Goal: Task Accomplishment & Management: Manage account settings

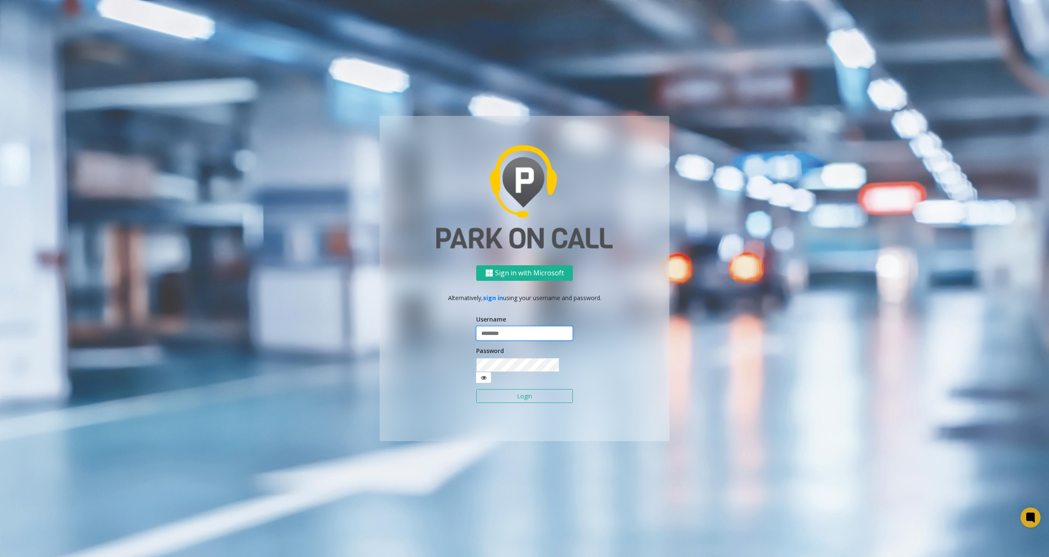
click at [510, 341] on input "text" at bounding box center [524, 333] width 97 height 14
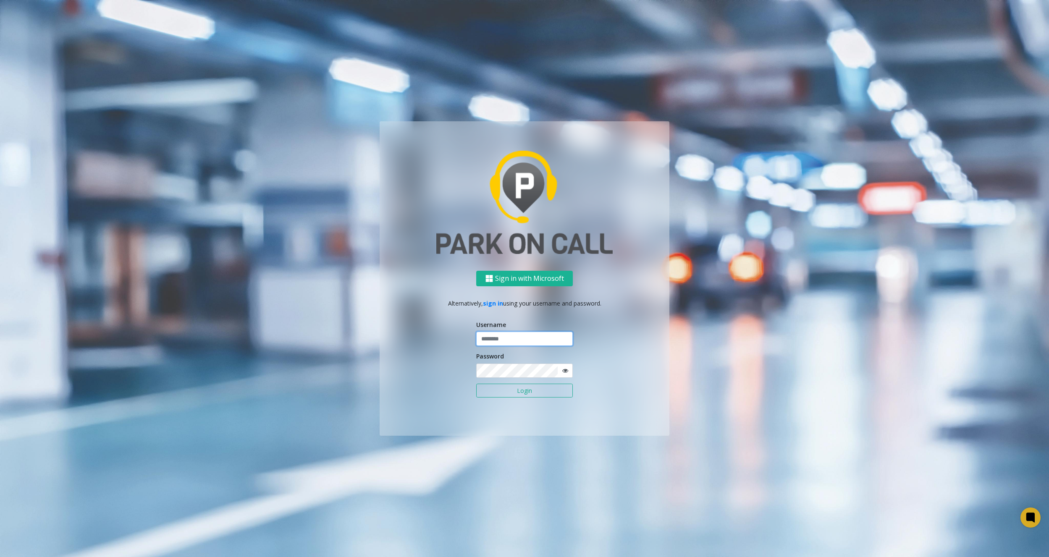
type input "********"
click at [828, 190] on ng-component "Sign in with Microsoft Alternatively, sign in using your username and password.…" at bounding box center [524, 278] width 1049 height 557
click at [513, 389] on button "Login" at bounding box center [524, 391] width 97 height 14
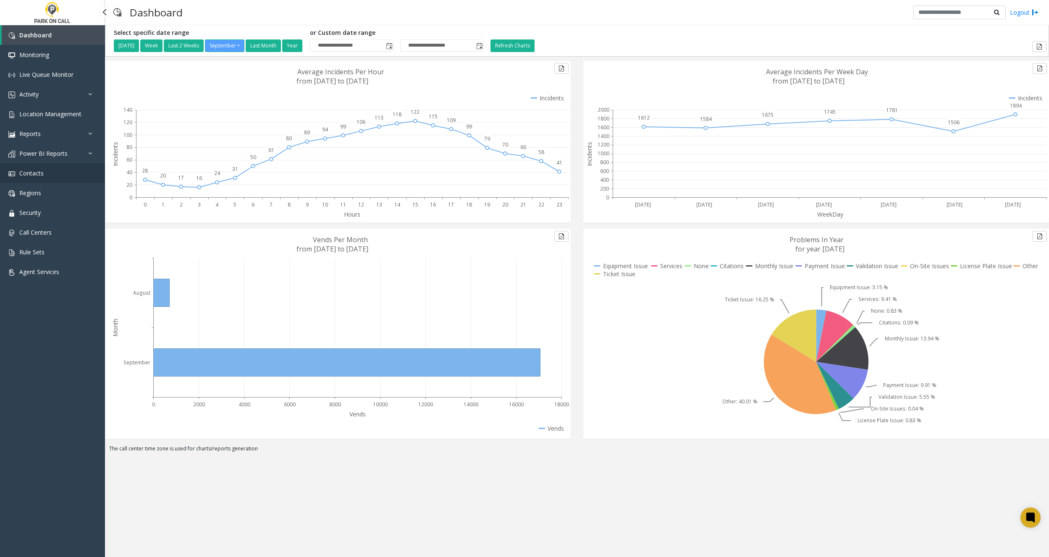
click at [47, 177] on link "Contacts" at bounding box center [52, 173] width 105 height 20
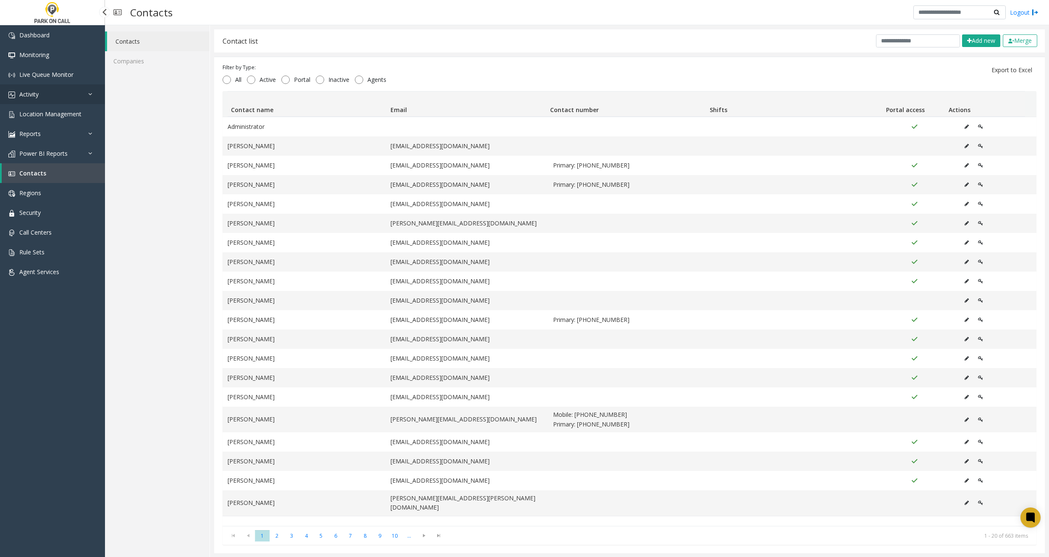
click at [46, 100] on link "Activity" at bounding box center [52, 94] width 105 height 20
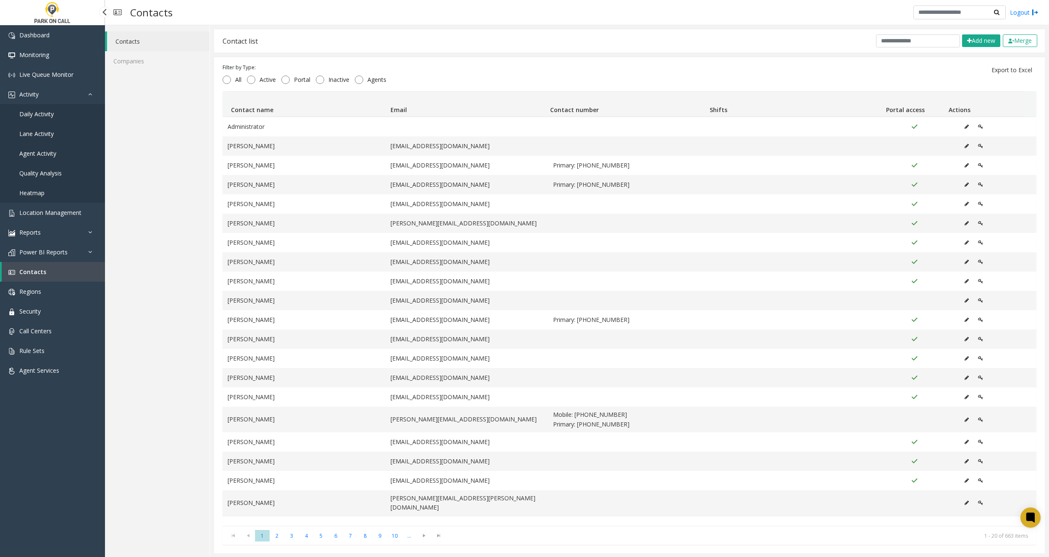
click at [41, 113] on span "Daily Activity" at bounding box center [36, 114] width 34 height 8
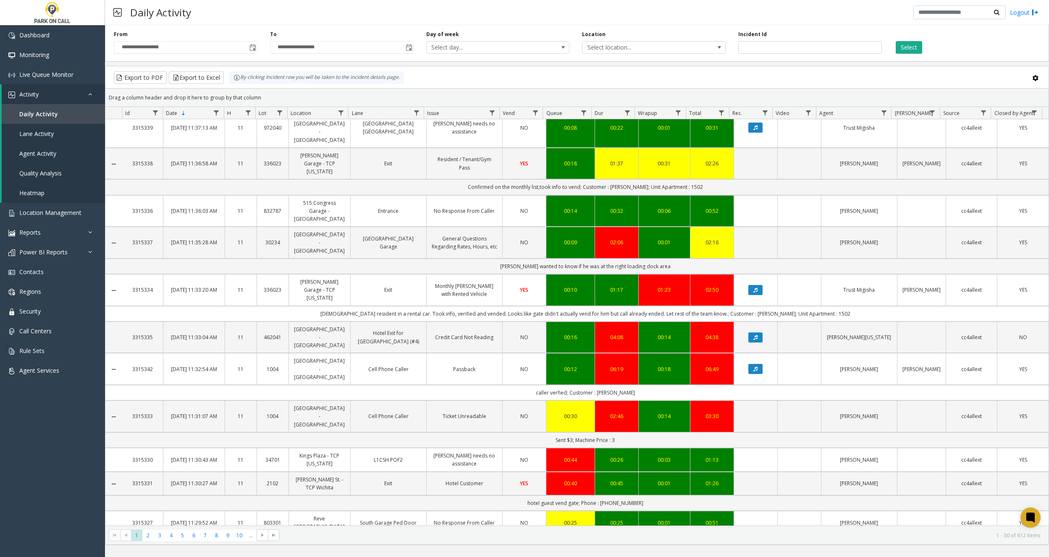
scroll to position [402, 0]
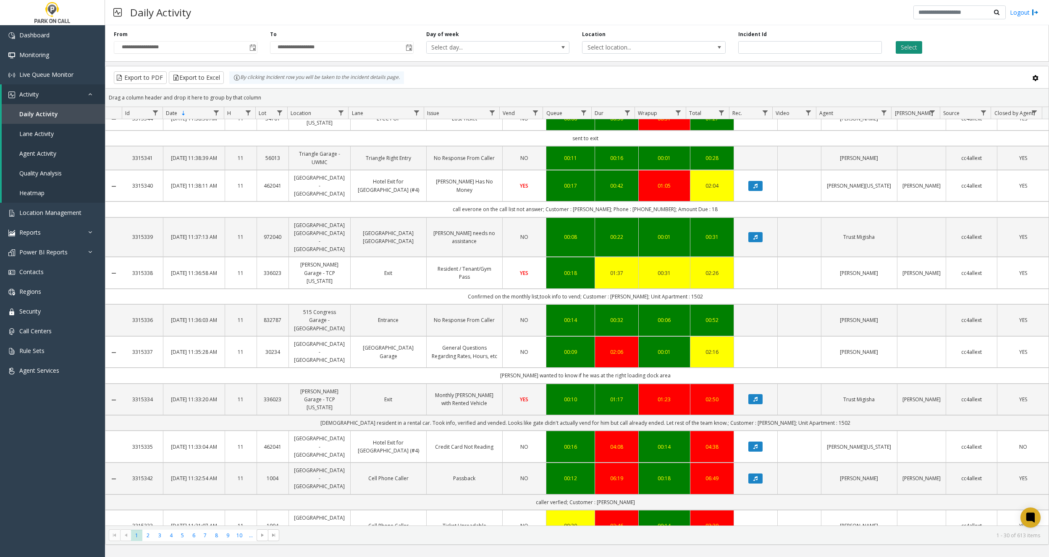
click at [907, 48] on button "Select" at bounding box center [909, 47] width 26 height 13
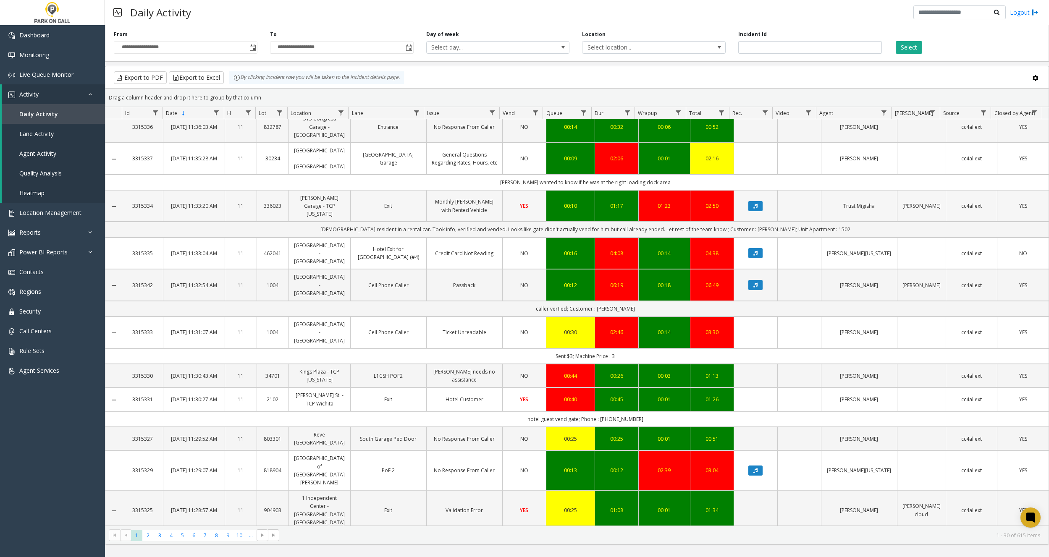
scroll to position [658, 0]
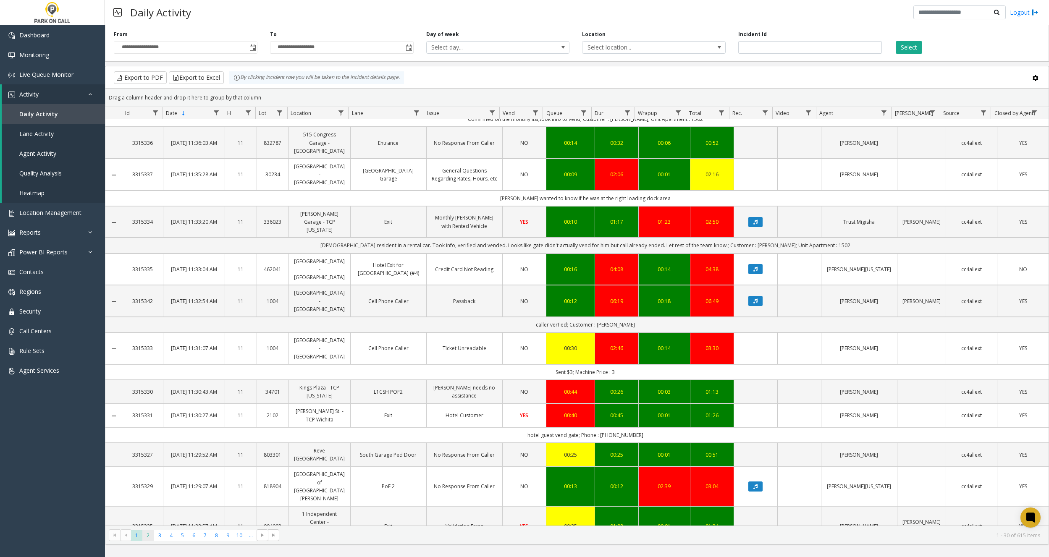
click at [149, 533] on span "2" at bounding box center [147, 535] width 11 height 11
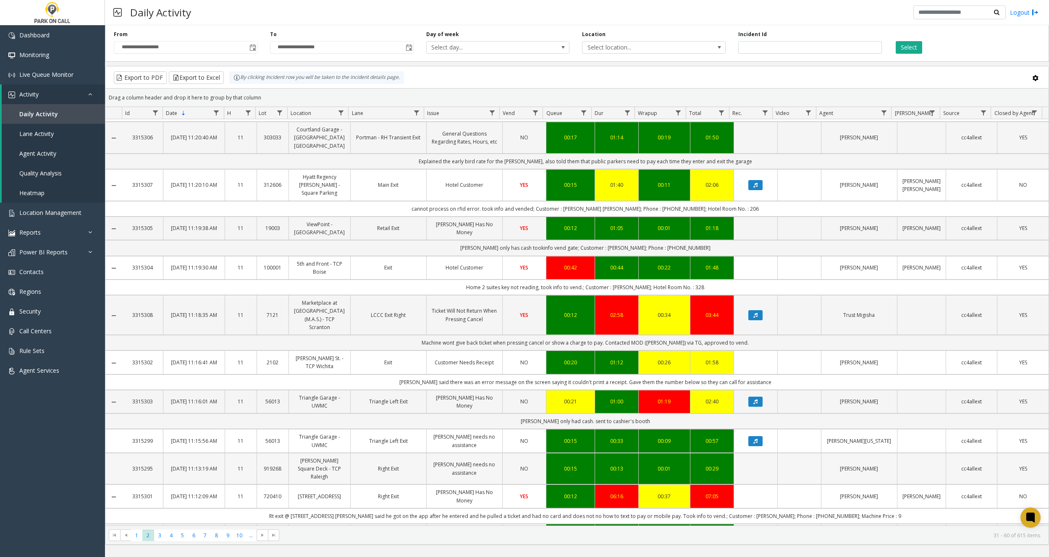
scroll to position [760, 0]
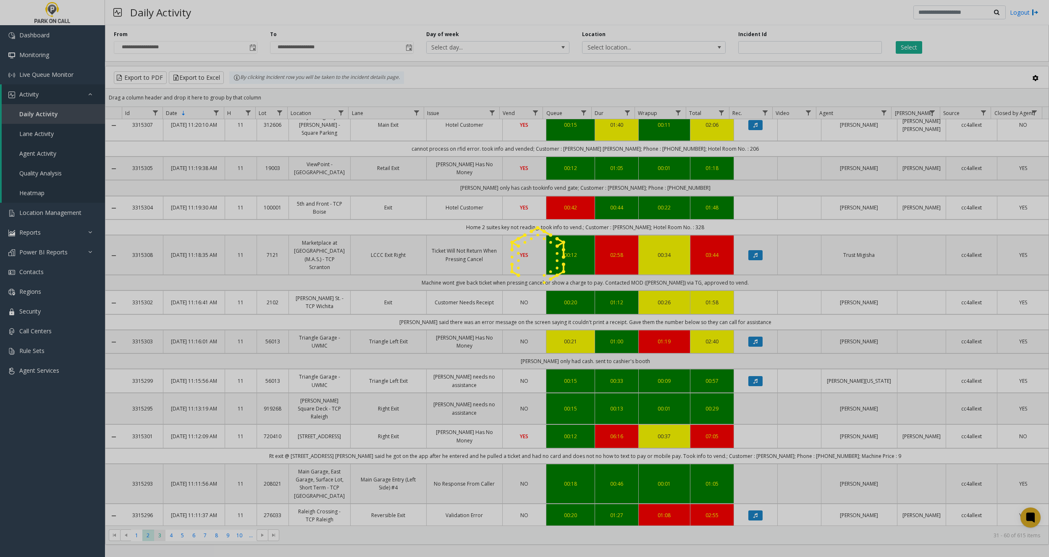
drag, startPoint x: 159, startPoint y: 529, endPoint x: 161, endPoint y: 534, distance: 5.6
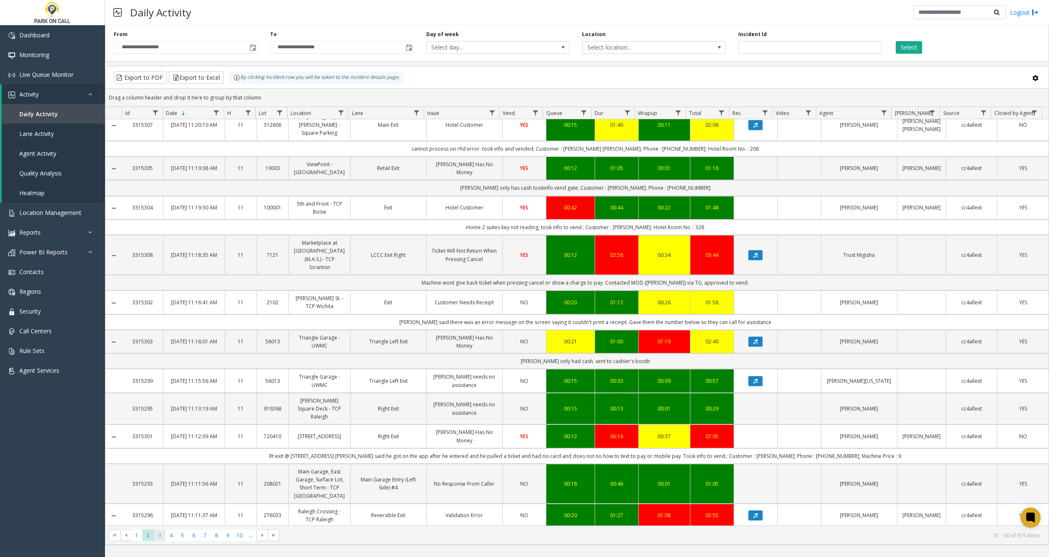
click at [161, 536] on span "3" at bounding box center [159, 535] width 11 height 11
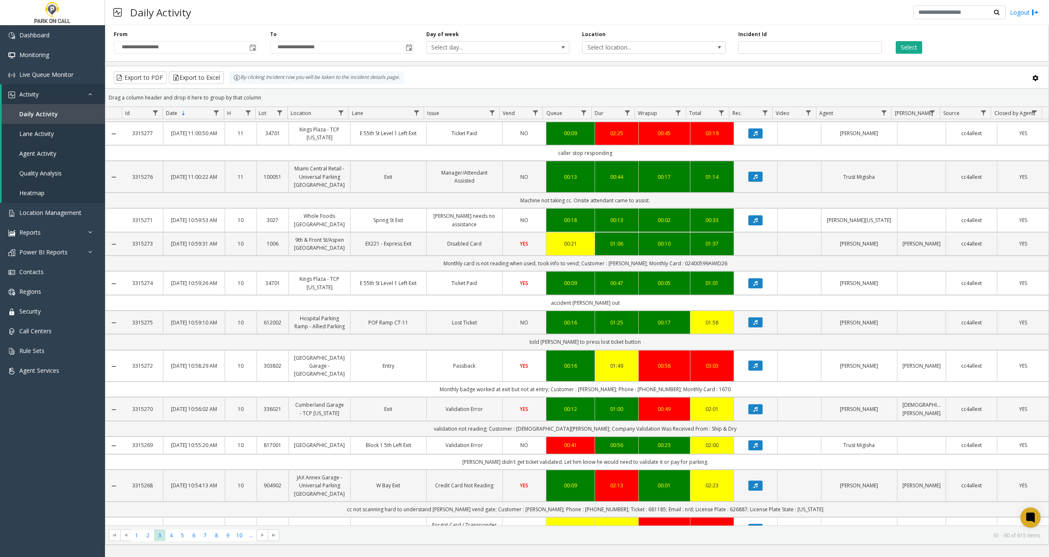
scroll to position [806, 0]
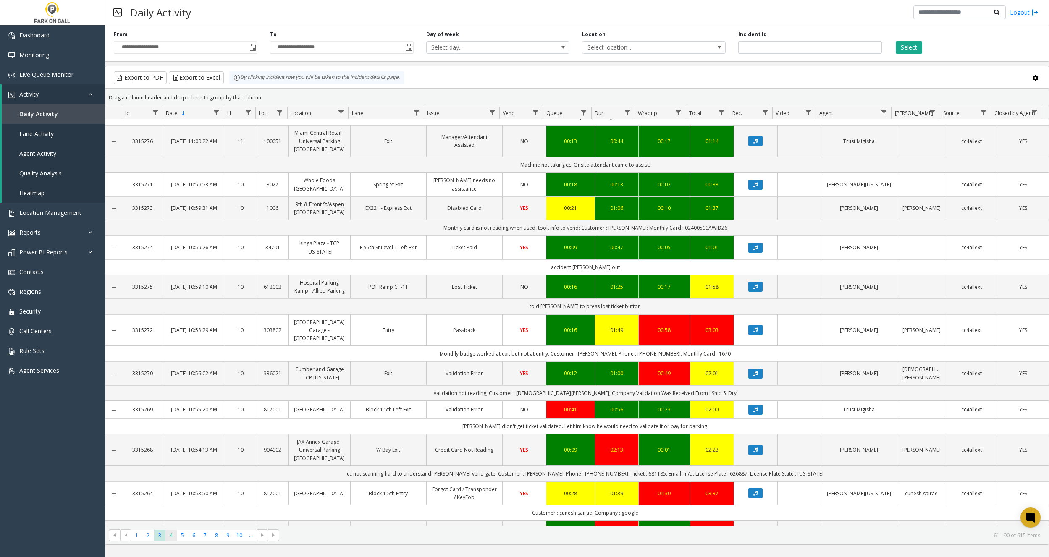
click at [171, 532] on span "4" at bounding box center [171, 535] width 11 height 11
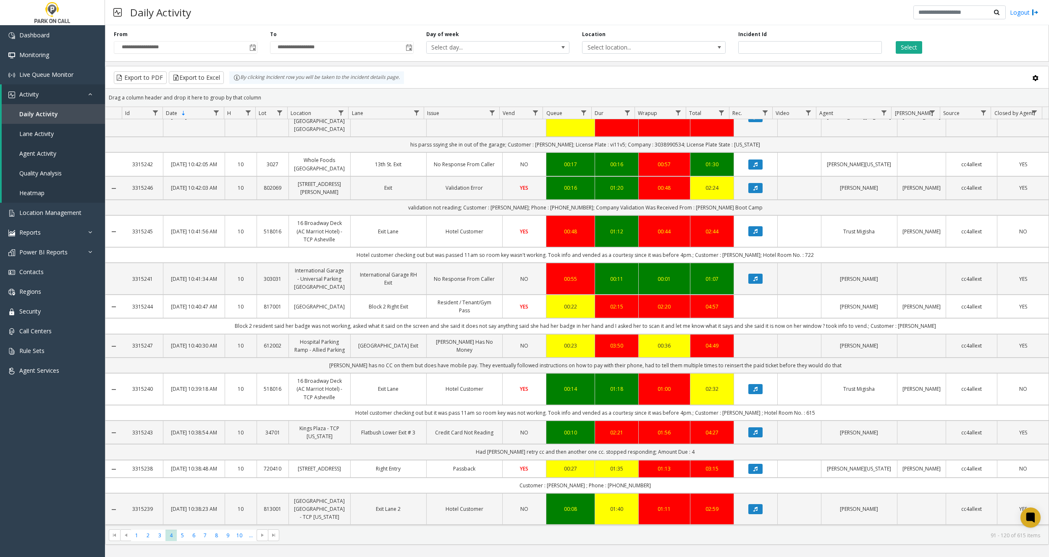
scroll to position [791, 0]
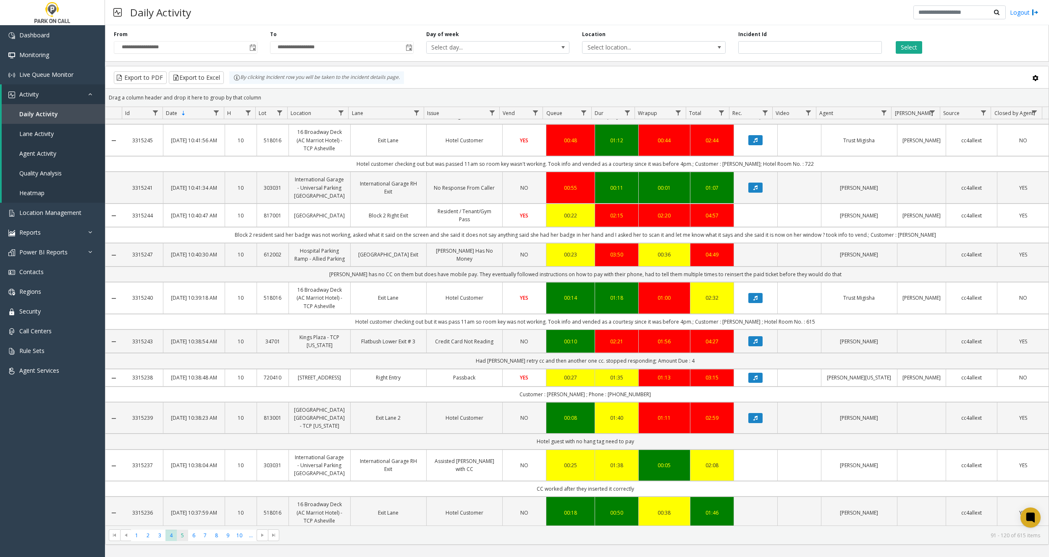
click at [183, 534] on app-root "**********" at bounding box center [524, 278] width 1049 height 557
click at [190, 535] on span "6" at bounding box center [193, 535] width 11 height 11
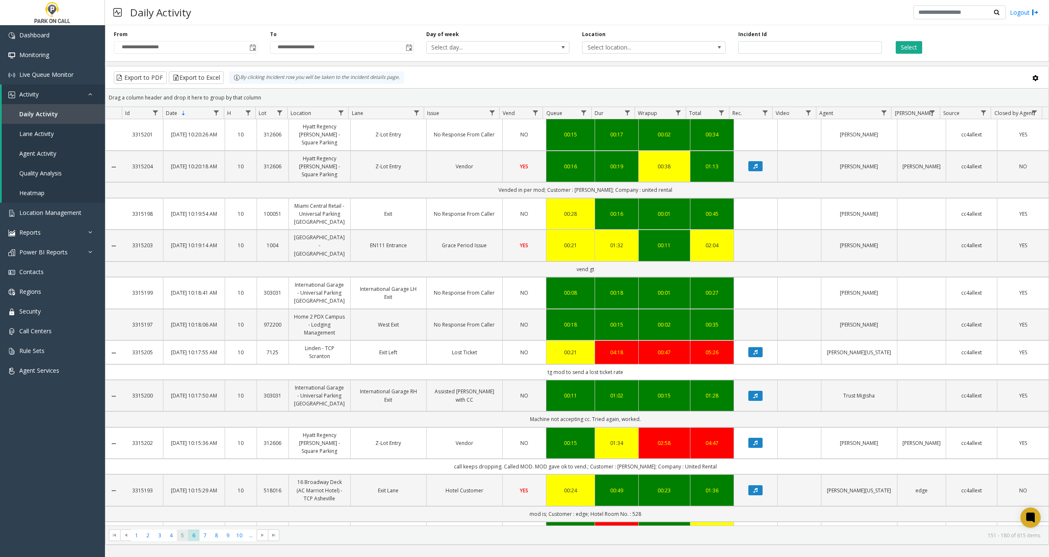
click at [185, 536] on span "5" at bounding box center [182, 535] width 11 height 11
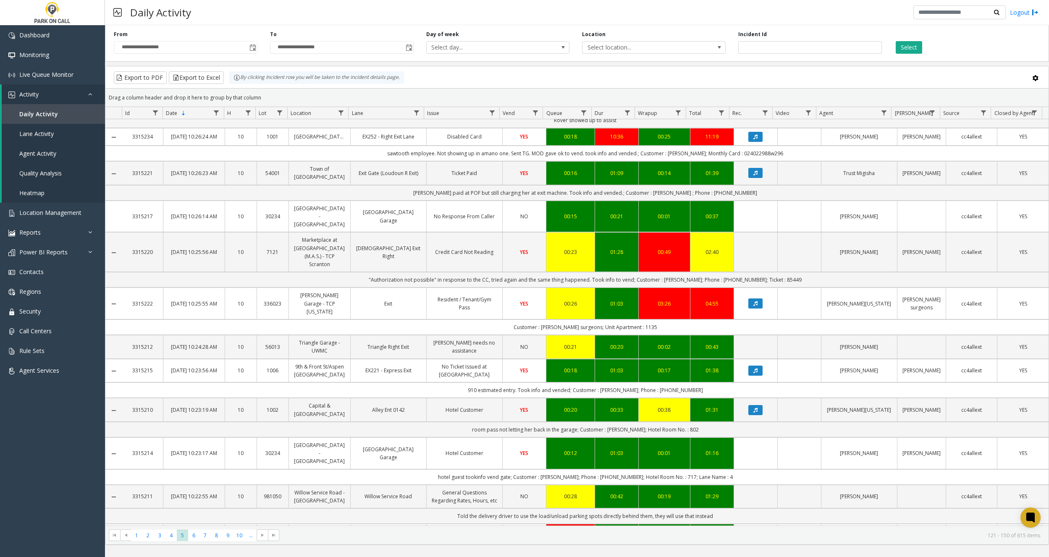
scroll to position [736, 0]
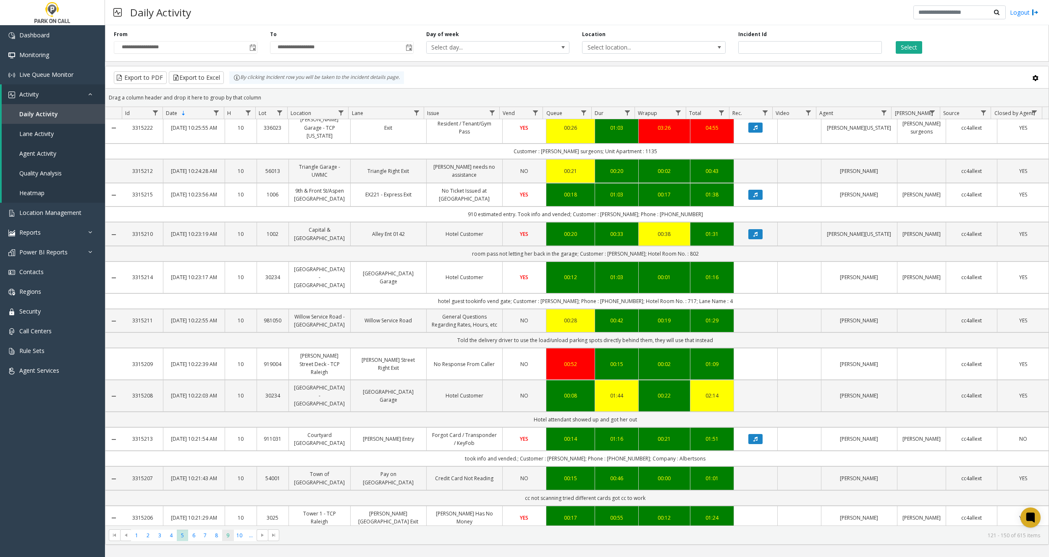
click at [226, 535] on span "9" at bounding box center [227, 535] width 11 height 11
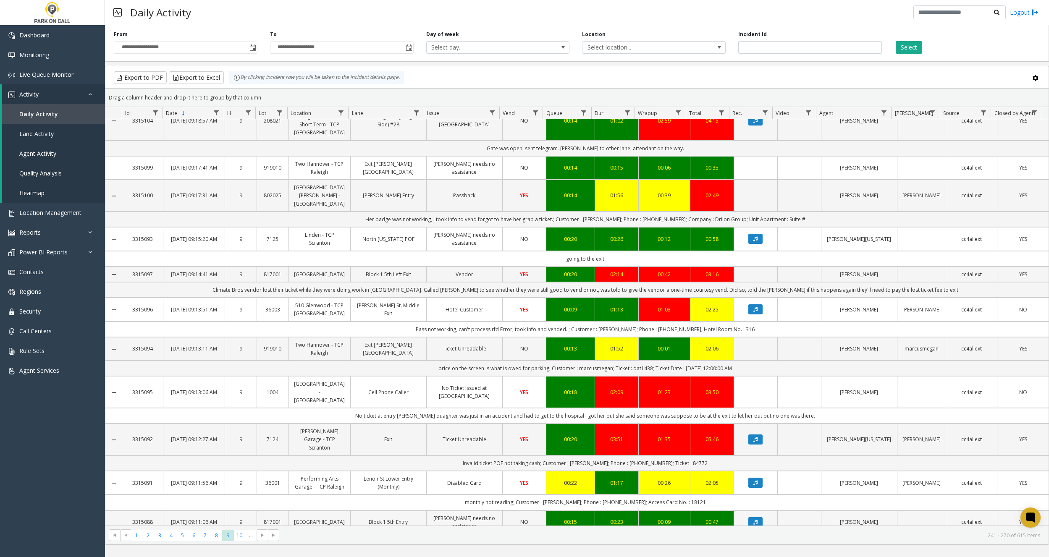
scroll to position [815, 0]
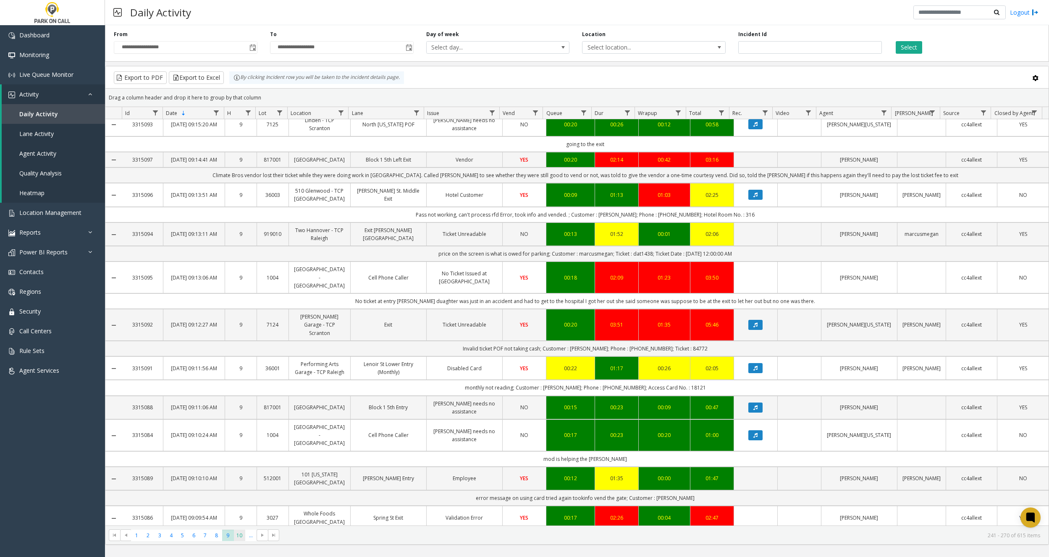
click at [238, 539] on span "10" at bounding box center [239, 535] width 11 height 11
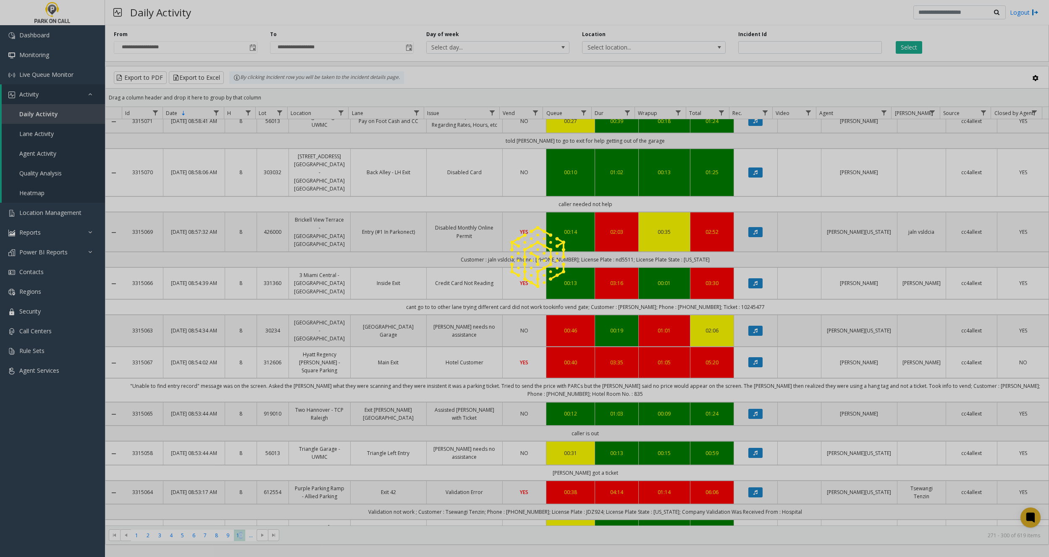
scroll to position [775, 0]
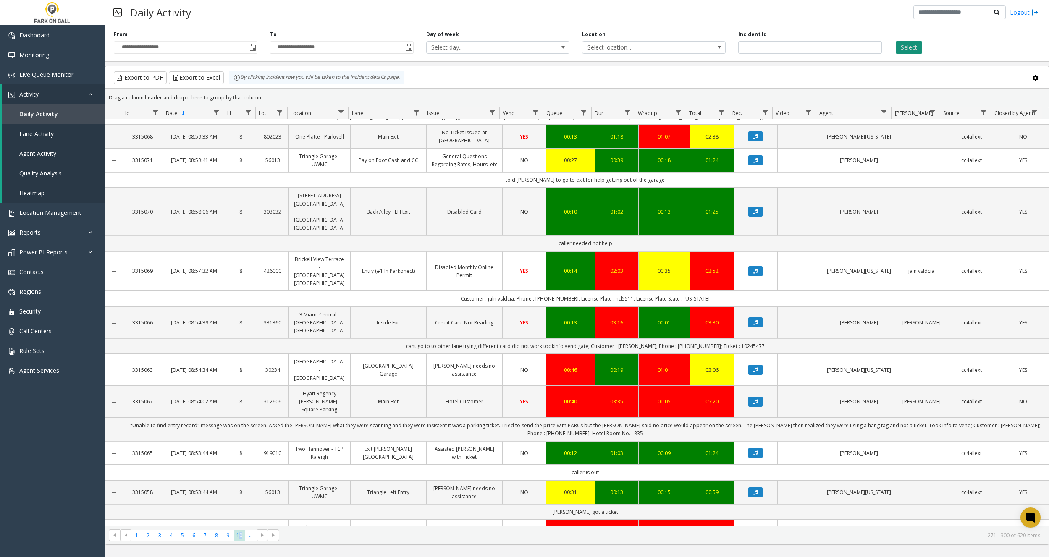
click at [911, 49] on button "Select" at bounding box center [909, 47] width 26 height 13
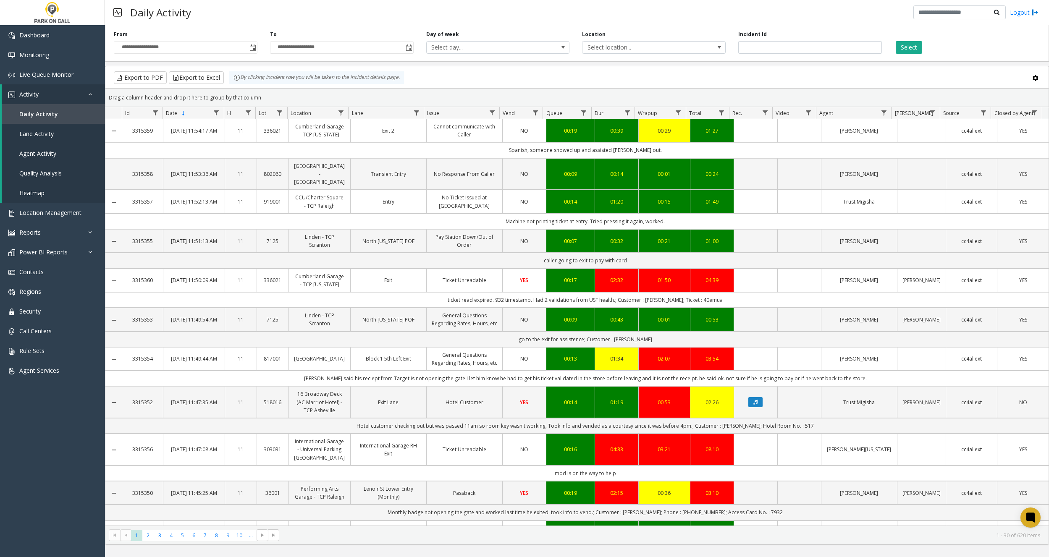
click at [923, 45] on div "Select" at bounding box center [966, 42] width 156 height 23
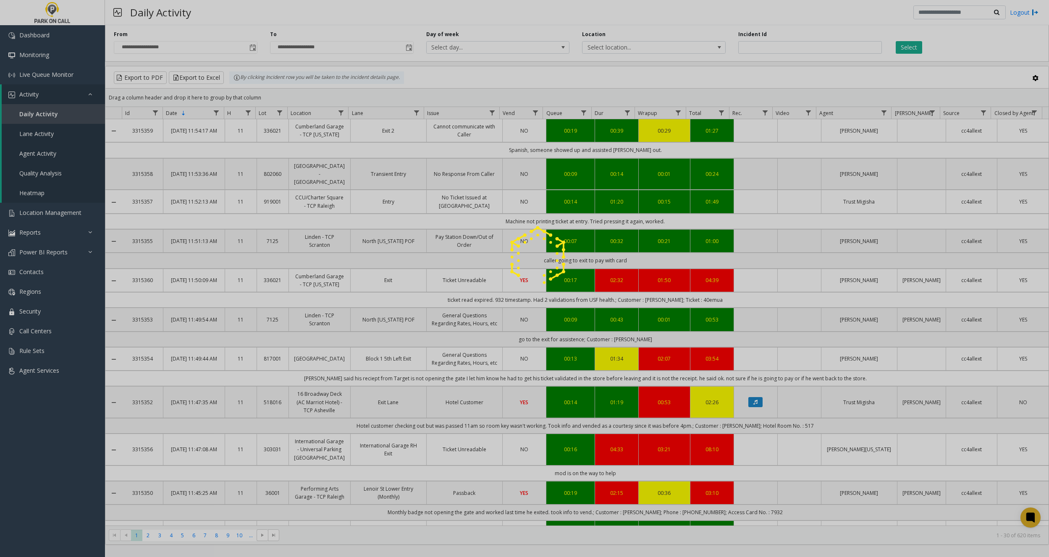
click at [914, 42] on div at bounding box center [524, 278] width 1049 height 557
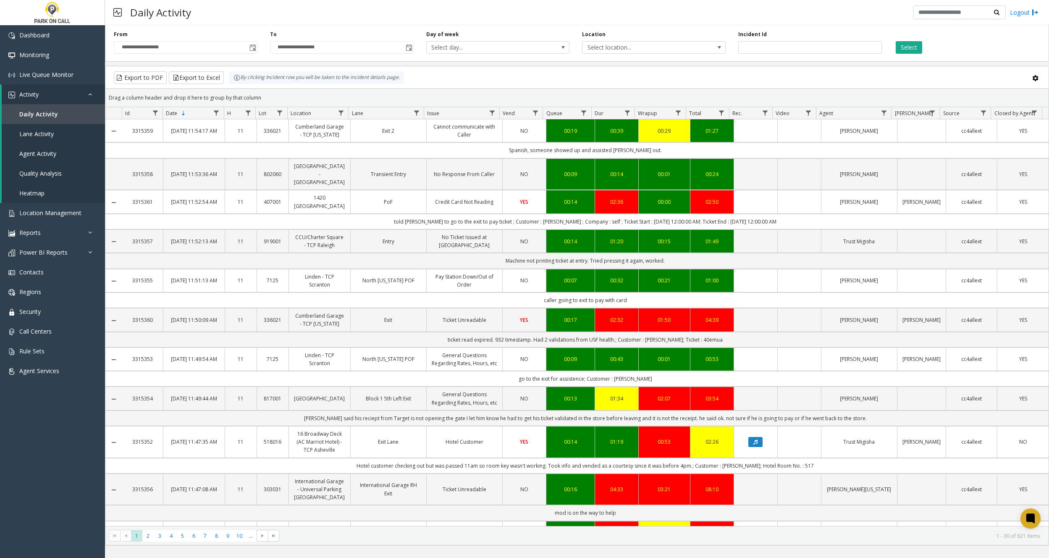
click at [769, 54] on div "**********" at bounding box center [577, 42] width 944 height 40
click at [767, 47] on input "number" at bounding box center [810, 47] width 144 height 13
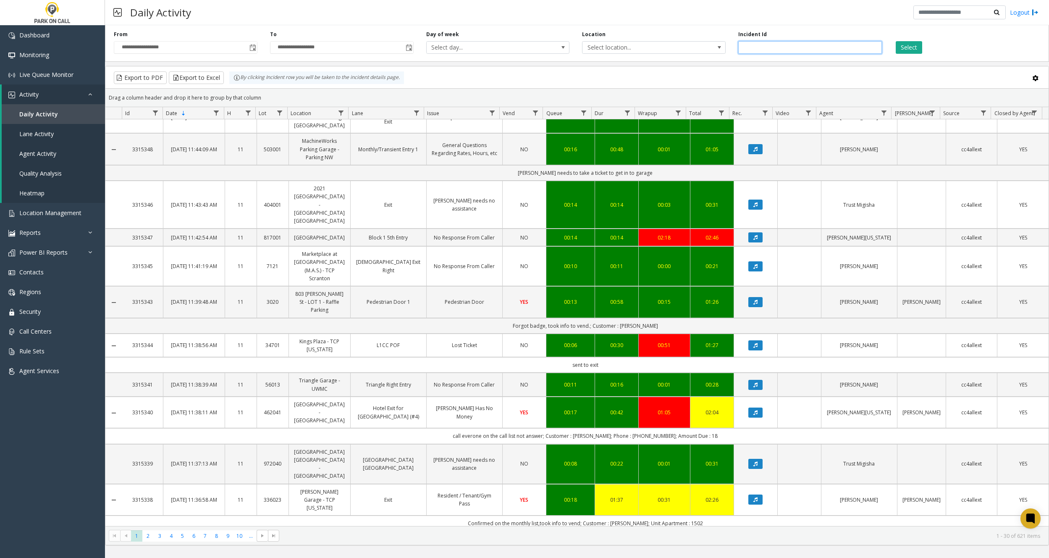
scroll to position [681, 0]
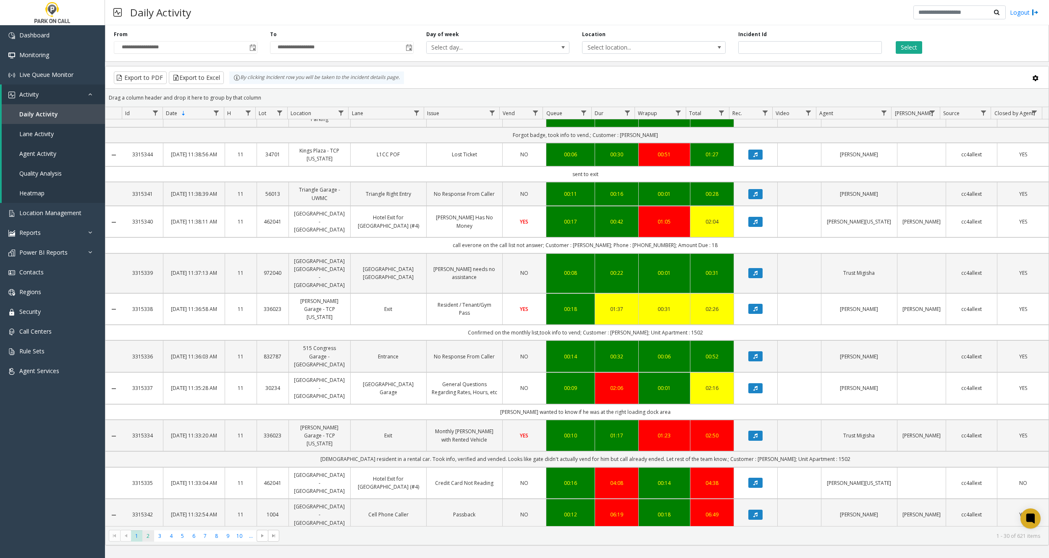
click at [146, 536] on span "2" at bounding box center [147, 535] width 11 height 11
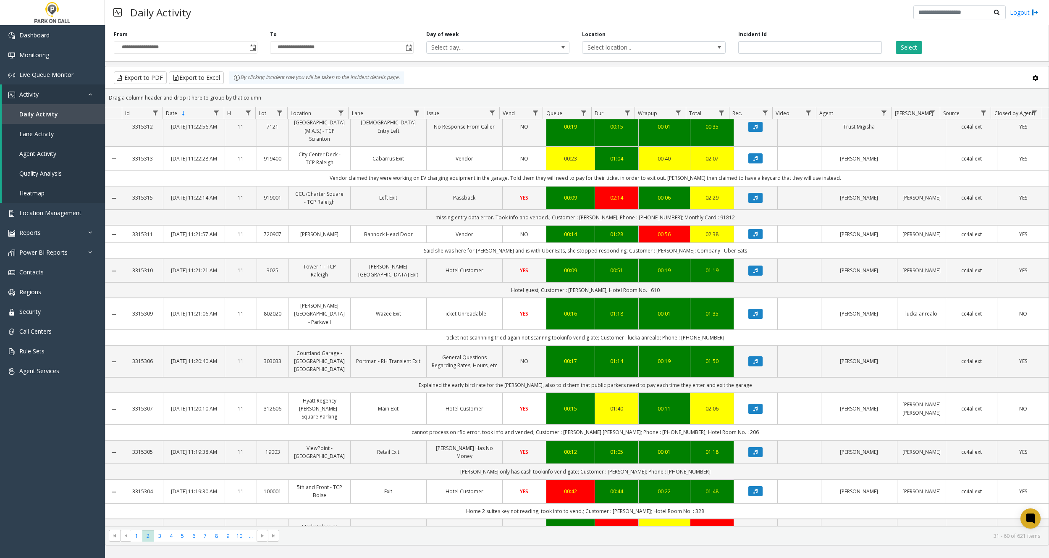
scroll to position [760, 0]
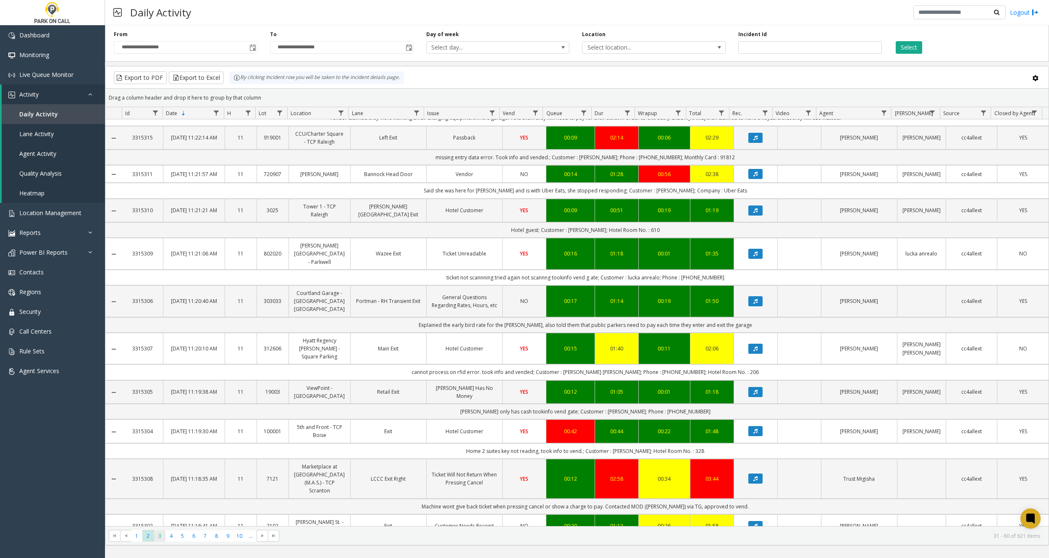
click at [160, 538] on span "3" at bounding box center [159, 535] width 11 height 11
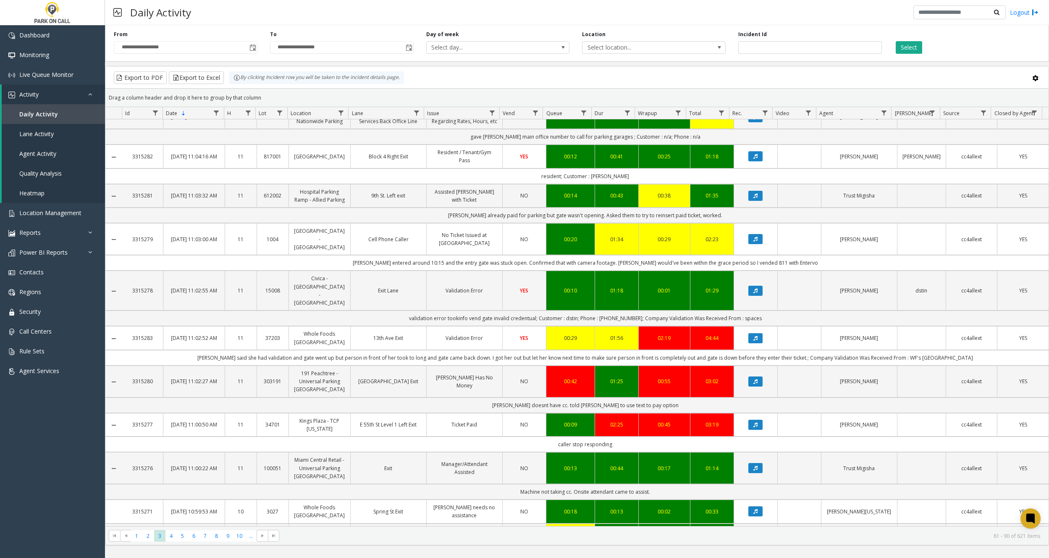
scroll to position [759, 0]
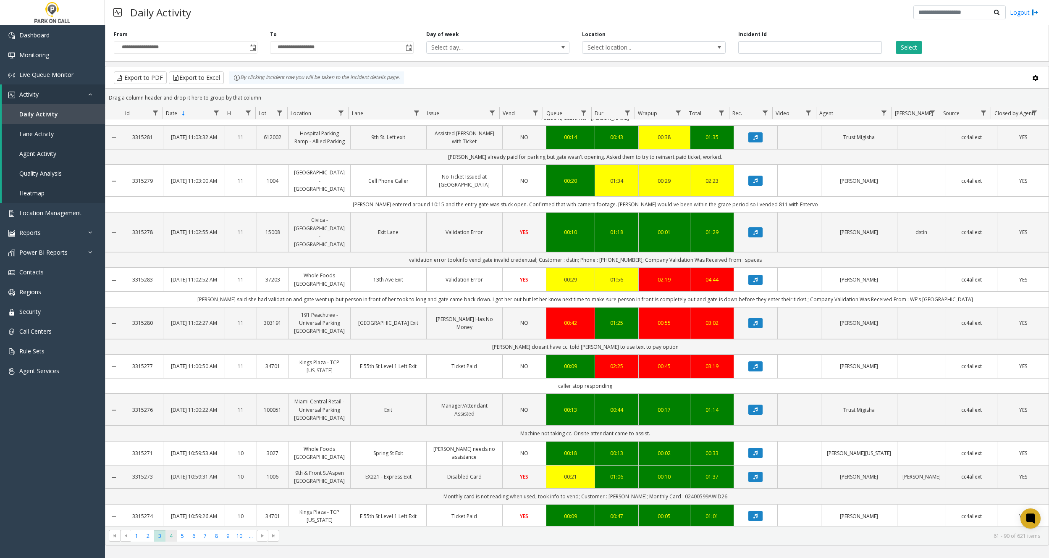
click at [172, 536] on span "4" at bounding box center [171, 535] width 11 height 11
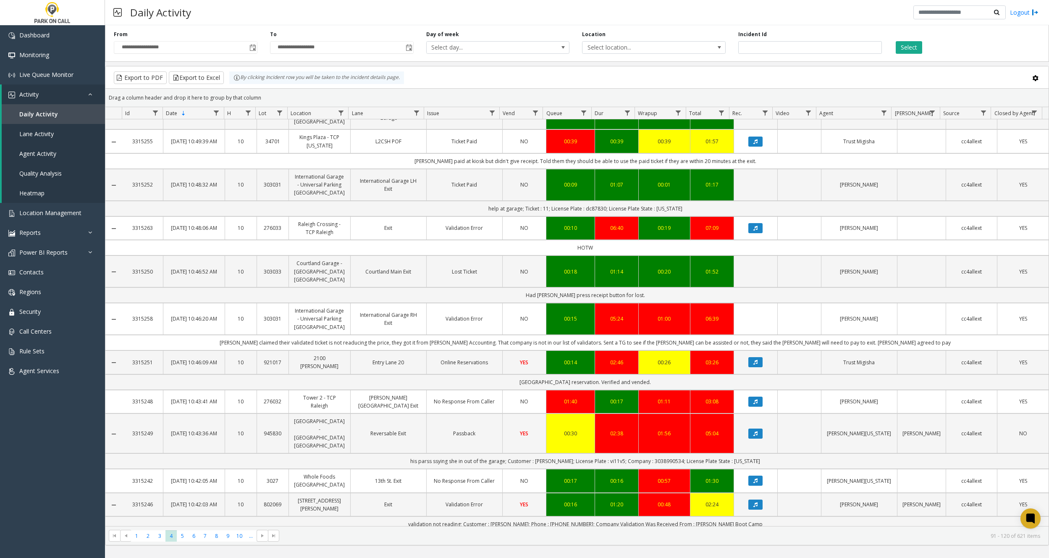
scroll to position [775, 0]
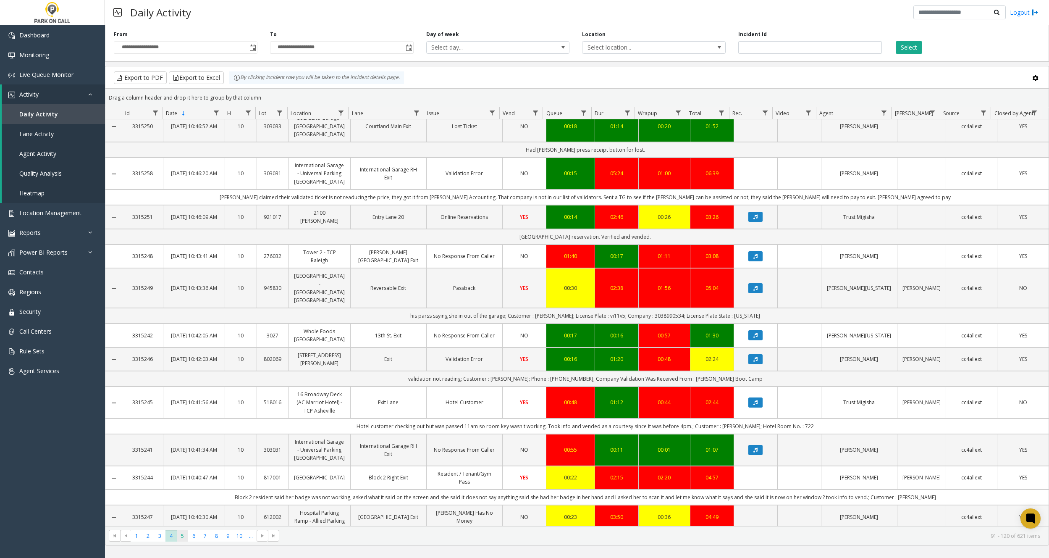
click at [183, 538] on span "5" at bounding box center [182, 535] width 11 height 11
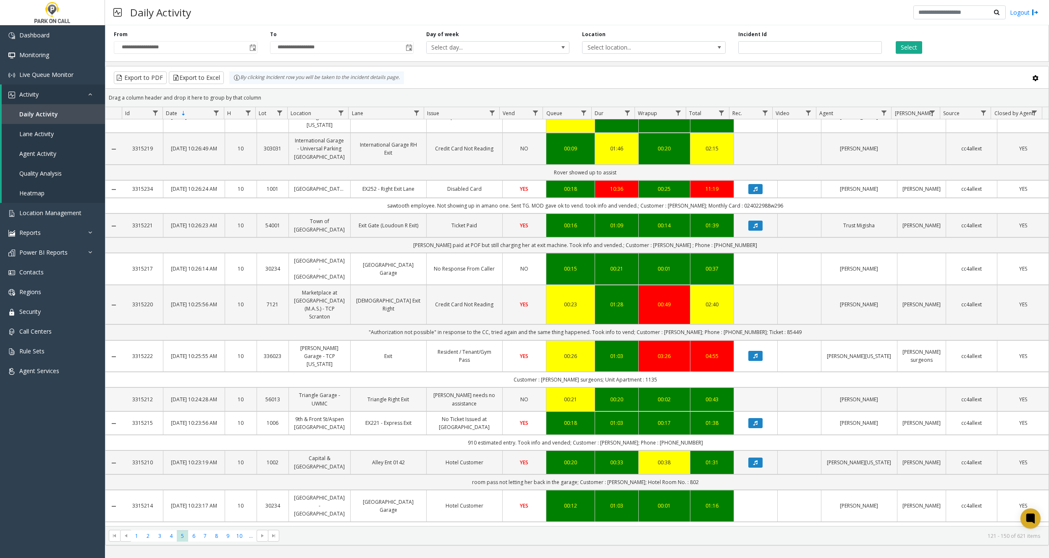
scroll to position [776, 0]
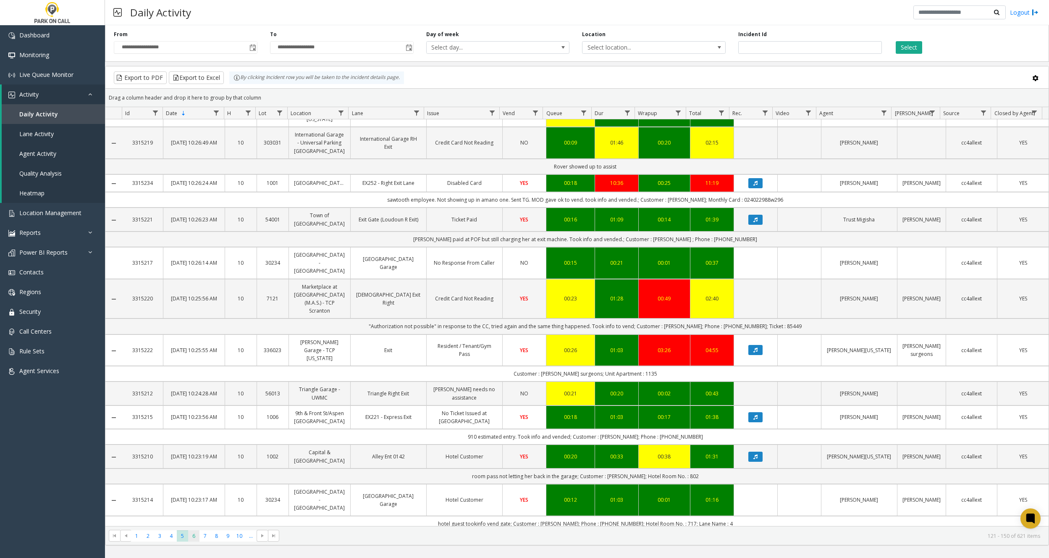
click at [197, 539] on span "6" at bounding box center [193, 535] width 11 height 11
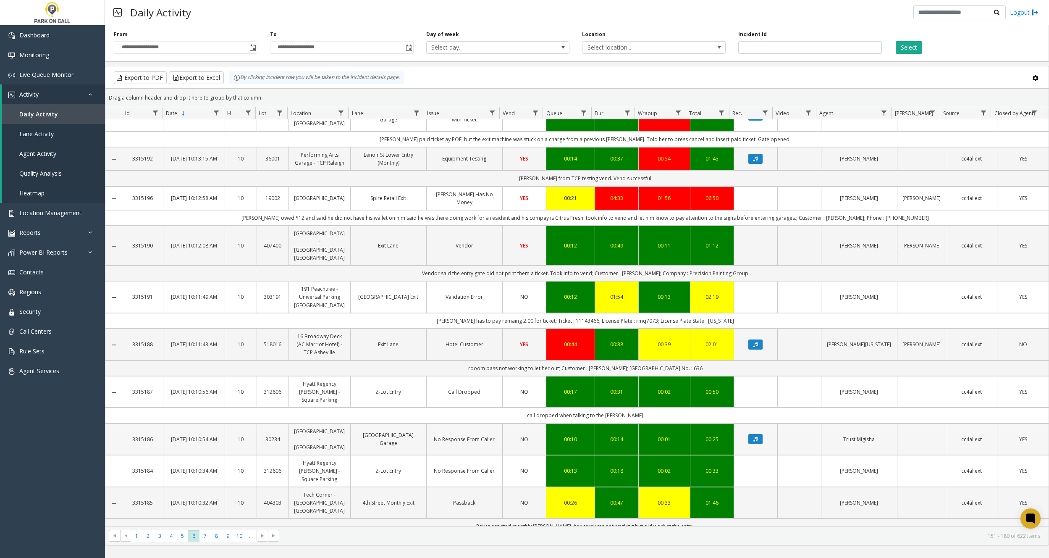
scroll to position [777, 0]
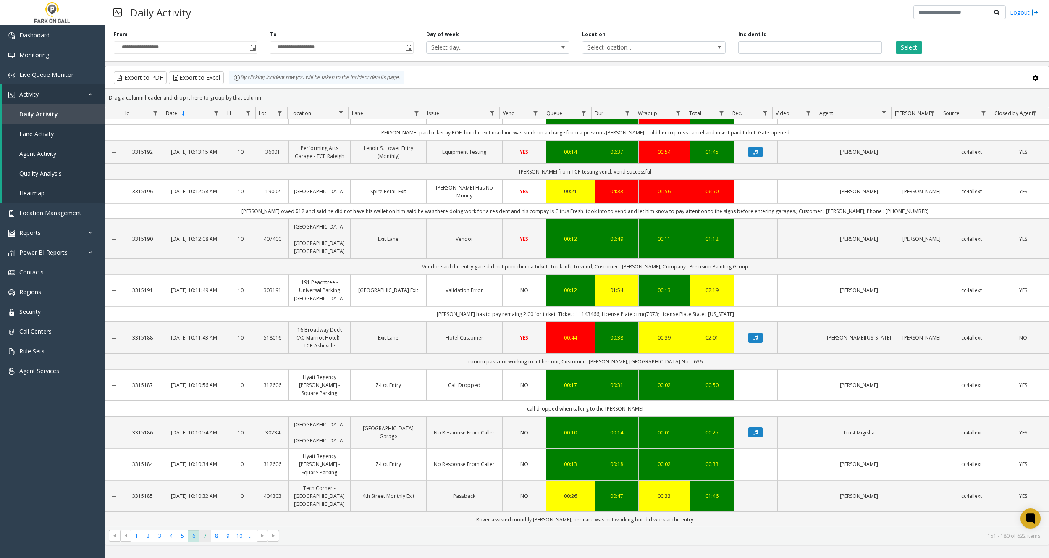
click at [206, 534] on span "7" at bounding box center [205, 535] width 11 height 11
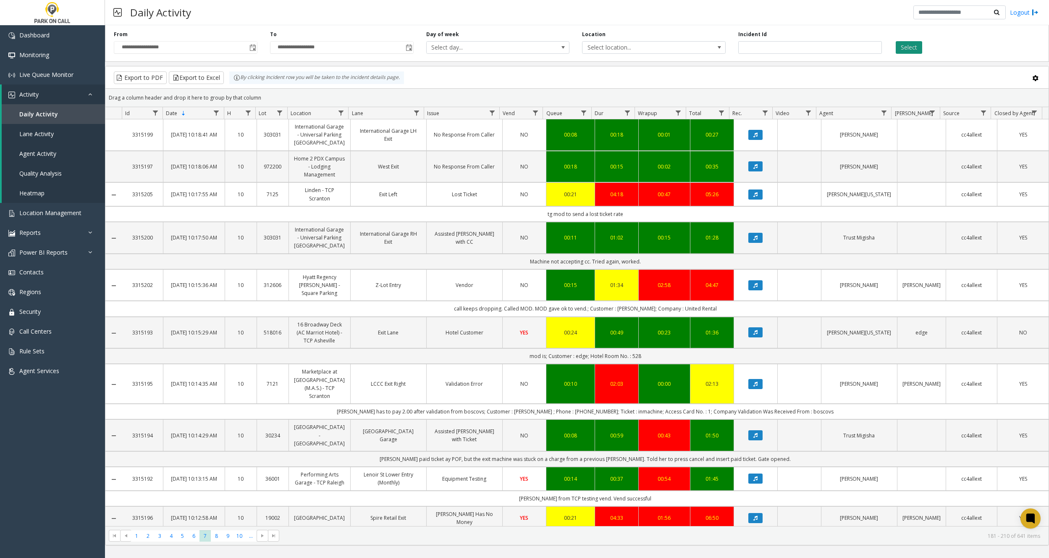
click at [911, 47] on button "Select" at bounding box center [909, 47] width 26 height 13
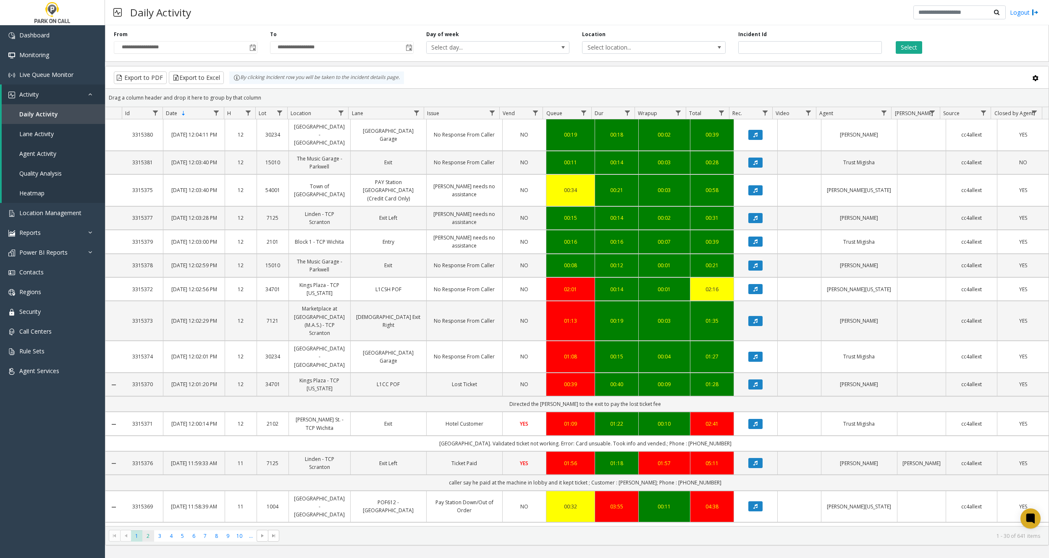
click at [150, 533] on span "2" at bounding box center [147, 535] width 11 height 11
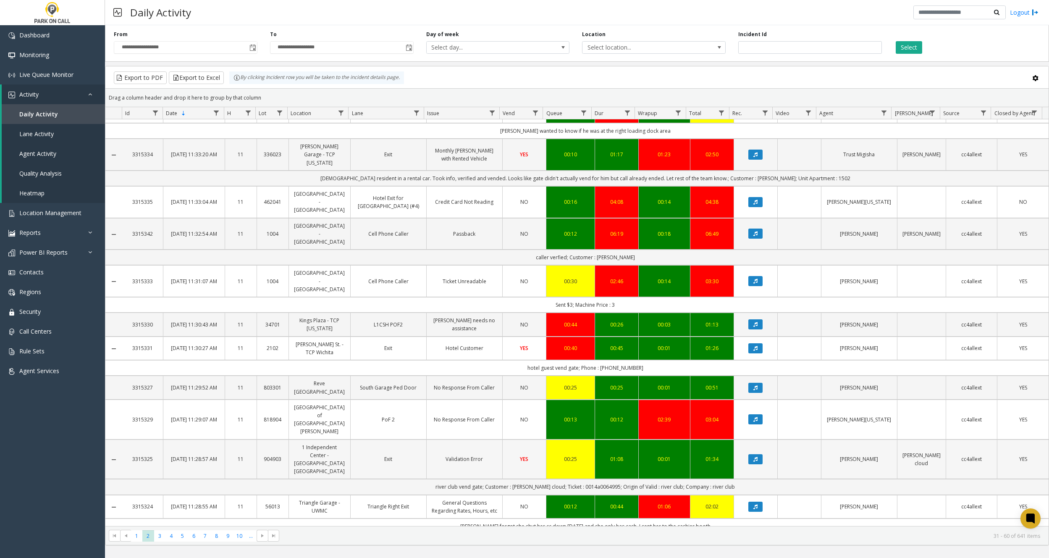
scroll to position [666, 0]
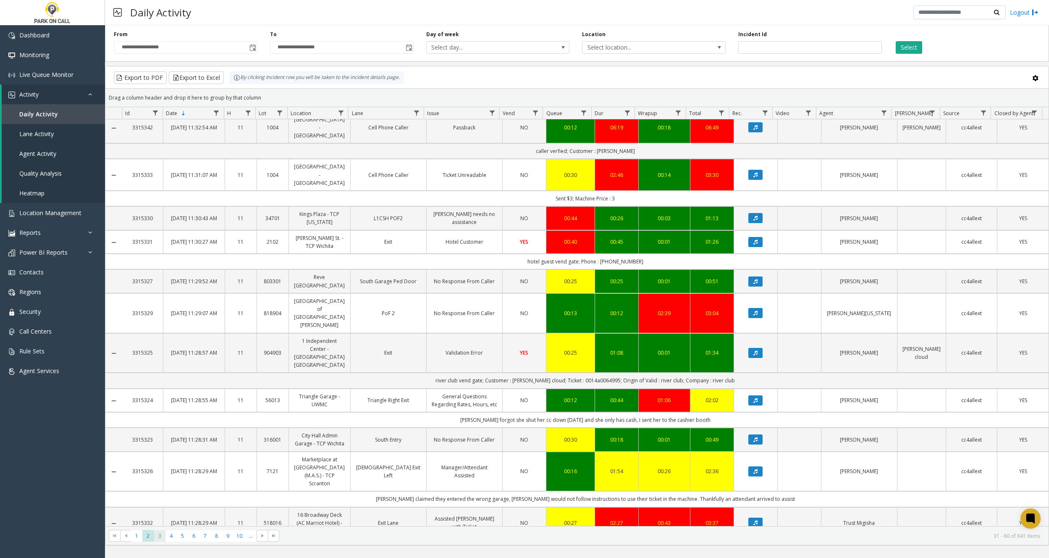
click at [159, 536] on span "3" at bounding box center [159, 535] width 11 height 11
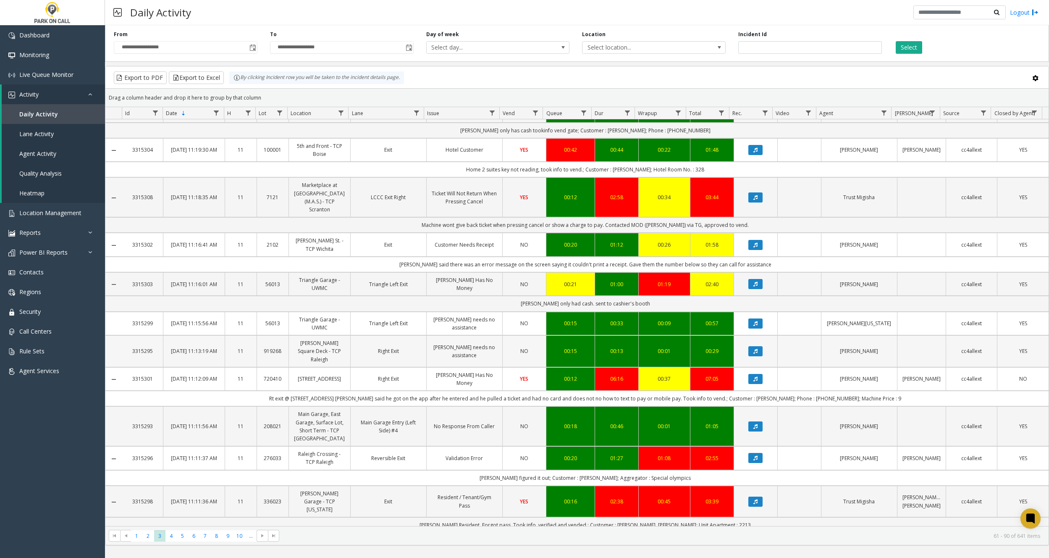
scroll to position [736, 0]
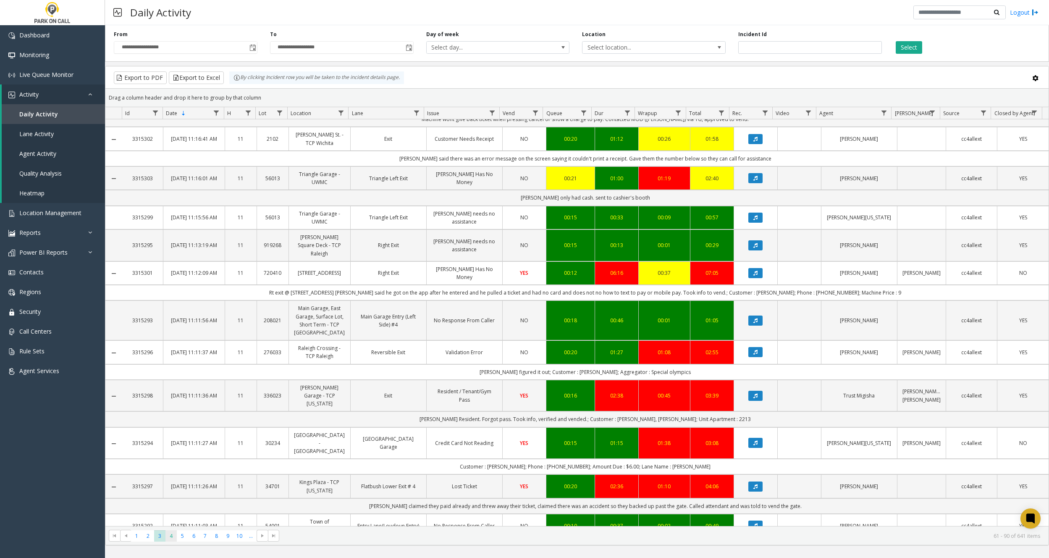
click at [171, 531] on span "4" at bounding box center [171, 535] width 11 height 11
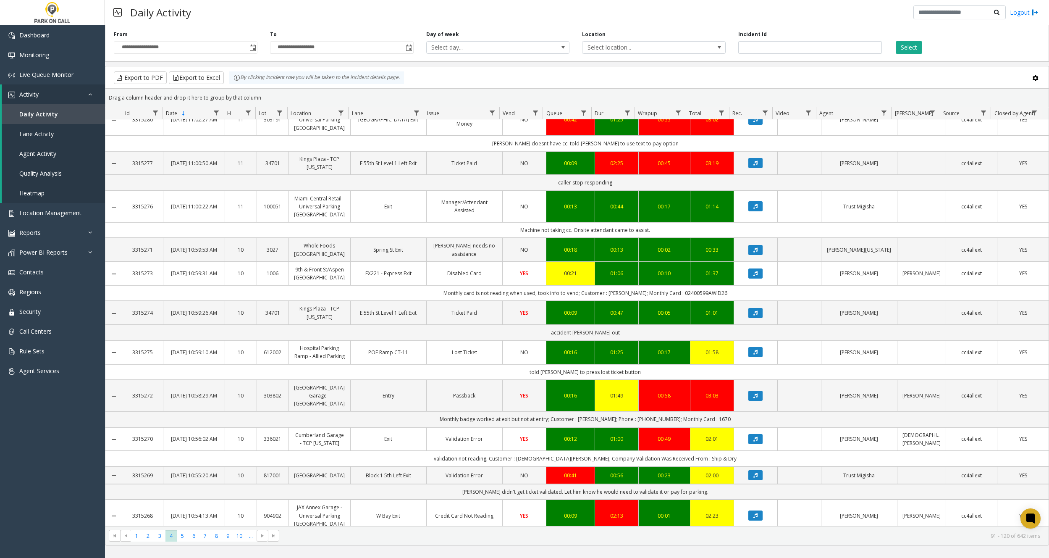
scroll to position [837, 0]
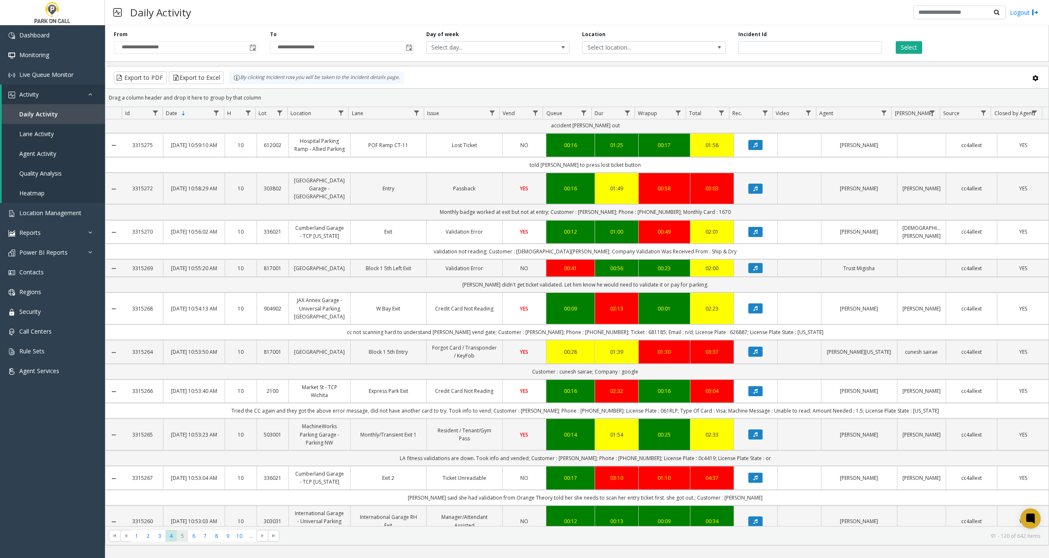
click at [183, 536] on span "5" at bounding box center [182, 535] width 11 height 11
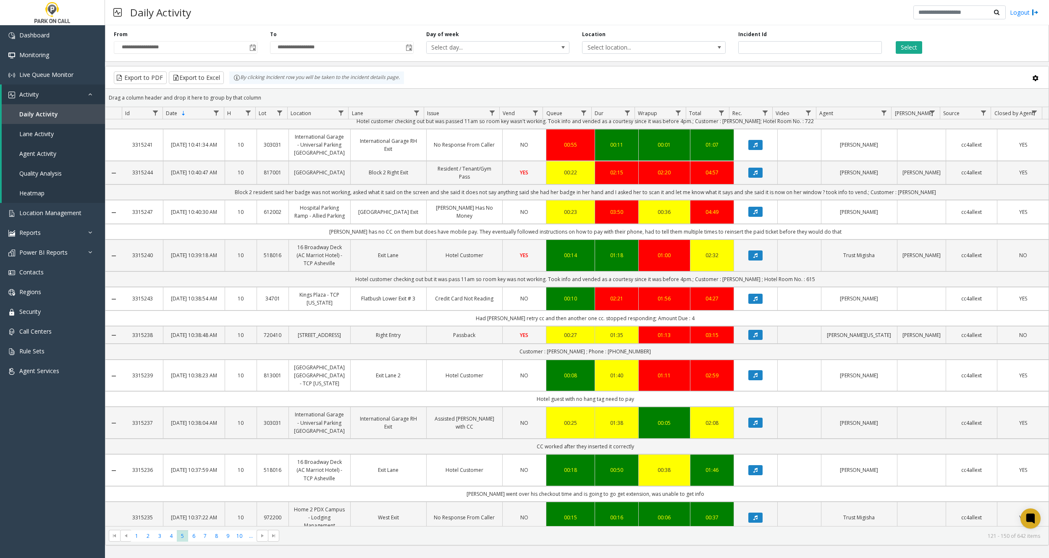
scroll to position [744, 0]
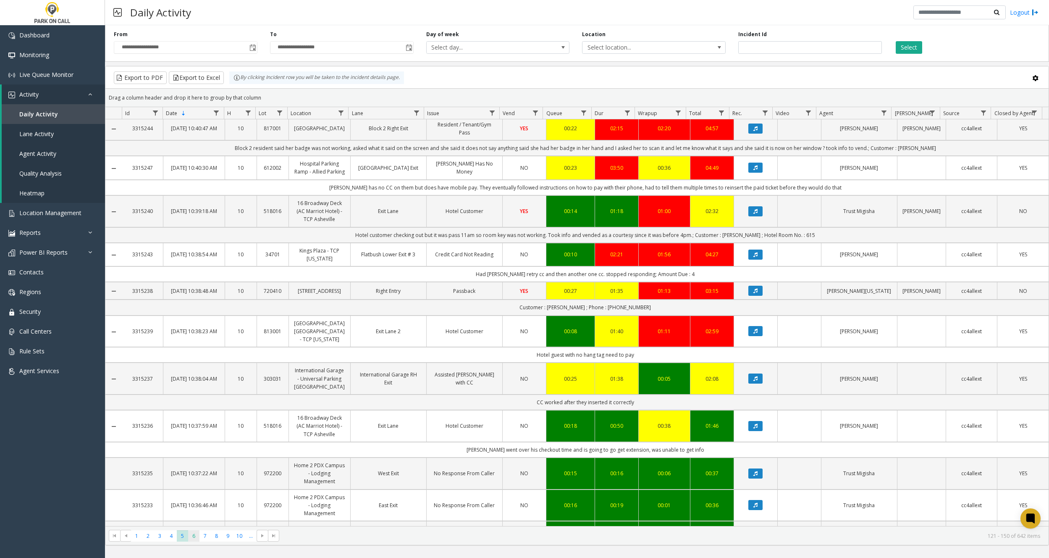
click at [196, 534] on span "6" at bounding box center [193, 535] width 11 height 11
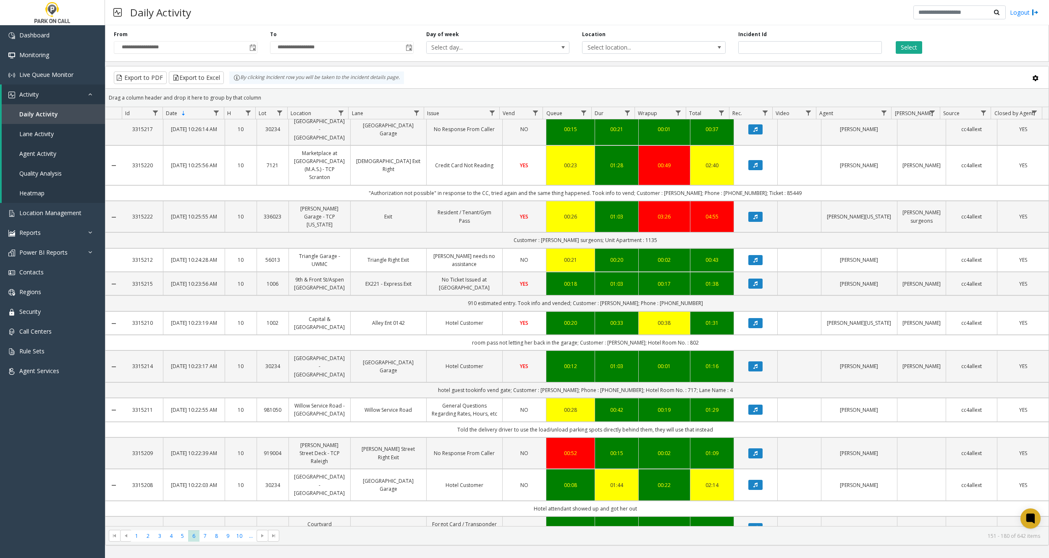
scroll to position [759, 0]
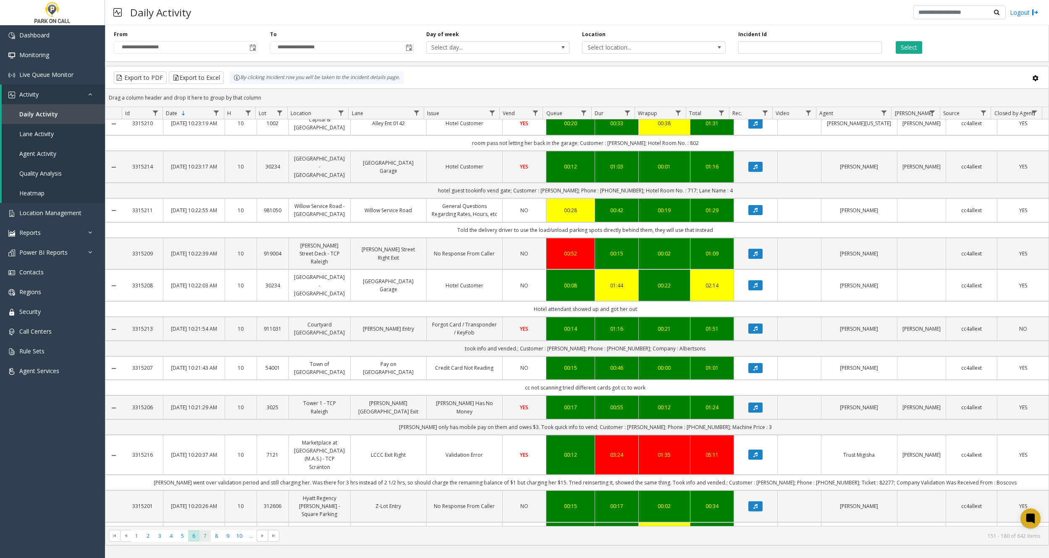
click at [205, 533] on span "7" at bounding box center [205, 535] width 11 height 11
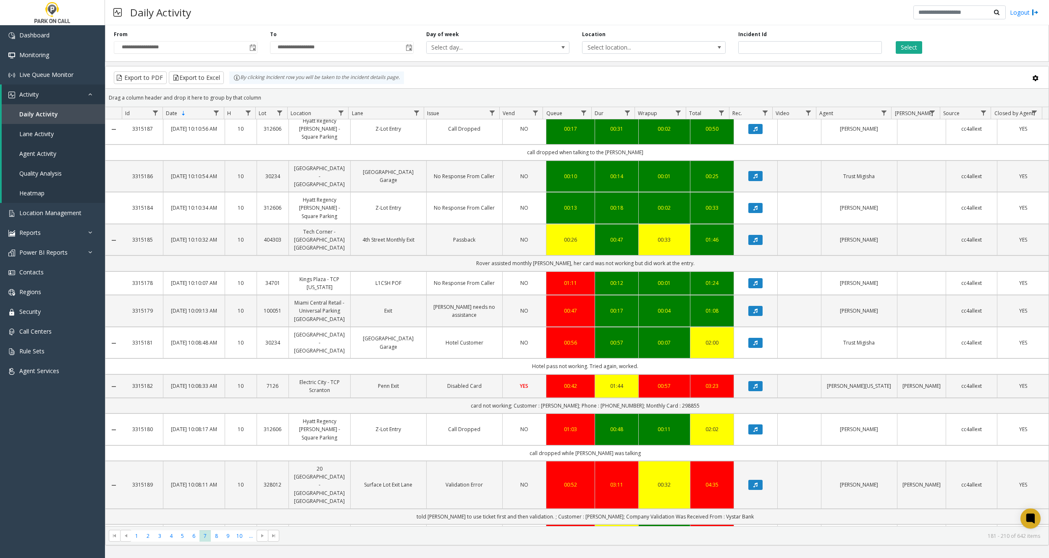
scroll to position [800, 0]
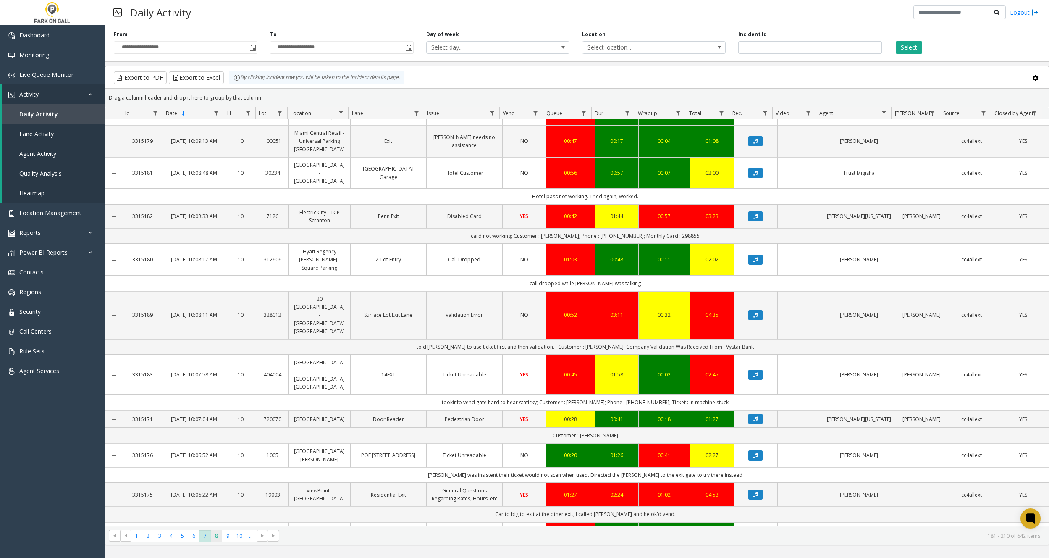
click at [219, 541] on kendo-pager "* * * * * * * * * ** *** 1 2 3 4 5 6 7 8 9 10 ... 181 - 210 of 642 items" at bounding box center [576, 535] width 943 height 19
click at [219, 538] on span "8" at bounding box center [216, 535] width 11 height 11
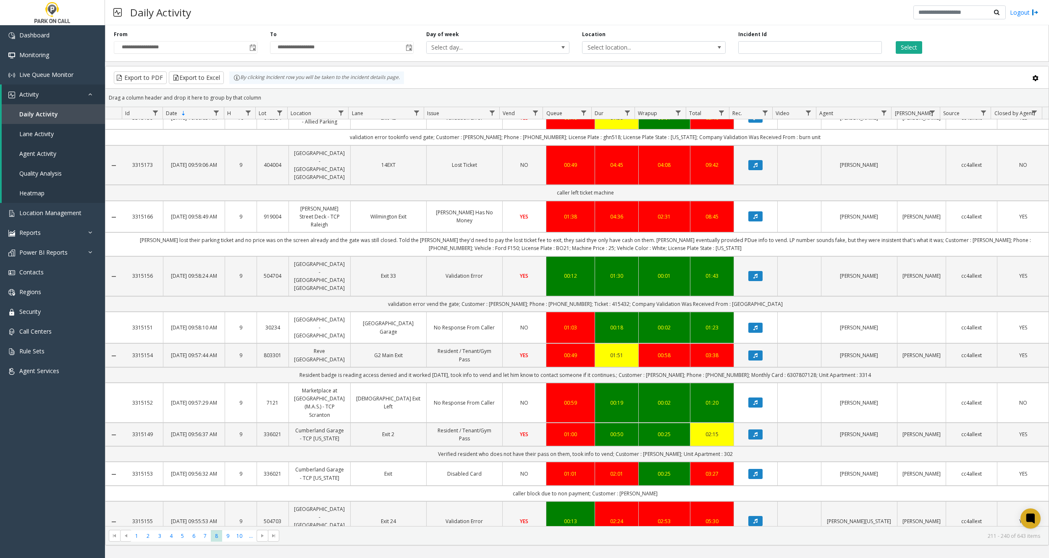
scroll to position [824, 0]
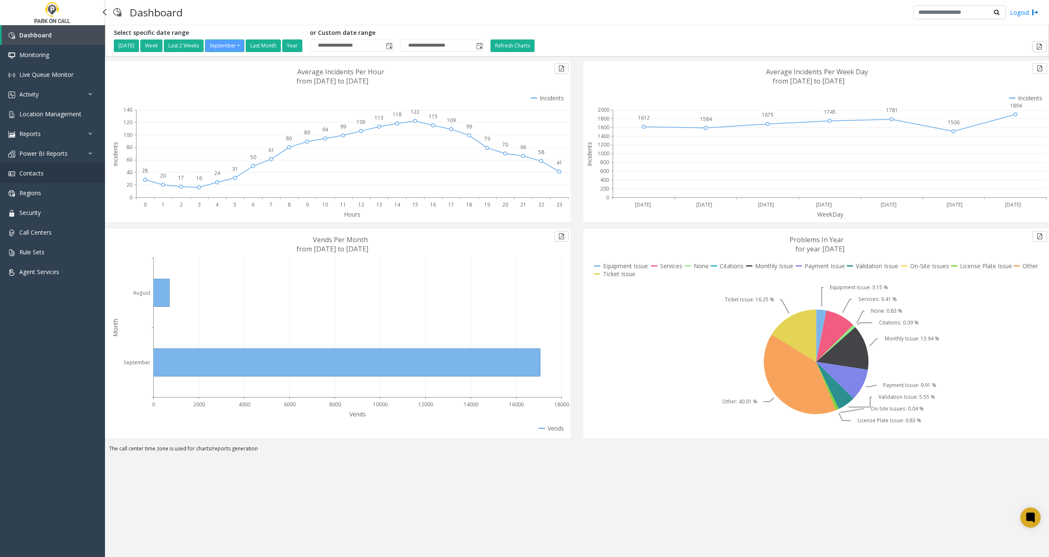
click at [45, 175] on link "Contacts" at bounding box center [52, 173] width 105 height 20
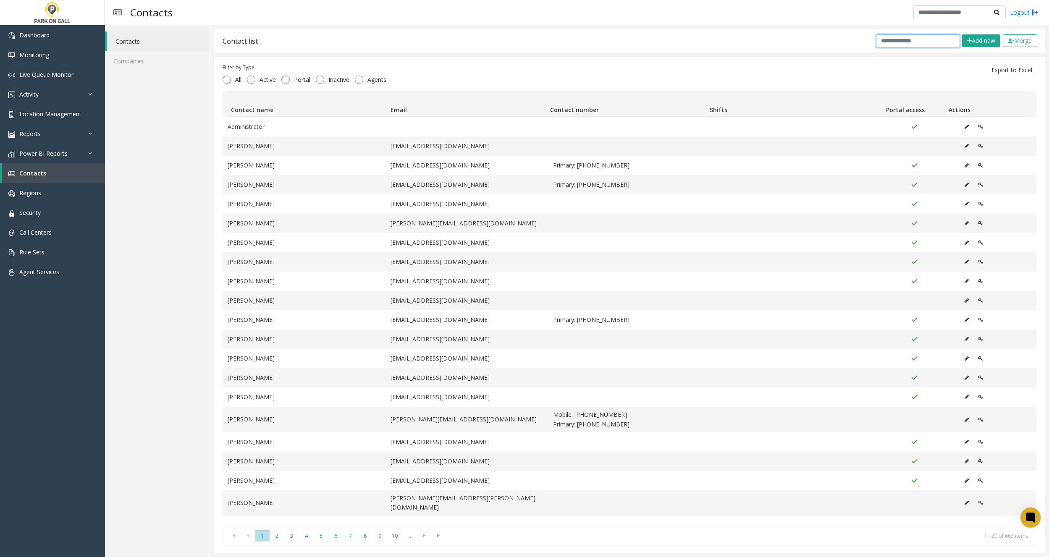
click at [901, 44] on input "text" at bounding box center [918, 40] width 84 height 13
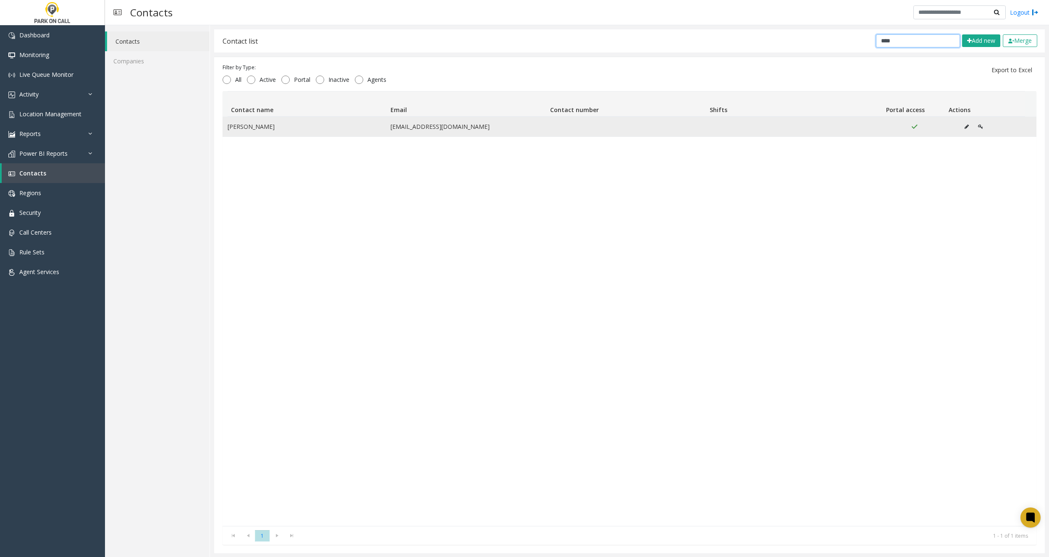
type input "****"
click at [965, 127] on icon "Data table" at bounding box center [967, 126] width 4 height 5
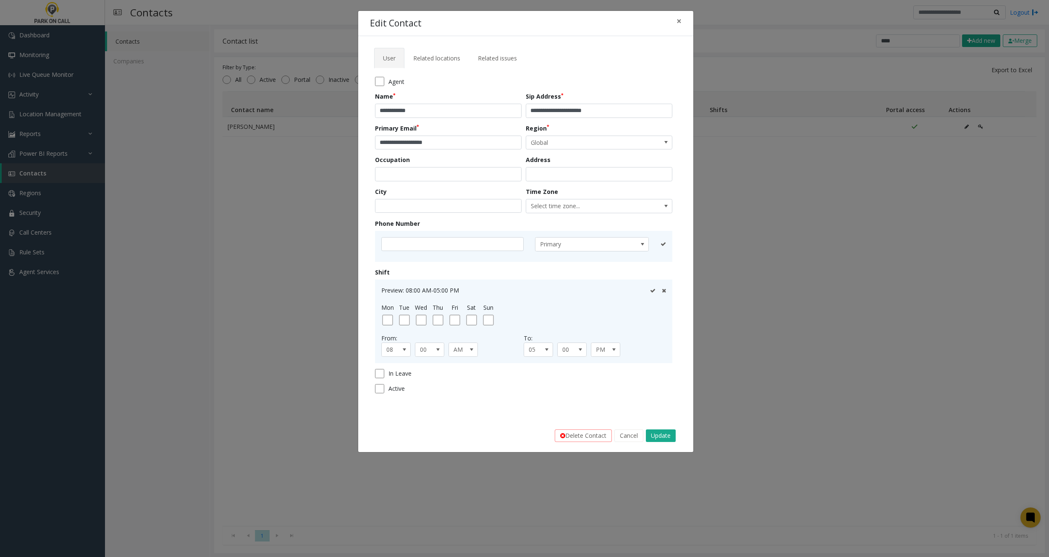
drag, startPoint x: 475, startPoint y: 150, endPoint x: 415, endPoint y: 145, distance: 59.8
click at [415, 145] on form "**********" at bounding box center [526, 238] width 302 height 323
drag, startPoint x: 464, startPoint y: 145, endPoint x: 346, endPoint y: 145, distance: 117.6
click at [346, 145] on div "**********" at bounding box center [524, 278] width 1049 height 557
drag, startPoint x: 541, startPoint y: 110, endPoint x: 630, endPoint y: 113, distance: 88.3
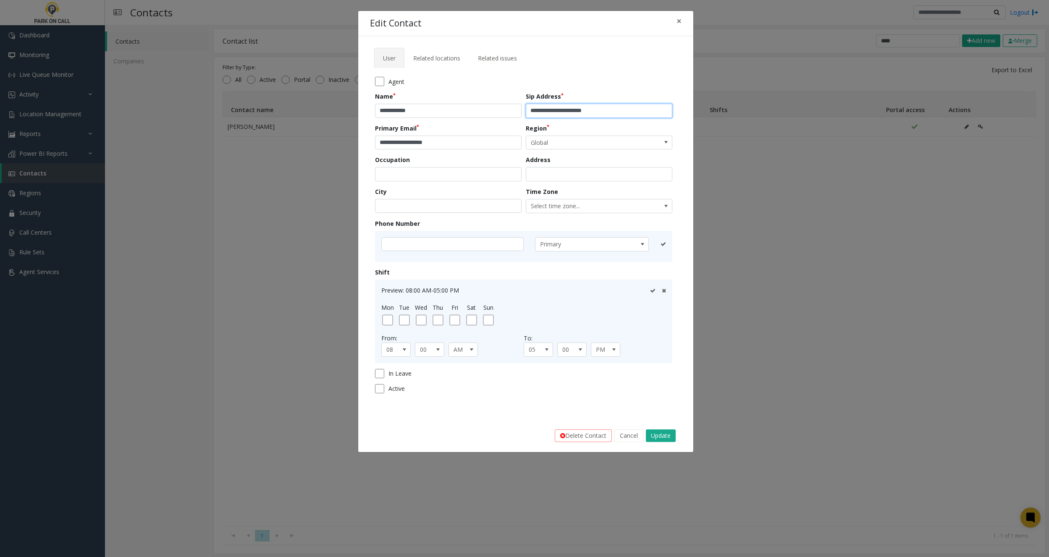
click at [629, 113] on input "**********" at bounding box center [599, 111] width 147 height 14
paste input "**********"
type input "**********"
click at [655, 430] on button "Update" at bounding box center [661, 436] width 30 height 13
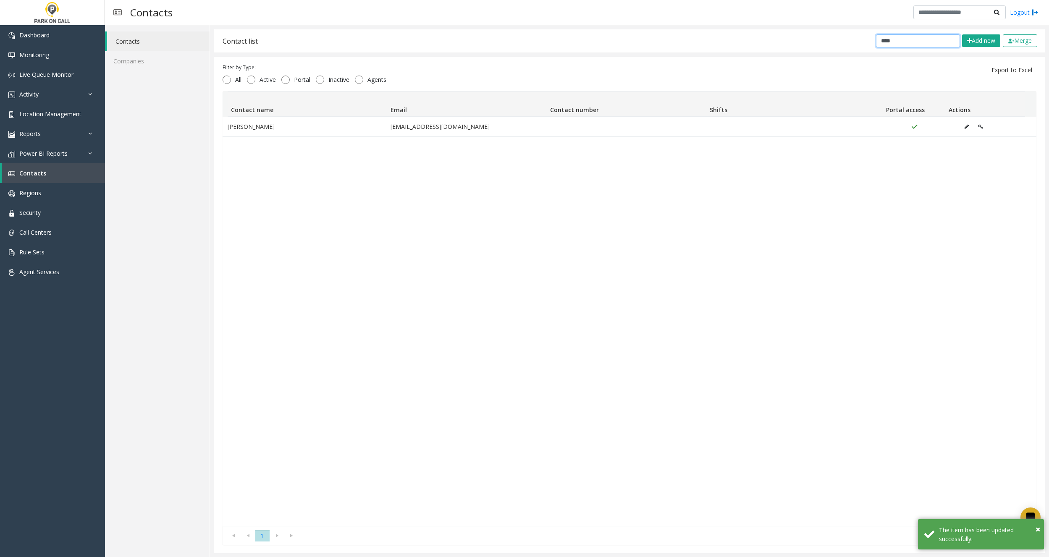
drag, startPoint x: 900, startPoint y: 42, endPoint x: 775, endPoint y: 38, distance: 124.4
click at [777, 38] on div "Contact list **** Add new Merge" at bounding box center [629, 40] width 831 height 23
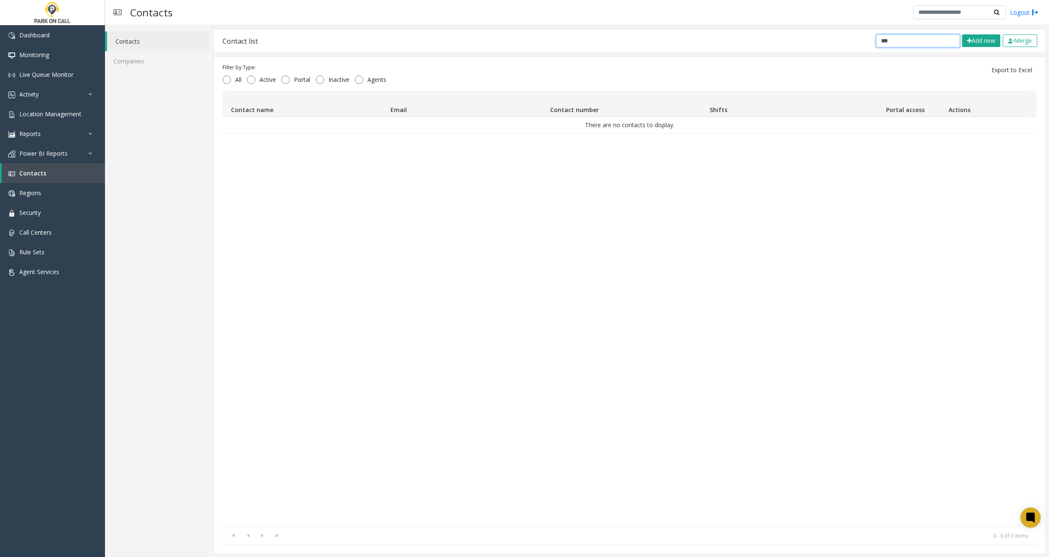
drag, startPoint x: 891, startPoint y: 42, endPoint x: 788, endPoint y: 45, distance: 103.0
click at [799, 45] on div "Contact list *** Add new Merge" at bounding box center [629, 40] width 831 height 23
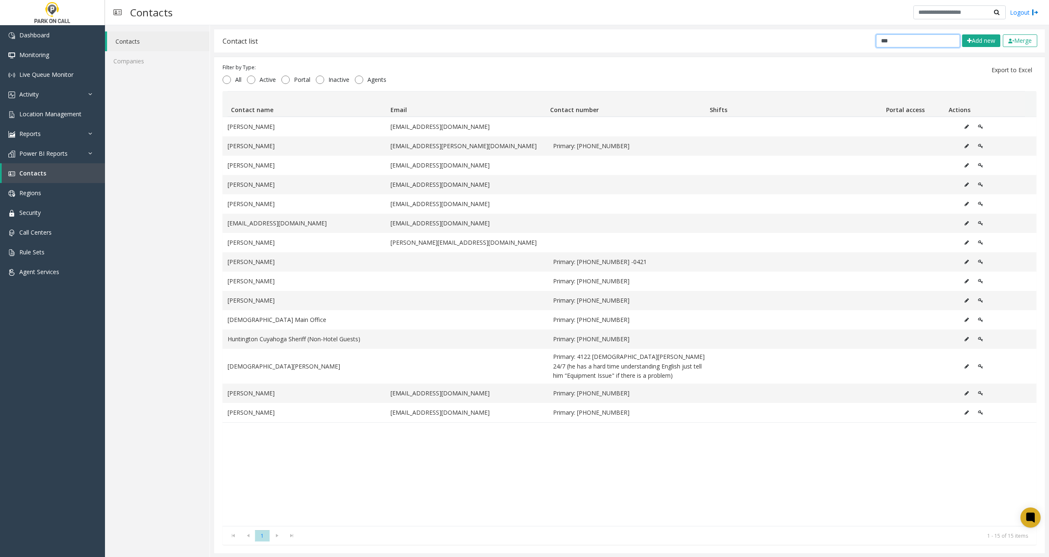
drag, startPoint x: 878, startPoint y: 39, endPoint x: 902, endPoint y: 42, distance: 23.7
click at [900, 42] on input "***" at bounding box center [918, 40] width 84 height 13
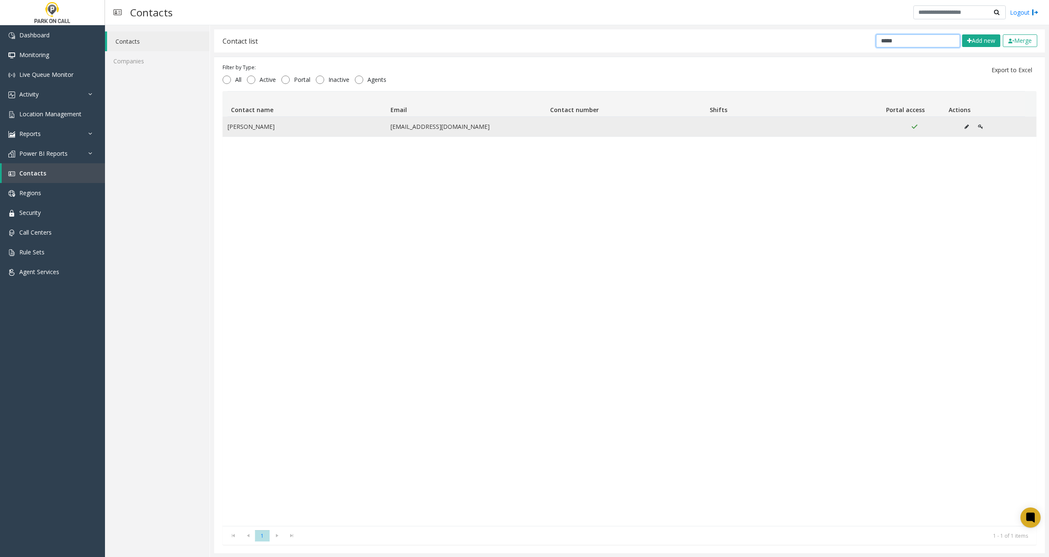
type input "*****"
click at [960, 126] on button "Data table" at bounding box center [966, 127] width 13 height 13
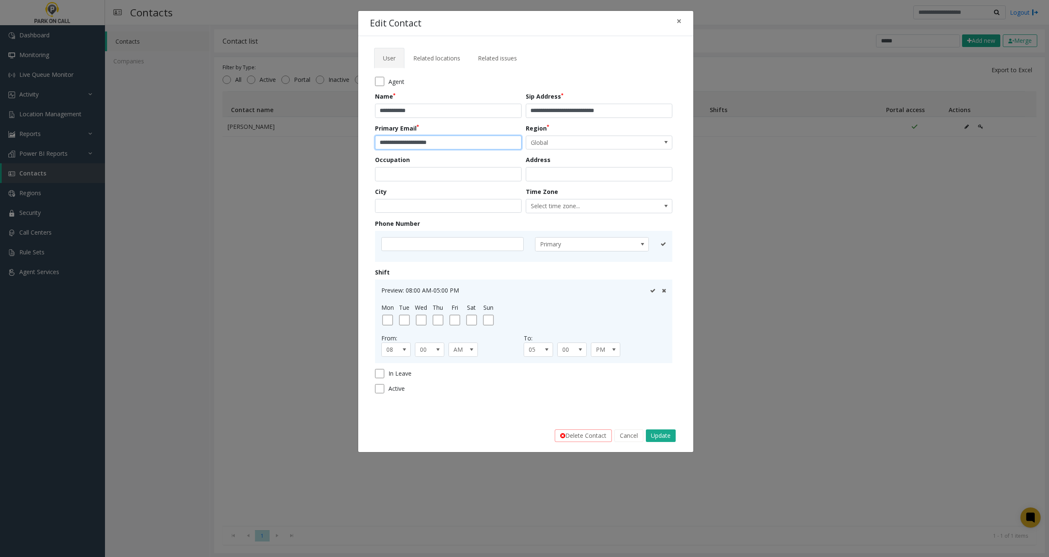
drag, startPoint x: 461, startPoint y: 144, endPoint x: 366, endPoint y: 142, distance: 94.5
click at [366, 142] on div "**********" at bounding box center [525, 228] width 335 height 384
drag, startPoint x: 541, startPoint y: 111, endPoint x: 649, endPoint y: 114, distance: 108.4
click at [649, 114] on input "**********" at bounding box center [599, 111] width 147 height 14
paste input "text"
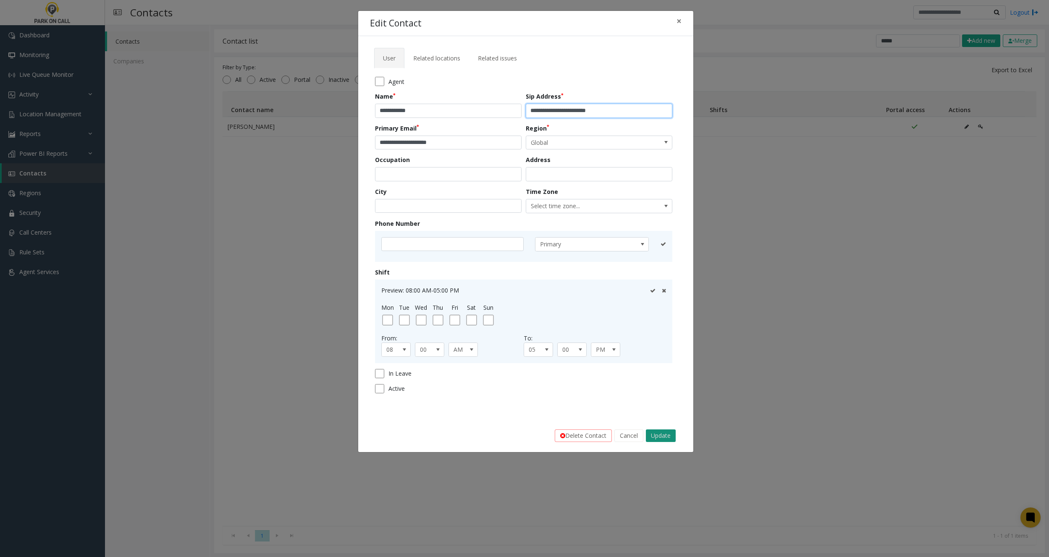
type input "**********"
click at [662, 438] on button "Update" at bounding box center [661, 436] width 30 height 13
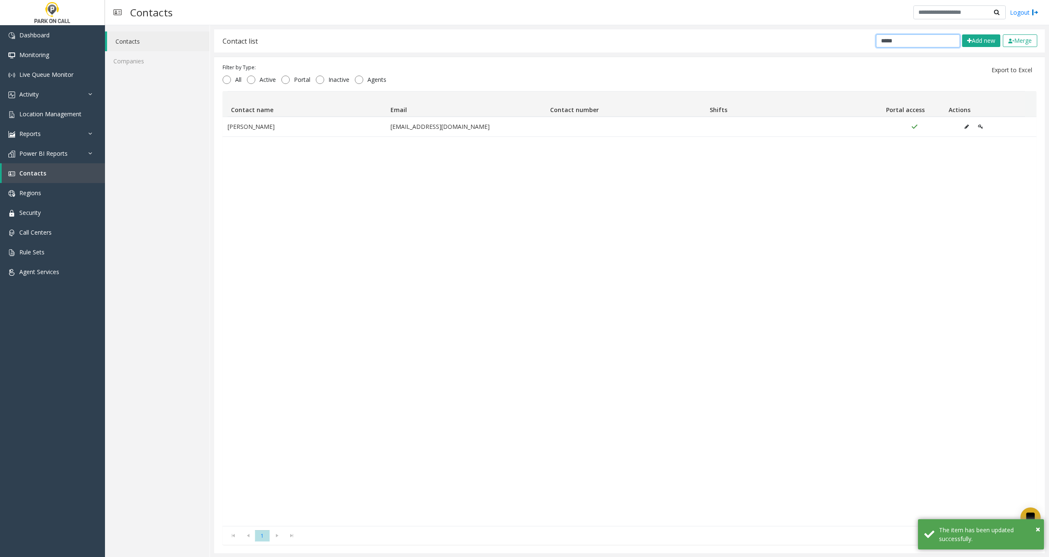
drag, startPoint x: 885, startPoint y: 42, endPoint x: 764, endPoint y: 42, distance: 121.4
click at [770, 42] on div "Contact list ***** Add new Merge" at bounding box center [629, 40] width 831 height 23
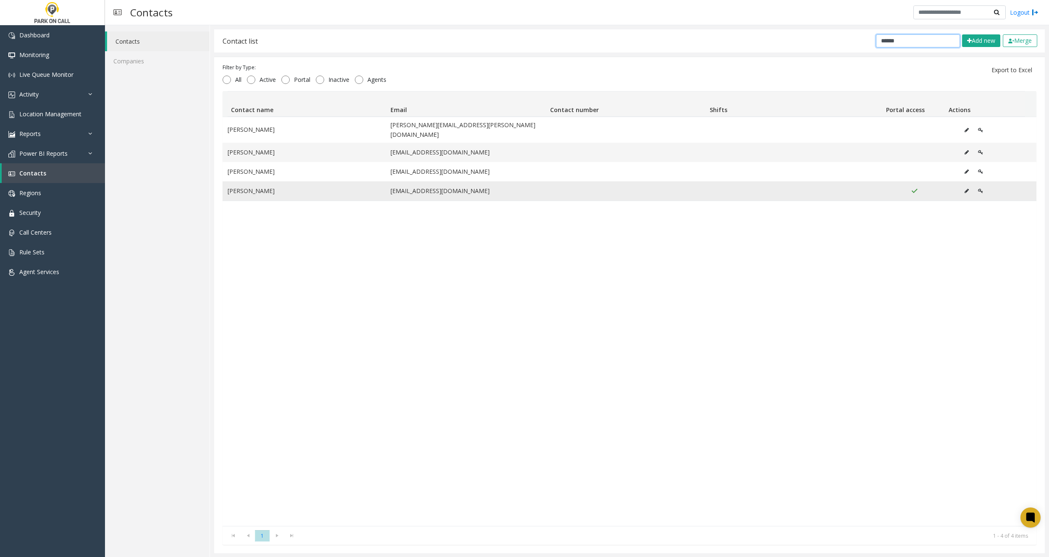
type input "******"
click at [960, 185] on button "Data table" at bounding box center [966, 191] width 13 height 13
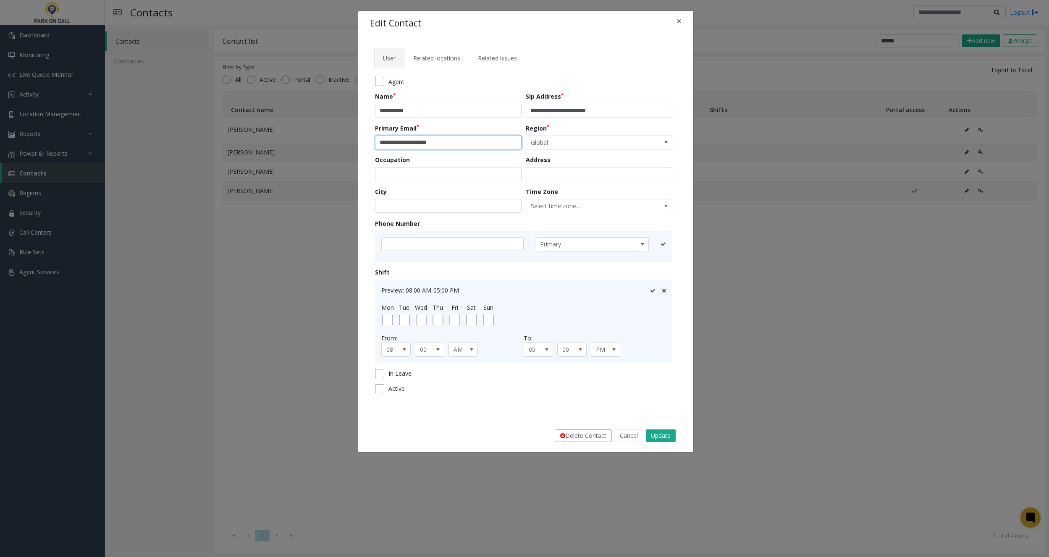
drag, startPoint x: 456, startPoint y: 144, endPoint x: 333, endPoint y: 140, distance: 123.1
click at [333, 140] on div "**********" at bounding box center [524, 278] width 1049 height 557
drag, startPoint x: 541, startPoint y: 110, endPoint x: 660, endPoint y: 112, distance: 118.1
click at [652, 111] on input "**********" at bounding box center [599, 111] width 147 height 14
paste input "**********"
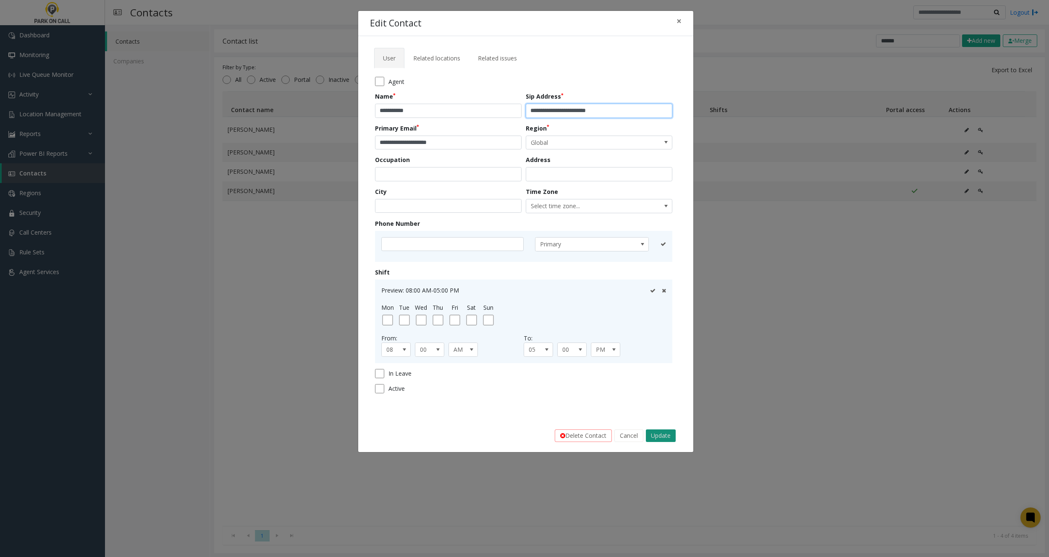
type input "**********"
click at [658, 436] on button "Update" at bounding box center [661, 436] width 30 height 13
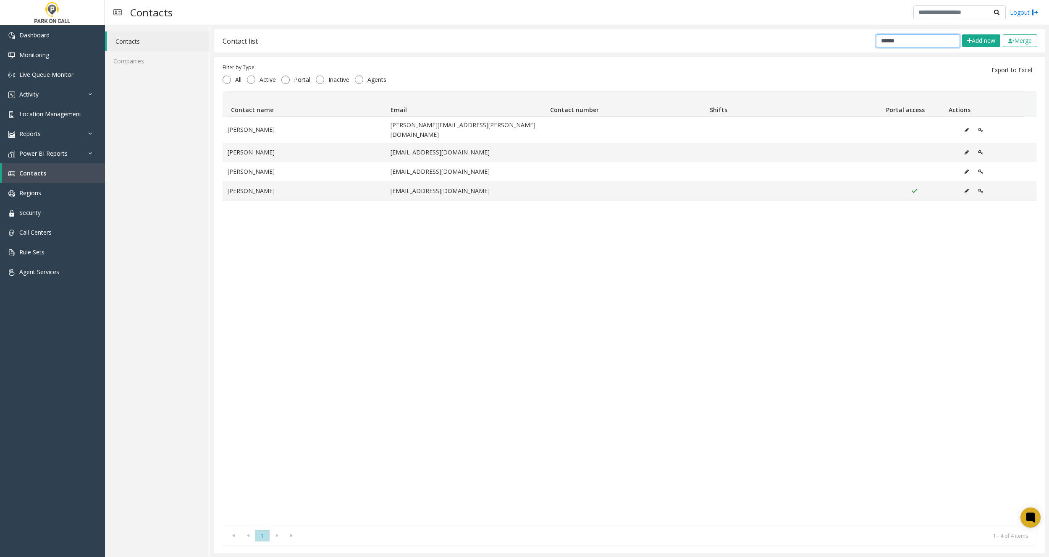
drag, startPoint x: 891, startPoint y: 45, endPoint x: 731, endPoint y: 42, distance: 160.9
click at [786, 43] on div "Contact list ****** Add new Merge" at bounding box center [629, 40] width 831 height 23
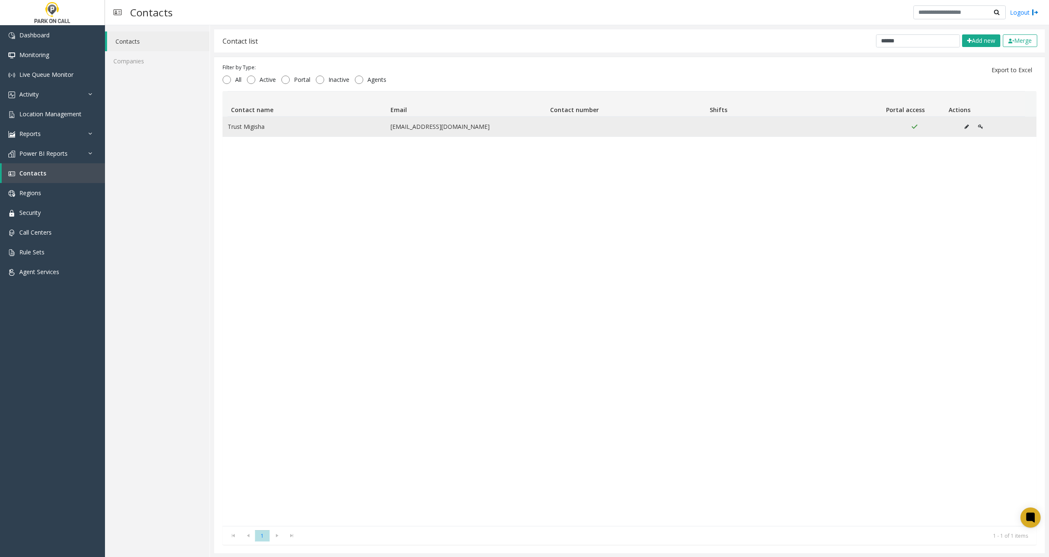
click at [965, 126] on icon "Data table" at bounding box center [967, 126] width 4 height 5
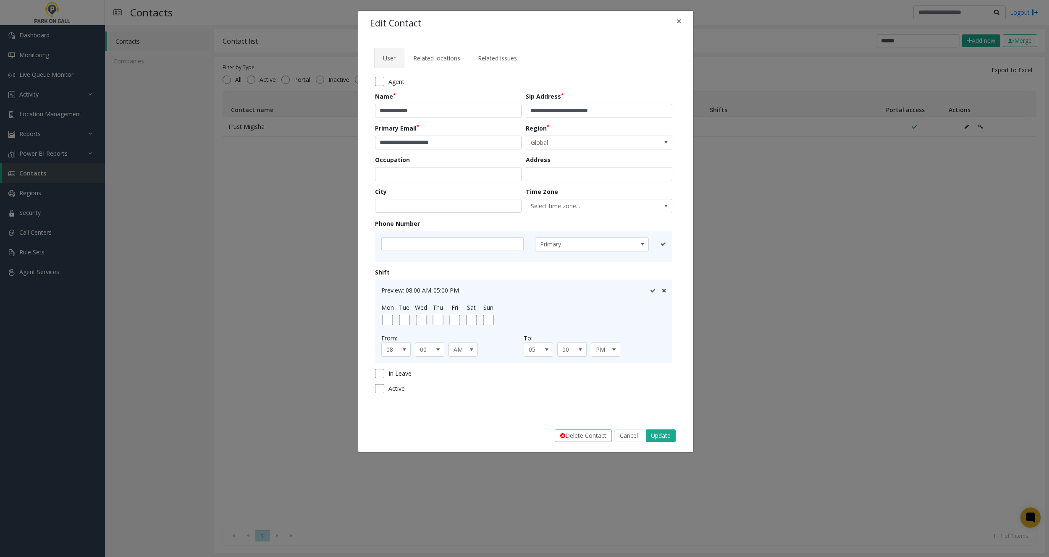
click at [626, 429] on div "Delete Contact Cancel Update" at bounding box center [525, 436] width 323 height 21
click at [628, 432] on button "Cancel" at bounding box center [629, 436] width 29 height 13
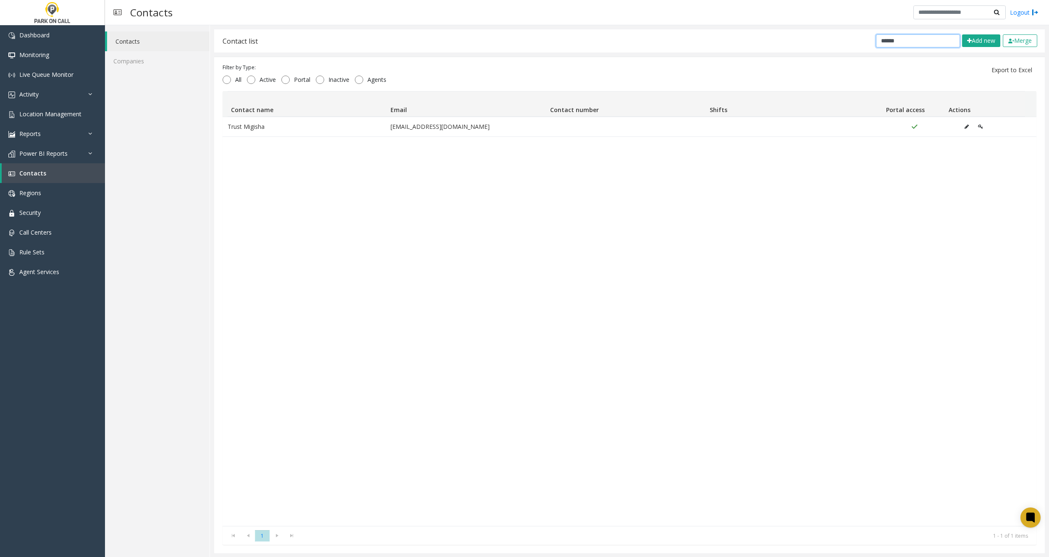
drag, startPoint x: 901, startPoint y: 42, endPoint x: 731, endPoint y: 47, distance: 170.6
click at [761, 47] on div "Contact list ****** Add new Merge" at bounding box center [629, 40] width 831 height 23
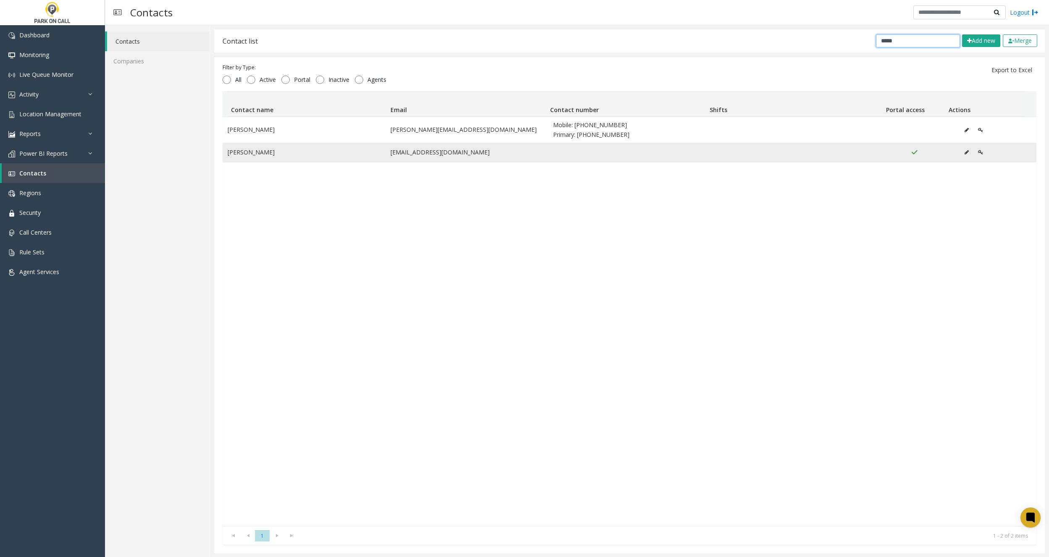
type input "*****"
click at [965, 151] on icon "Data table" at bounding box center [967, 152] width 4 height 5
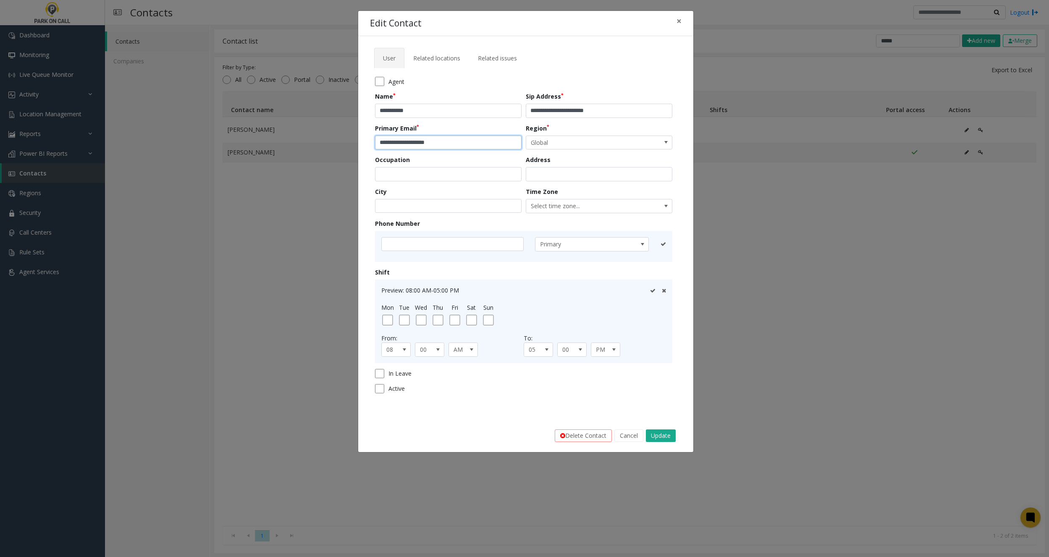
drag, startPoint x: 455, startPoint y: 145, endPoint x: 311, endPoint y: 141, distance: 143.3
click at [311, 141] on div "**********" at bounding box center [524, 278] width 1049 height 557
drag, startPoint x: 540, startPoint y: 110, endPoint x: 694, endPoint y: 110, distance: 154.2
click at [694, 110] on div "**********" at bounding box center [526, 232] width 336 height 442
paste input "text"
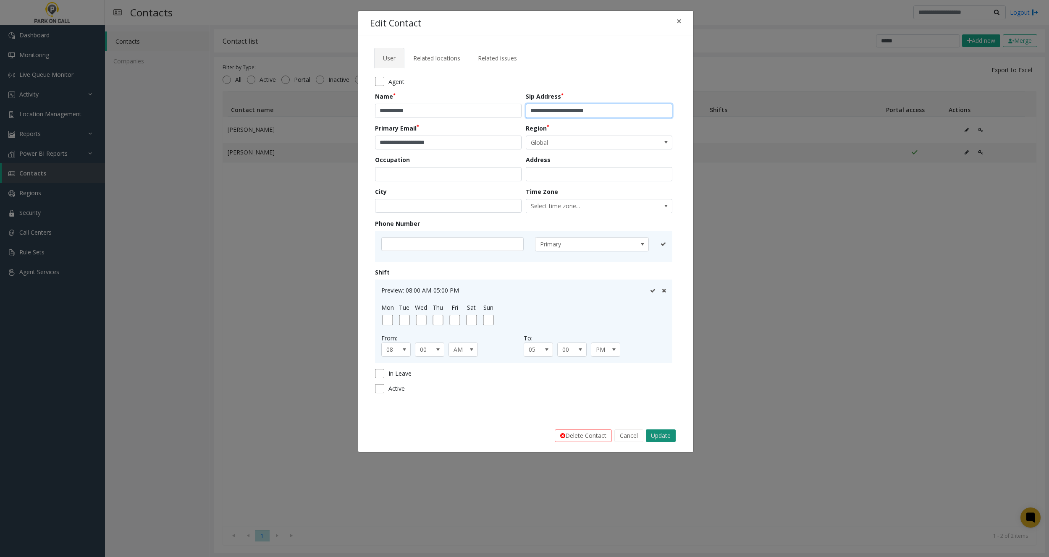
type input "**********"
click at [667, 431] on button "Update" at bounding box center [661, 436] width 30 height 13
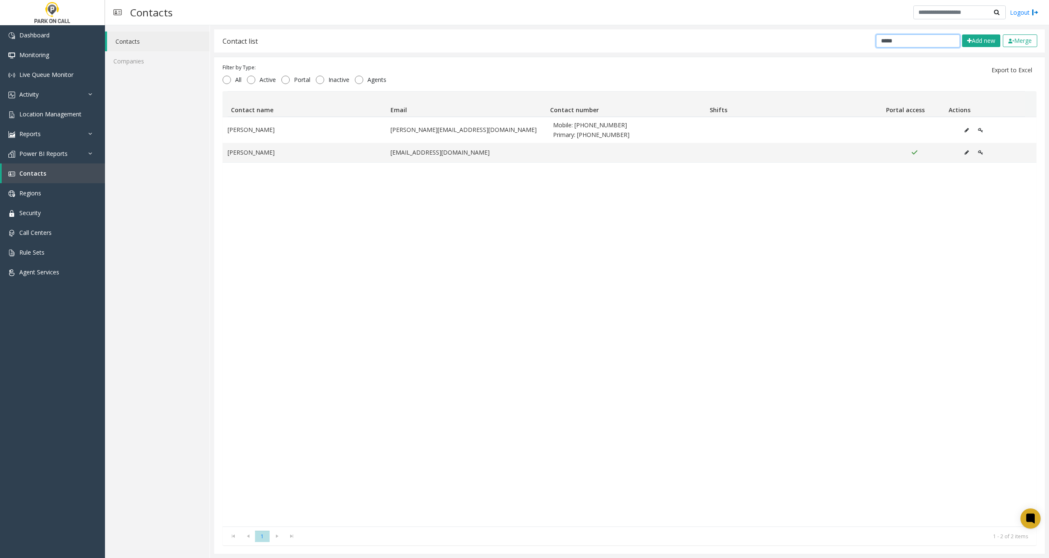
drag, startPoint x: 901, startPoint y: 43, endPoint x: 720, endPoint y: 30, distance: 181.5
click at [743, 28] on div "**********" at bounding box center [629, 291] width 839 height 533
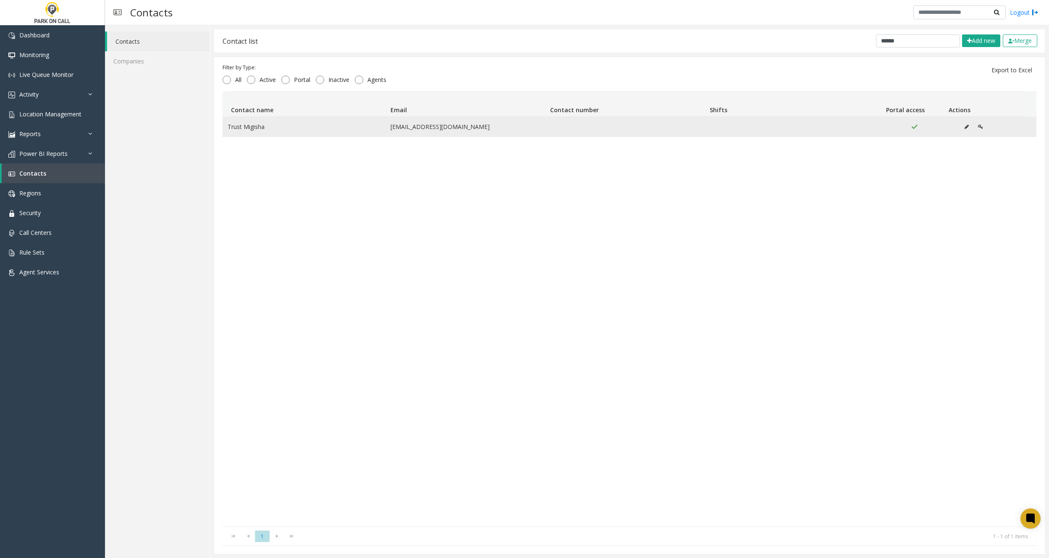
click at [965, 127] on icon "Data table" at bounding box center [967, 126] width 4 height 5
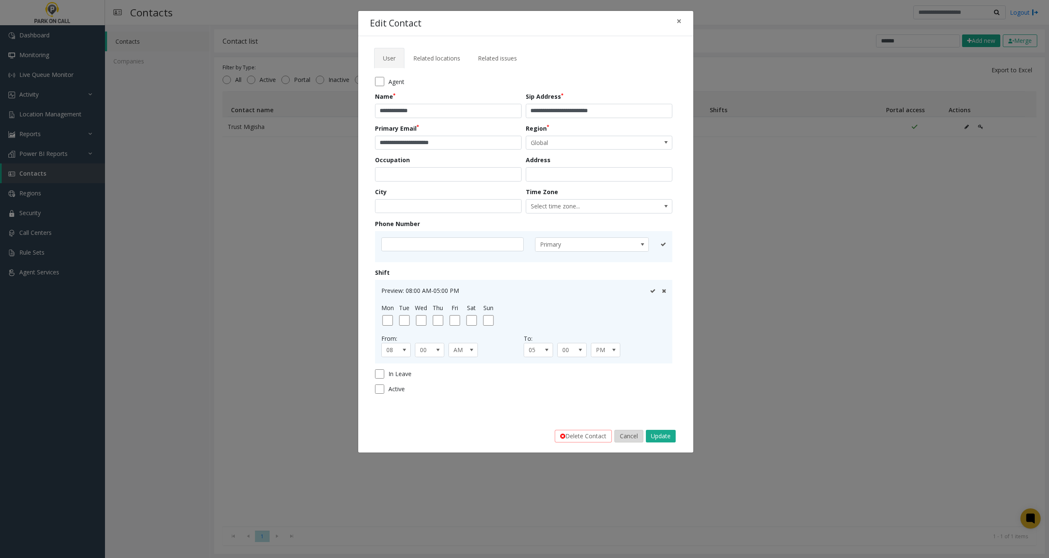
click at [626, 434] on button "Cancel" at bounding box center [629, 436] width 29 height 13
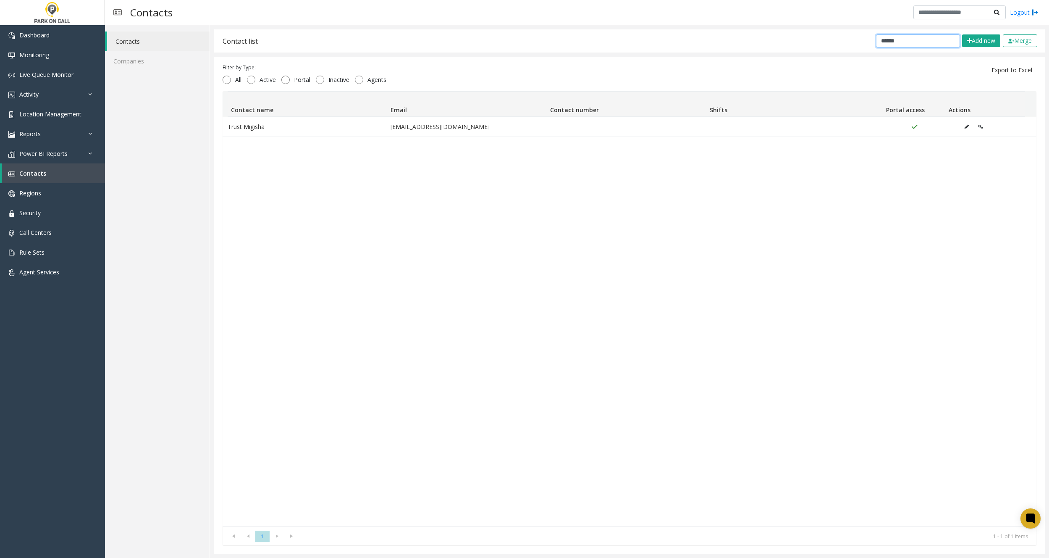
drag, startPoint x: 904, startPoint y: 42, endPoint x: 699, endPoint y: 33, distance: 206.0
click at [736, 31] on div "Contact list ****** Add new Merge" at bounding box center [629, 40] width 831 height 23
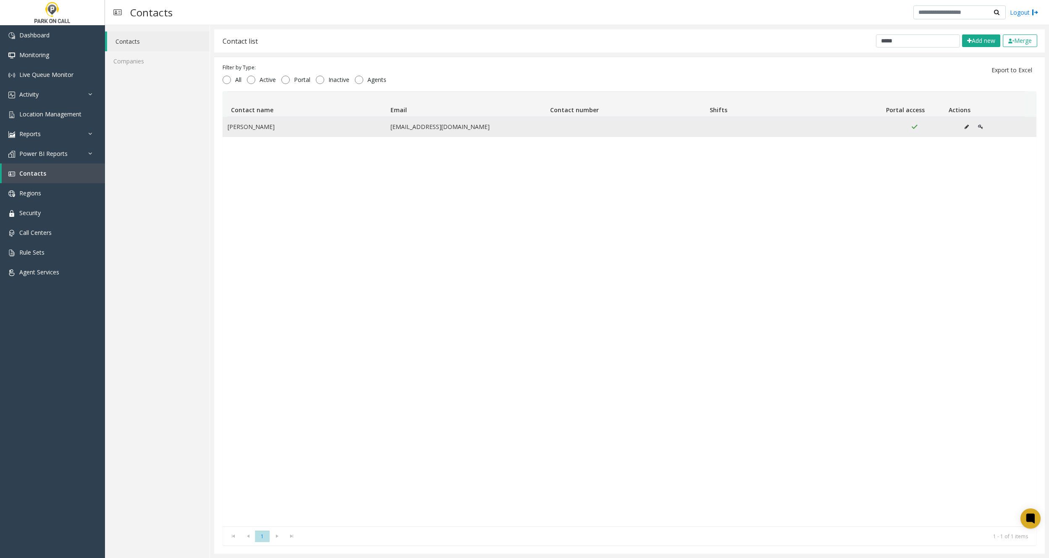
click at [965, 127] on icon "Data table" at bounding box center [967, 126] width 4 height 5
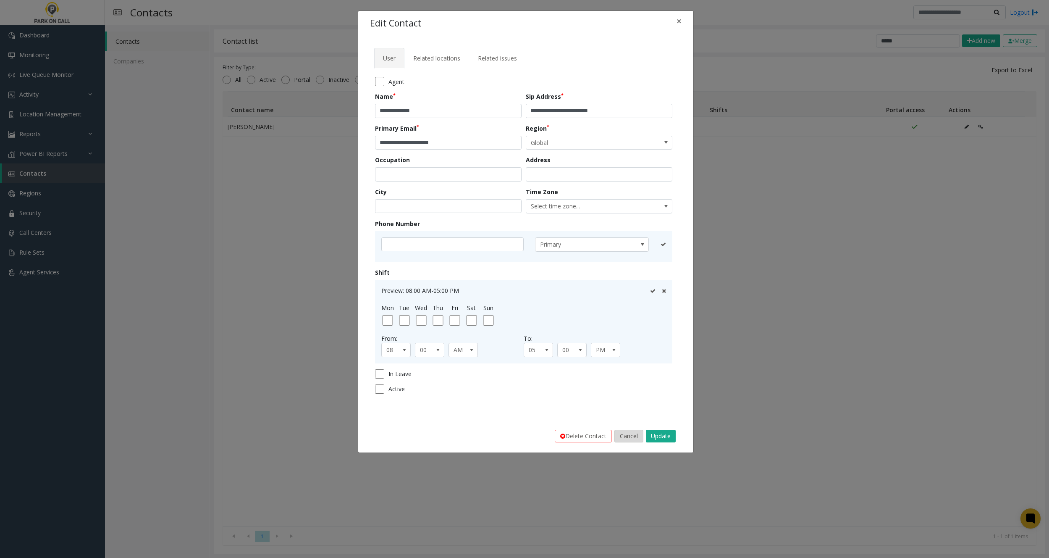
click at [622, 431] on button "Cancel" at bounding box center [629, 436] width 29 height 13
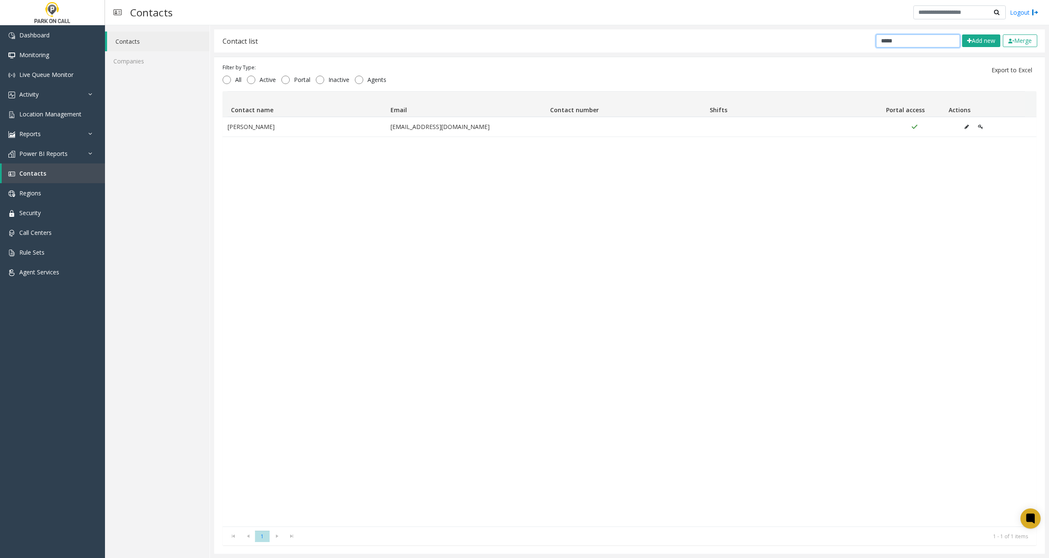
drag, startPoint x: 845, startPoint y: 39, endPoint x: 694, endPoint y: 37, distance: 151.2
click at [742, 36] on div "Contact list ***** Add new Merge" at bounding box center [629, 40] width 831 height 23
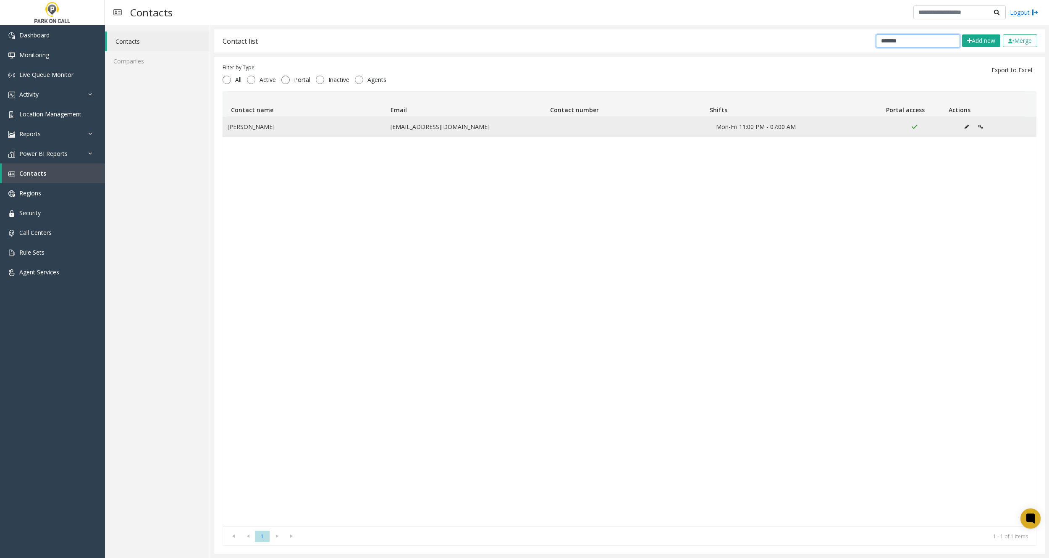
type input "*******"
click at [960, 124] on button "Data table" at bounding box center [966, 127] width 13 height 13
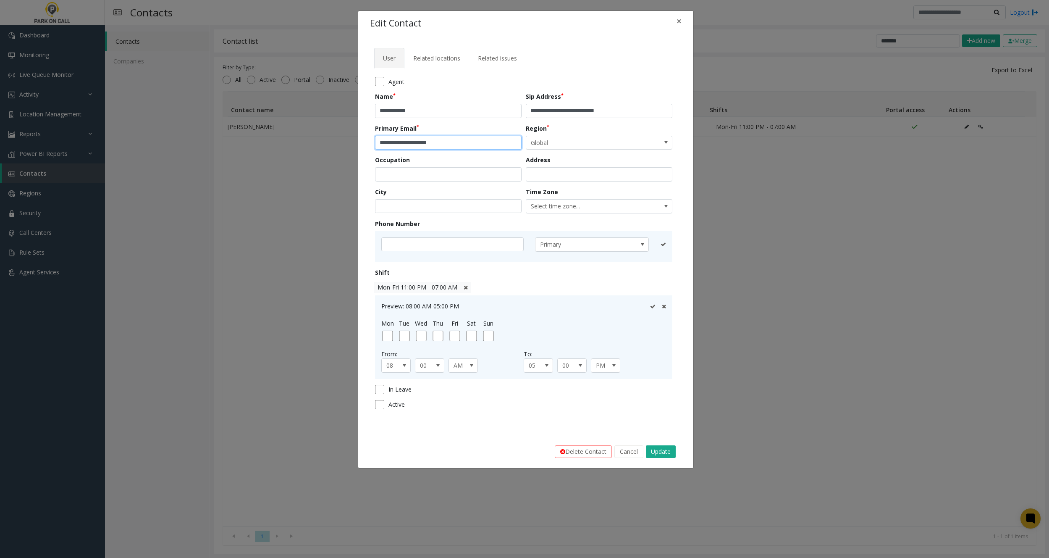
drag, startPoint x: 431, startPoint y: 143, endPoint x: 347, endPoint y: 131, distance: 84.0
click at [345, 133] on div "**********" at bounding box center [524, 279] width 1049 height 558
drag, startPoint x: 540, startPoint y: 110, endPoint x: 682, endPoint y: 119, distance: 142.3
click at [682, 119] on div "**********" at bounding box center [525, 235] width 335 height 399
paste input "text"
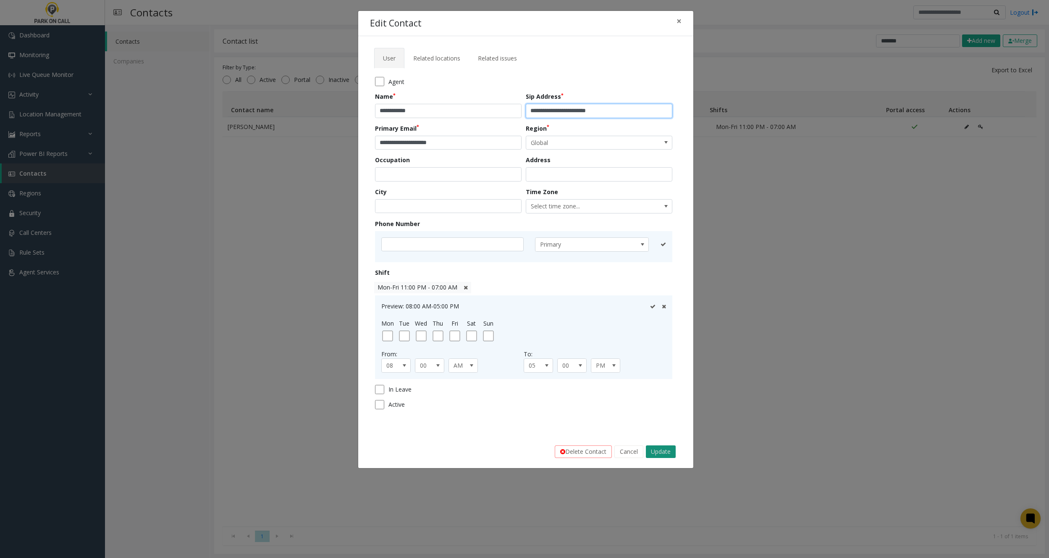
type input "**********"
click at [662, 449] on button "Update" at bounding box center [661, 451] width 30 height 13
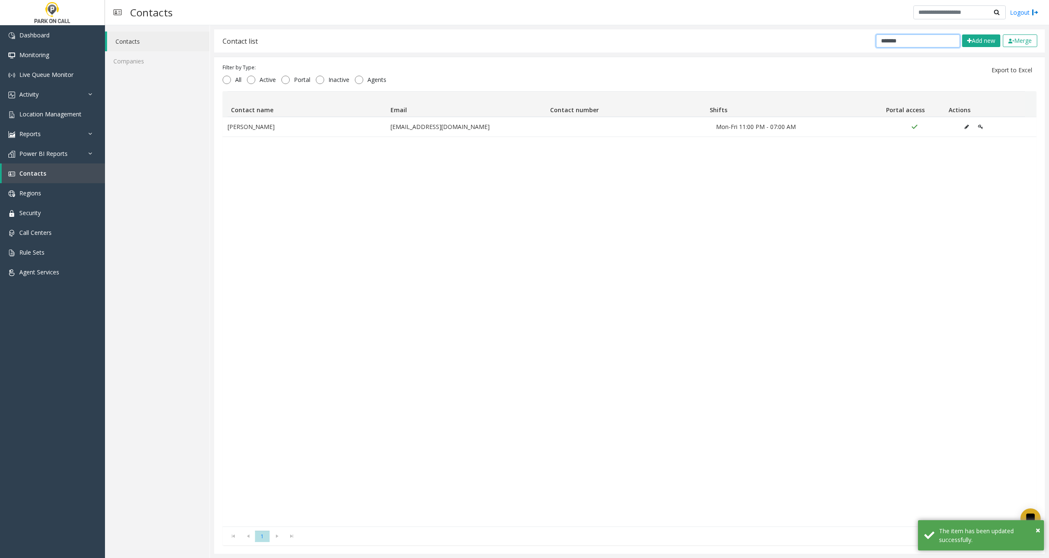
drag, startPoint x: 888, startPoint y: 42, endPoint x: 765, endPoint y: 43, distance: 122.7
click at [772, 44] on div "Contact list ******* Add new Merge" at bounding box center [629, 40] width 831 height 23
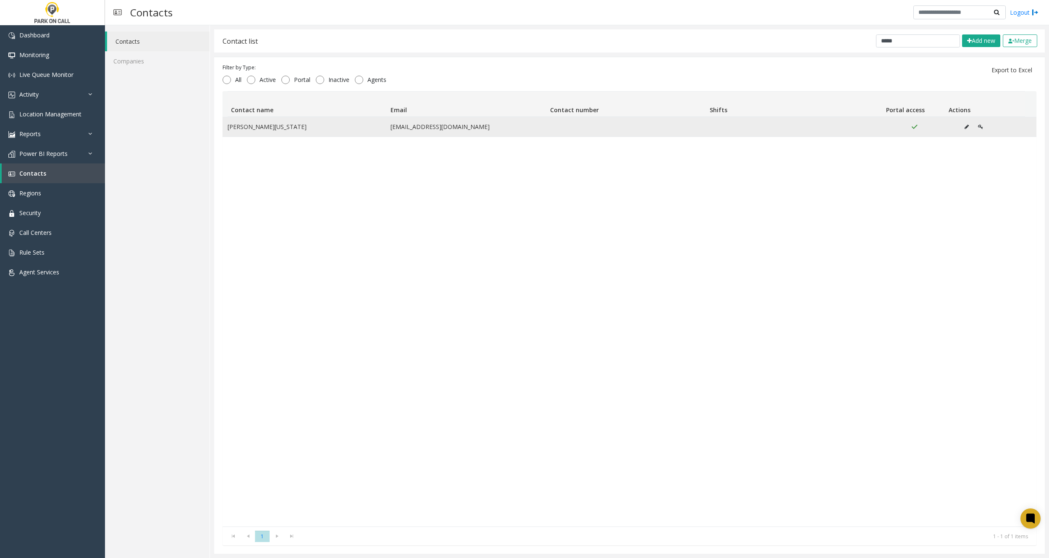
click at [965, 126] on icon "Data table" at bounding box center [967, 126] width 4 height 5
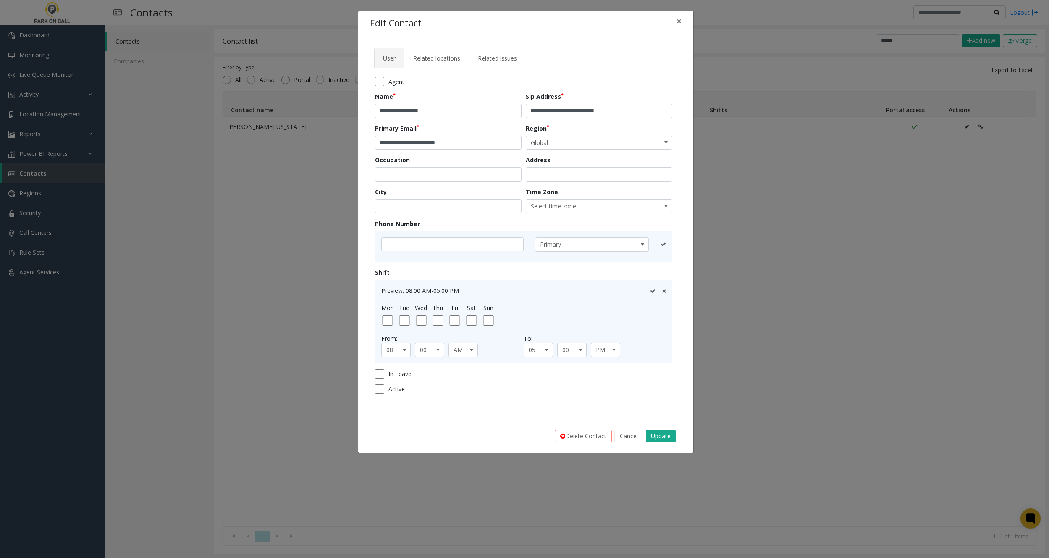
drag, startPoint x: 633, startPoint y: 435, endPoint x: 648, endPoint y: 443, distance: 17.1
click at [633, 435] on button "Cancel" at bounding box center [629, 436] width 29 height 13
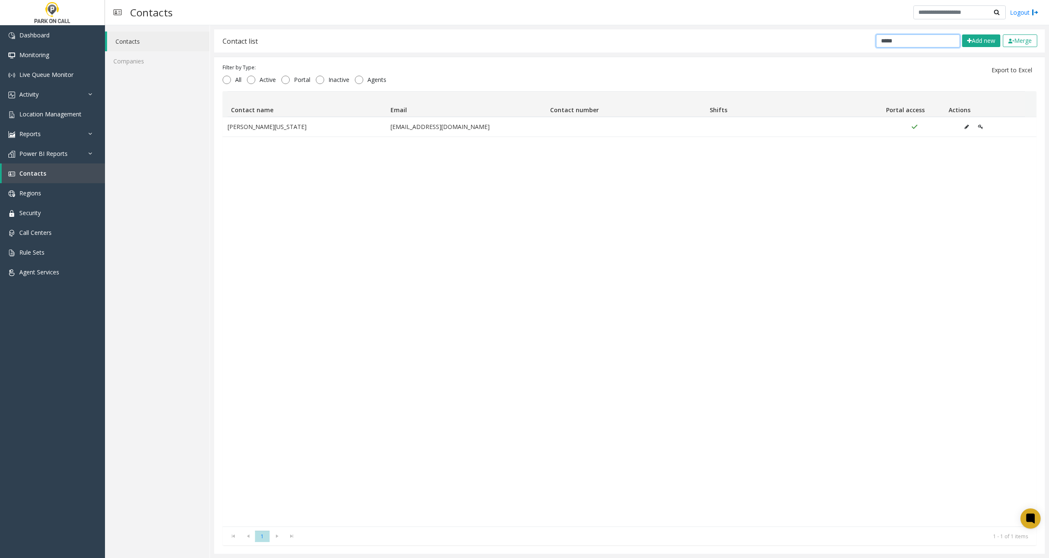
drag, startPoint x: 901, startPoint y: 35, endPoint x: 884, endPoint y: 40, distance: 17.9
click at [884, 40] on input "*****" at bounding box center [918, 40] width 84 height 13
type input "*"
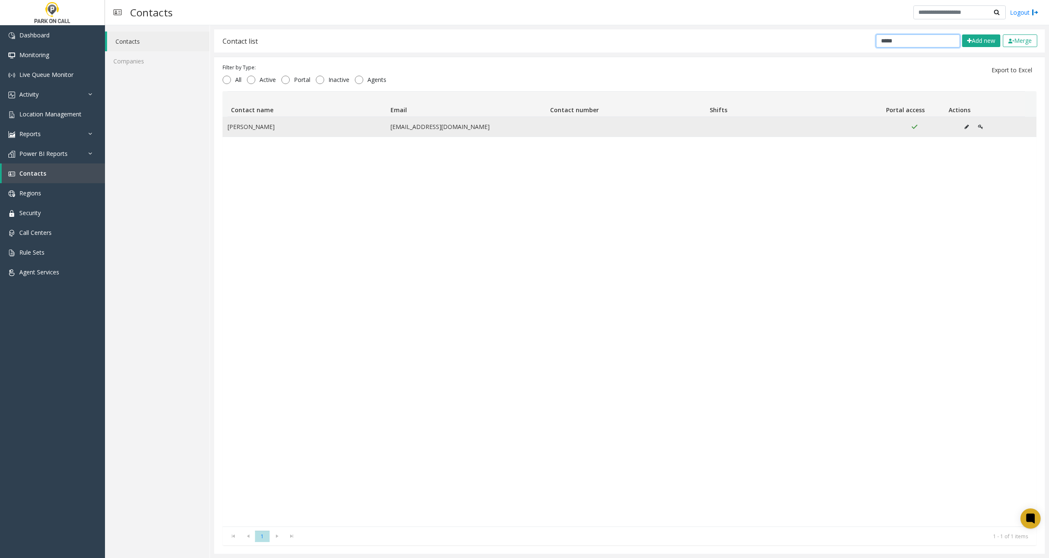
type input "*****"
click at [965, 124] on icon "Data table" at bounding box center [967, 126] width 4 height 5
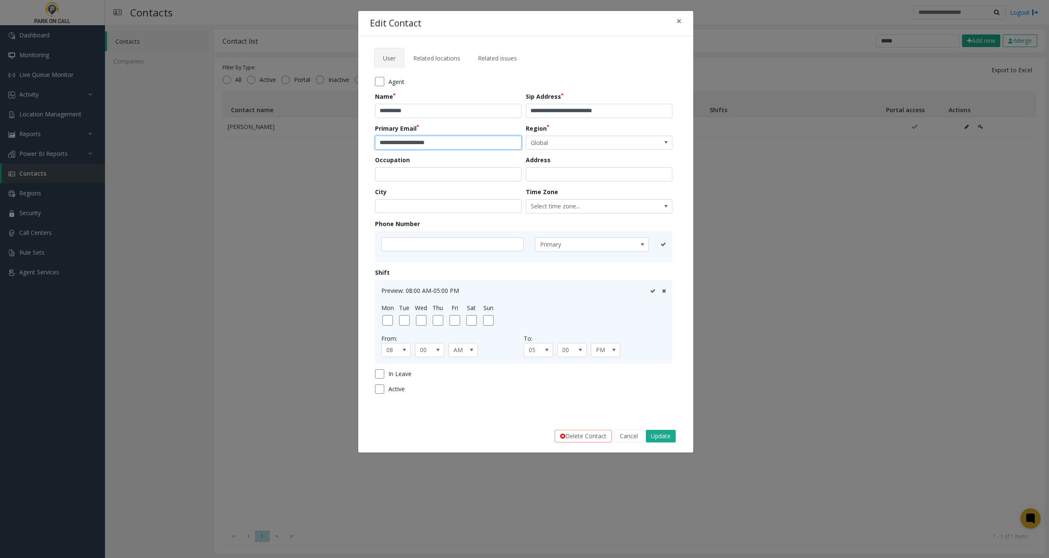
drag, startPoint x: 444, startPoint y: 142, endPoint x: 338, endPoint y: 137, distance: 106.4
click at [337, 139] on div "**********" at bounding box center [524, 279] width 1049 height 558
drag, startPoint x: 643, startPoint y: 108, endPoint x: 541, endPoint y: 110, distance: 102.1
click at [541, 110] on input "**********" at bounding box center [599, 111] width 147 height 14
paste input "text"
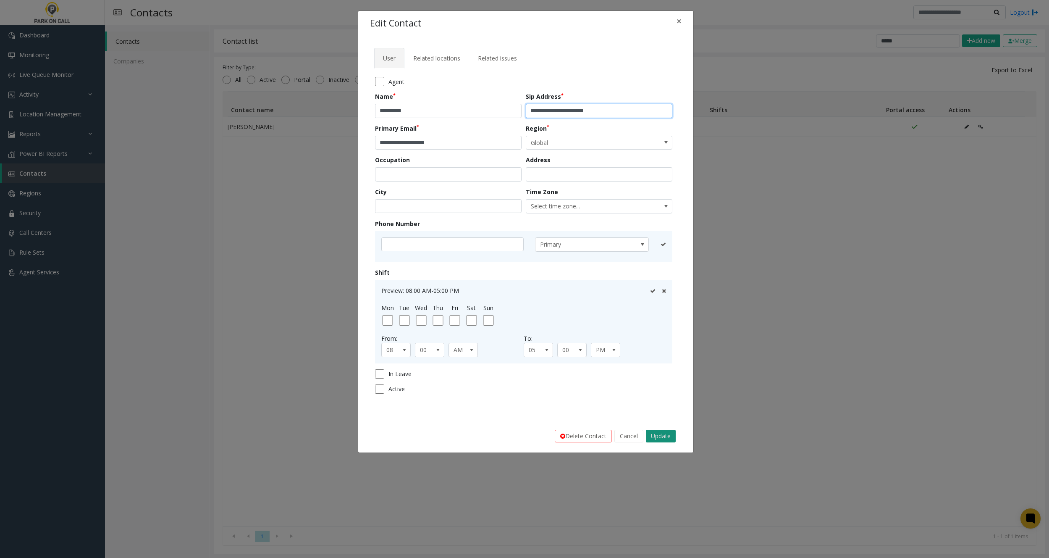
type input "**********"
click at [654, 435] on button "Update" at bounding box center [661, 436] width 30 height 13
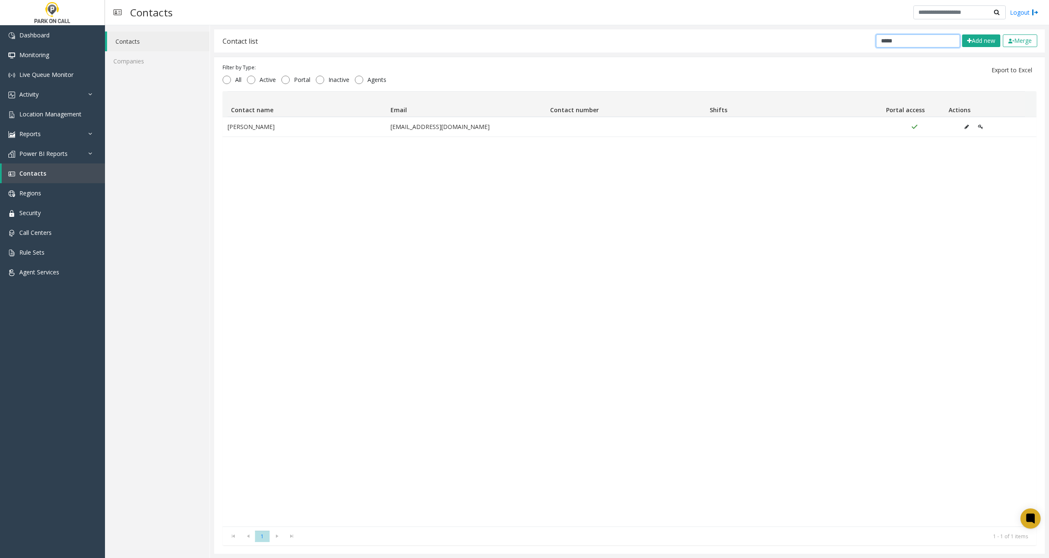
drag, startPoint x: 909, startPoint y: 41, endPoint x: 816, endPoint y: 41, distance: 92.8
click at [827, 40] on div "Contact list ***** Add new Merge" at bounding box center [629, 40] width 831 height 23
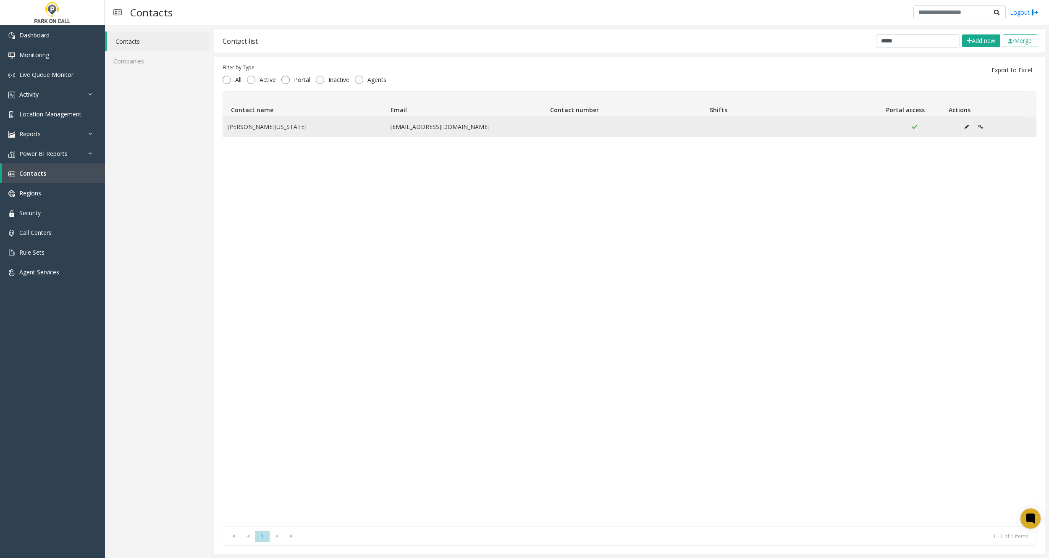
click at [964, 124] on button "Data table" at bounding box center [966, 127] width 13 height 13
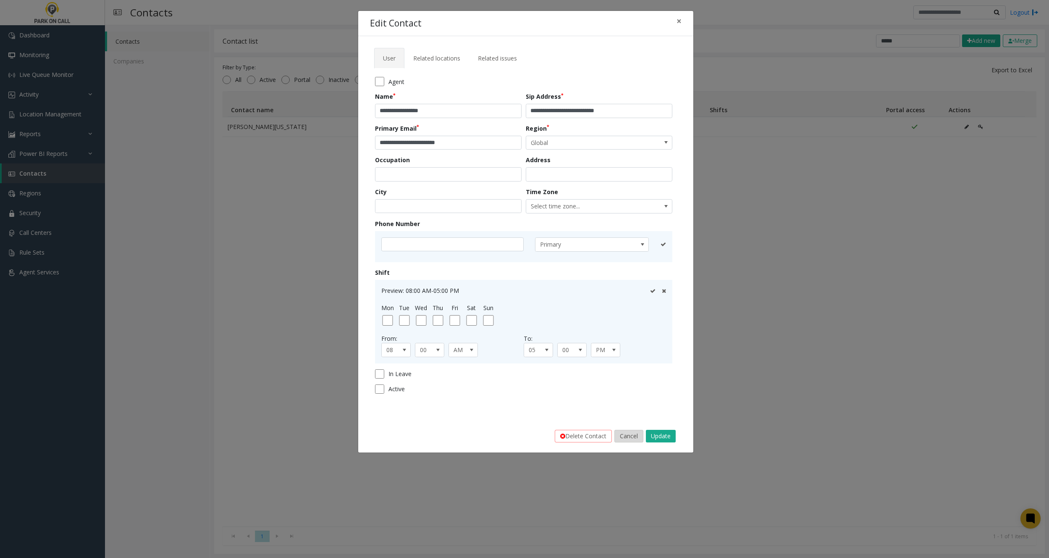
click at [626, 430] on button "Cancel" at bounding box center [629, 436] width 29 height 13
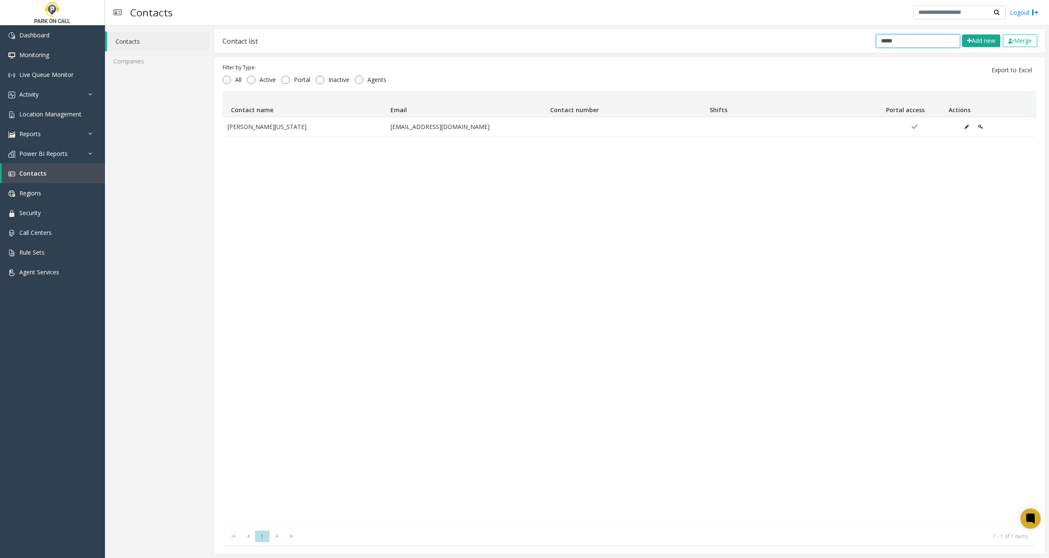
drag, startPoint x: 844, startPoint y: 34, endPoint x: 677, endPoint y: 28, distance: 167.3
click at [715, 28] on div "**********" at bounding box center [629, 291] width 839 height 533
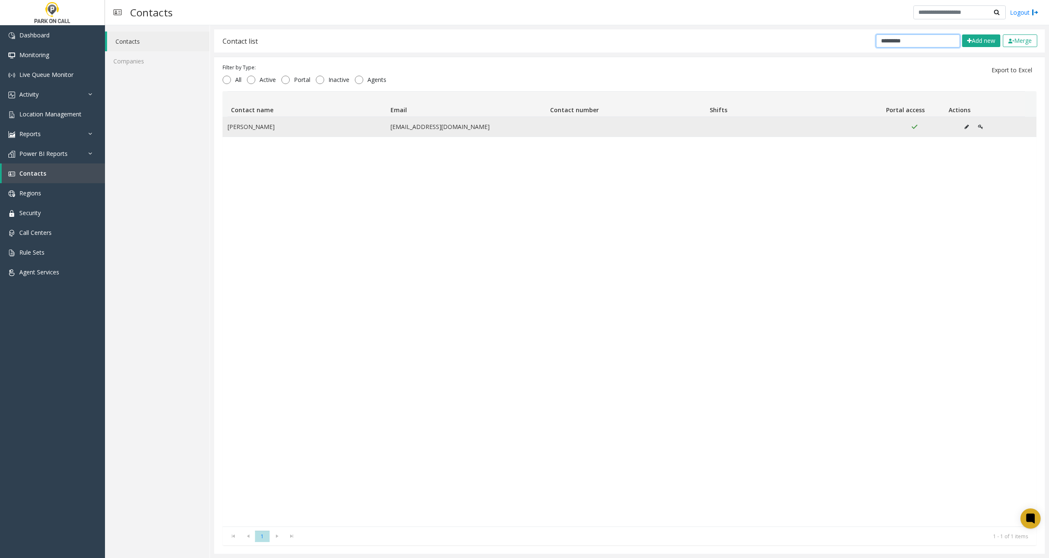
type input "*********"
click at [960, 125] on button "Data table" at bounding box center [966, 127] width 13 height 13
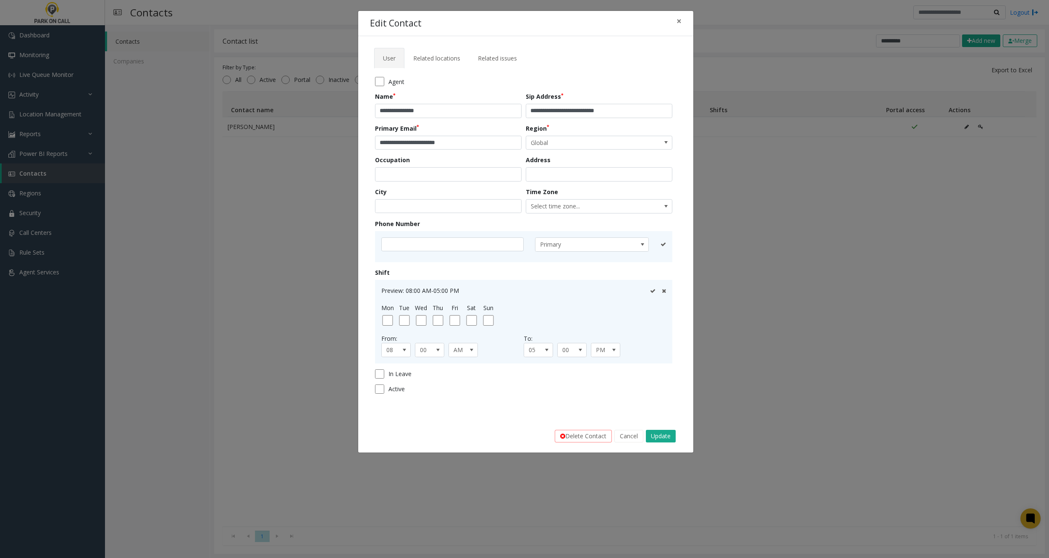
click at [623, 432] on button "Cancel" at bounding box center [629, 436] width 29 height 13
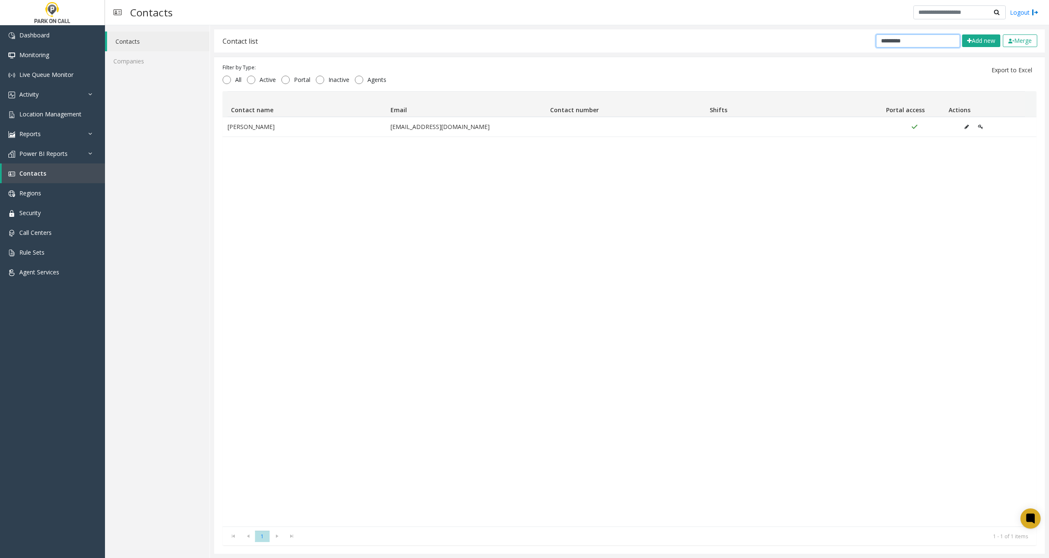
drag, startPoint x: 911, startPoint y: 40, endPoint x: 642, endPoint y: 28, distance: 268.7
click at [693, 28] on div "**********" at bounding box center [629, 291] width 839 height 533
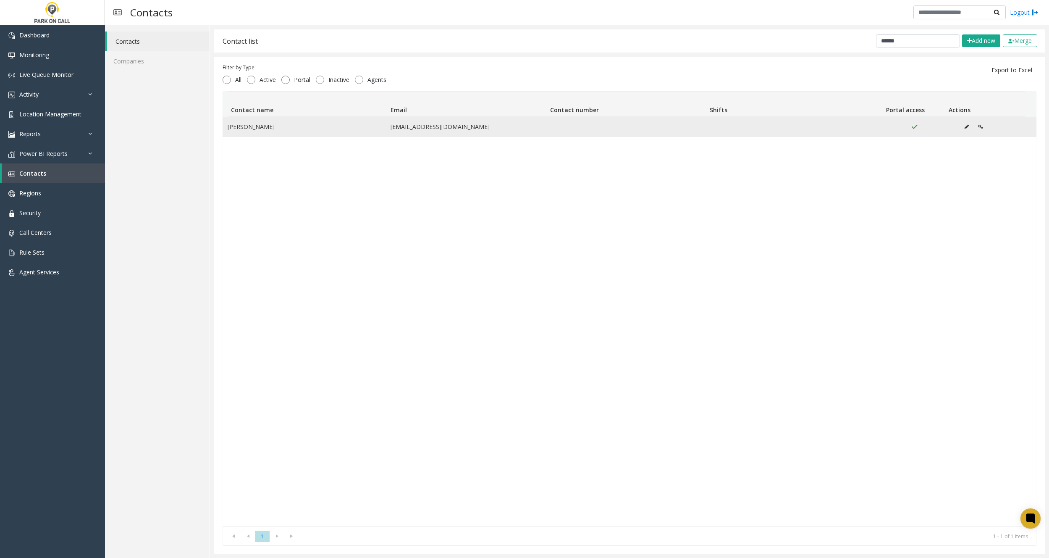
click at [960, 129] on button "Data table" at bounding box center [966, 127] width 13 height 13
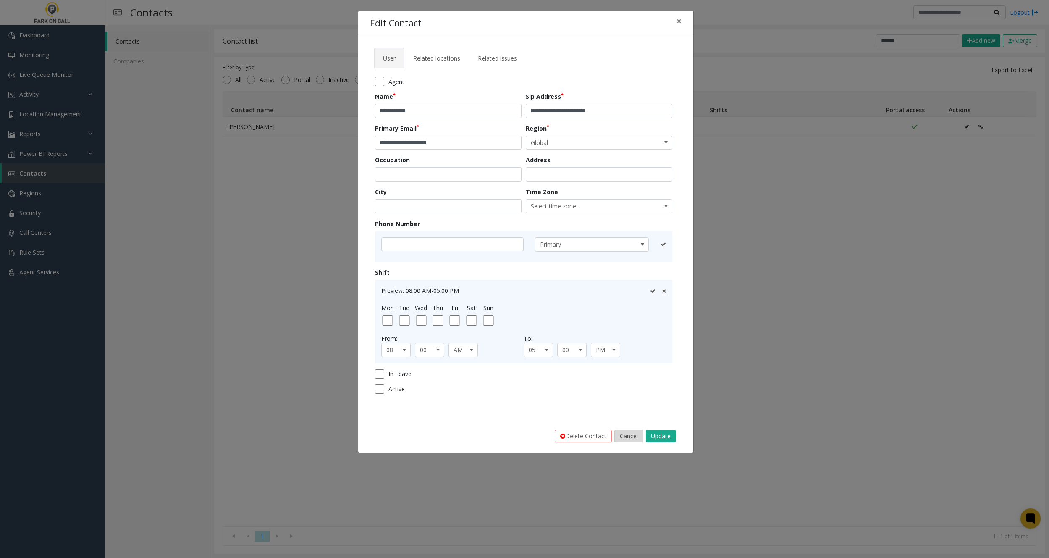
click at [629, 434] on button "Cancel" at bounding box center [629, 436] width 29 height 13
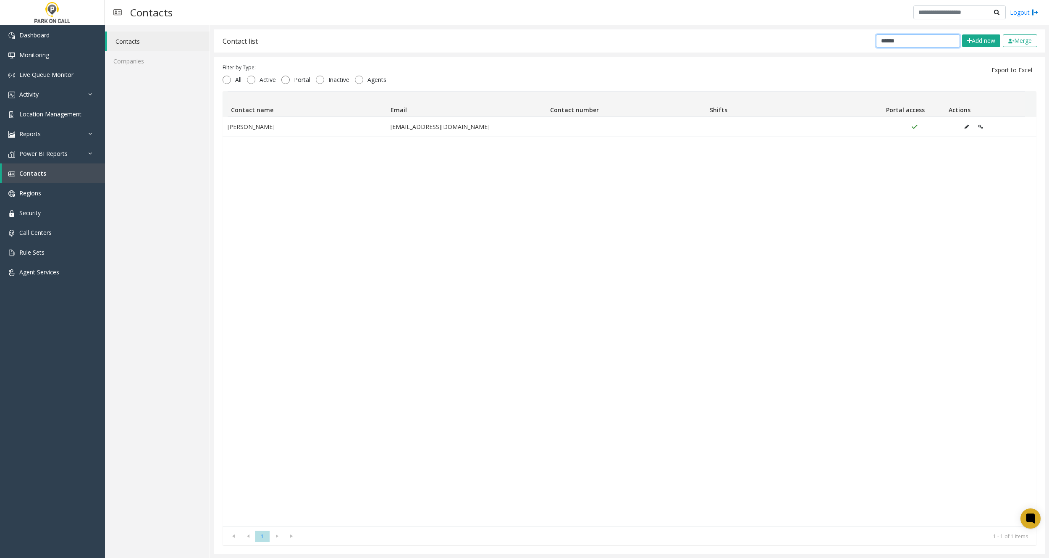
drag, startPoint x: 902, startPoint y: 39, endPoint x: 715, endPoint y: 17, distance: 188.3
click at [830, 38] on div "Contact list ****** Add new Merge" at bounding box center [629, 40] width 831 height 23
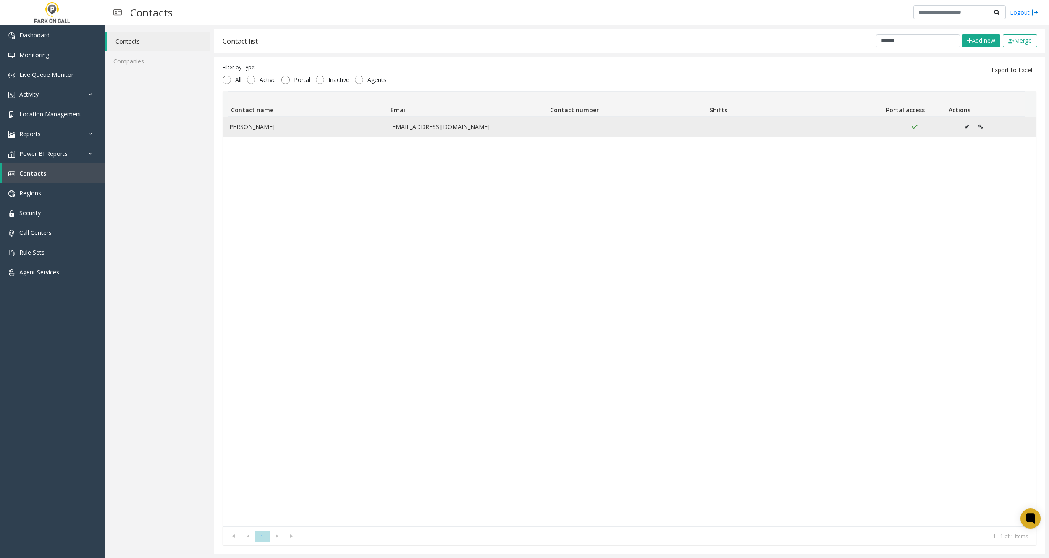
click at [965, 127] on icon "Data table" at bounding box center [967, 126] width 4 height 5
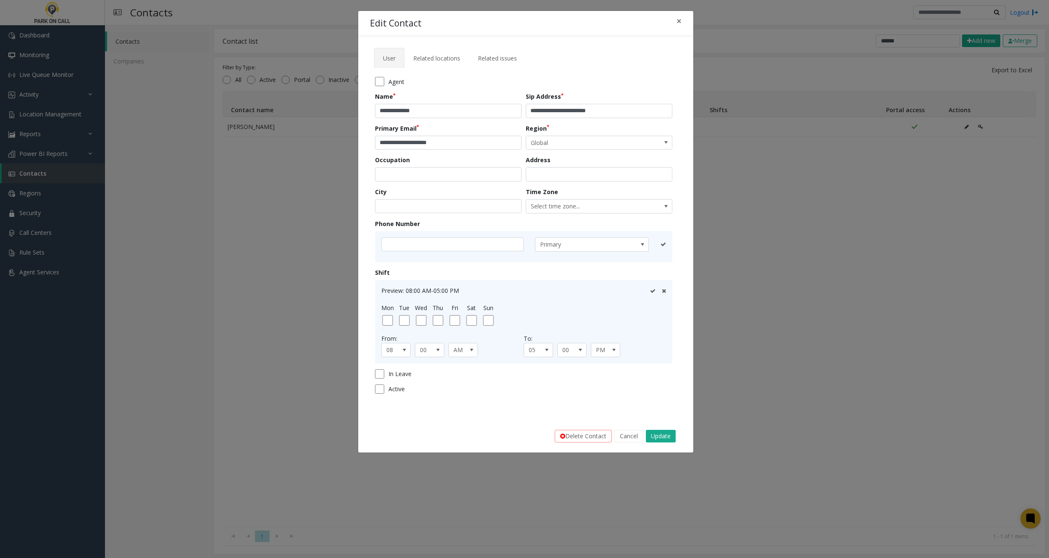
drag, startPoint x: 629, startPoint y: 438, endPoint x: 623, endPoint y: 438, distance: 5.9
click at [629, 438] on button "Cancel" at bounding box center [629, 436] width 29 height 13
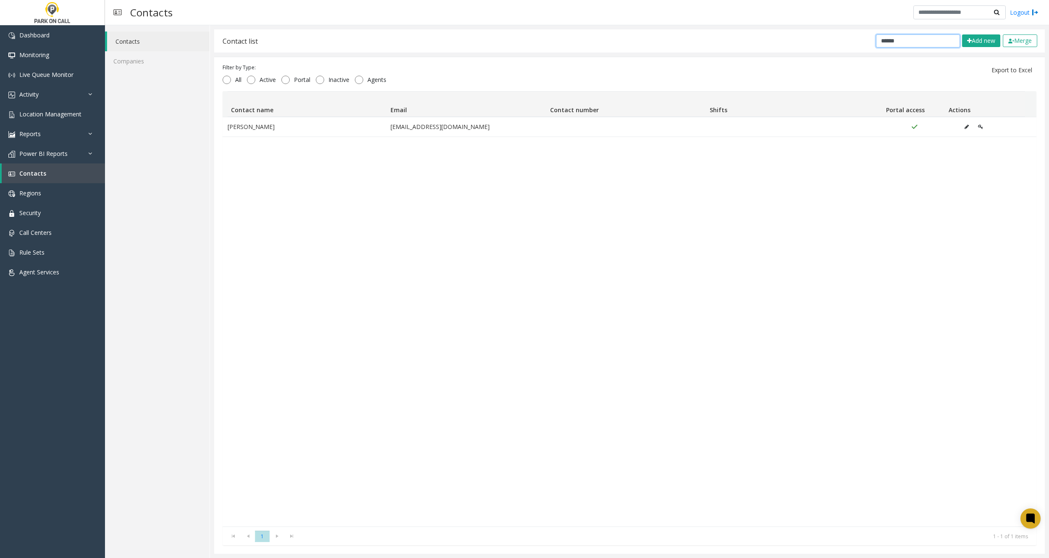
drag, startPoint x: 904, startPoint y: 42, endPoint x: 689, endPoint y: 34, distance: 215.2
click at [787, 36] on div "Contact list ****** Add new Merge" at bounding box center [629, 40] width 831 height 23
type input "*"
type input "******"
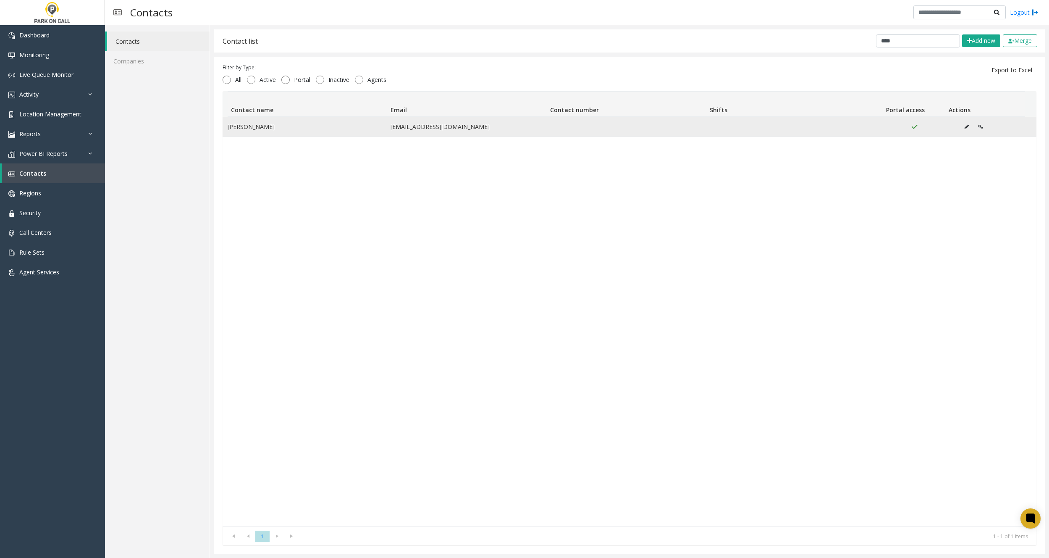
click at [962, 124] on button "Data table" at bounding box center [966, 127] width 13 height 13
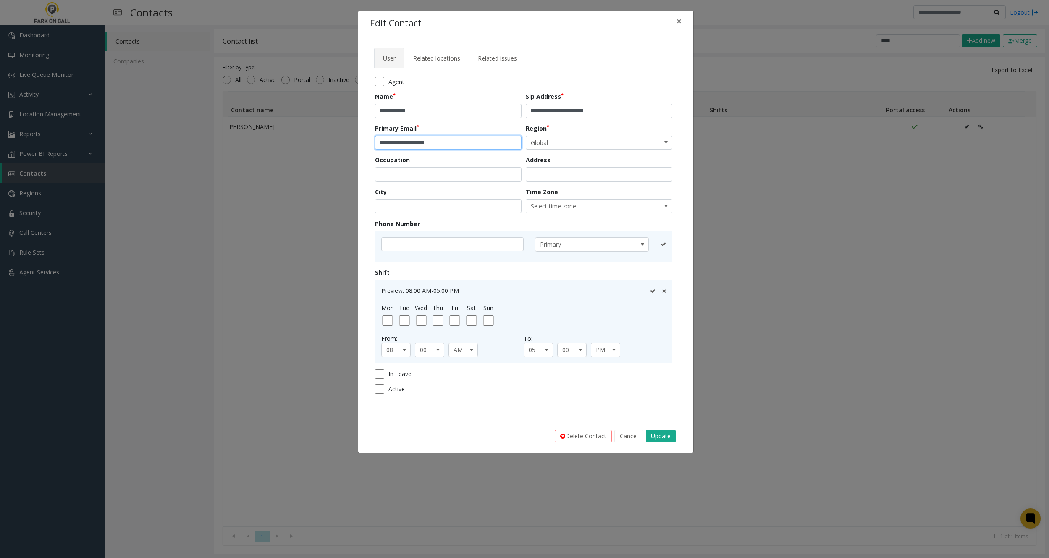
drag, startPoint x: 457, startPoint y: 139, endPoint x: 318, endPoint y: 135, distance: 139.9
click at [318, 136] on div "**********" at bounding box center [524, 279] width 1049 height 558
drag, startPoint x: 541, startPoint y: 110, endPoint x: 667, endPoint y: 120, distance: 126.5
click at [665, 120] on form "**********" at bounding box center [526, 238] width 302 height 323
click at [664, 432] on button "Update" at bounding box center [661, 436] width 30 height 13
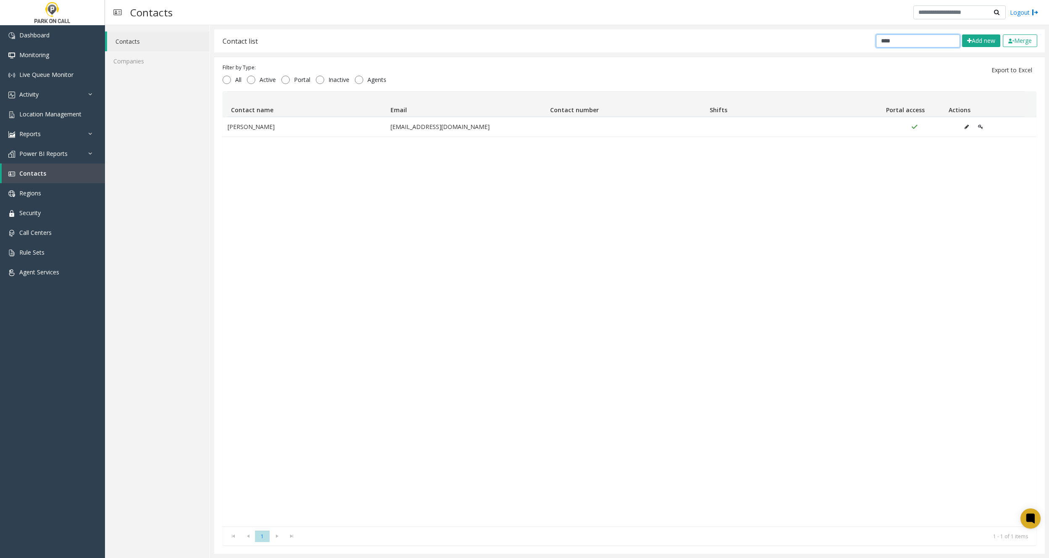
drag, startPoint x: 887, startPoint y: 42, endPoint x: 670, endPoint y: 7, distance: 219.9
click at [796, 29] on div "Contact list **** Add new Merge" at bounding box center [629, 40] width 831 height 23
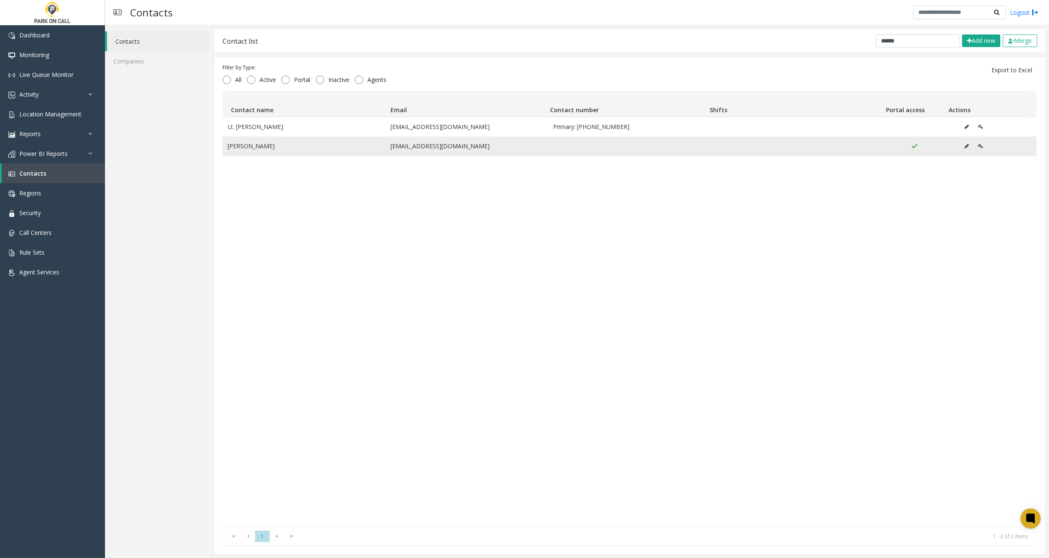
click at [965, 144] on icon "Data table" at bounding box center [967, 146] width 4 height 5
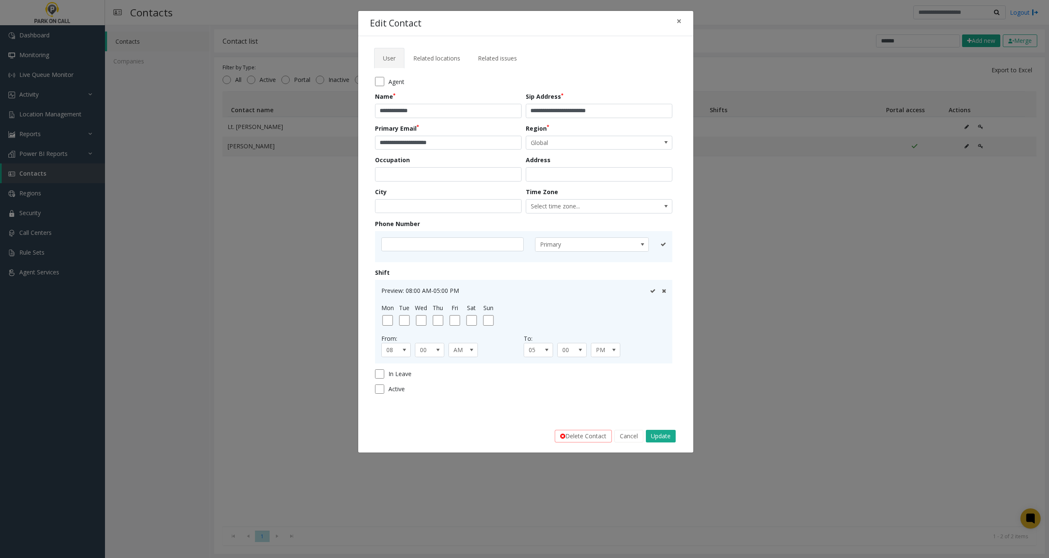
click at [633, 439] on button "Cancel" at bounding box center [629, 436] width 29 height 13
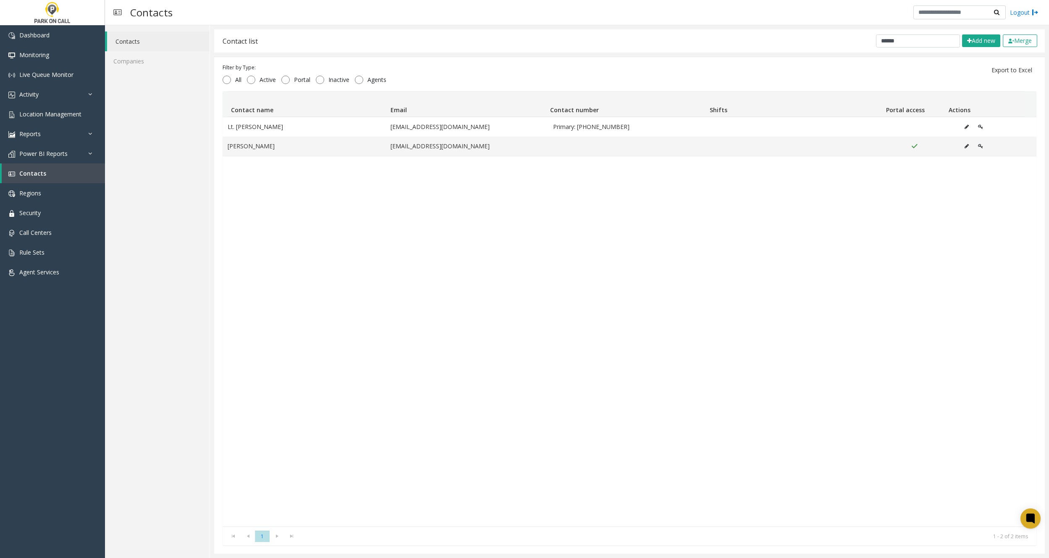
click at [532, 267] on div "Lt. Melvin Hendricks mhendricks@parkplaceparking.com Primary: +1 678-557-5808 B…" at bounding box center [630, 322] width 814 height 410
drag, startPoint x: 886, startPoint y: 42, endPoint x: 772, endPoint y: 43, distance: 114.7
click at [811, 42] on div "Contact list ****** Add new Merge" at bounding box center [629, 40] width 831 height 23
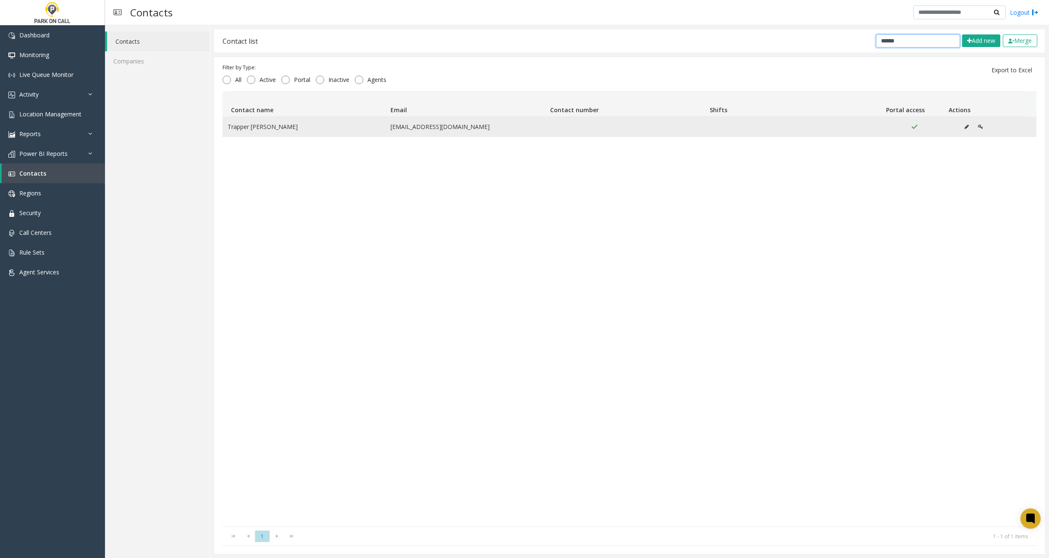
type input "******"
click at [965, 129] on icon "Data table" at bounding box center [967, 126] width 4 height 5
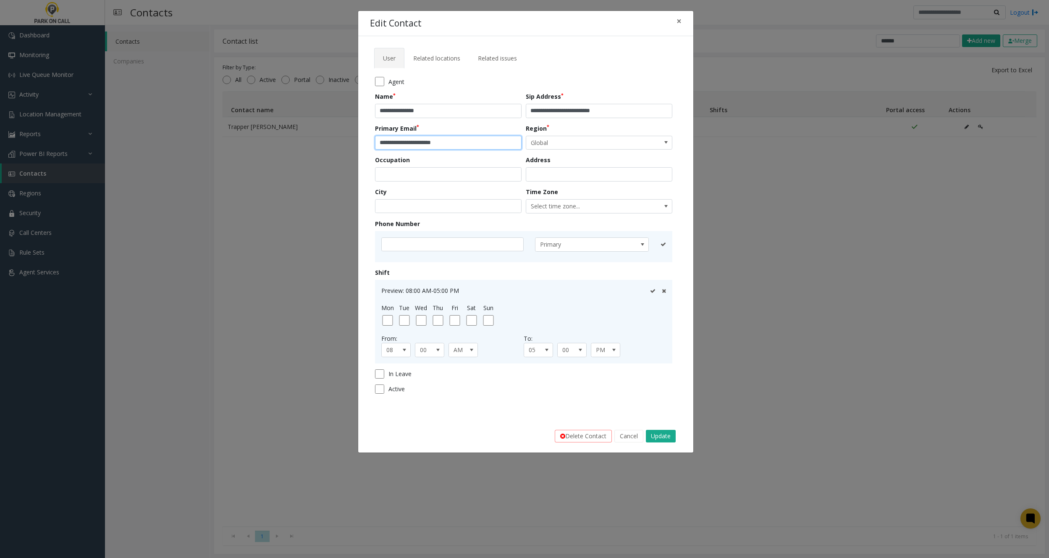
drag, startPoint x: 464, startPoint y: 142, endPoint x: 321, endPoint y: 129, distance: 144.2
click at [233, 146] on div "**********" at bounding box center [524, 279] width 1049 height 558
drag, startPoint x: 540, startPoint y: 109, endPoint x: 730, endPoint y: 118, distance: 190.1
click at [729, 118] on div "**********" at bounding box center [524, 279] width 1049 height 558
paste input "text"
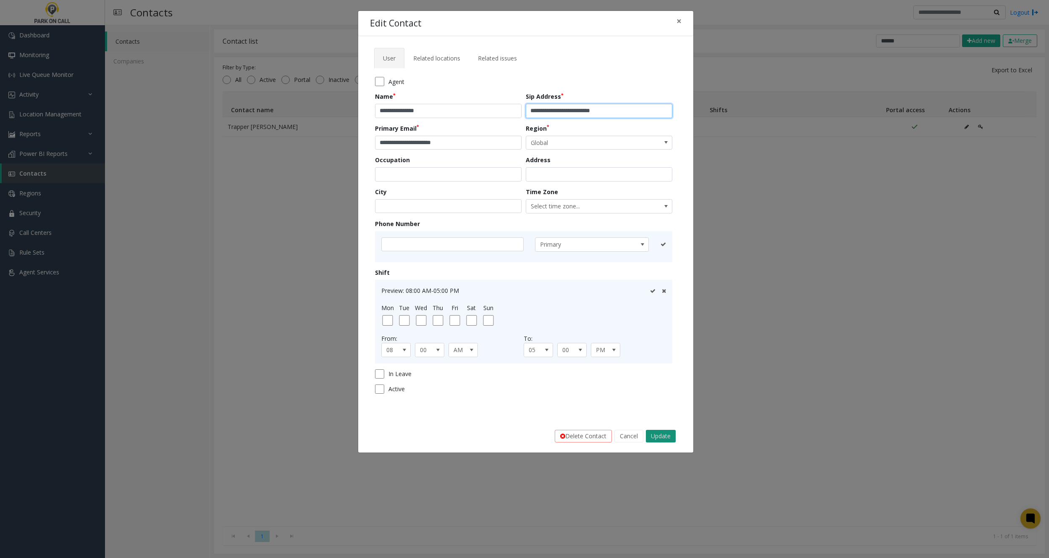
type input "**********"
click at [661, 434] on button "Update" at bounding box center [661, 436] width 30 height 13
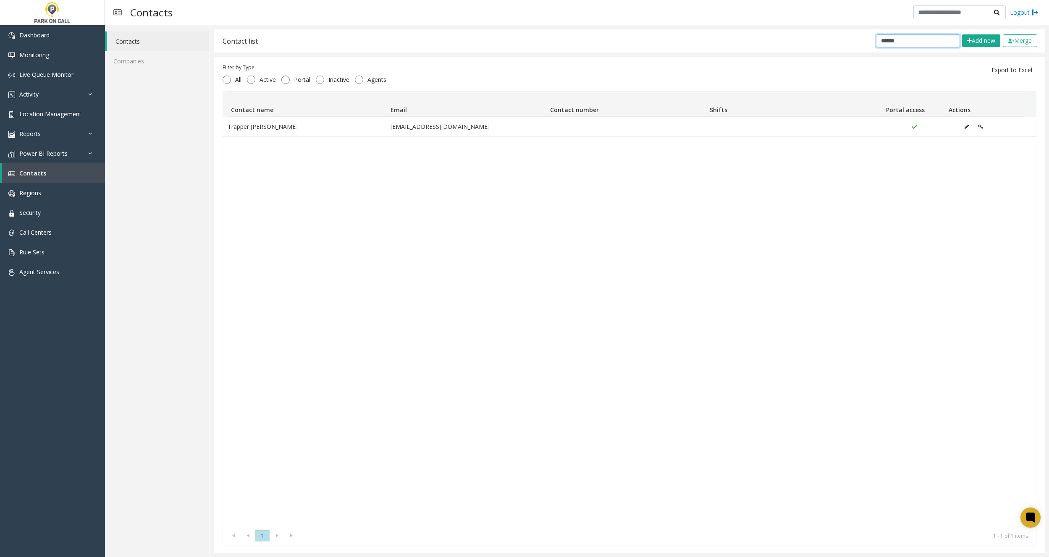
drag, startPoint x: 867, startPoint y: 40, endPoint x: 846, endPoint y: 37, distance: 21.2
click at [846, 37] on div "Contact list ****** Add new Merge" at bounding box center [629, 40] width 831 height 23
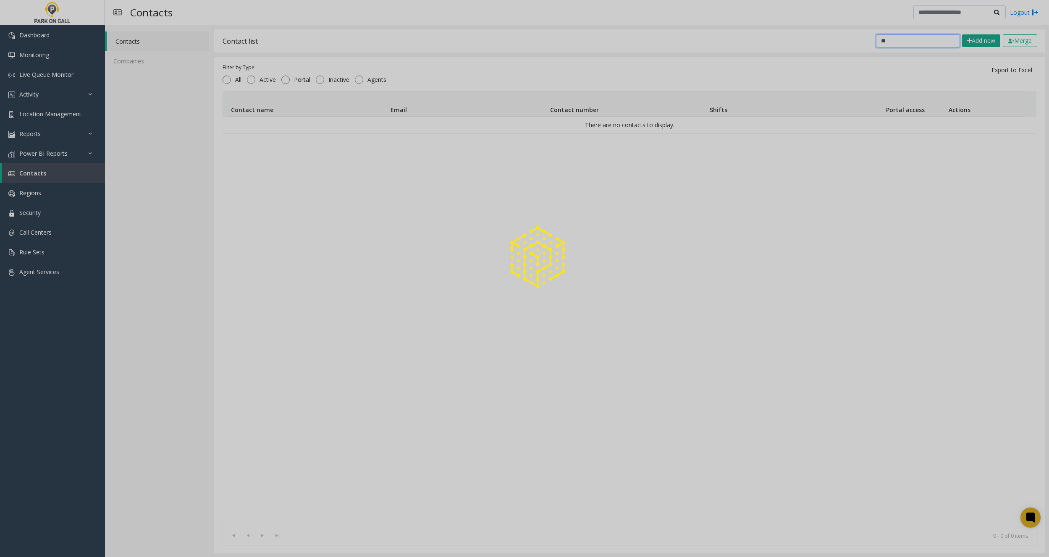
type input "*"
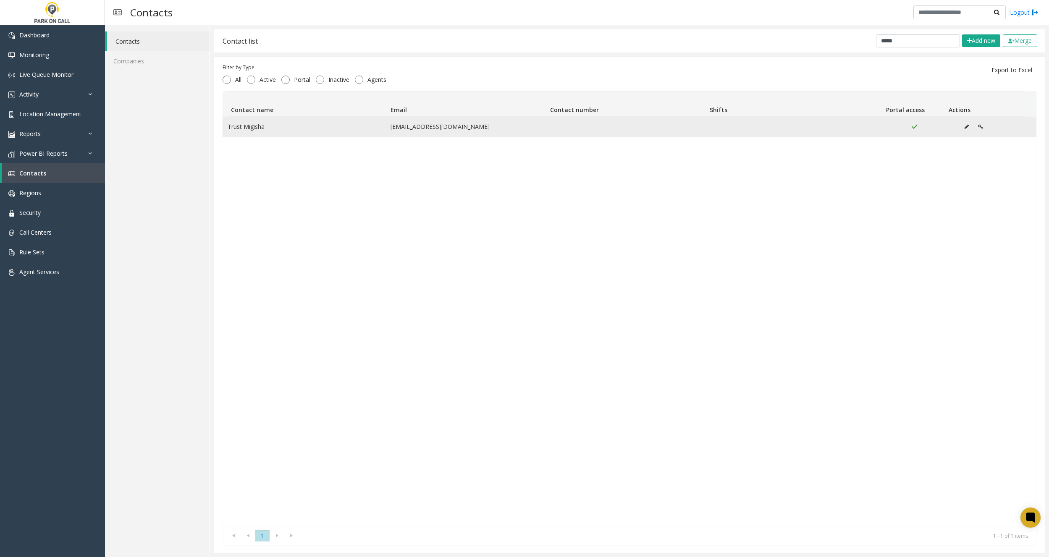
click at [965, 126] on icon "Data table" at bounding box center [967, 126] width 4 height 5
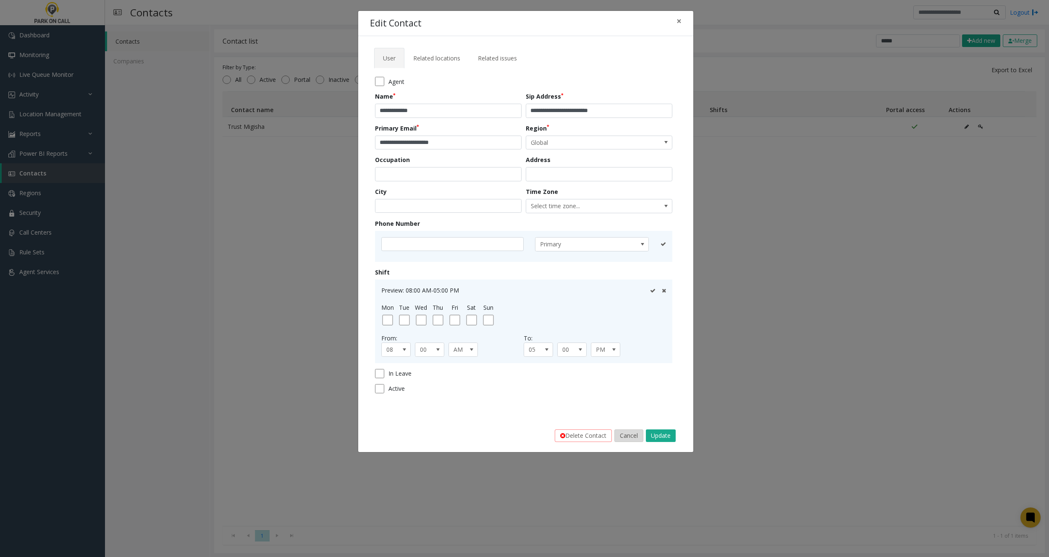
click at [629, 436] on button "Cancel" at bounding box center [629, 436] width 29 height 13
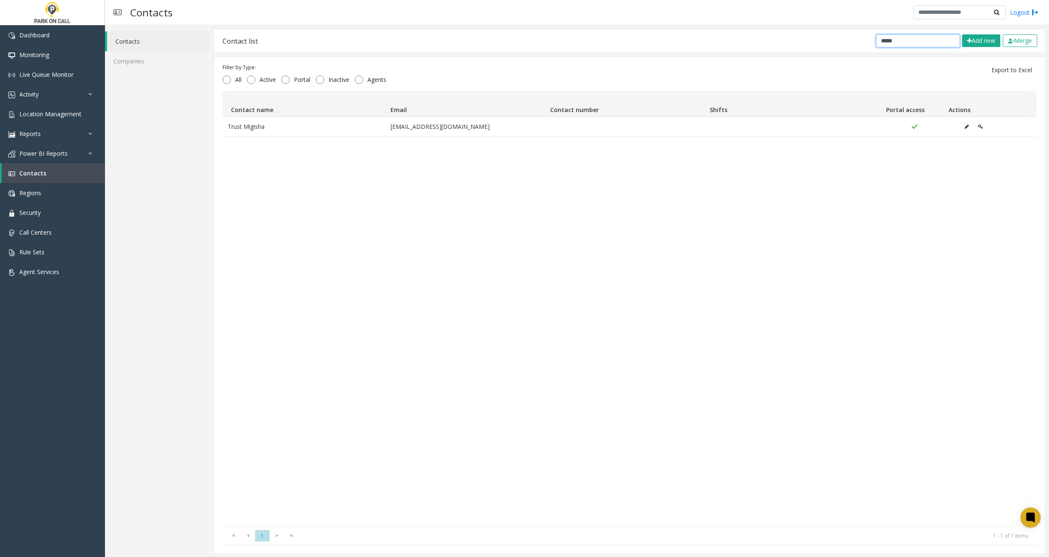
drag, startPoint x: 784, startPoint y: 32, endPoint x: 634, endPoint y: 32, distance: 150.0
click at [715, 32] on div "Contact list ***** Add new Merge" at bounding box center [629, 40] width 831 height 23
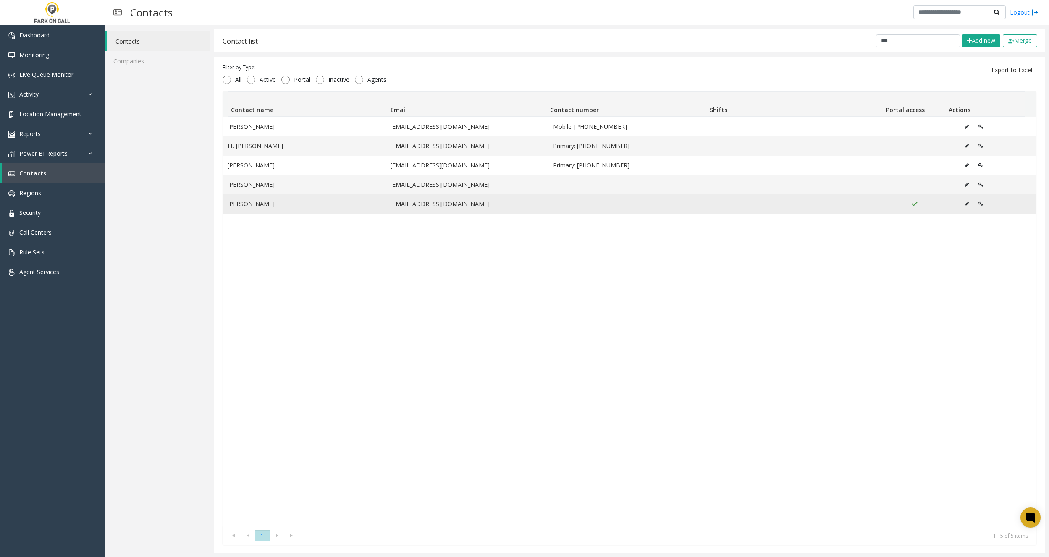
click at [965, 202] on icon "Data table" at bounding box center [967, 204] width 4 height 5
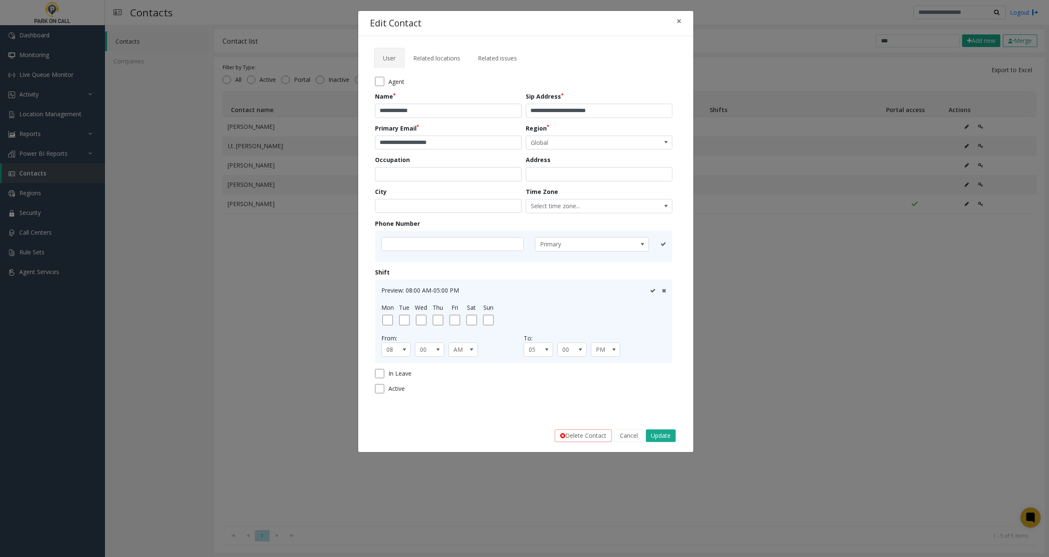
click at [627, 436] on button "Cancel" at bounding box center [629, 436] width 29 height 13
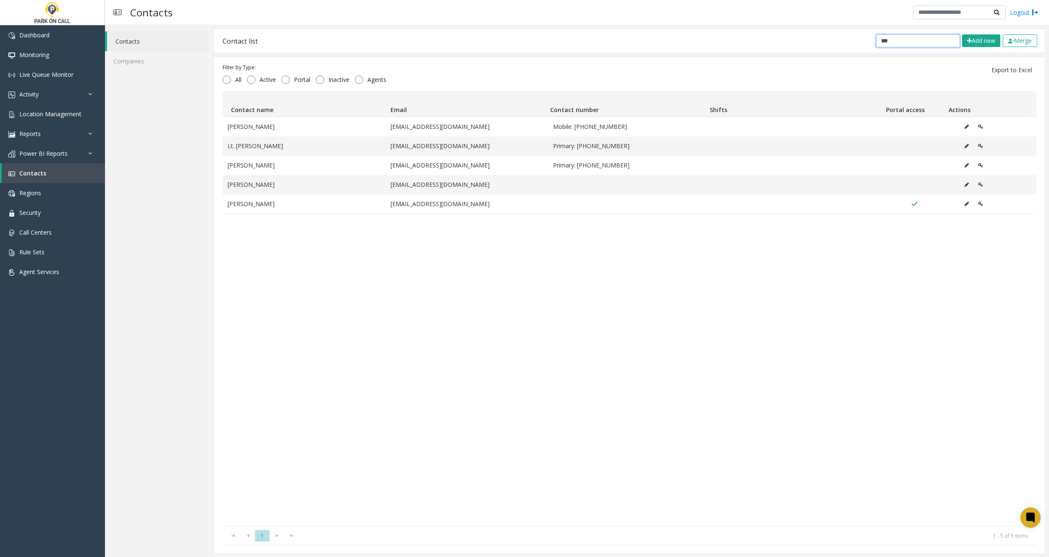
drag, startPoint x: 893, startPoint y: 39, endPoint x: 678, endPoint y: 20, distance: 215.5
click at [678, 20] on div "**********" at bounding box center [577, 278] width 944 height 557
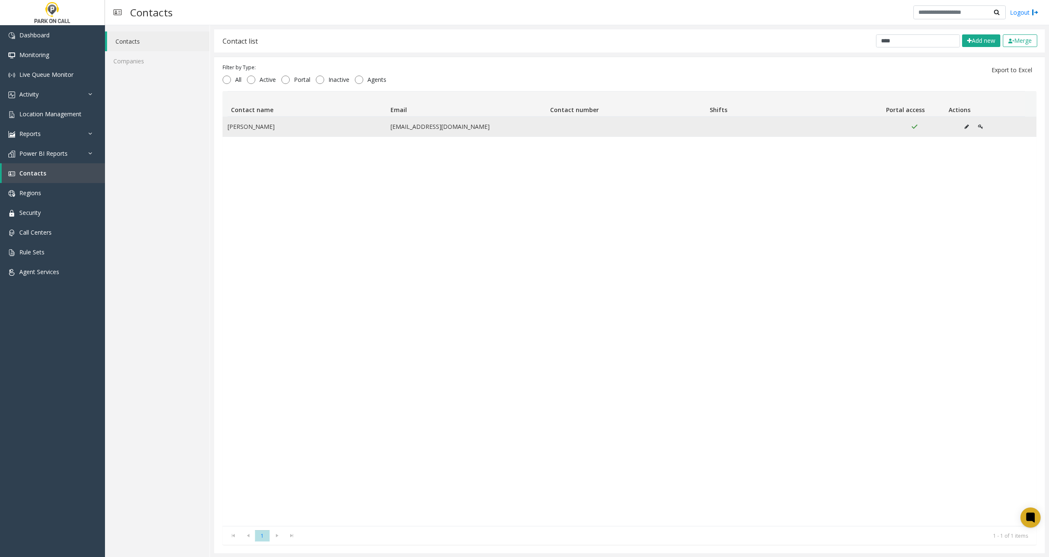
click at [960, 129] on button "Data table" at bounding box center [966, 127] width 13 height 13
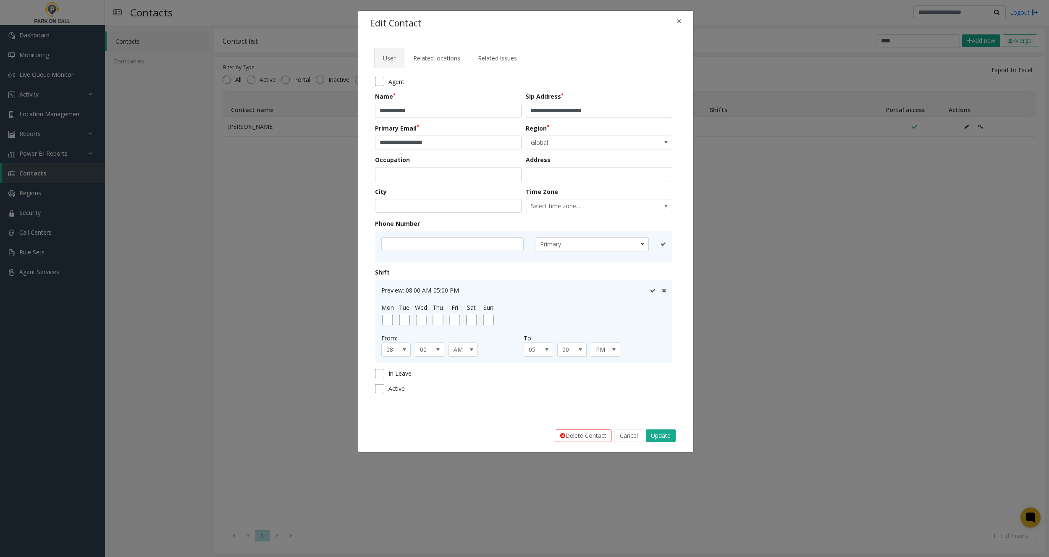
click at [622, 434] on button "Cancel" at bounding box center [629, 436] width 29 height 13
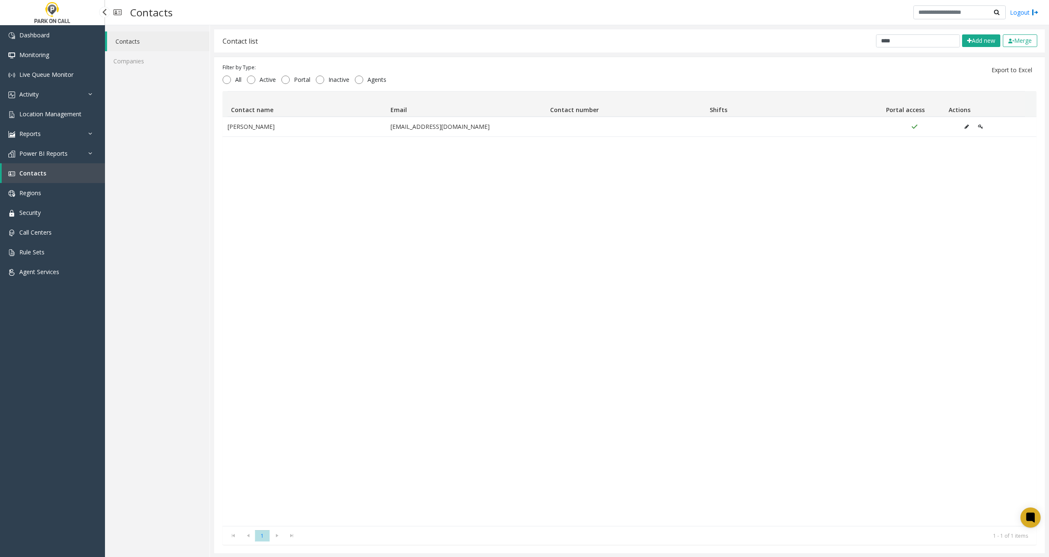
click at [36, 172] on span "Contacts" at bounding box center [32, 173] width 27 height 8
click at [37, 170] on span "Contacts" at bounding box center [32, 173] width 27 height 8
drag, startPoint x: 915, startPoint y: 44, endPoint x: 762, endPoint y: 41, distance: 153.8
click at [767, 41] on div "Contact list **** Add new Merge" at bounding box center [629, 40] width 831 height 23
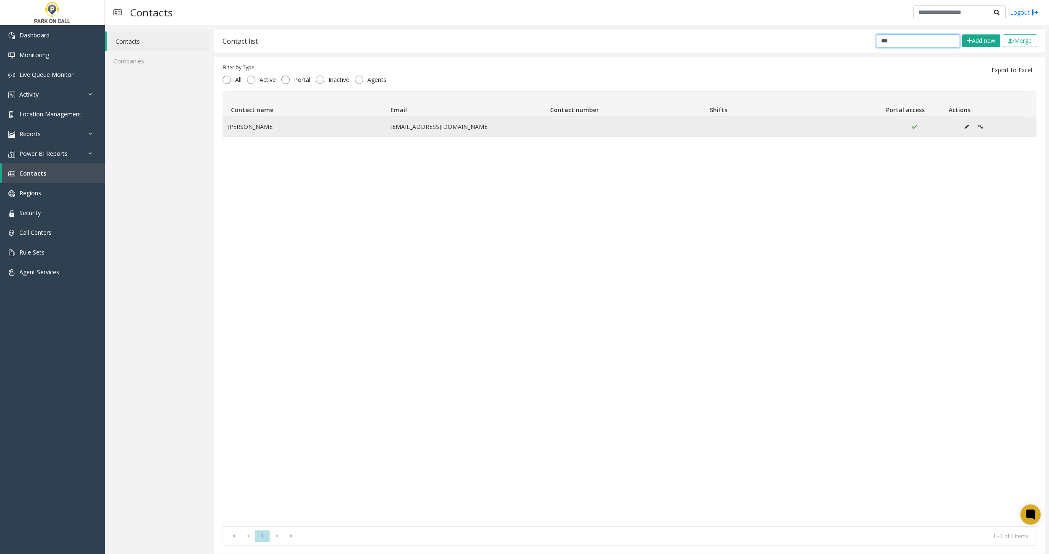
type input "***"
click at [965, 129] on icon "Data table" at bounding box center [967, 126] width 4 height 5
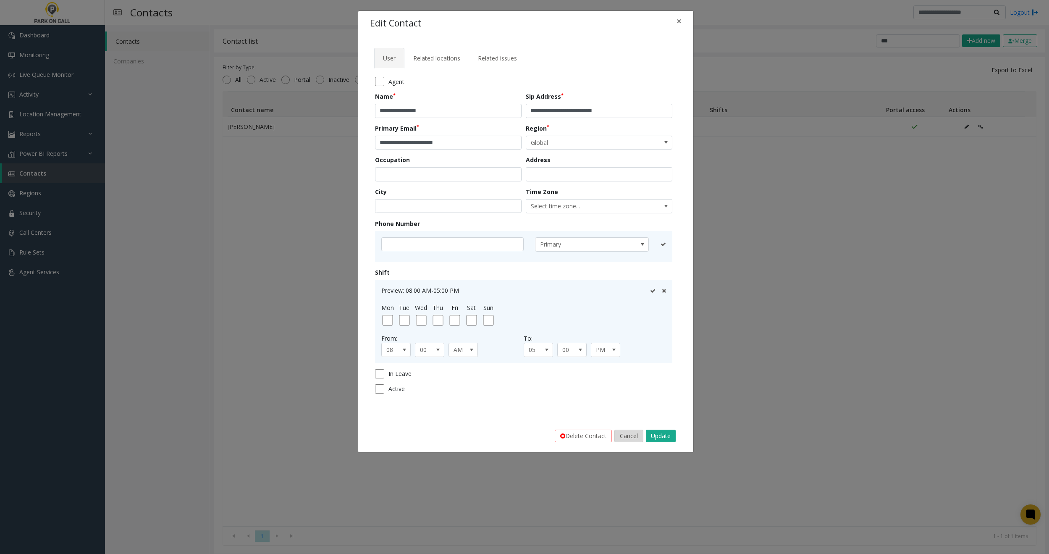
click at [630, 433] on button "Cancel" at bounding box center [629, 436] width 29 height 13
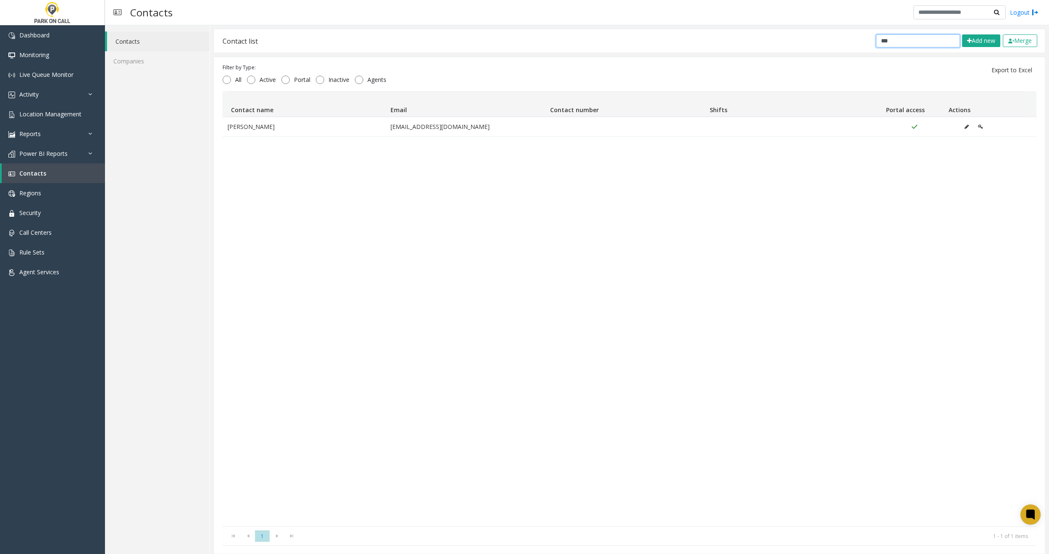
drag, startPoint x: 891, startPoint y: 40, endPoint x: 922, endPoint y: 43, distance: 30.8
click at [892, 40] on input "***" at bounding box center [918, 40] width 84 height 13
drag, startPoint x: 572, startPoint y: 204, endPoint x: 567, endPoint y: 201, distance: 5.5
click at [570, 203] on div "Destiny Pehringer dpehringer@parkoncall.com" at bounding box center [630, 322] width 814 height 410
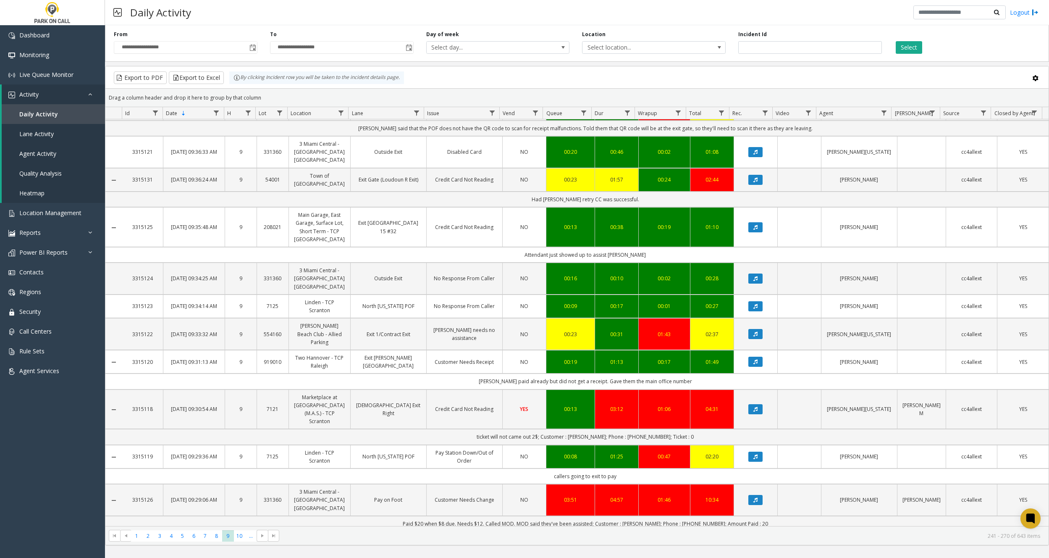
scroll to position [761, 0]
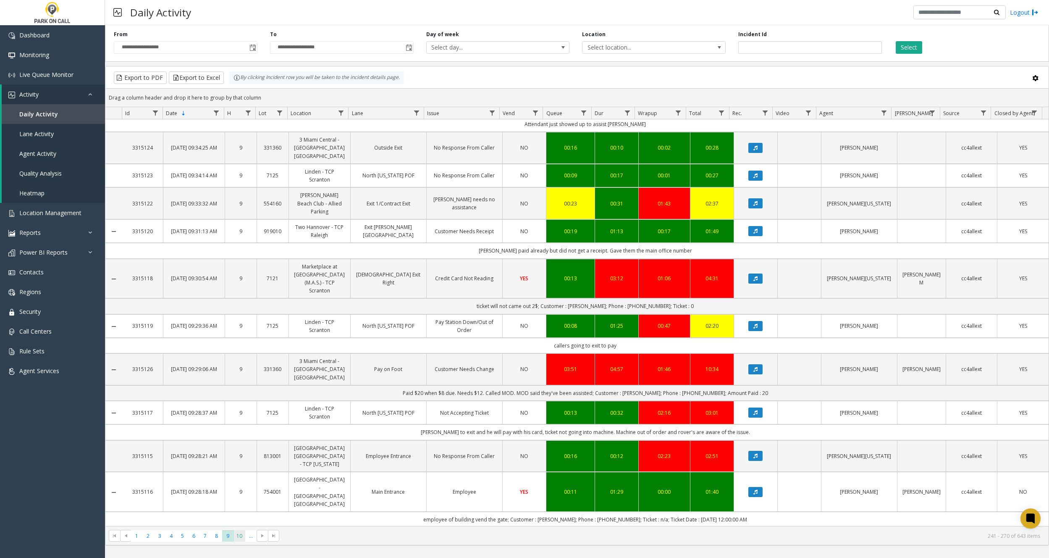
click at [238, 539] on span "10" at bounding box center [239, 535] width 11 height 11
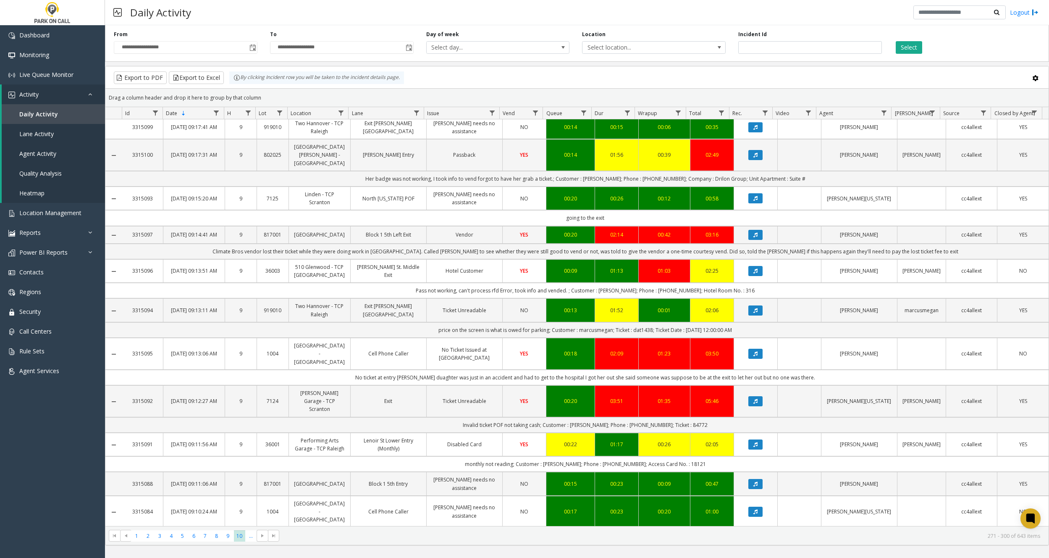
scroll to position [791, 0]
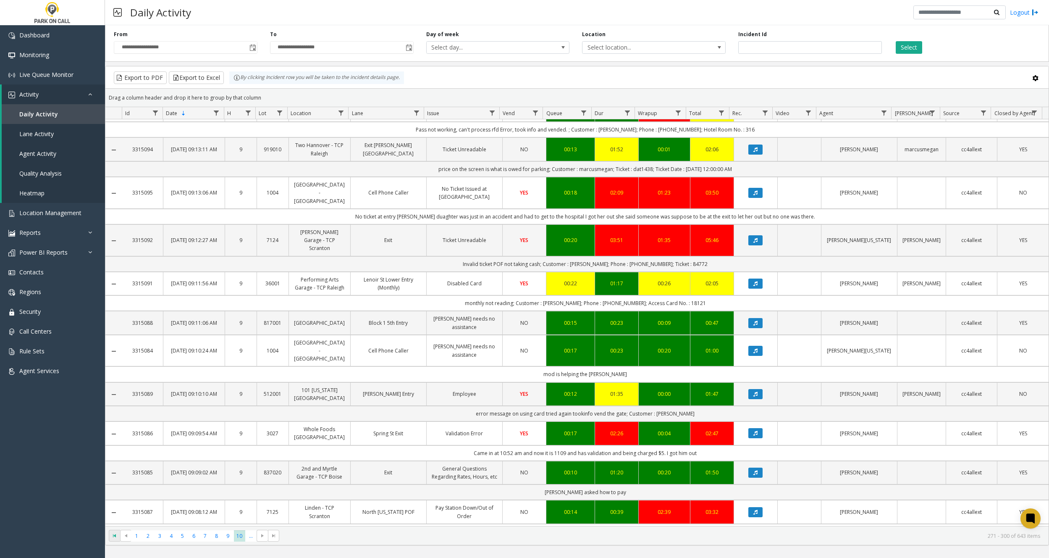
click at [116, 534] on span "Go to the first page" at bounding box center [114, 535] width 7 height 7
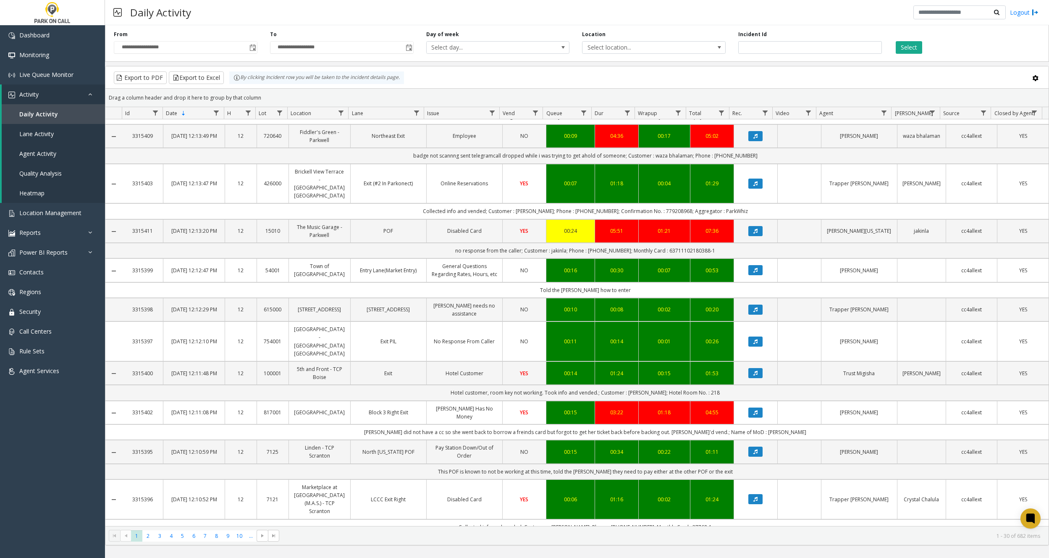
scroll to position [784, 0]
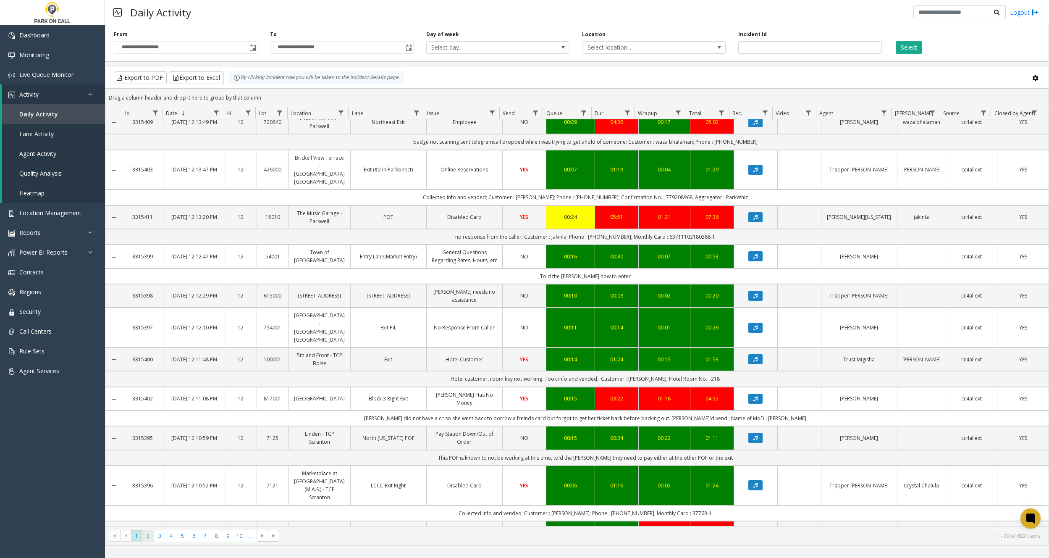
click at [145, 535] on app-root "**********" at bounding box center [524, 279] width 1049 height 558
click at [147, 538] on span "2" at bounding box center [147, 535] width 11 height 11
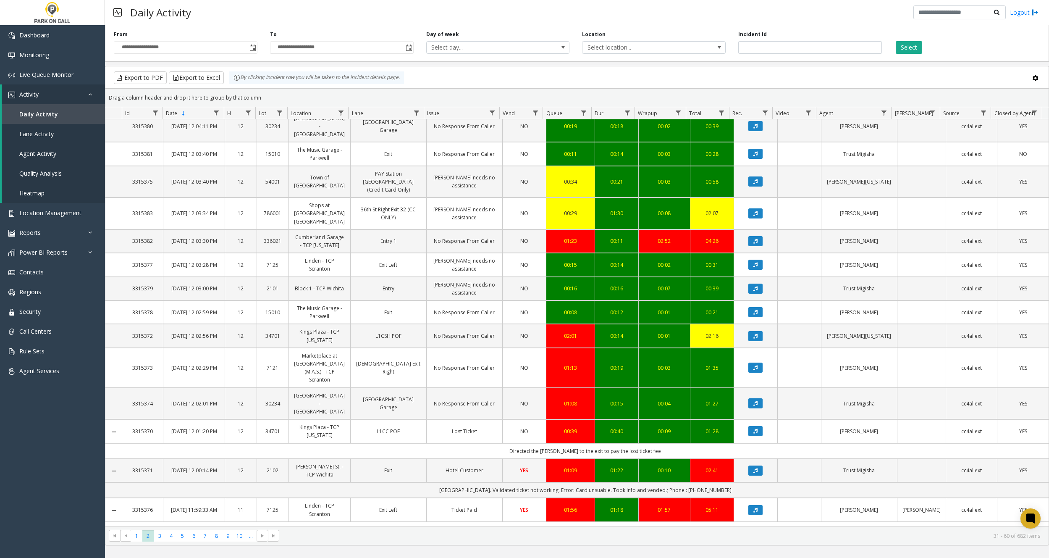
scroll to position [610, 0]
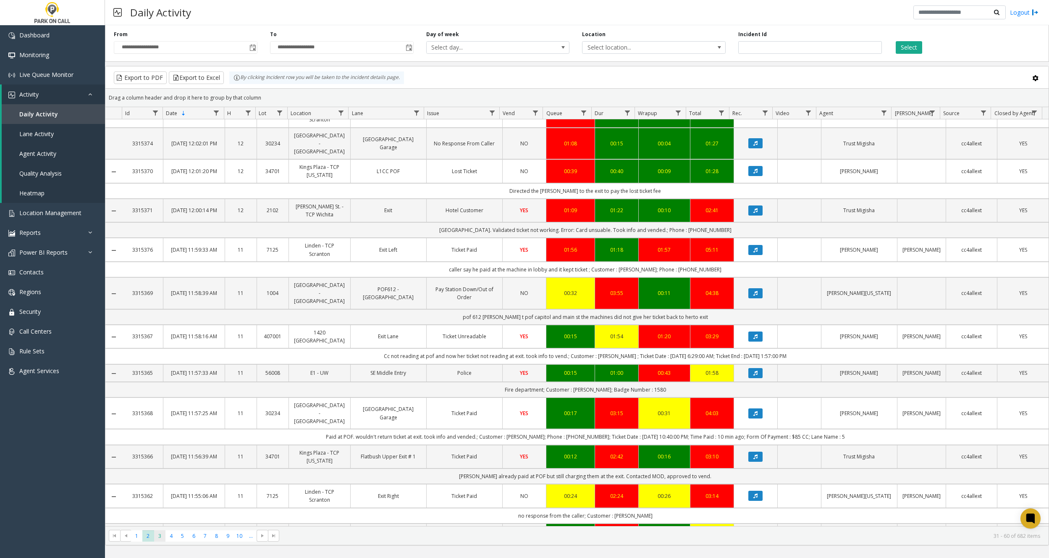
click at [157, 534] on span "3" at bounding box center [159, 535] width 11 height 11
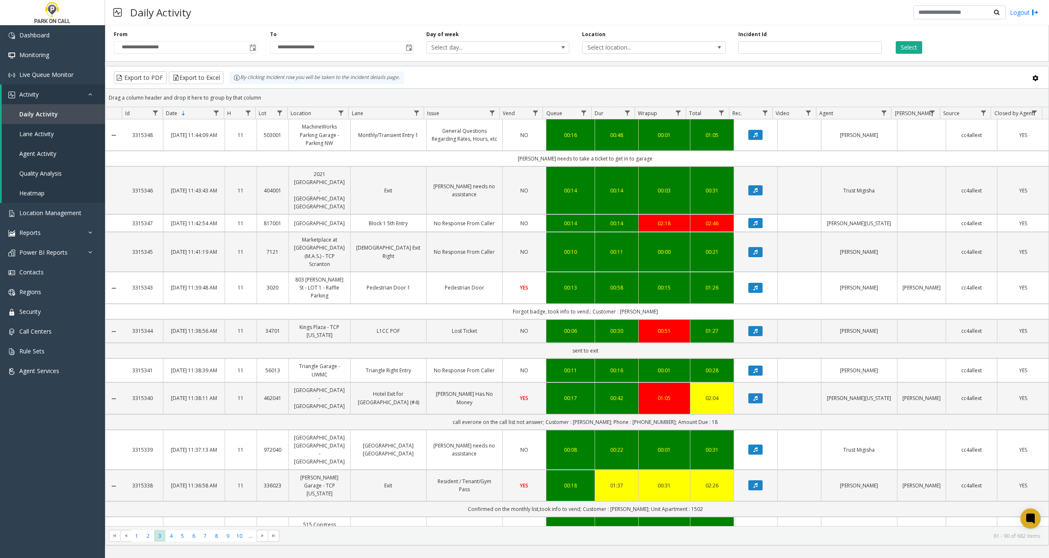
scroll to position [704, 0]
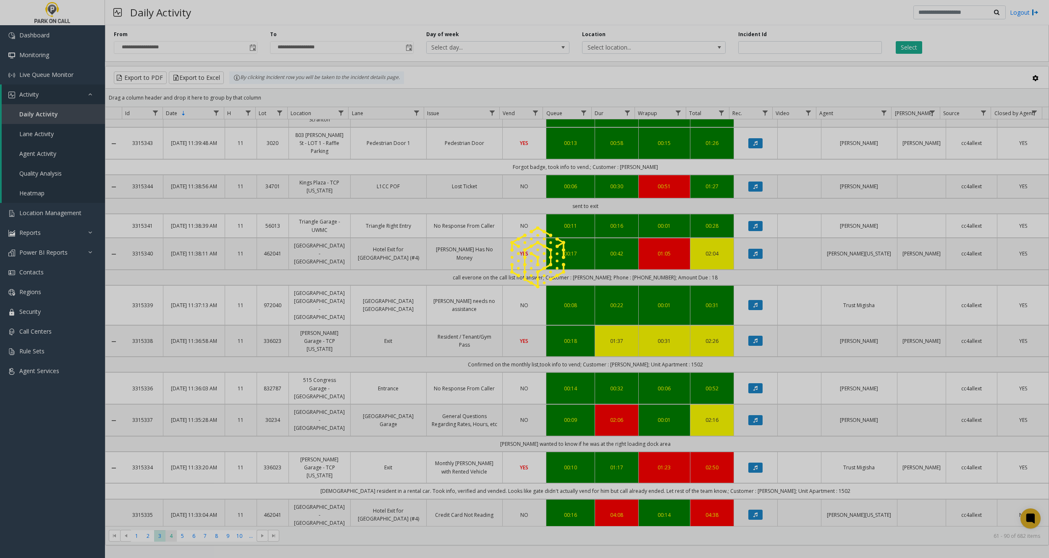
click at [171, 540] on div at bounding box center [524, 279] width 1049 height 558
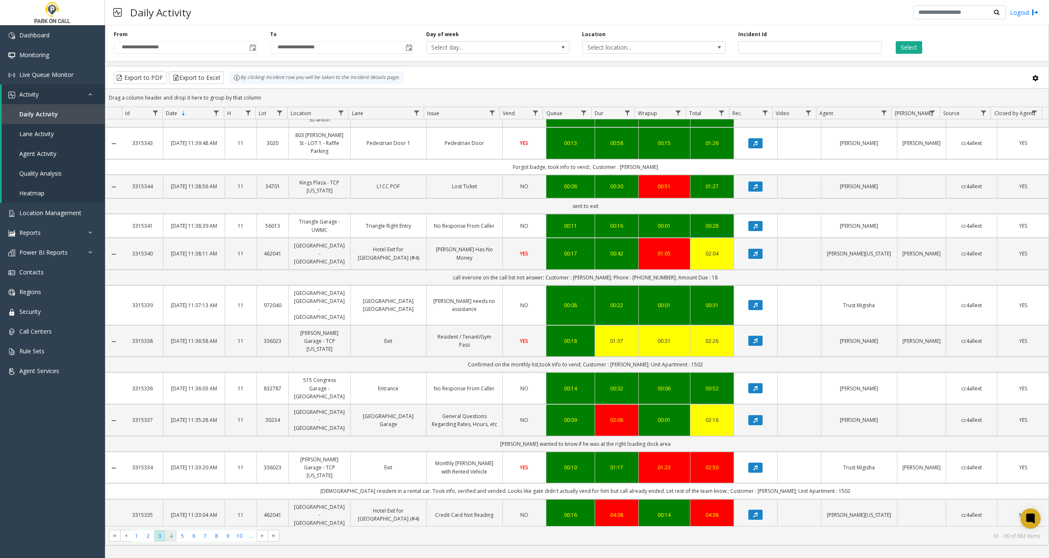
click at [172, 538] on span "4" at bounding box center [171, 535] width 11 height 11
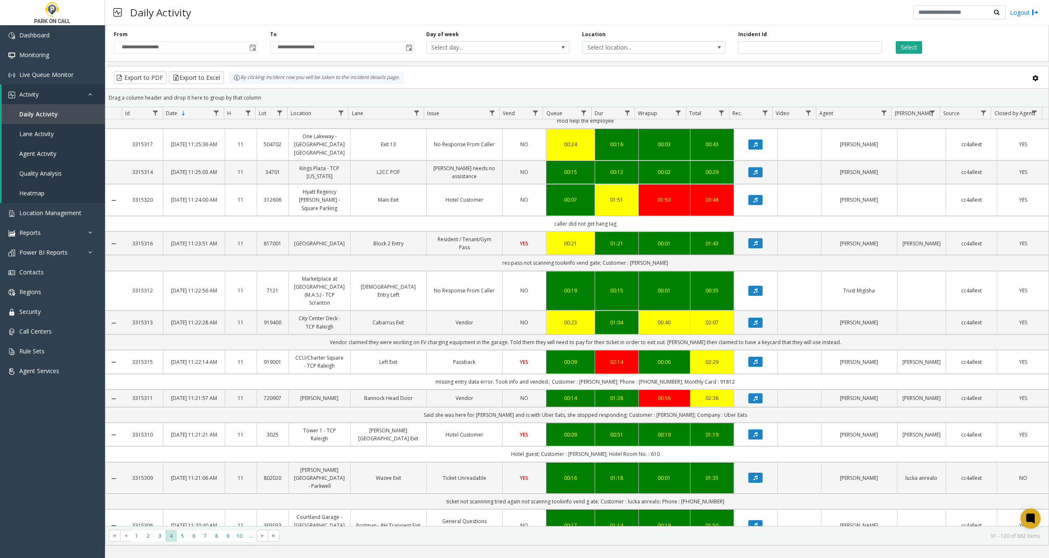
scroll to position [744, 0]
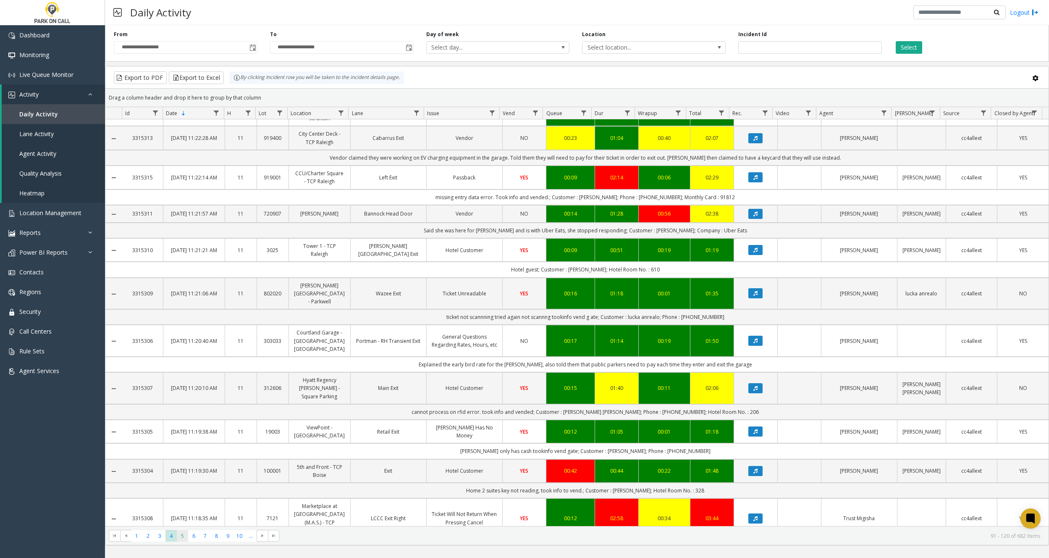
click at [185, 535] on span "5" at bounding box center [182, 535] width 11 height 11
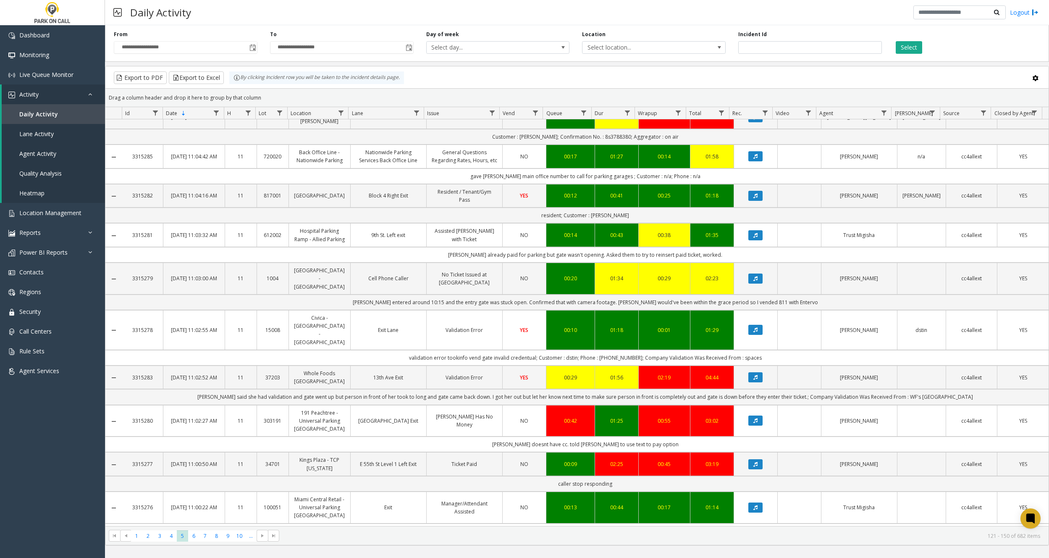
scroll to position [759, 0]
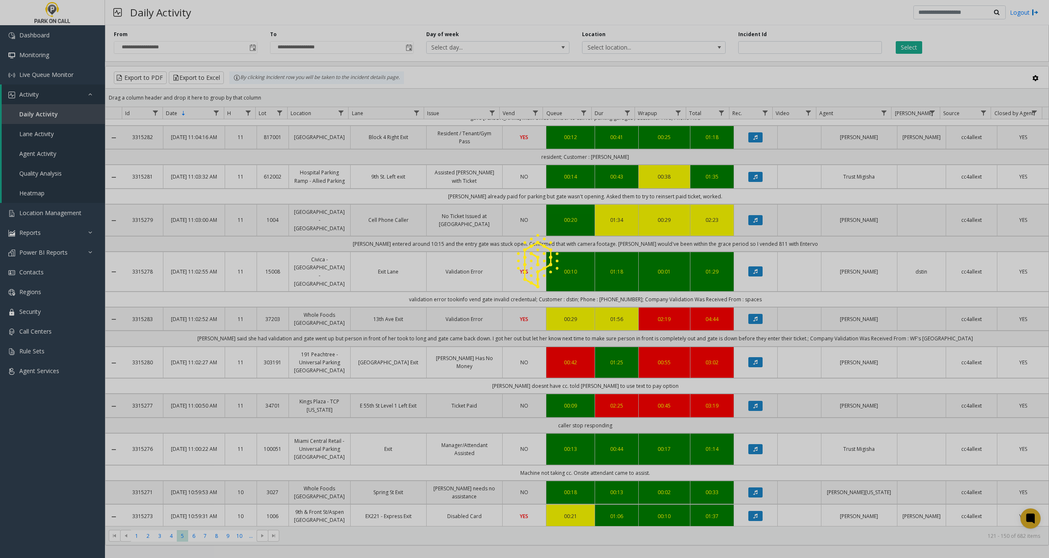
click at [115, 534] on div at bounding box center [524, 279] width 1049 height 558
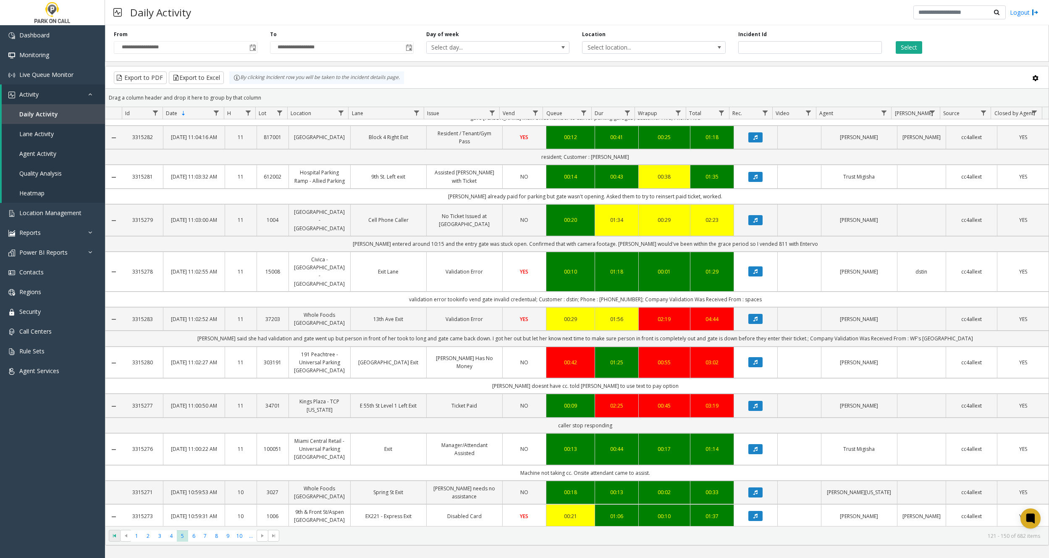
click at [112, 536] on span "Go to the first page" at bounding box center [114, 535] width 7 height 7
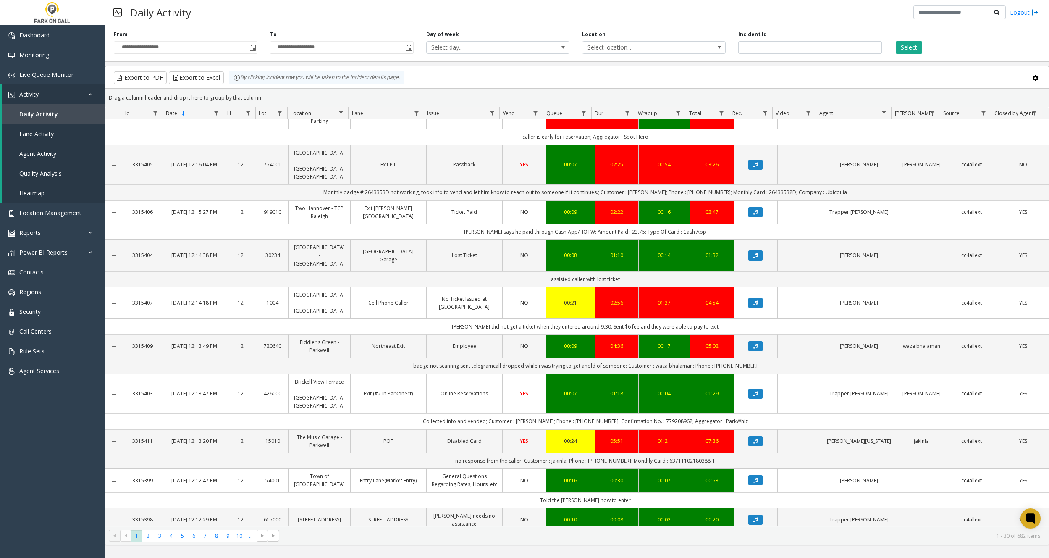
scroll to position [784, 0]
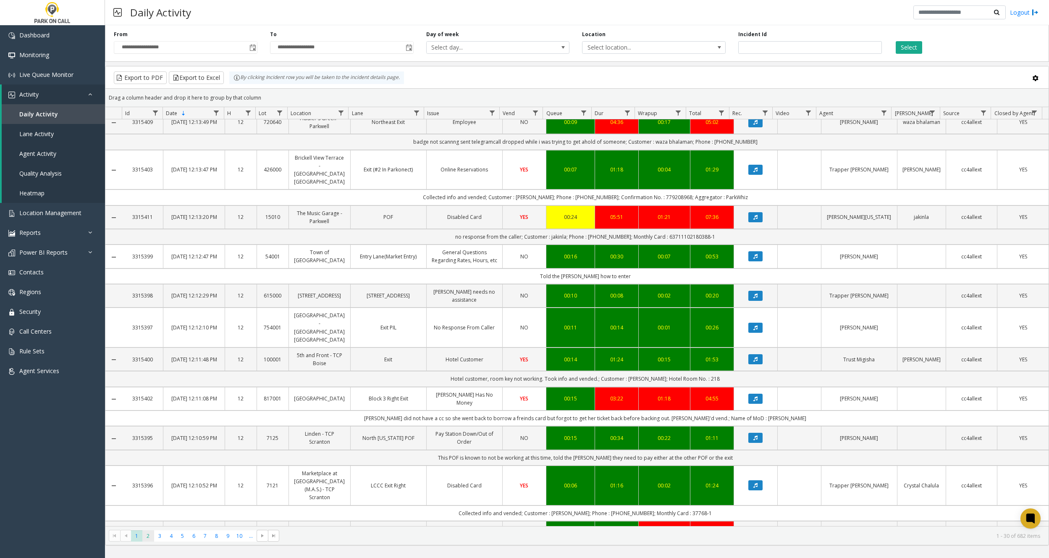
click at [145, 533] on span "2" at bounding box center [147, 535] width 11 height 11
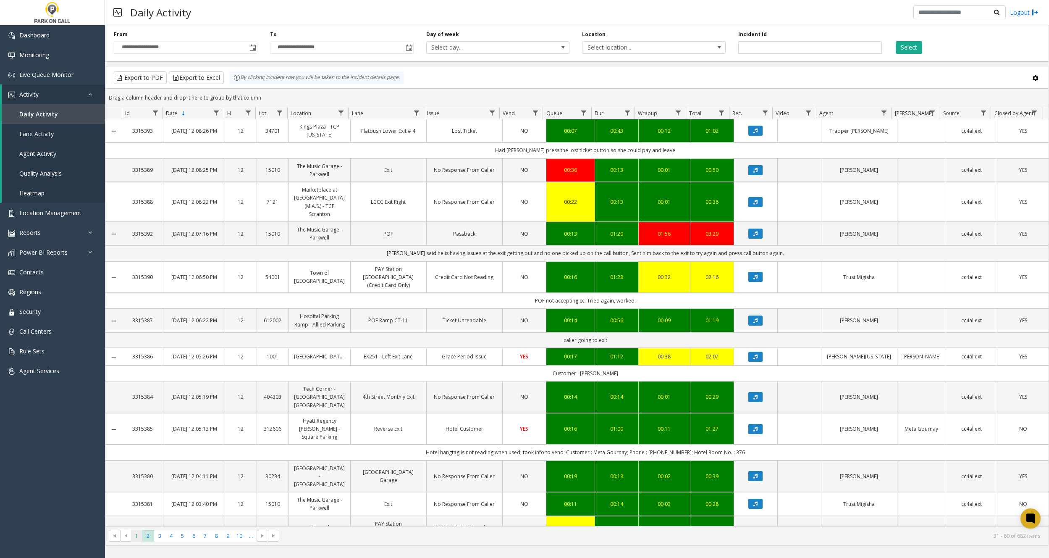
click at [134, 540] on span "1" at bounding box center [136, 535] width 11 height 11
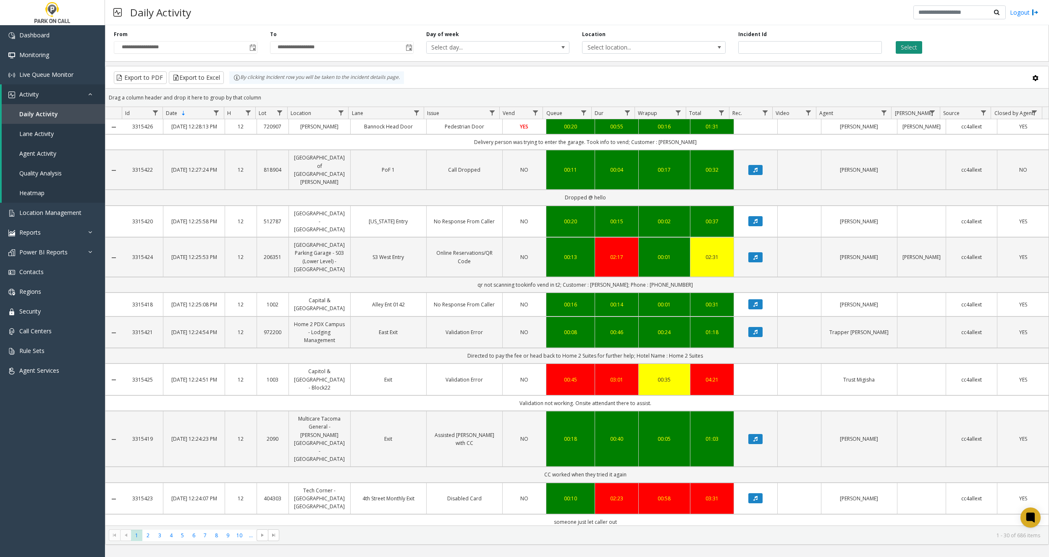
click at [912, 47] on button "Select" at bounding box center [909, 47] width 26 height 13
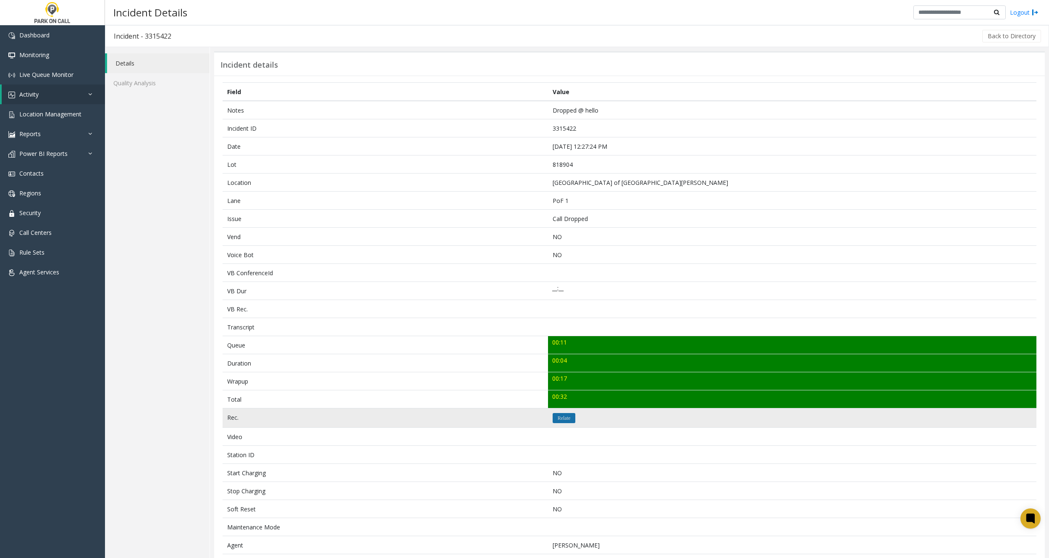
click at [559, 415] on button "Relate" at bounding box center [564, 418] width 23 height 10
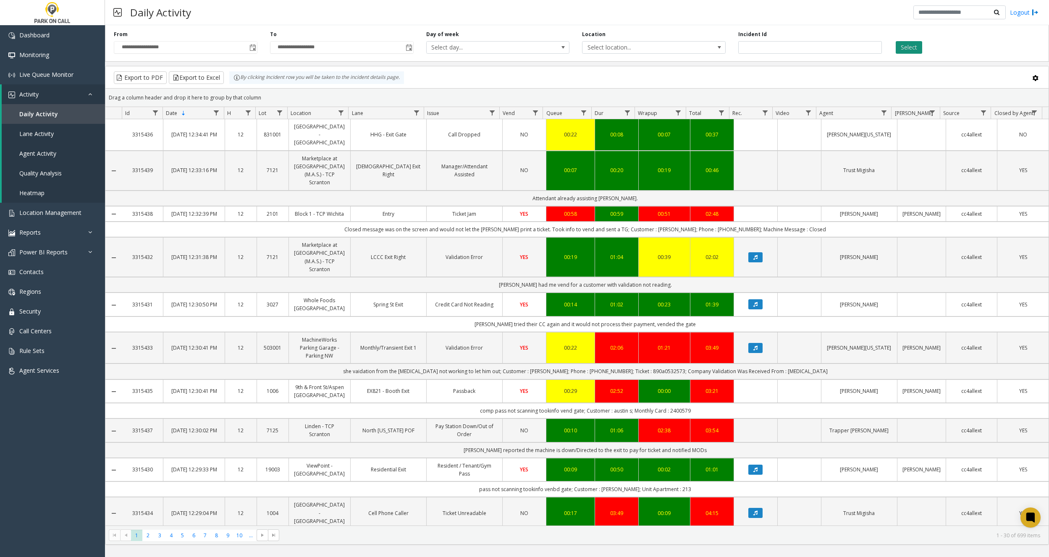
click at [912, 48] on button "Select" at bounding box center [909, 47] width 26 height 13
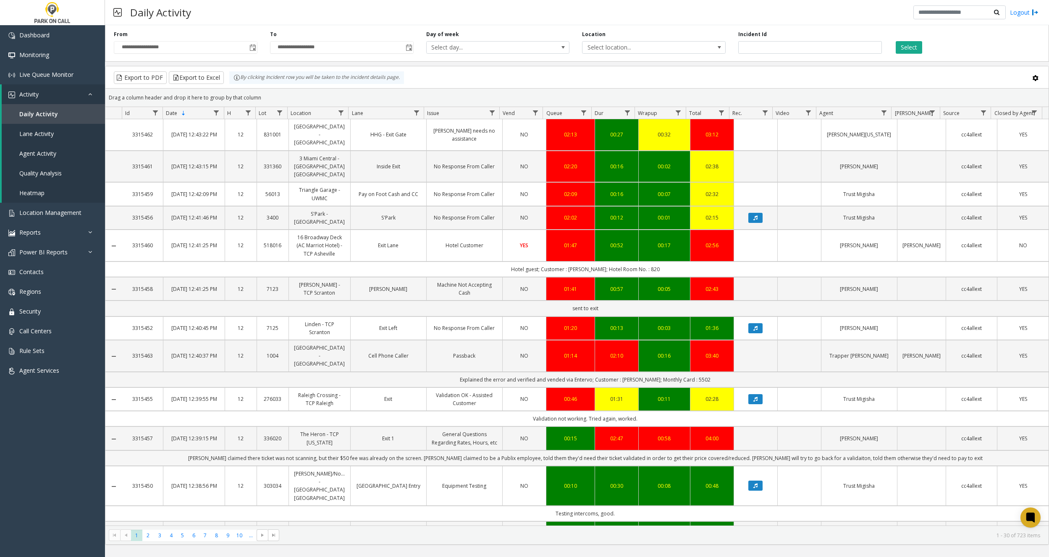
scroll to position [140, 0]
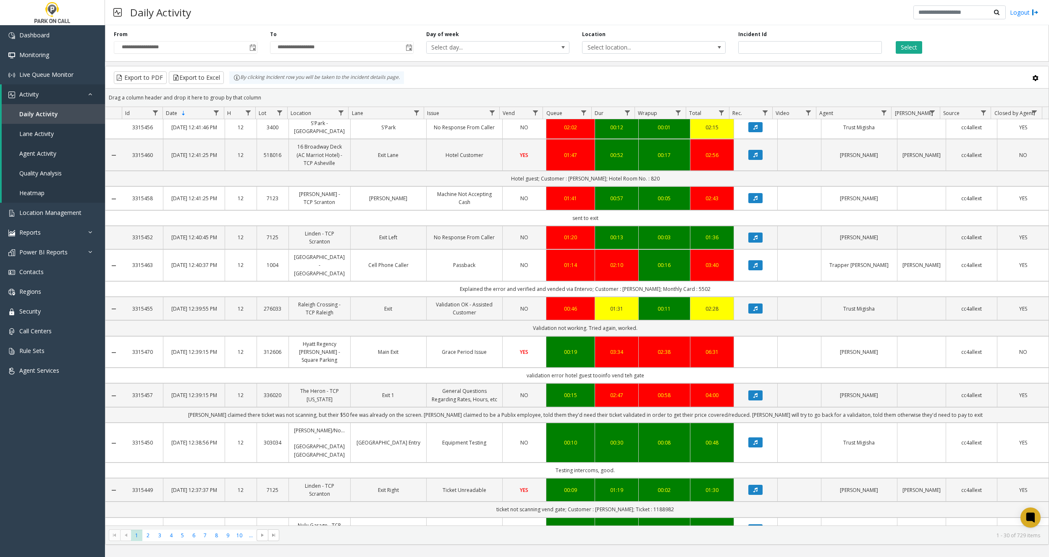
scroll to position [420, 0]
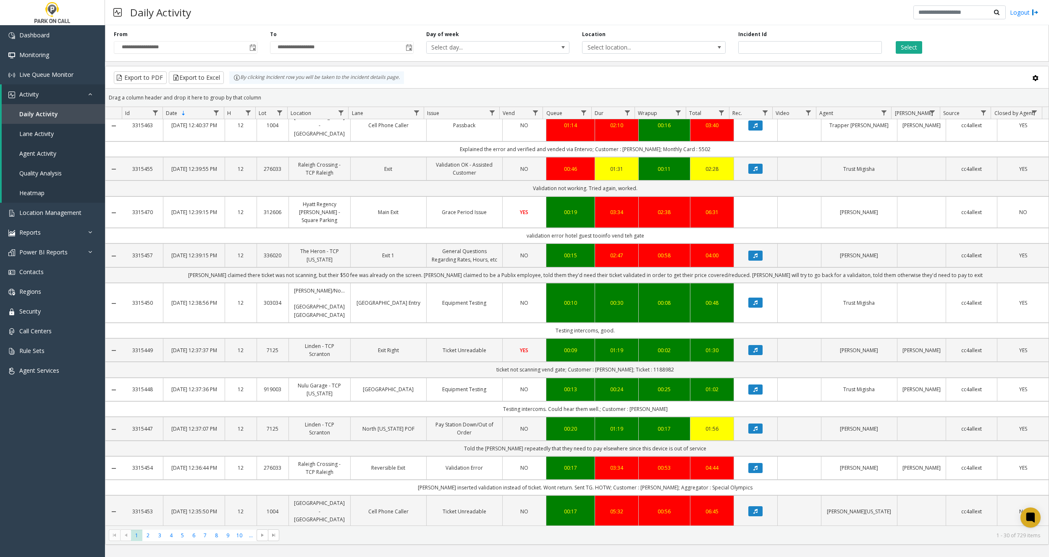
click at [907, 40] on div "Select" at bounding box center [966, 42] width 156 height 23
click at [911, 40] on div "Select" at bounding box center [966, 42] width 156 height 23
click at [906, 41] on div "Select" at bounding box center [966, 42] width 156 height 23
click at [904, 43] on button "Select" at bounding box center [909, 47] width 26 height 13
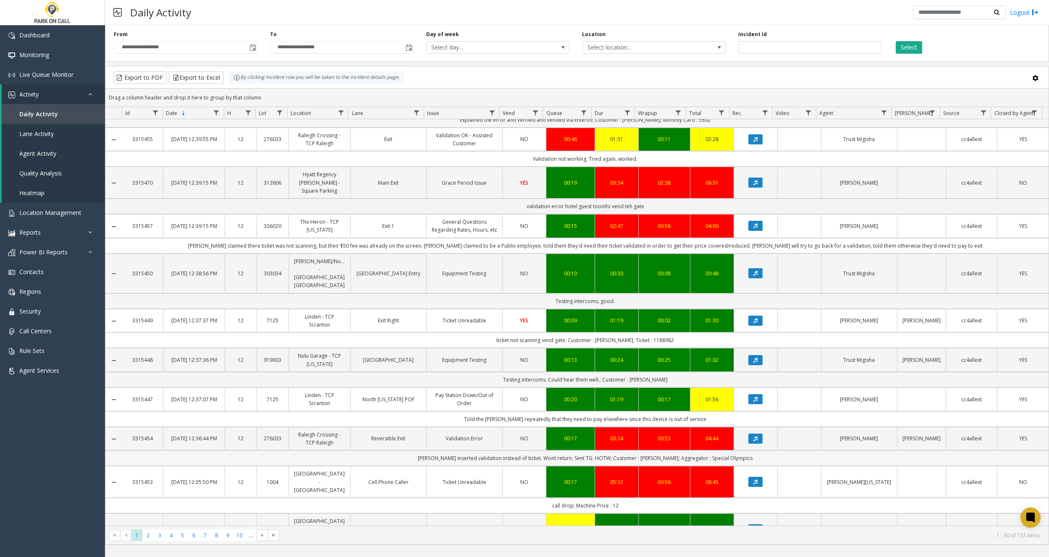
scroll to position [753, 0]
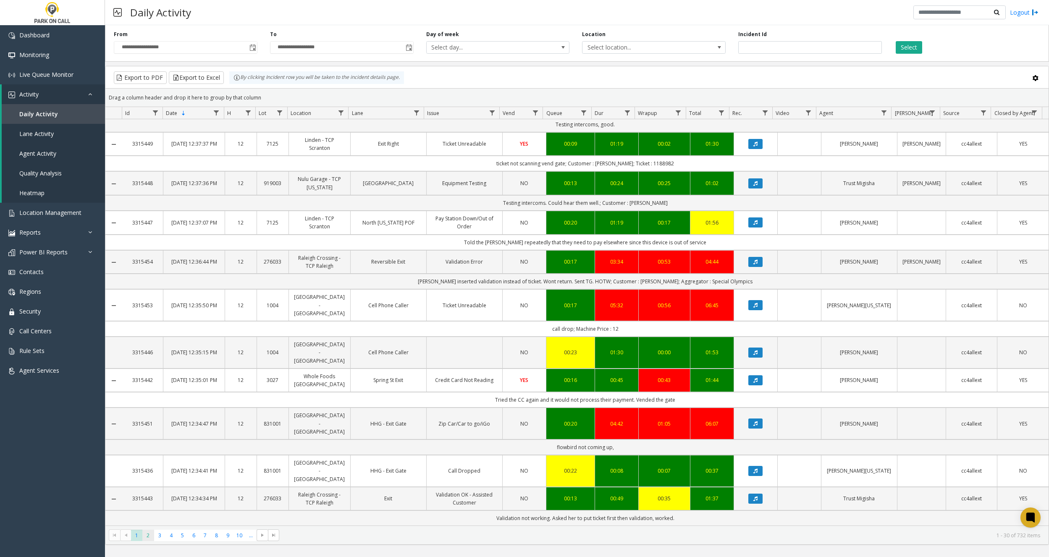
click at [150, 534] on span "2" at bounding box center [147, 535] width 11 height 11
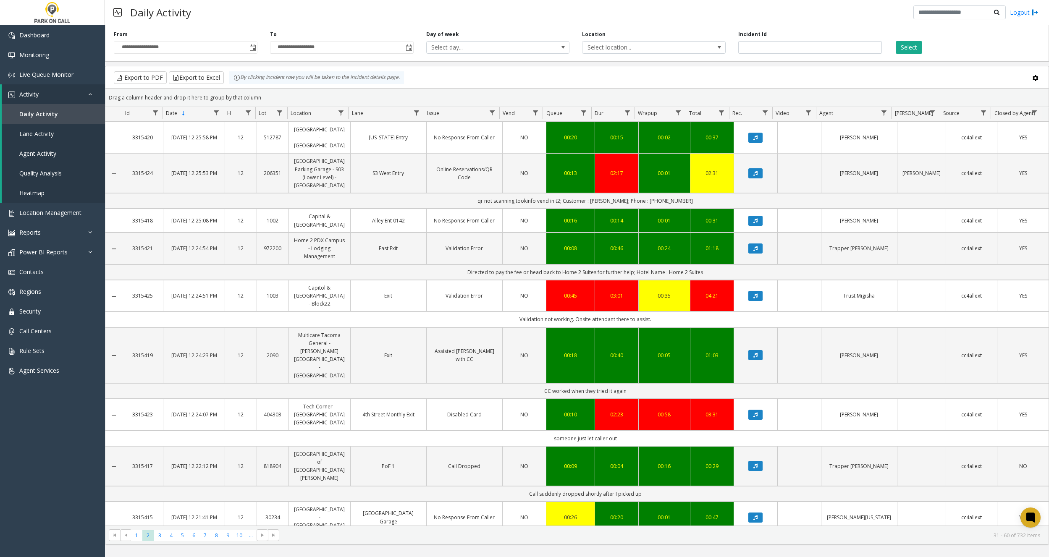
scroll to position [831, 0]
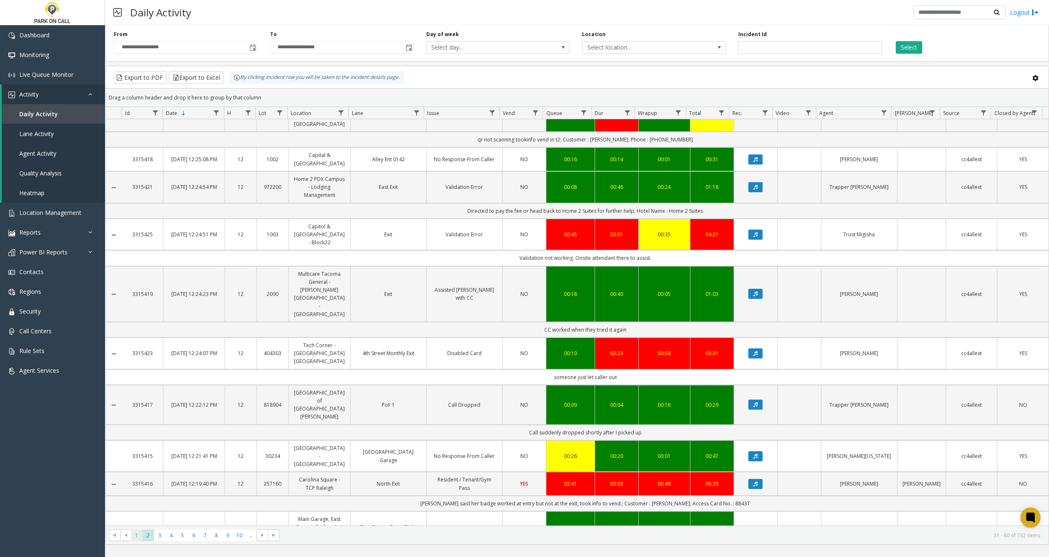
click at [136, 536] on span "1" at bounding box center [136, 535] width 11 height 11
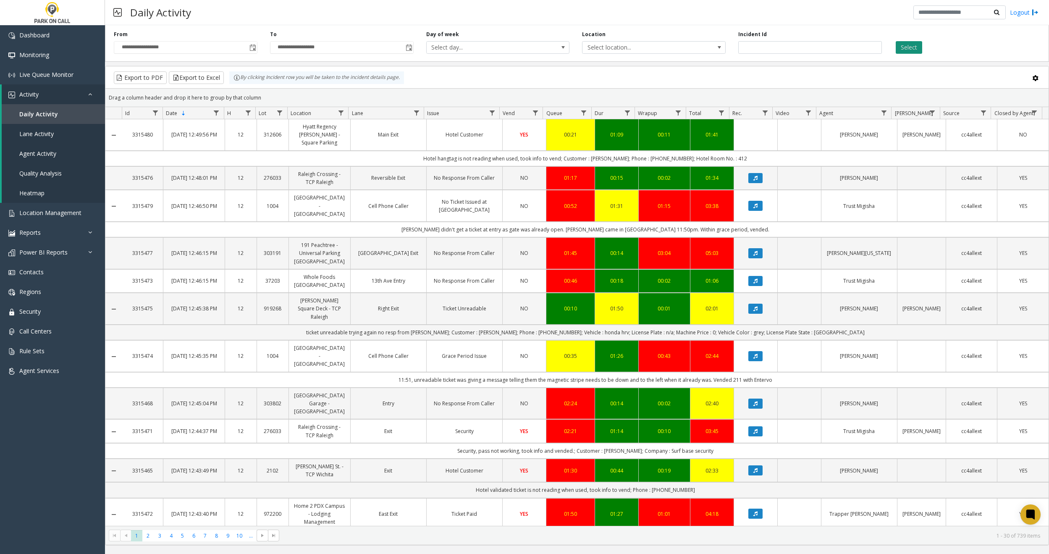
click at [904, 47] on button "Select" at bounding box center [909, 47] width 26 height 13
click at [904, 48] on button "Select" at bounding box center [909, 47] width 26 height 13
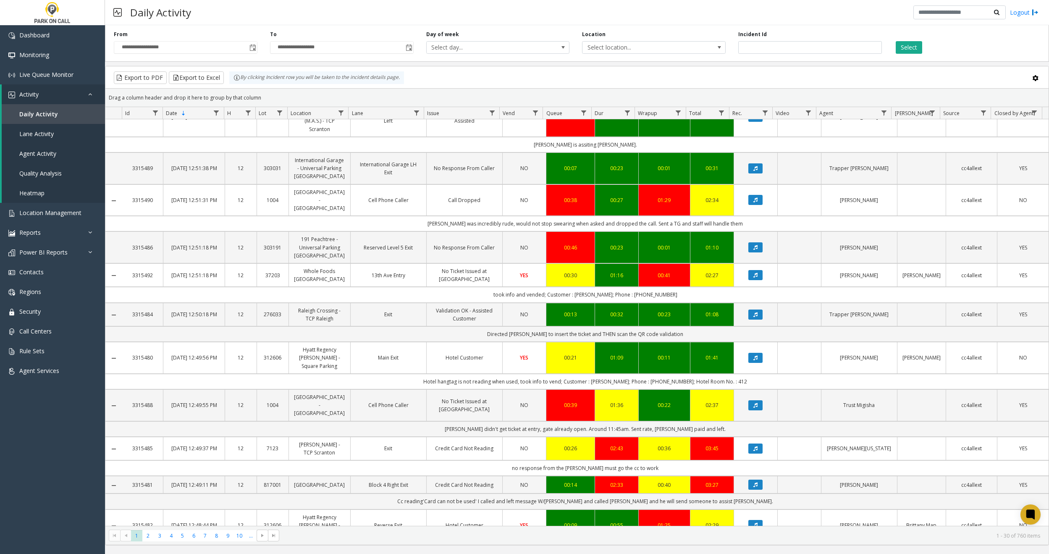
scroll to position [232, 0]
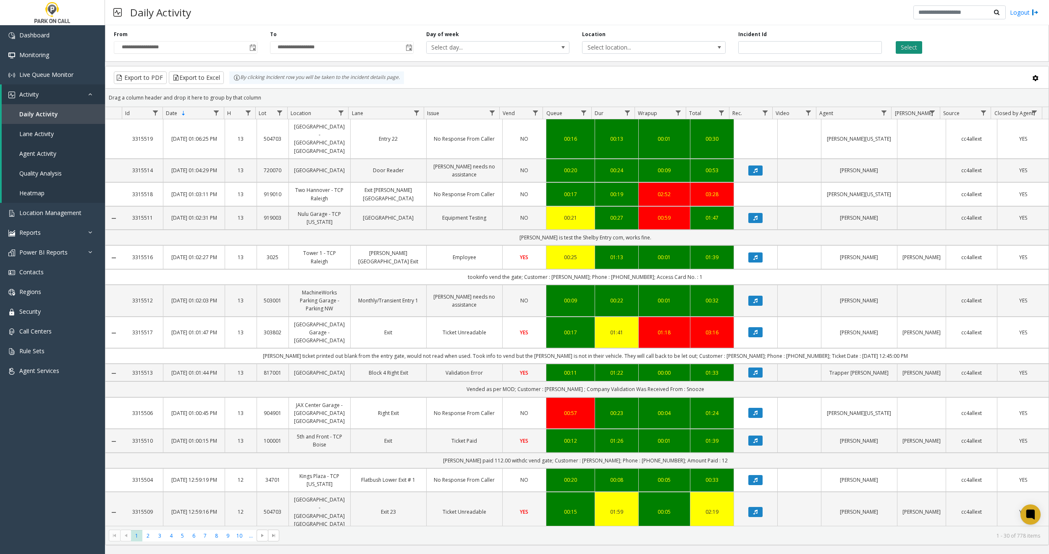
click at [907, 47] on button "Select" at bounding box center [909, 47] width 26 height 13
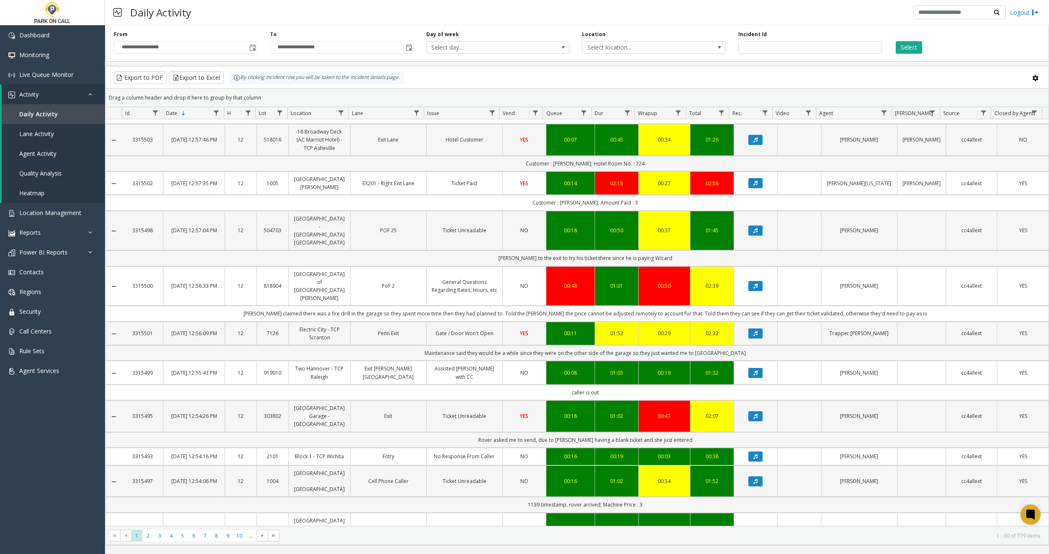
scroll to position [760, 0]
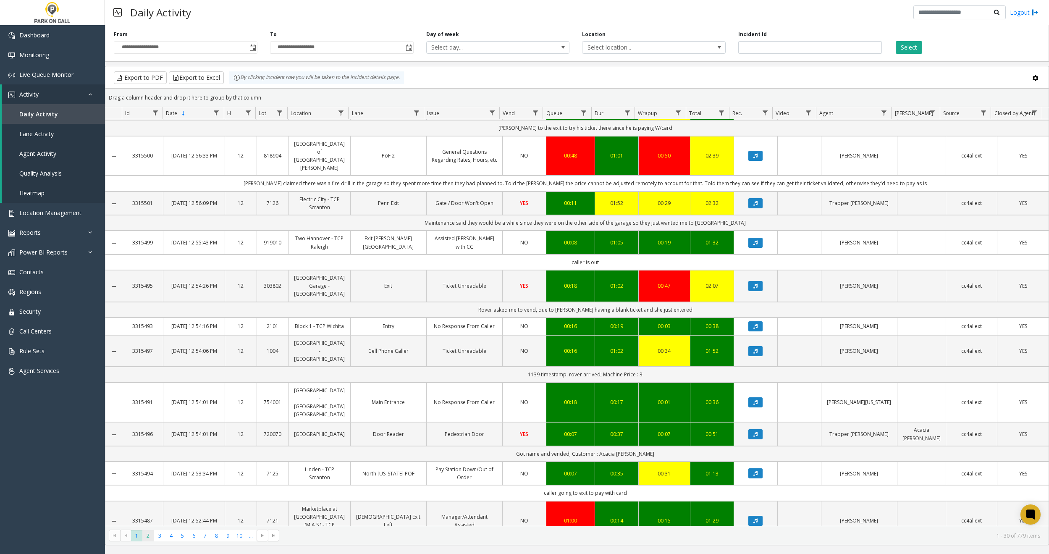
click at [149, 536] on span "2" at bounding box center [147, 535] width 11 height 11
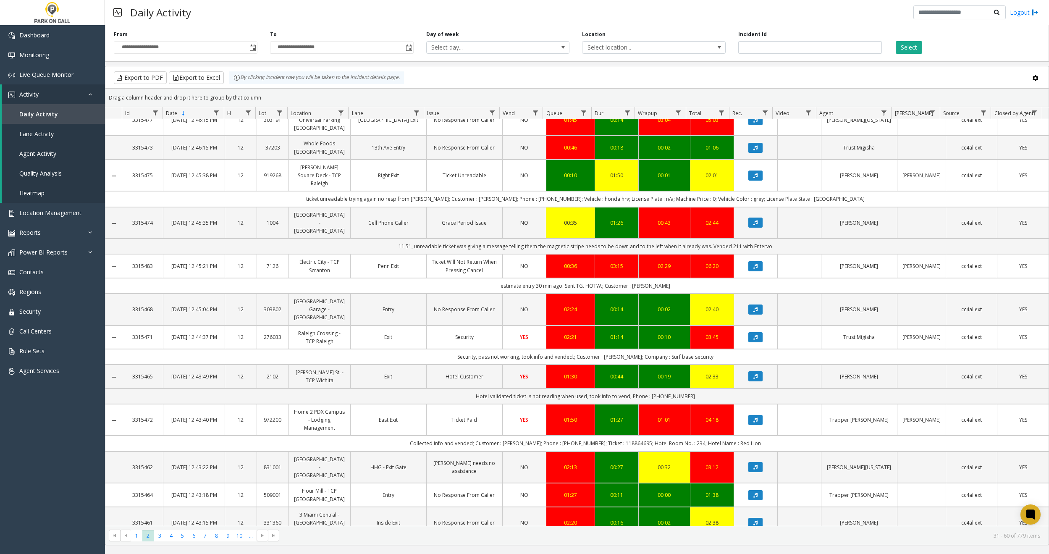
scroll to position [754, 0]
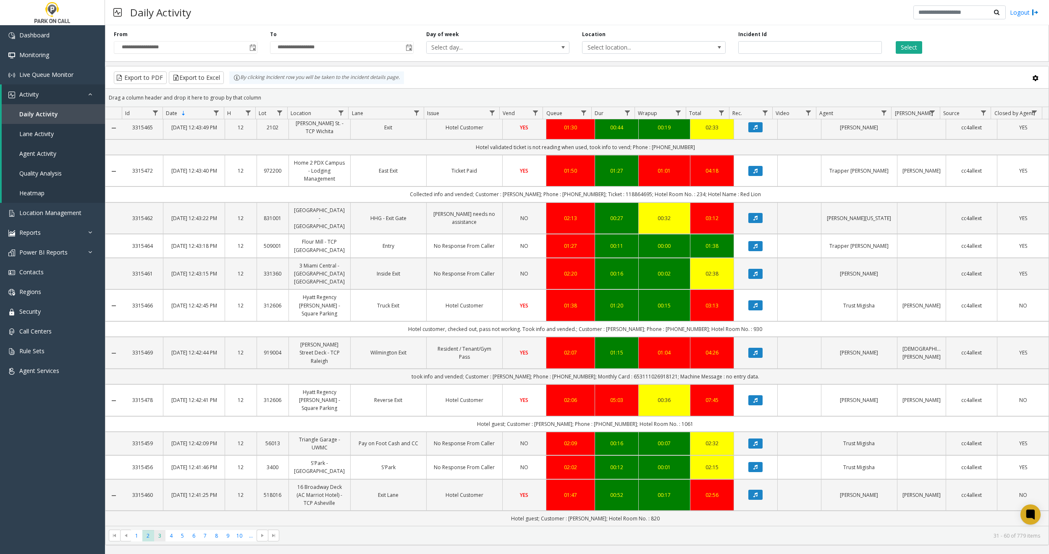
click at [161, 537] on span "3" at bounding box center [159, 535] width 11 height 11
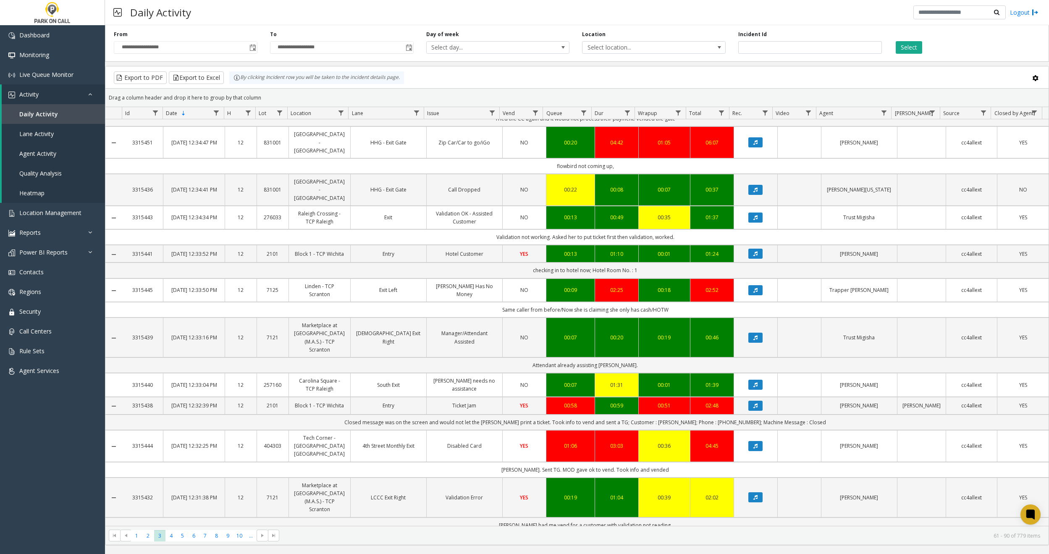
scroll to position [823, 0]
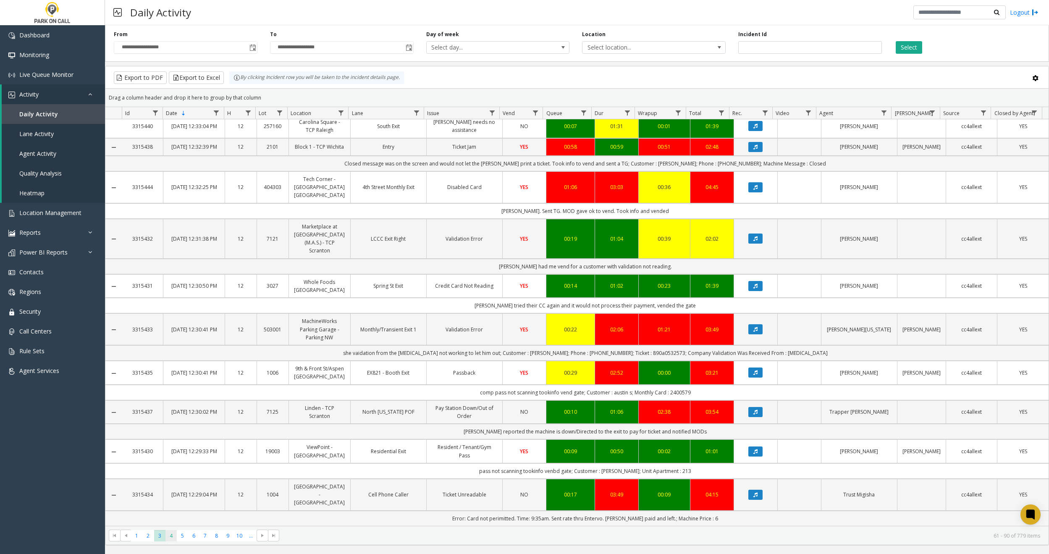
click at [171, 537] on span "4" at bounding box center [171, 535] width 11 height 11
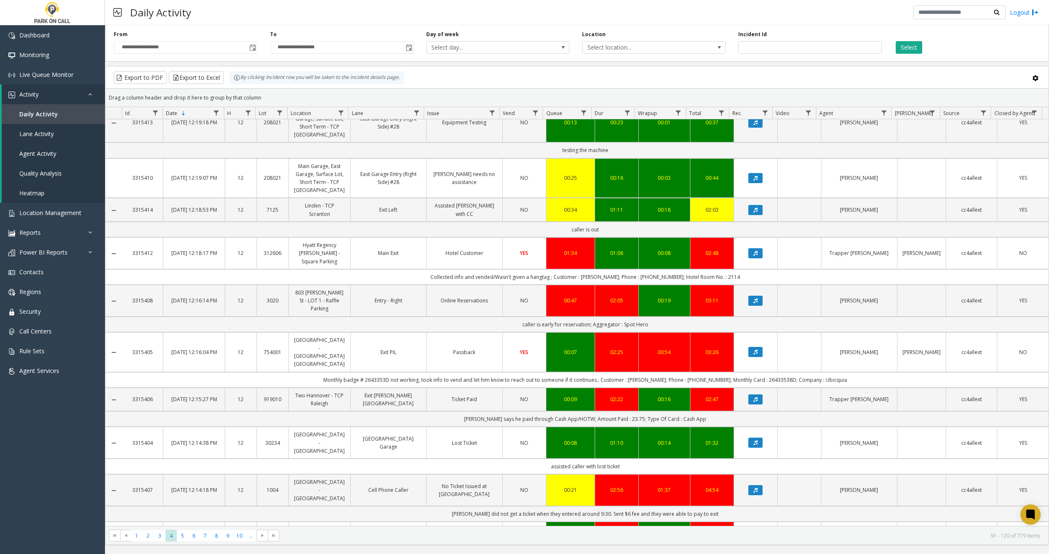
scroll to position [824, 0]
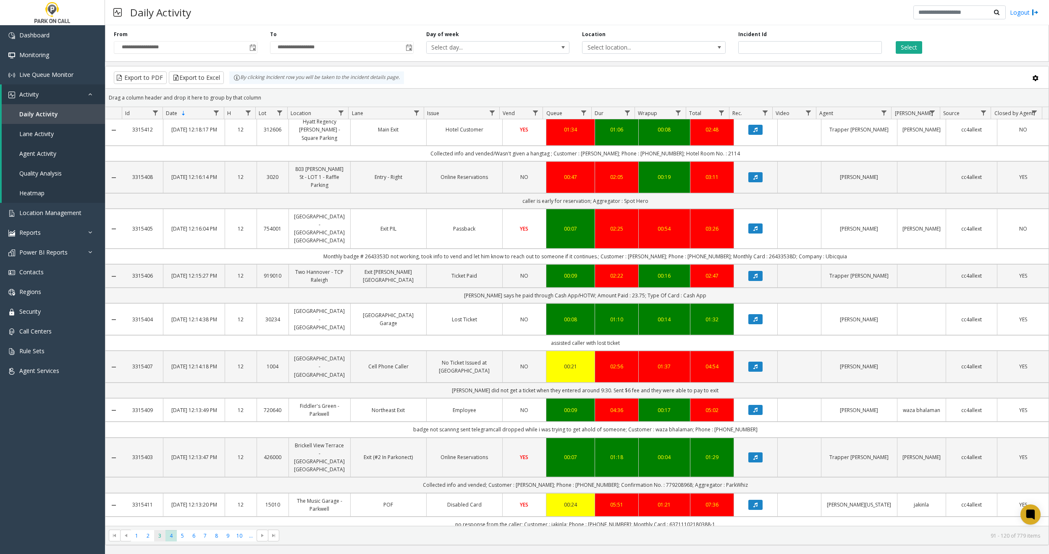
click at [156, 536] on span "3" at bounding box center [159, 535] width 11 height 11
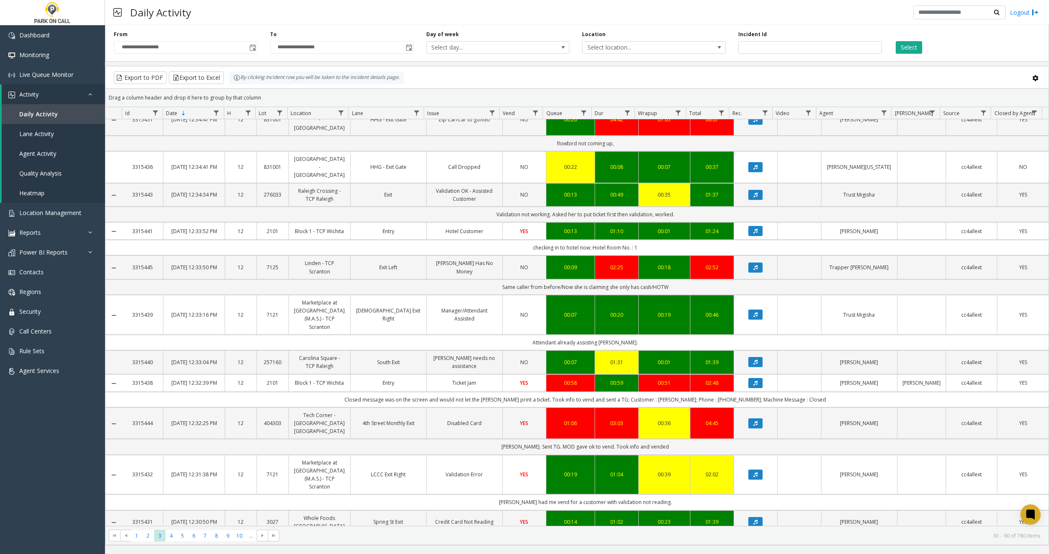
scroll to position [823, 0]
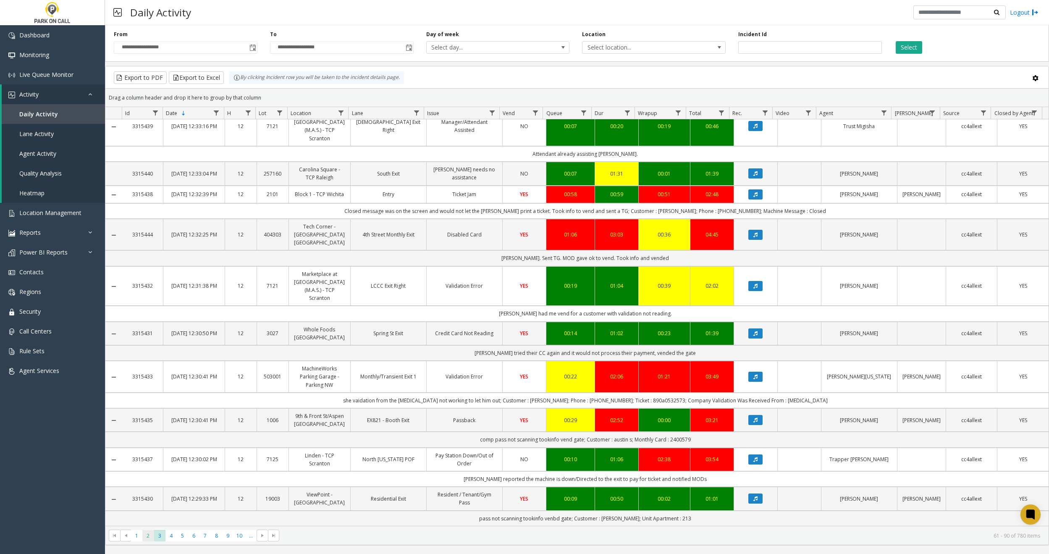
click at [148, 540] on span "2" at bounding box center [147, 535] width 11 height 11
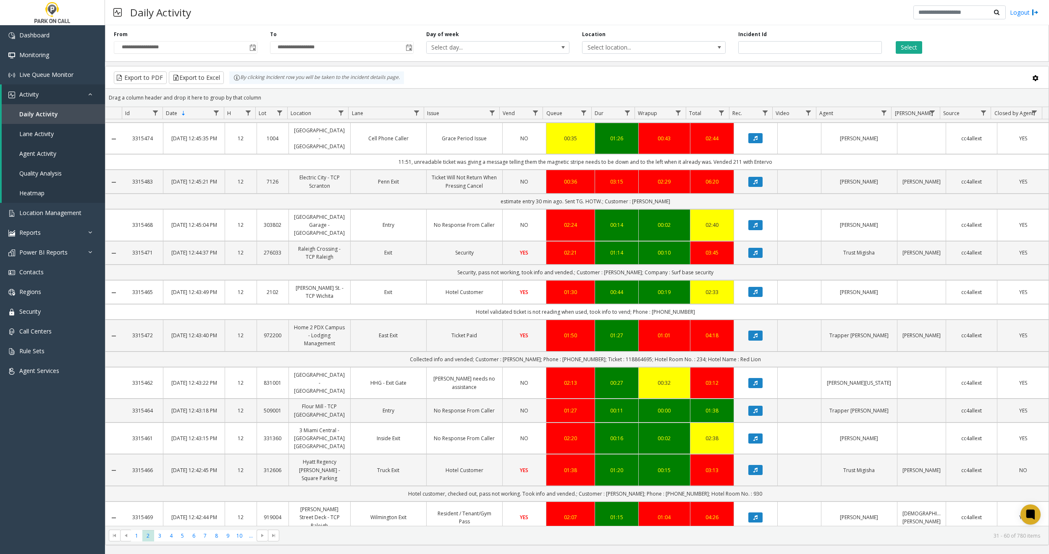
scroll to position [754, 0]
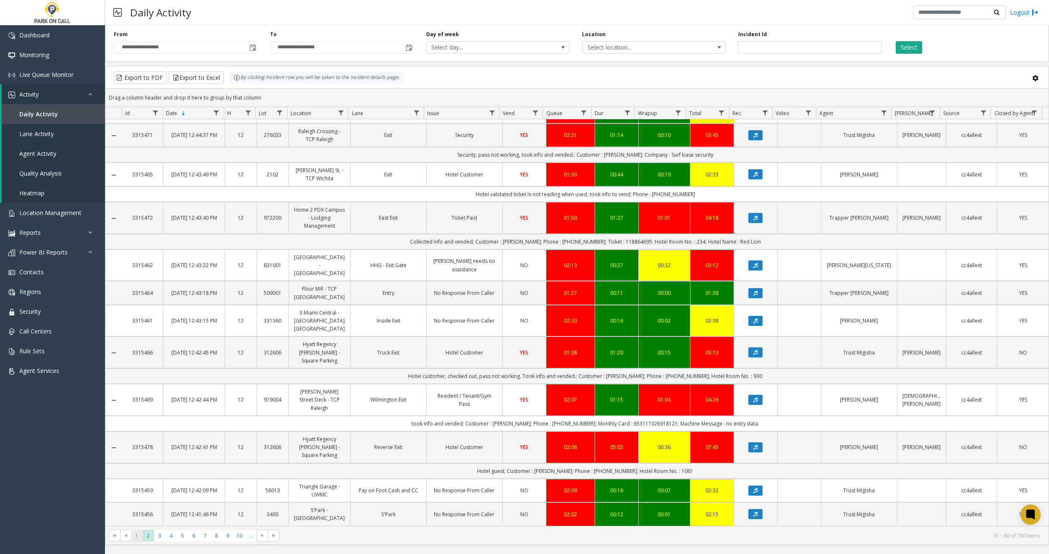
click at [135, 536] on span "1" at bounding box center [136, 535] width 11 height 11
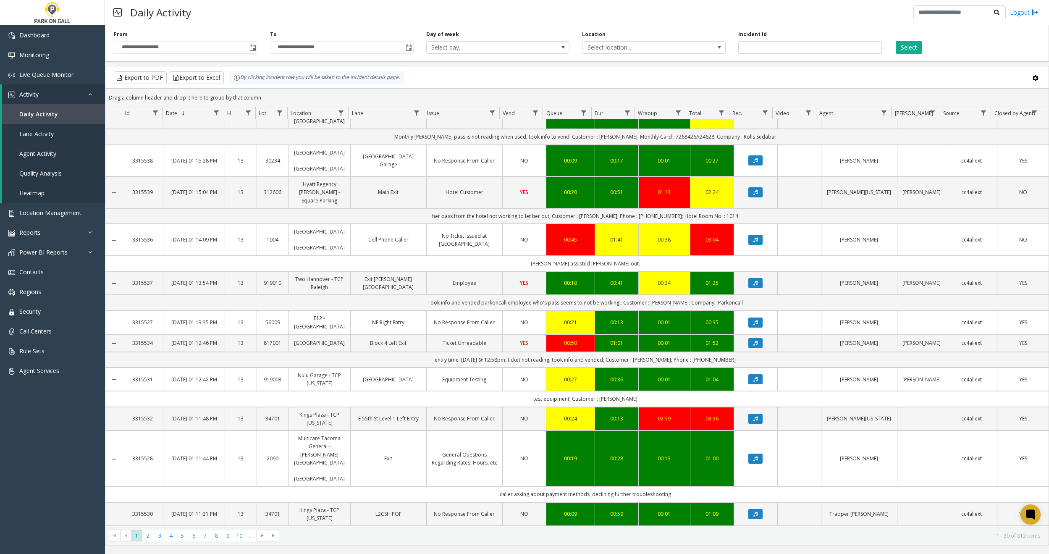
scroll to position [744, 0]
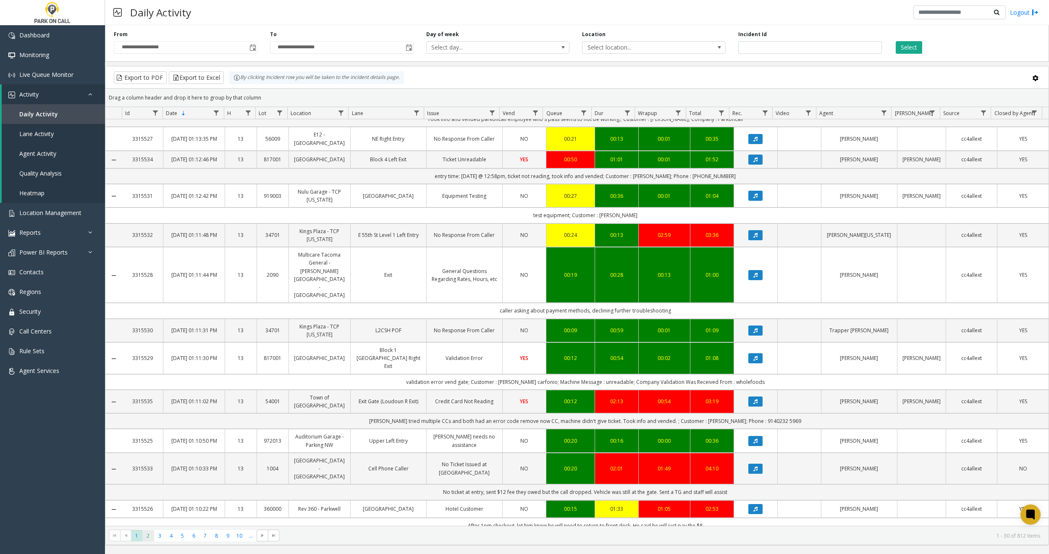
click at [144, 539] on span "2" at bounding box center [147, 535] width 11 height 11
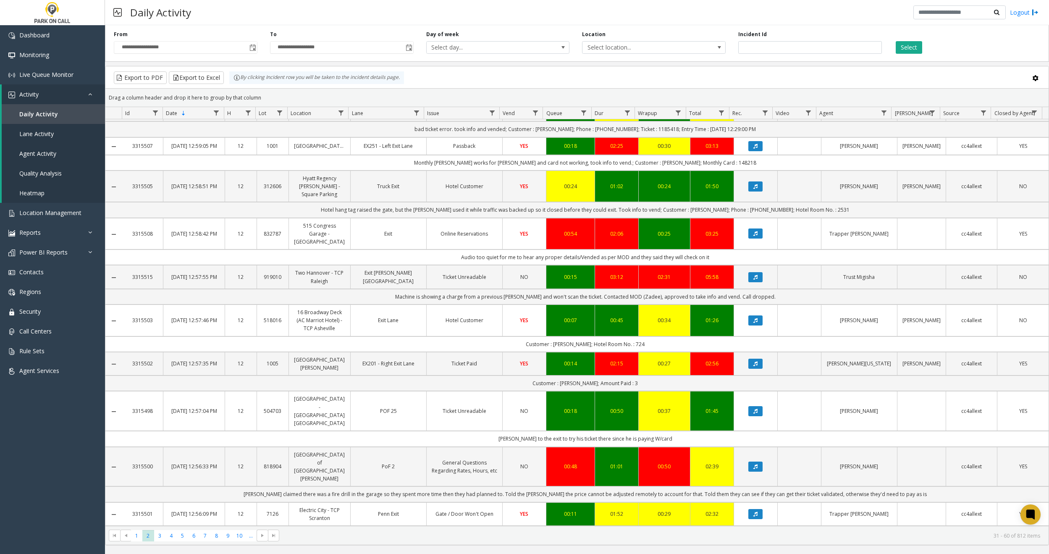
scroll to position [753, 0]
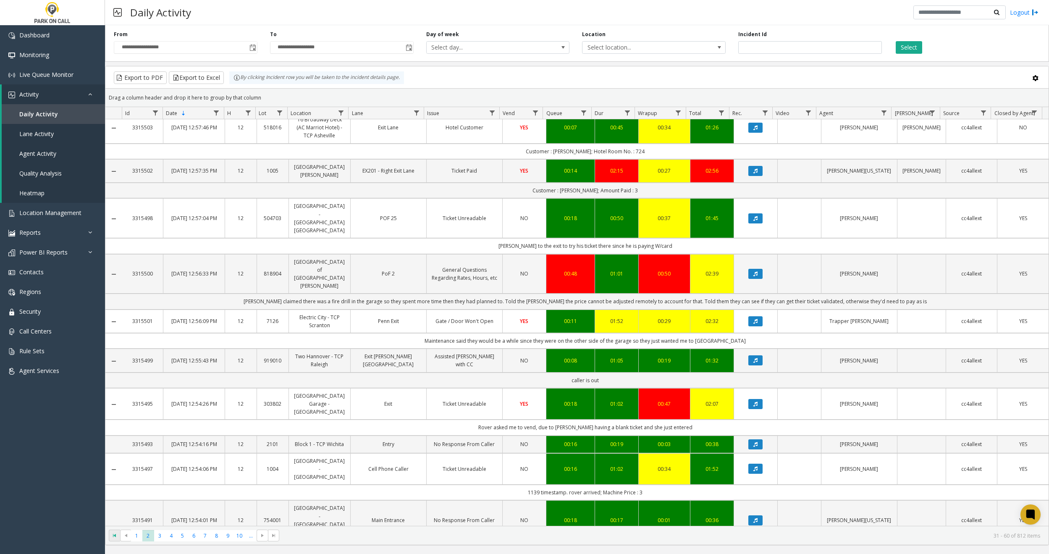
click at [117, 532] on span "Go to the first page" at bounding box center [114, 535] width 7 height 7
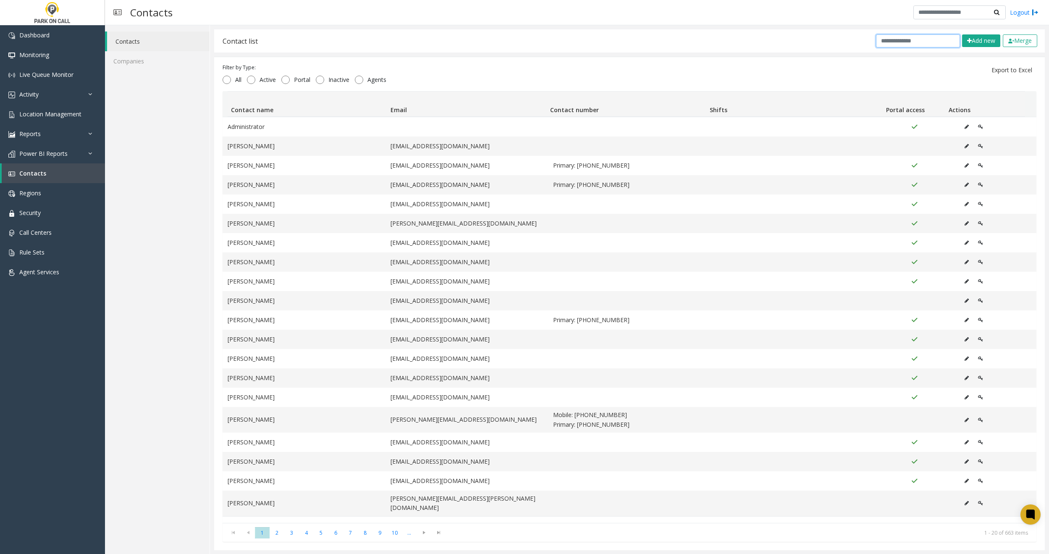
click at [912, 40] on input "text" at bounding box center [918, 40] width 84 height 13
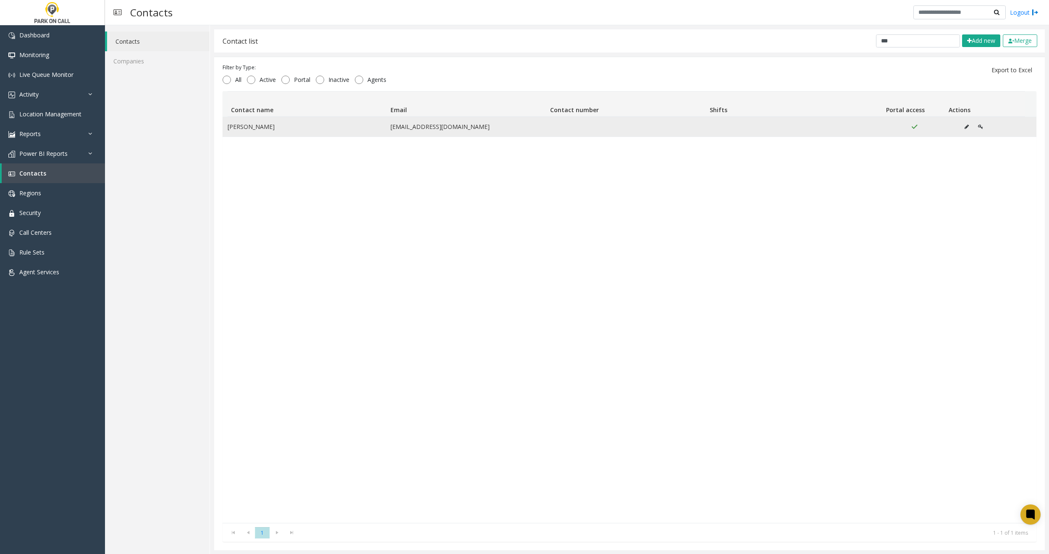
click at [960, 124] on button "Data table" at bounding box center [966, 127] width 13 height 13
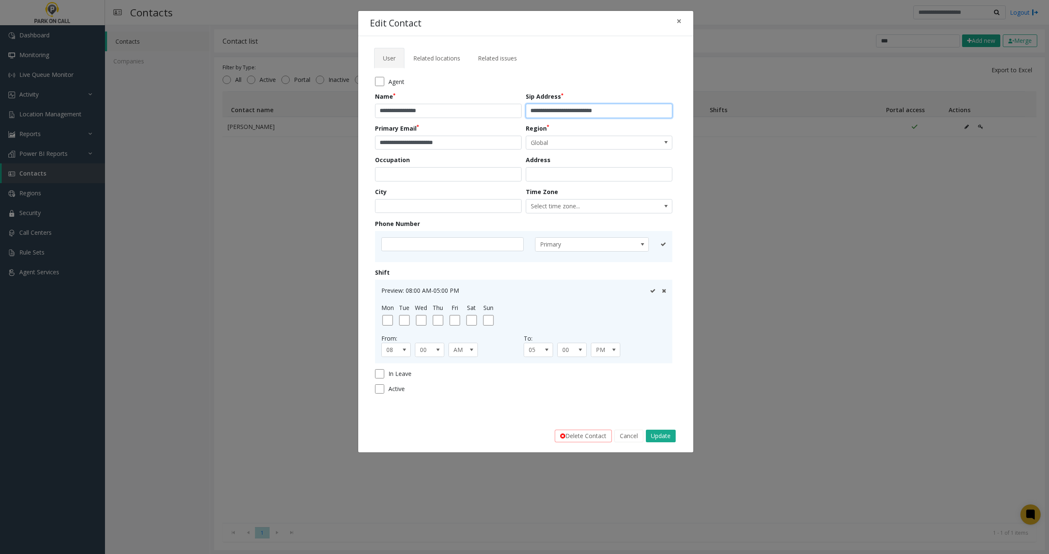
drag, startPoint x: 544, startPoint y: 113, endPoint x: 667, endPoint y: 113, distance: 123.9
click at [667, 113] on input "**********" at bounding box center [599, 111] width 147 height 14
click at [621, 432] on button "Cancel" at bounding box center [629, 436] width 29 height 13
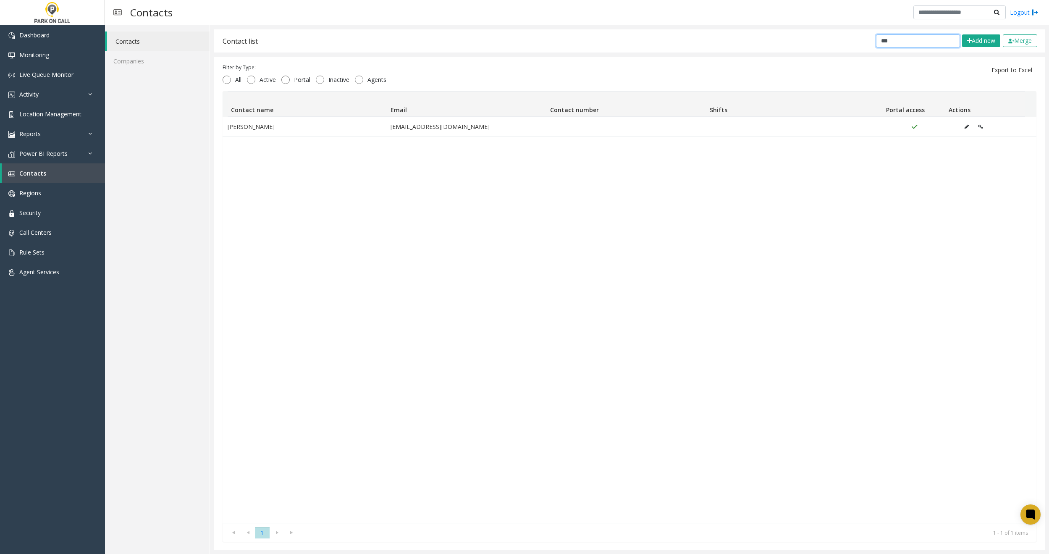
drag, startPoint x: 918, startPoint y: 40, endPoint x: 723, endPoint y: 37, distance: 194.9
click at [743, 34] on div "Contact list *** Add new Merge" at bounding box center [629, 40] width 831 height 23
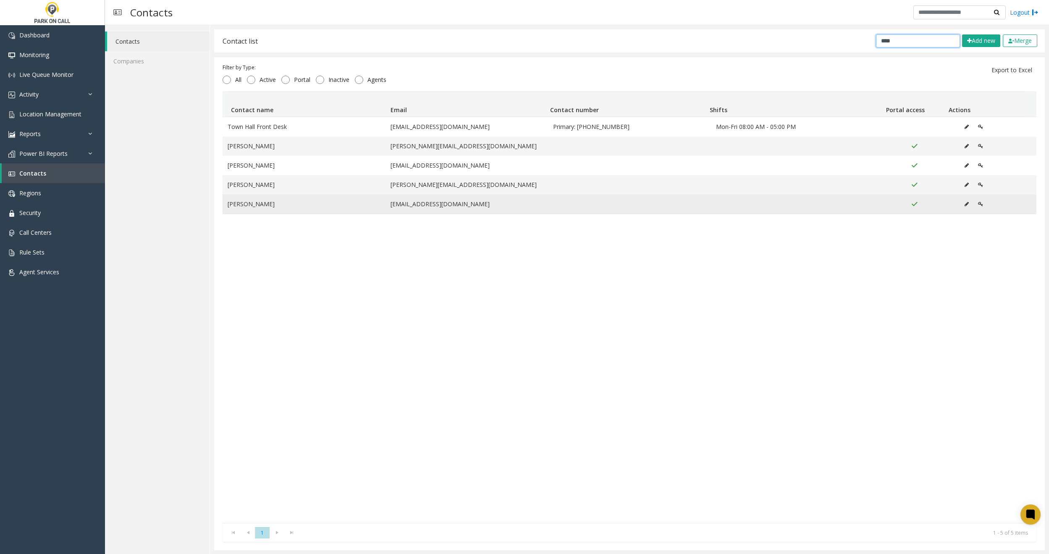
type input "****"
click at [960, 201] on button "Data table" at bounding box center [966, 204] width 13 height 13
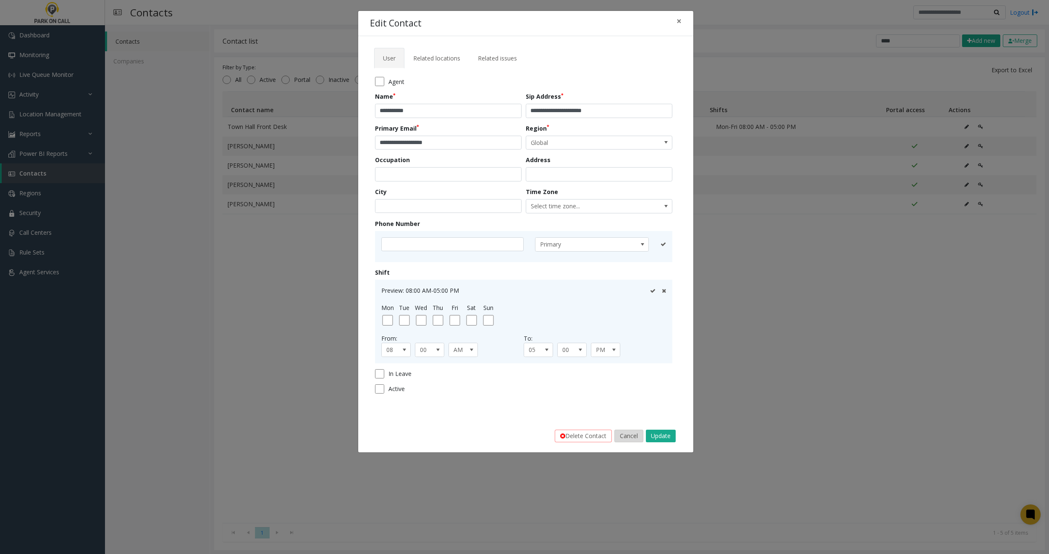
click at [626, 436] on button "Cancel" at bounding box center [629, 436] width 29 height 13
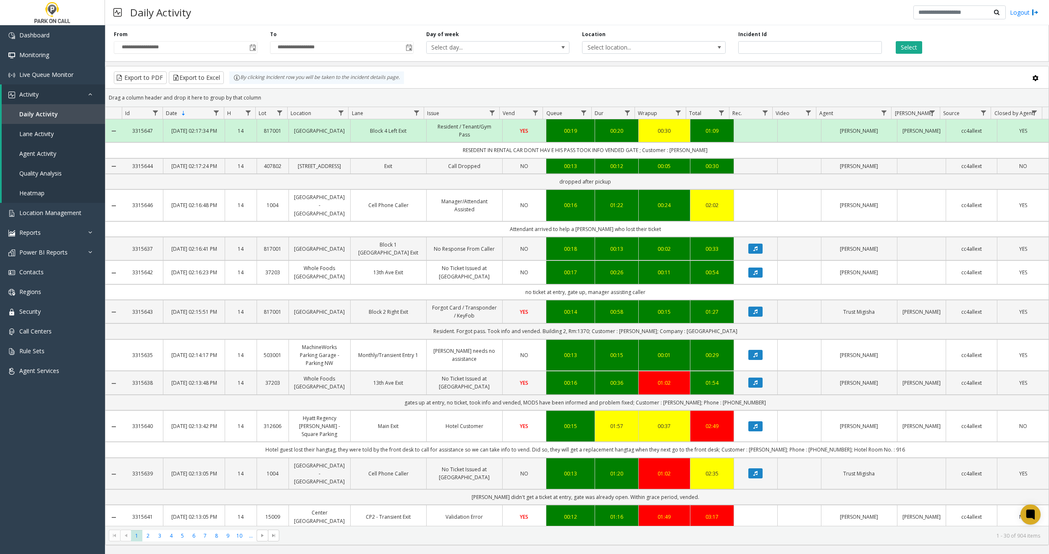
scroll to position [210, 0]
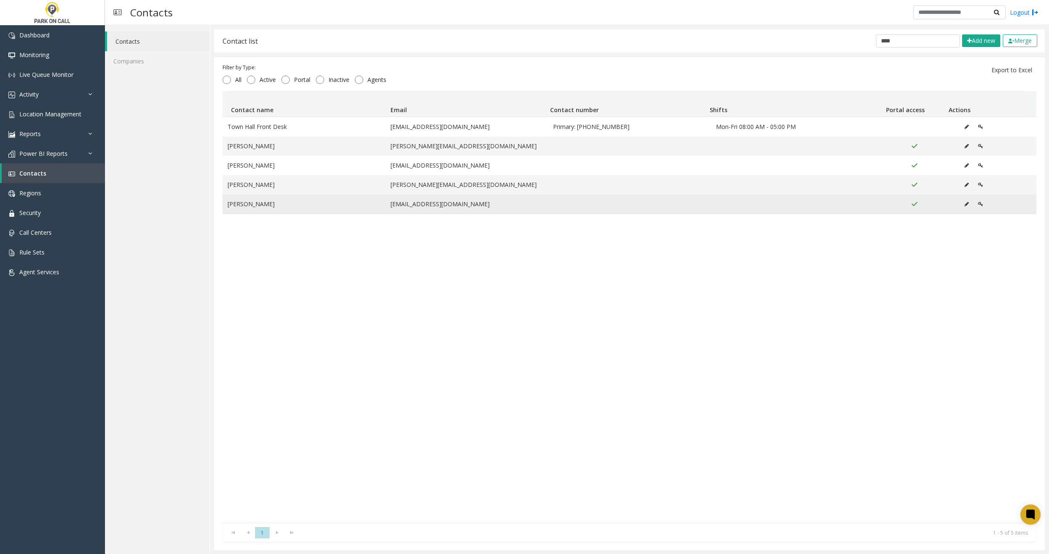
click at [965, 203] on icon "Data table" at bounding box center [967, 204] width 4 height 5
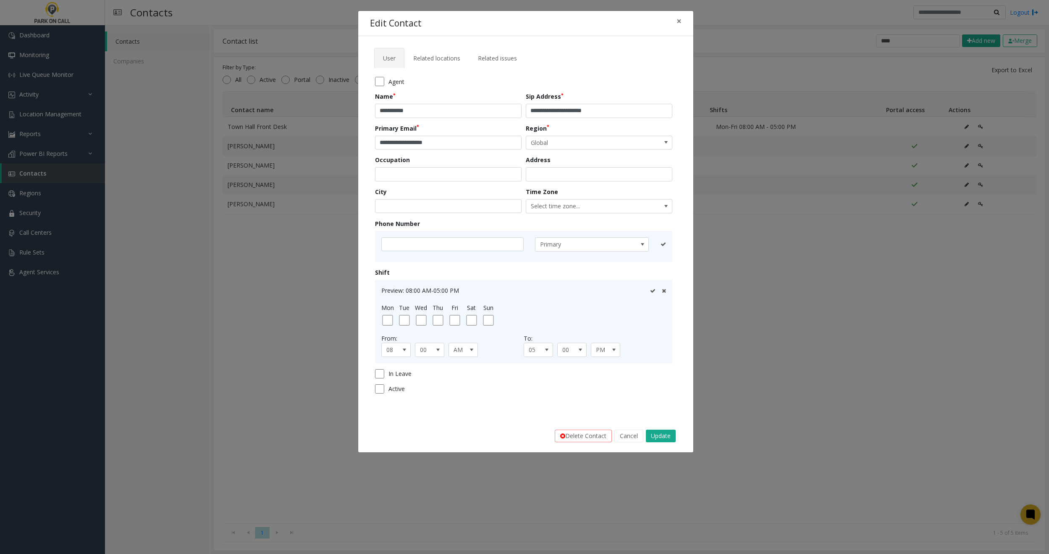
click at [625, 445] on div "Delete Contact Cancel Update" at bounding box center [525, 436] width 323 height 21
click at [625, 443] on div "Delete Contact Cancel Update" at bounding box center [525, 436] width 323 height 21
click at [625, 440] on button "Cancel" at bounding box center [629, 436] width 29 height 13
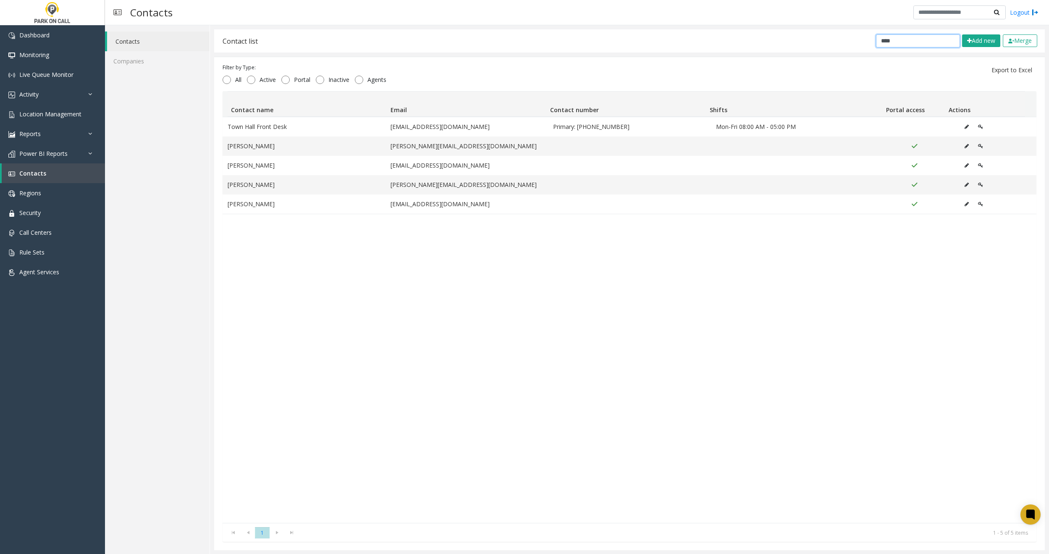
drag, startPoint x: 884, startPoint y: 41, endPoint x: 342, endPoint y: 36, distance: 542.3
click at [606, 37] on div "Contact list **** Add new Merge" at bounding box center [629, 40] width 831 height 23
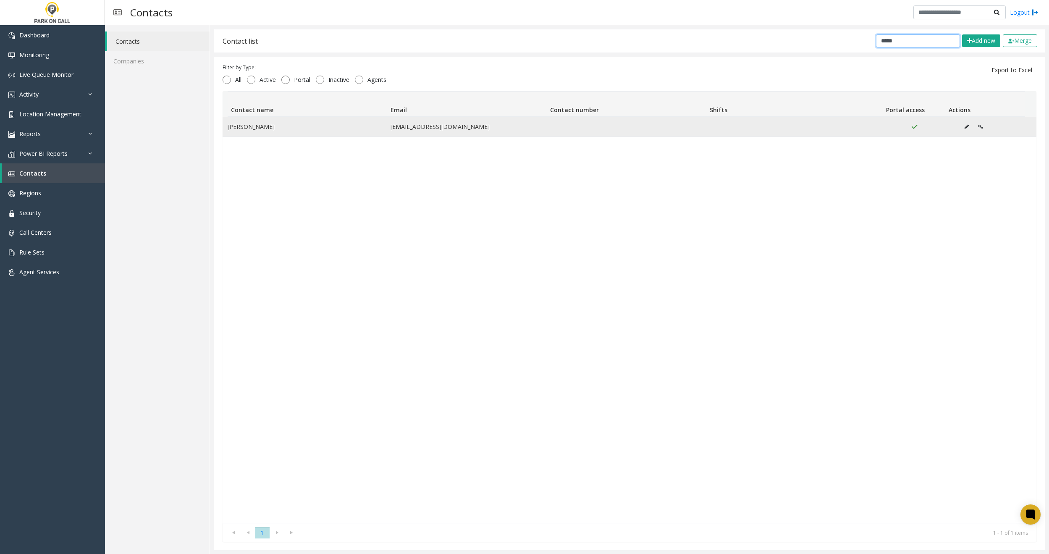
type input "*****"
click at [965, 126] on icon "Data table" at bounding box center [967, 126] width 4 height 5
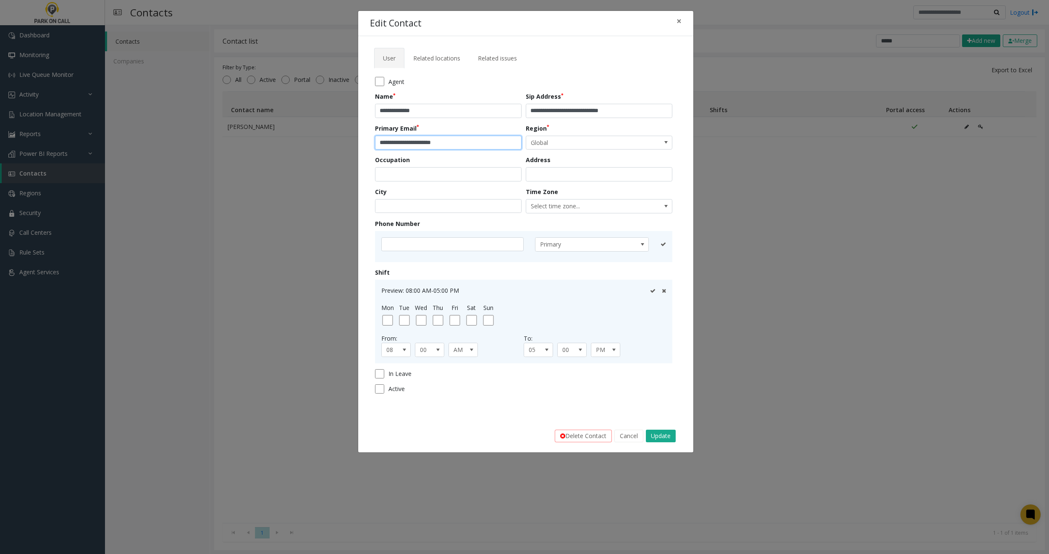
drag, startPoint x: 462, startPoint y: 144, endPoint x: 336, endPoint y: 148, distance: 125.2
click at [324, 146] on div "**********" at bounding box center [524, 277] width 1049 height 554
drag, startPoint x: 634, startPoint y: 110, endPoint x: 541, endPoint y: 106, distance: 93.4
click at [541, 106] on input "**********" at bounding box center [599, 111] width 147 height 14
paste input "text"
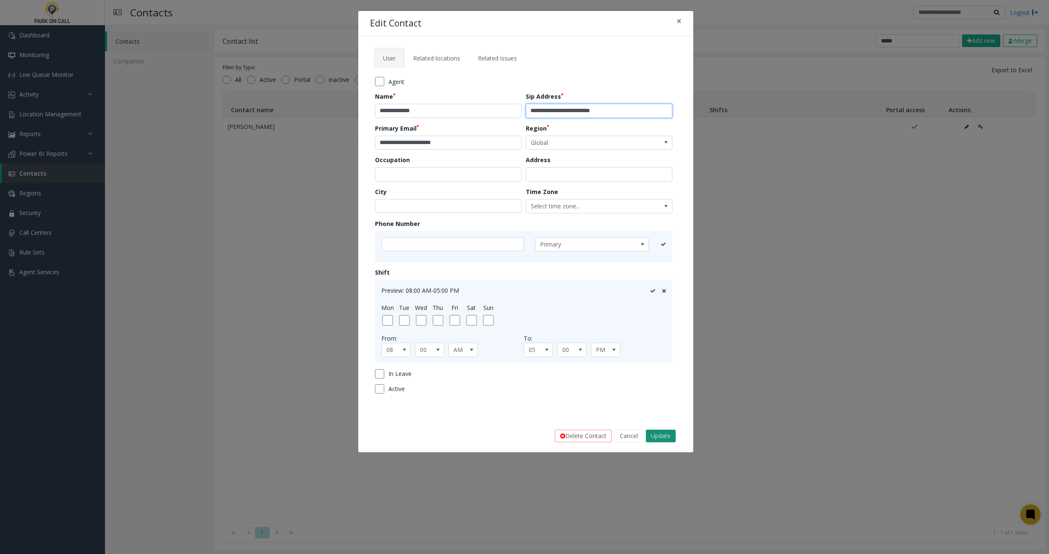
type input "**********"
click at [659, 436] on button "Update" at bounding box center [661, 436] width 30 height 13
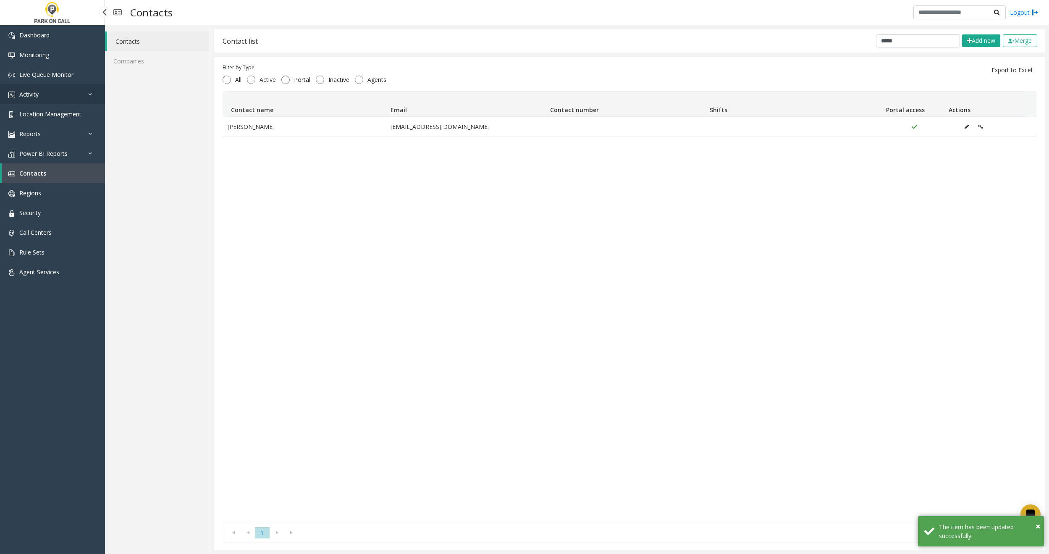
click at [26, 98] on link "Activity" at bounding box center [52, 94] width 105 height 20
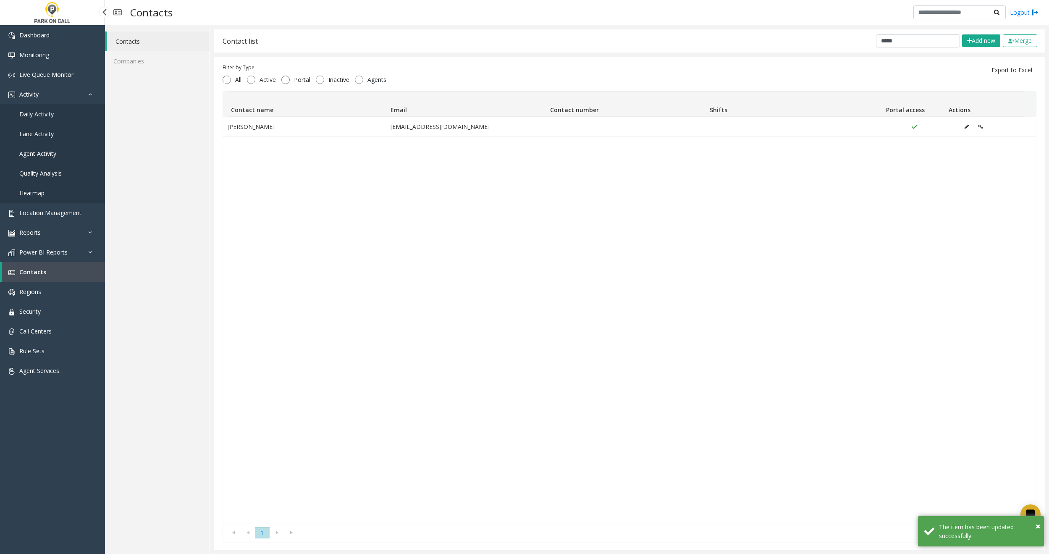
click at [28, 115] on span "Daily Activity" at bounding box center [36, 114] width 34 height 8
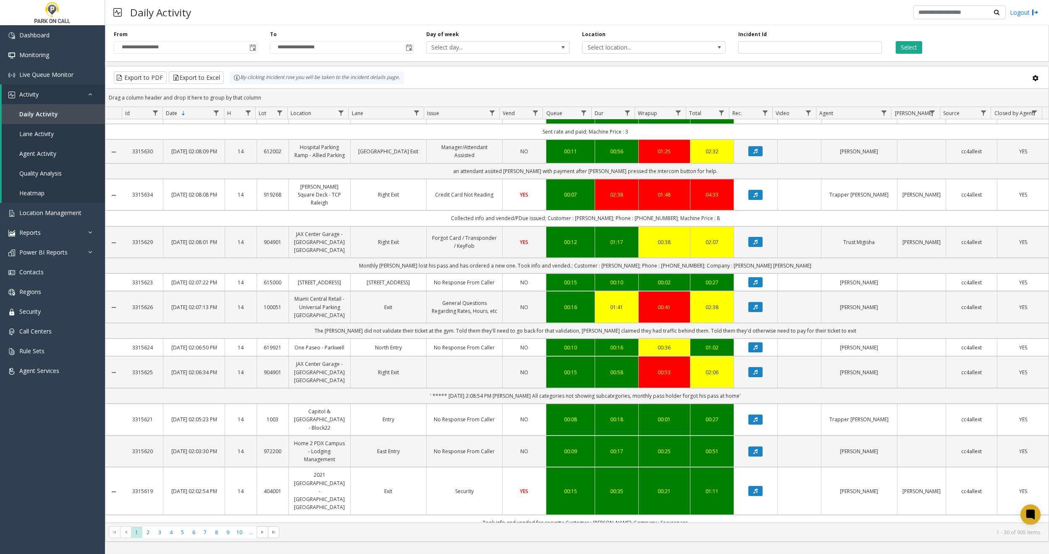
scroll to position [764, 0]
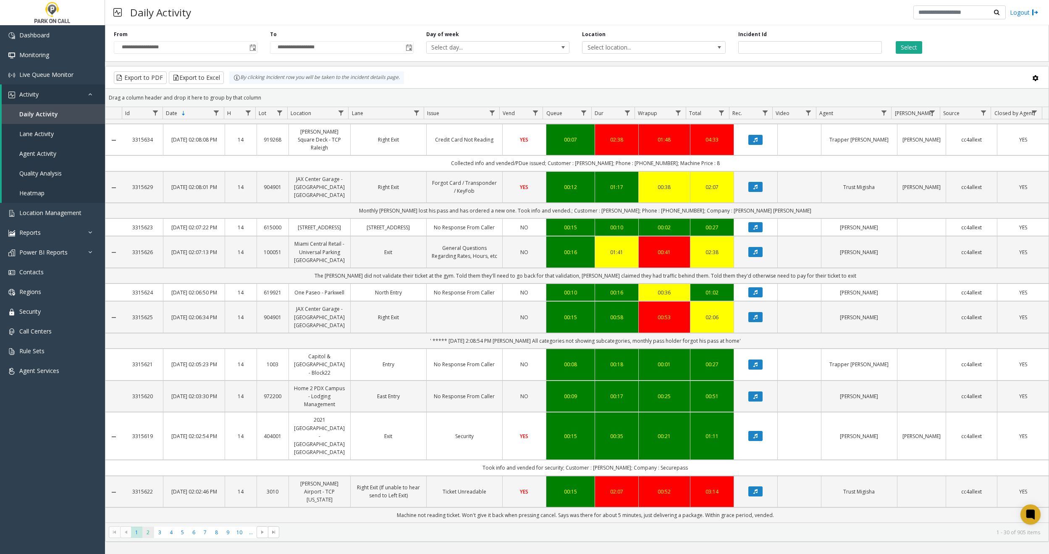
click at [145, 537] on span "2" at bounding box center [147, 532] width 11 height 11
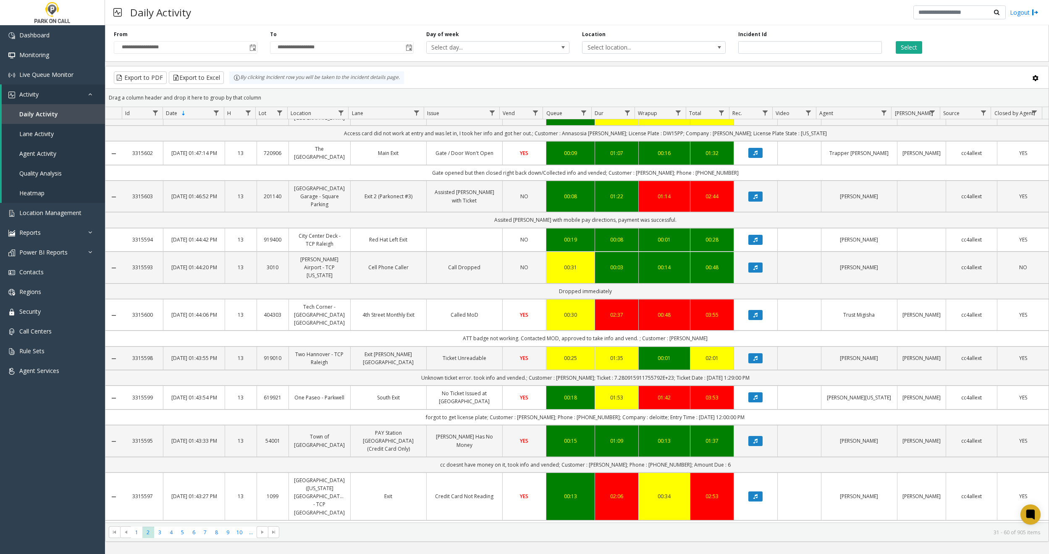
scroll to position [762, 0]
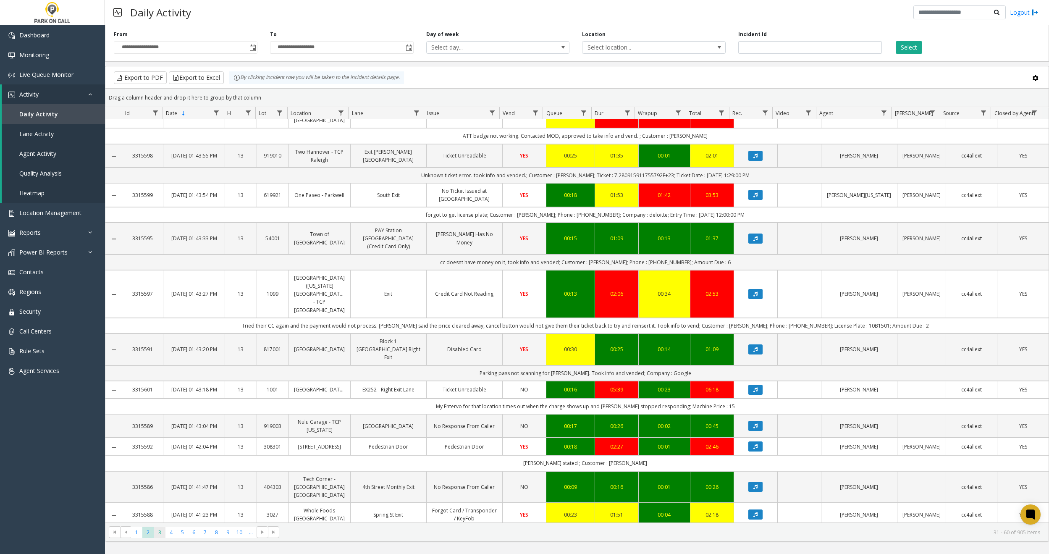
click at [160, 531] on span "3" at bounding box center [159, 532] width 11 height 11
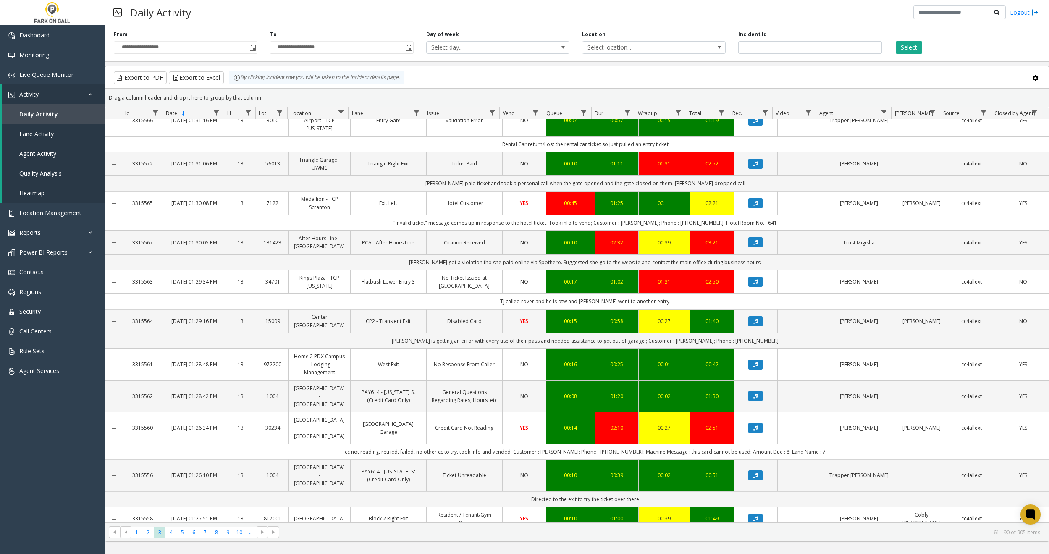
scroll to position [786, 0]
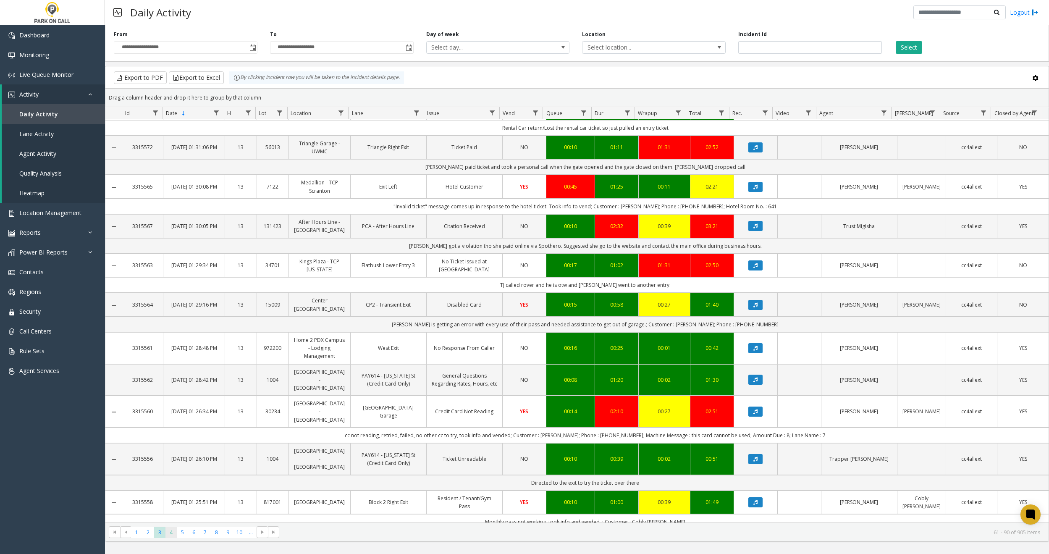
click at [171, 529] on span "4" at bounding box center [171, 532] width 11 height 11
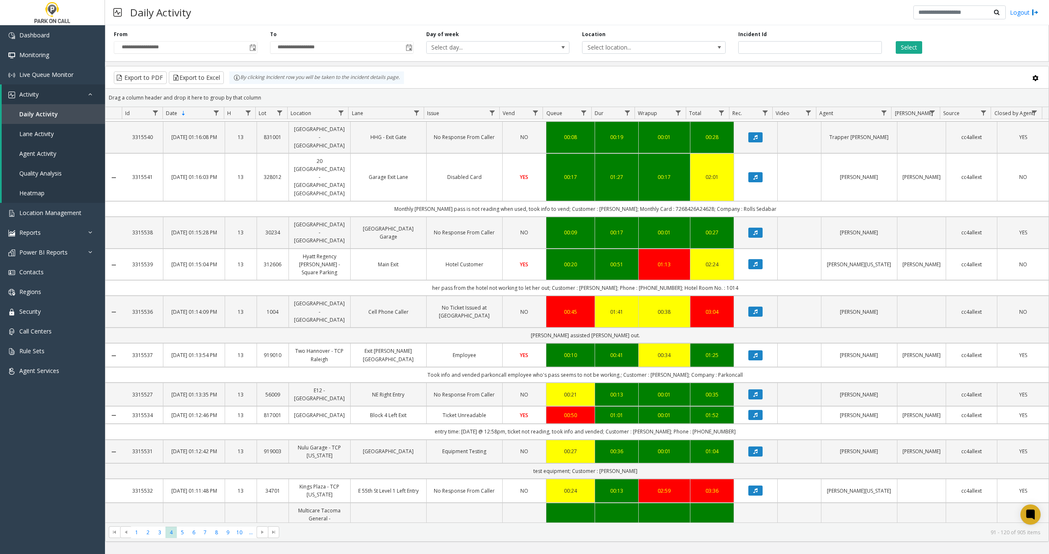
scroll to position [747, 0]
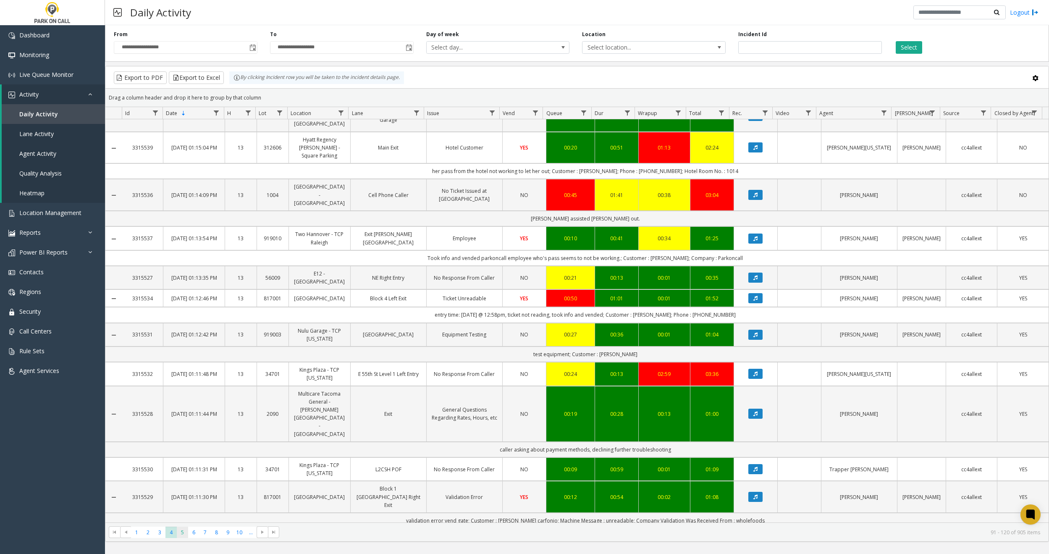
click at [177, 531] on span "5" at bounding box center [182, 532] width 11 height 11
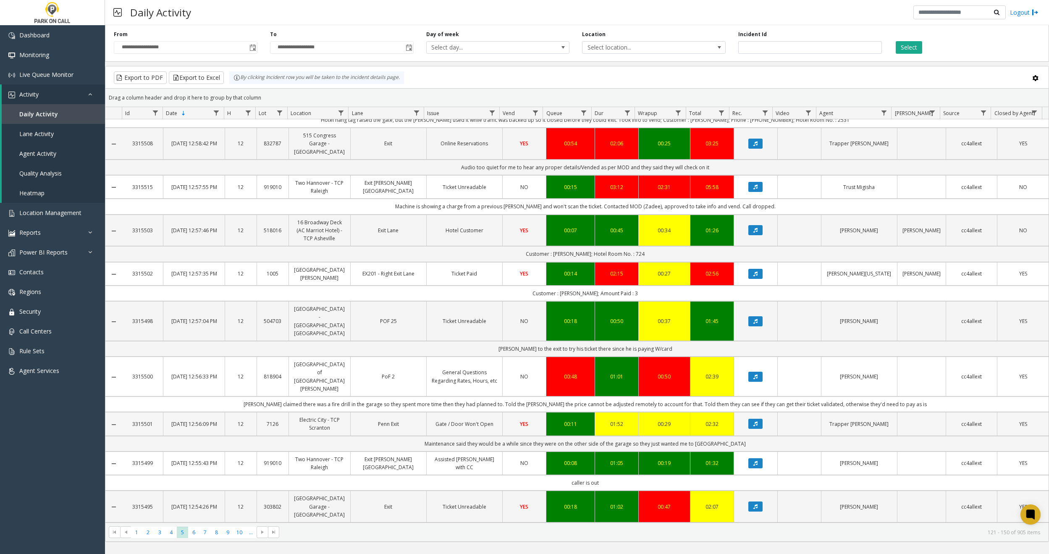
scroll to position [779, 0]
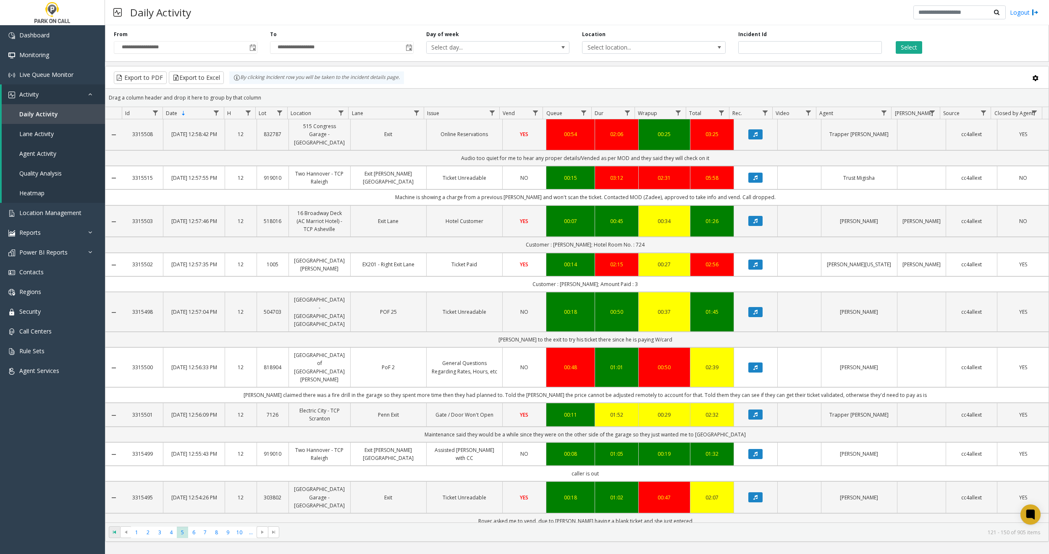
click at [113, 534] on span "Go to the first page" at bounding box center [114, 532] width 7 height 7
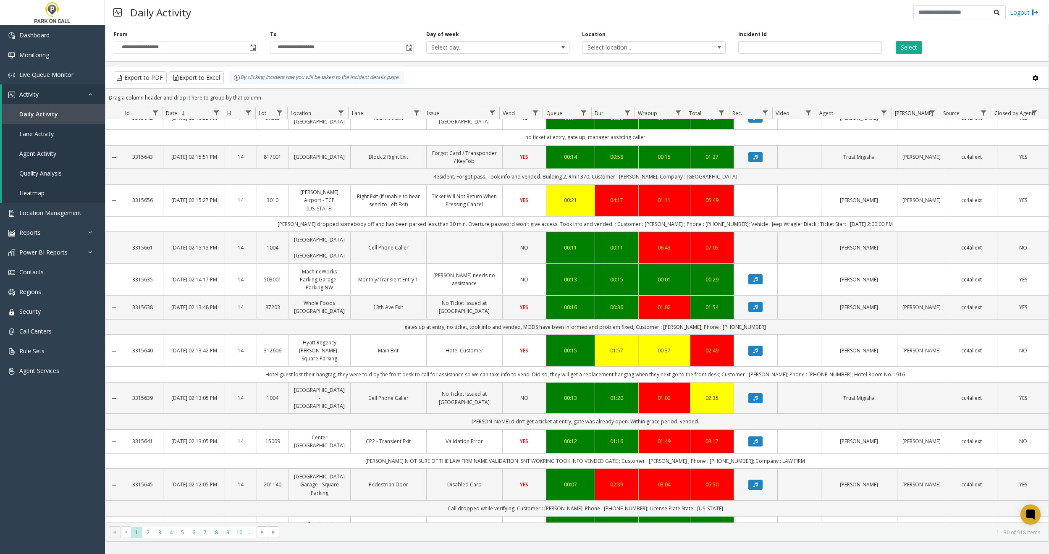
scroll to position [739, 0]
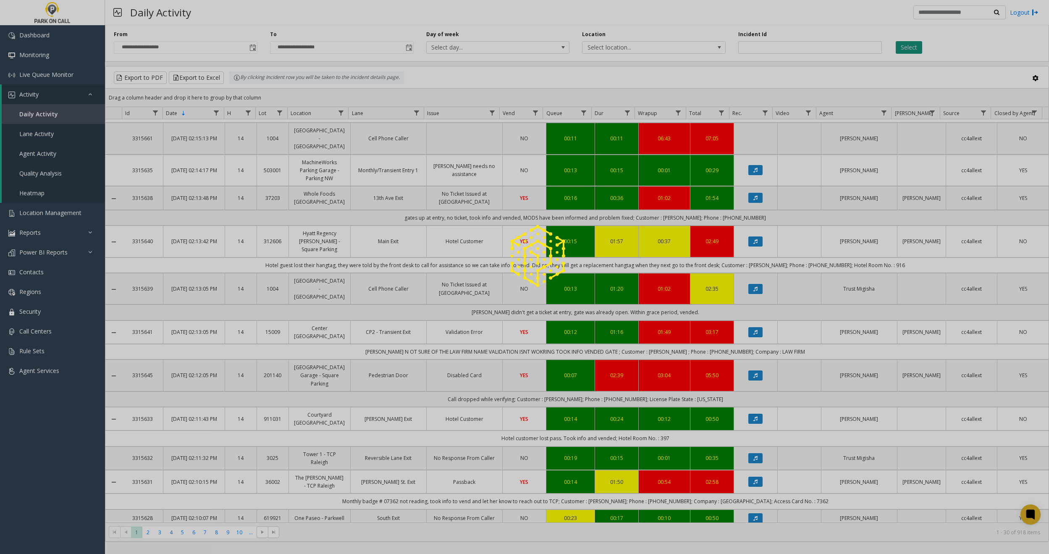
click at [915, 45] on div at bounding box center [524, 277] width 1049 height 554
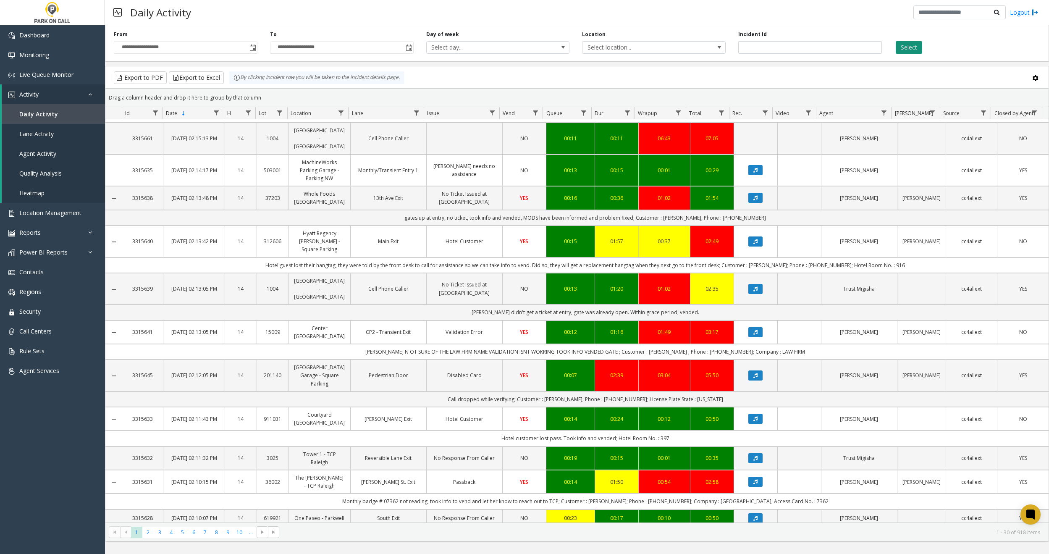
click at [907, 48] on button "Select" at bounding box center [909, 47] width 26 height 13
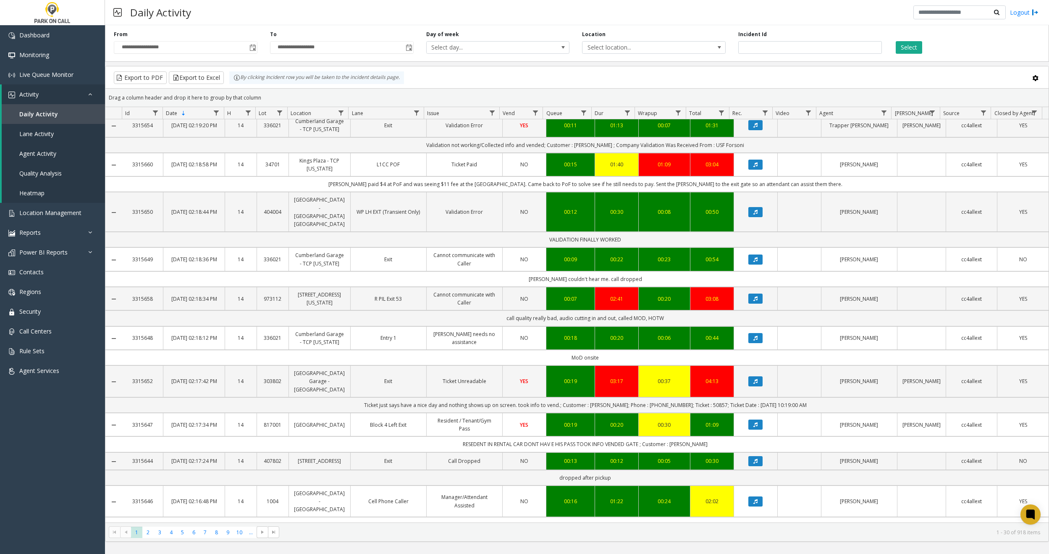
scroll to position [599, 0]
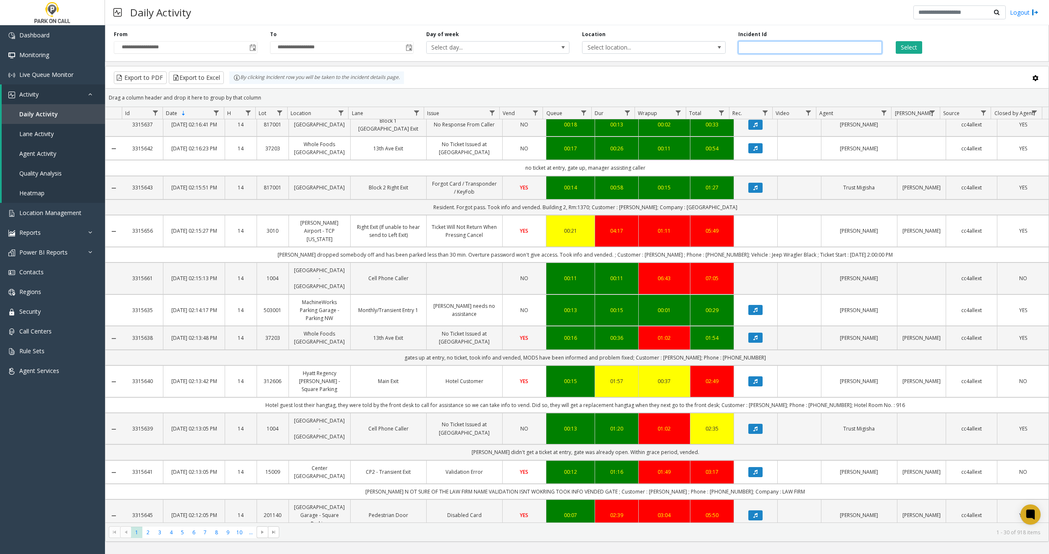
click at [784, 50] on input "number" at bounding box center [810, 47] width 144 height 13
click at [37, 274] on span "Contacts" at bounding box center [31, 272] width 24 height 8
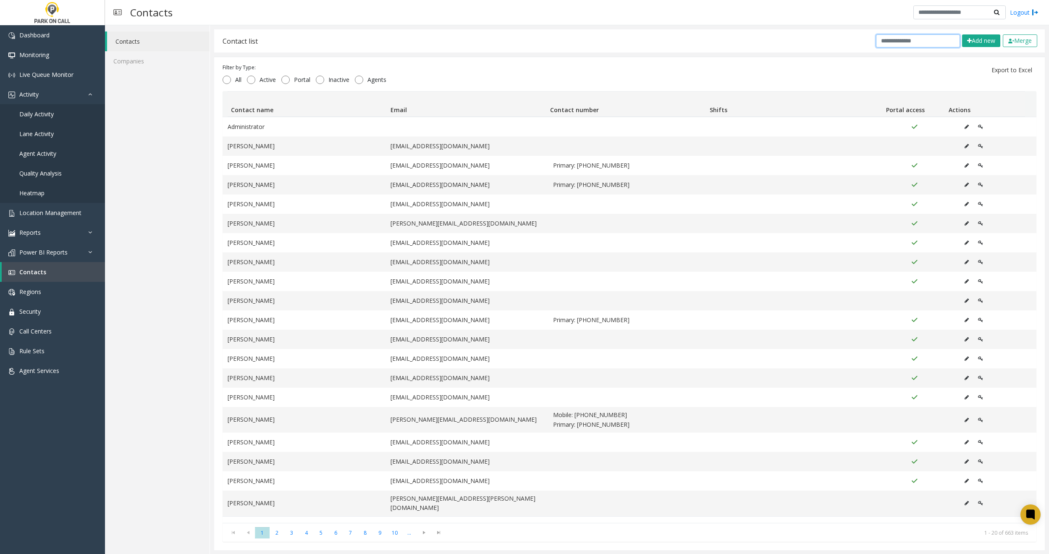
click at [914, 43] on input "text" at bounding box center [918, 40] width 84 height 13
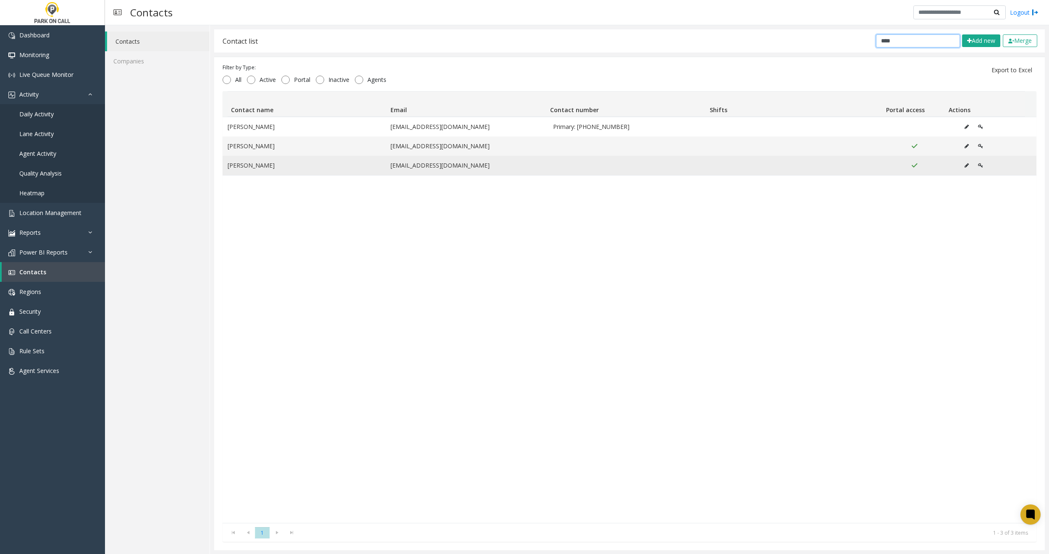
type input "****"
click at [965, 164] on icon "Data table" at bounding box center [967, 165] width 4 height 5
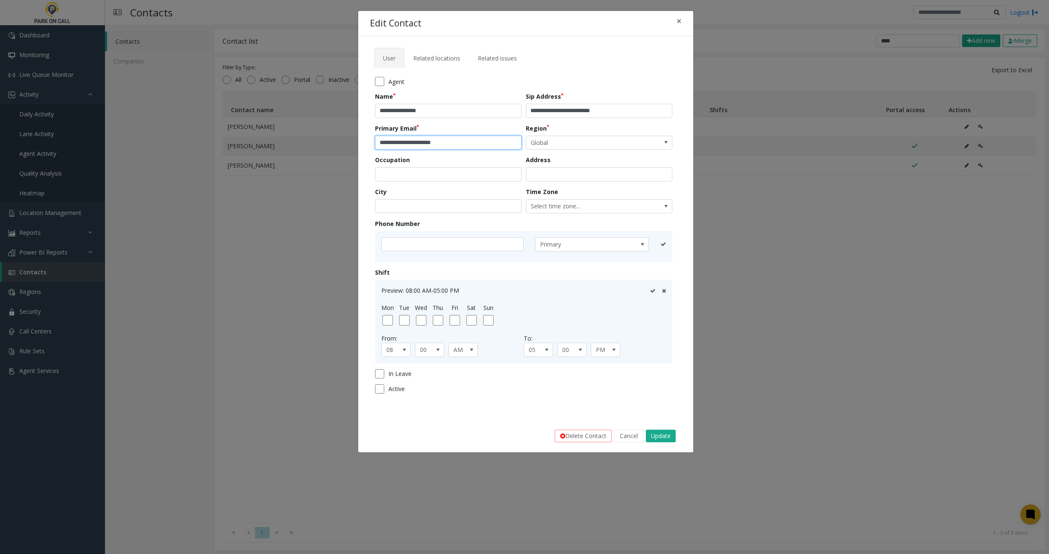
drag, startPoint x: 468, startPoint y: 142, endPoint x: 294, endPoint y: 137, distance: 174.4
click at [294, 137] on div "**********" at bounding box center [524, 277] width 1049 height 554
drag, startPoint x: 640, startPoint y: 110, endPoint x: 541, endPoint y: 112, distance: 99.2
click at [541, 112] on input "**********" at bounding box center [599, 111] width 147 height 14
paste input "text"
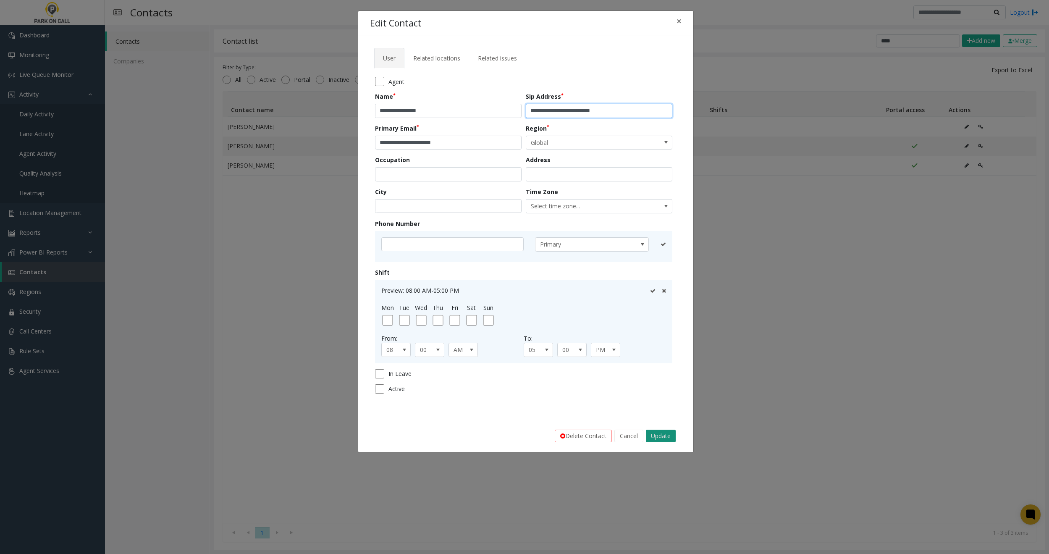
type input "**********"
click at [666, 439] on button "Update" at bounding box center [661, 436] width 30 height 13
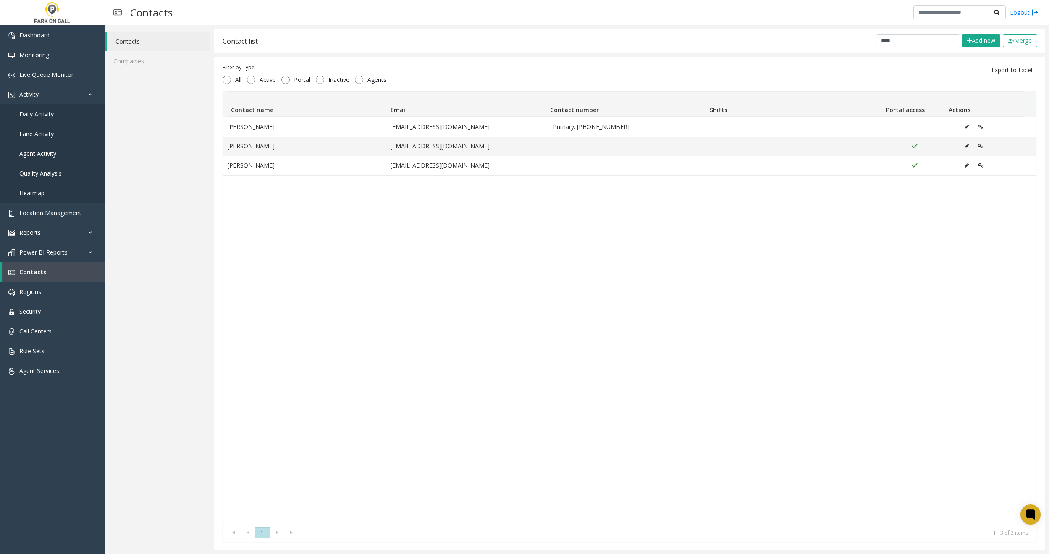
drag, startPoint x: 904, startPoint y: 47, endPoint x: 876, endPoint y: 46, distance: 28.6
click at [885, 46] on div "Contact list **** Add new Merge" at bounding box center [629, 40] width 831 height 23
drag, startPoint x: 891, startPoint y: 41, endPoint x: 736, endPoint y: 39, distance: 155.0
click at [740, 39] on div "Contact list **** Add new Merge" at bounding box center [629, 40] width 831 height 23
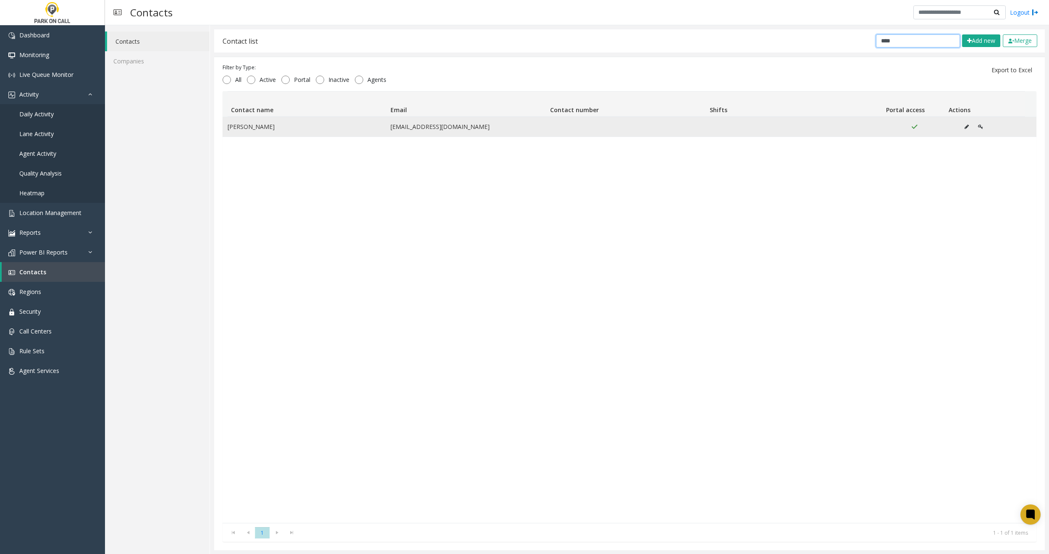
type input "****"
click at [960, 122] on button "Data table" at bounding box center [966, 127] width 13 height 13
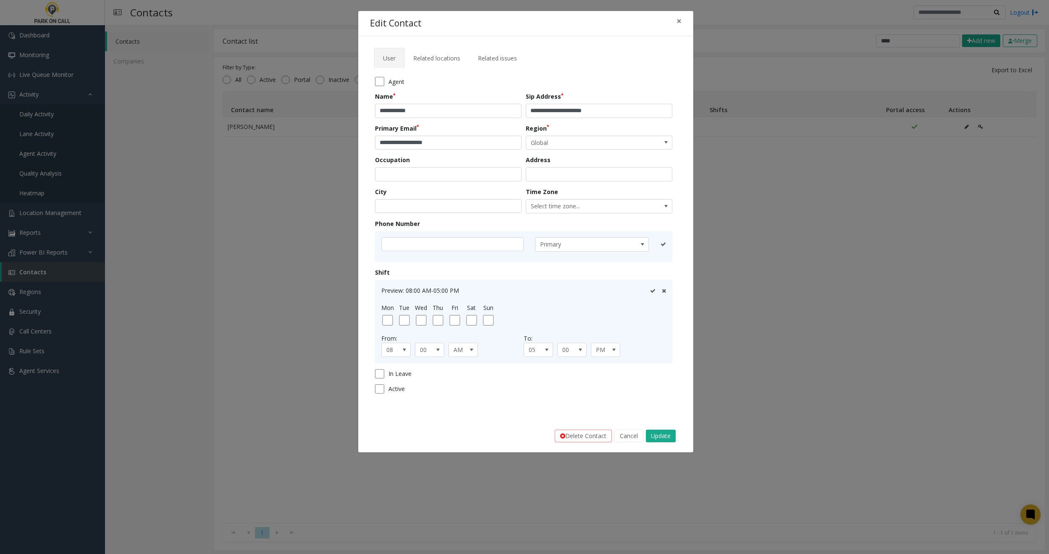
click at [470, 149] on form "**********" at bounding box center [526, 238] width 302 height 323
drag, startPoint x: 465, startPoint y: 147, endPoint x: 374, endPoint y: 134, distance: 92.0
click at [364, 137] on div "**********" at bounding box center [525, 228] width 335 height 384
drag, startPoint x: 615, startPoint y: 110, endPoint x: 539, endPoint y: 111, distance: 75.2
click at [539, 111] on input "**********" at bounding box center [599, 111] width 147 height 14
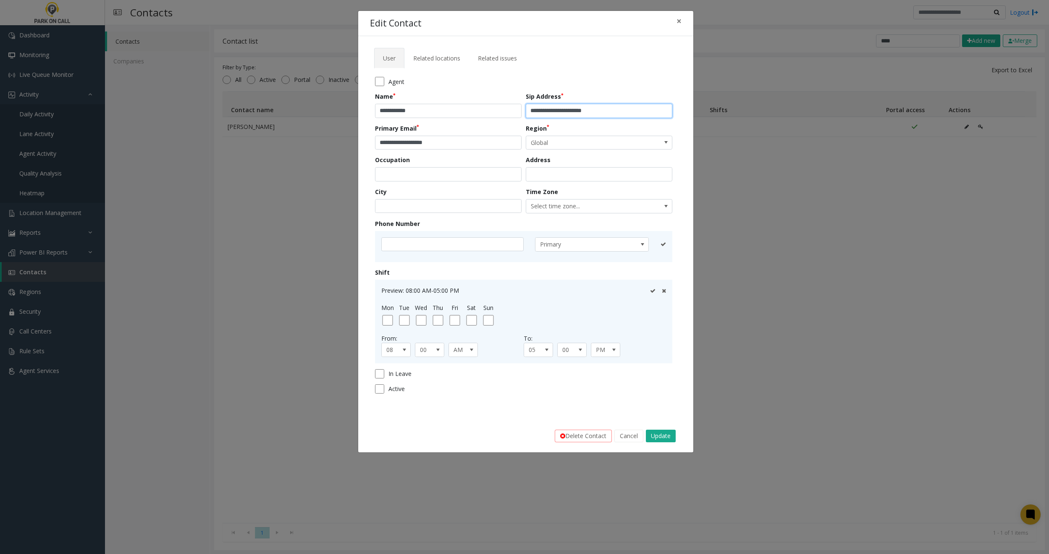
paste input "text"
type input "**********"
click at [664, 434] on button "Update" at bounding box center [661, 436] width 30 height 13
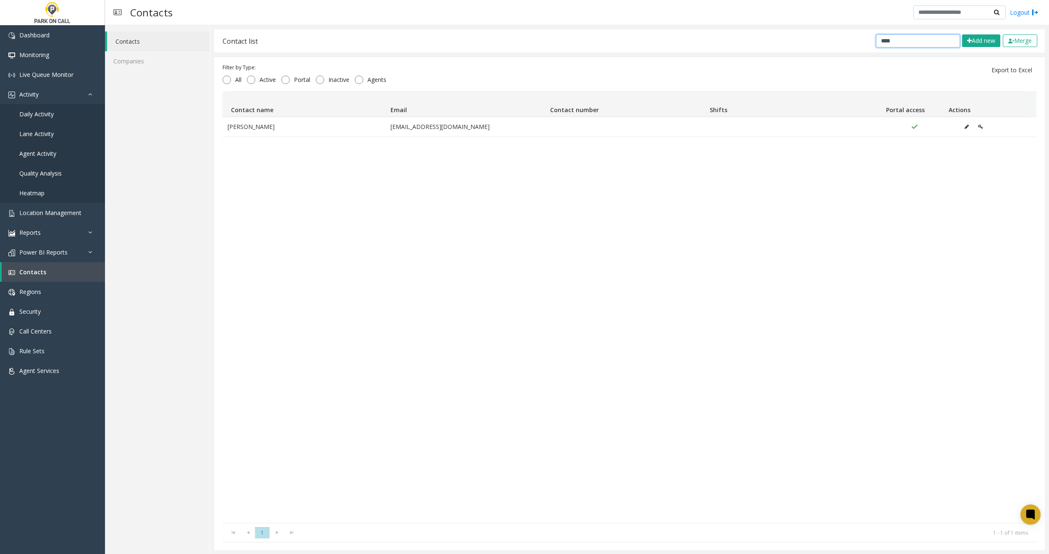
drag, startPoint x: 754, startPoint y: 41, endPoint x: 748, endPoint y: 42, distance: 6.0
click at [748, 42] on div "Contact list **** Add new Merge" at bounding box center [629, 40] width 831 height 23
drag, startPoint x: 897, startPoint y: 40, endPoint x: 883, endPoint y: 41, distance: 14.3
click at [883, 41] on input "*****" at bounding box center [918, 40] width 84 height 13
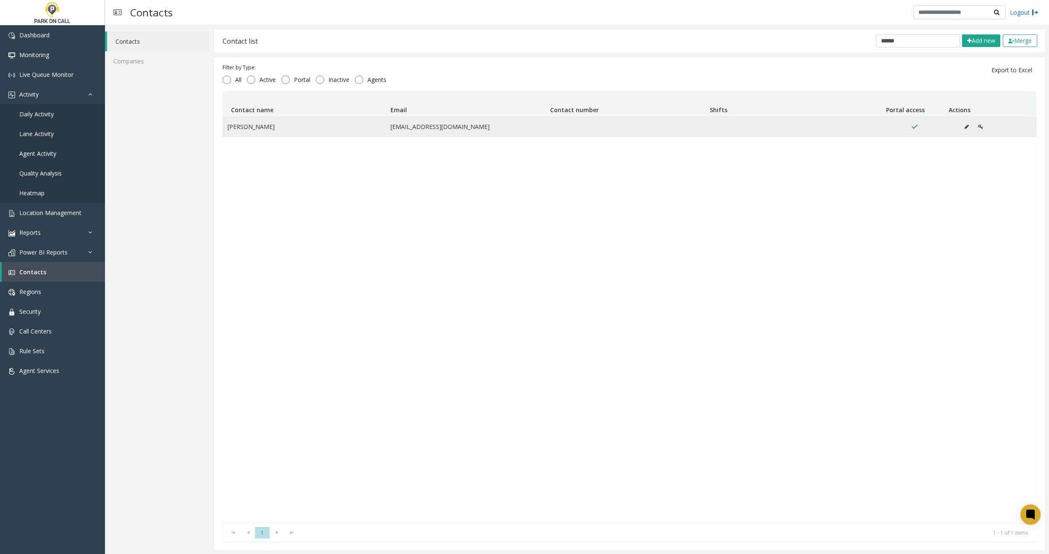
click at [965, 126] on icon "Data table" at bounding box center [967, 126] width 4 height 5
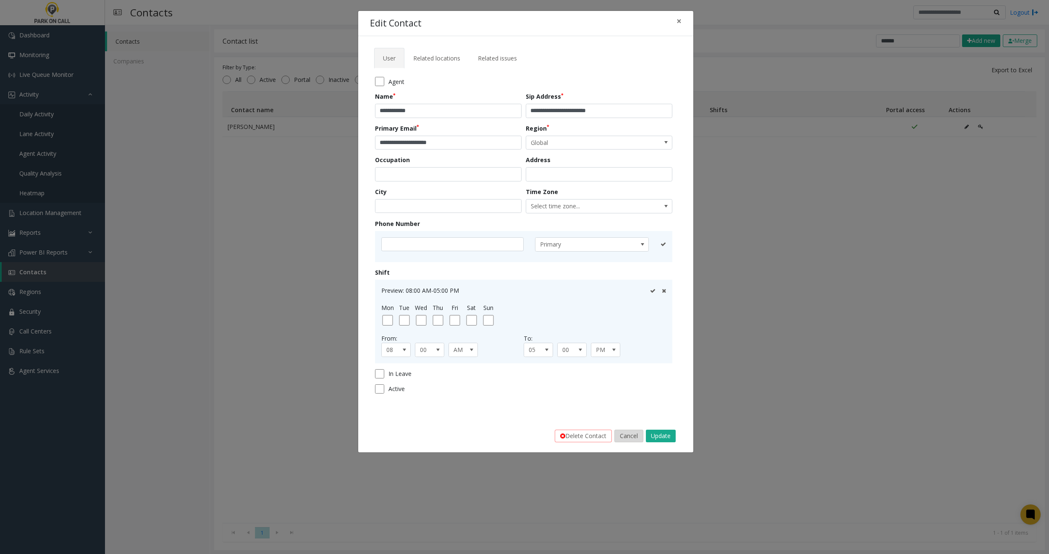
click at [629, 434] on button "Cancel" at bounding box center [629, 436] width 29 height 13
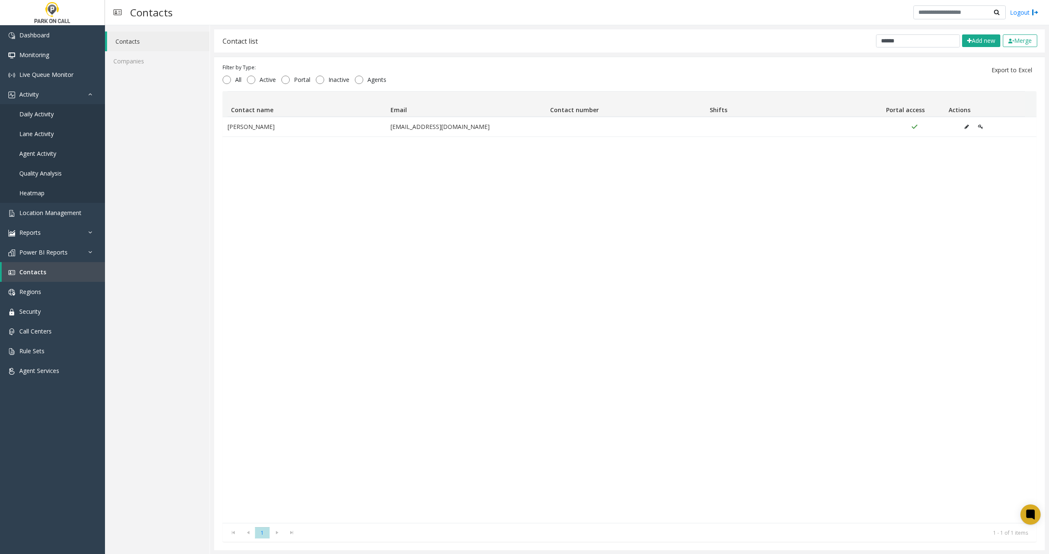
click at [899, 34] on div "Contact list ****** Add new Merge" at bounding box center [629, 40] width 831 height 23
click at [889, 40] on input "******" at bounding box center [918, 40] width 84 height 13
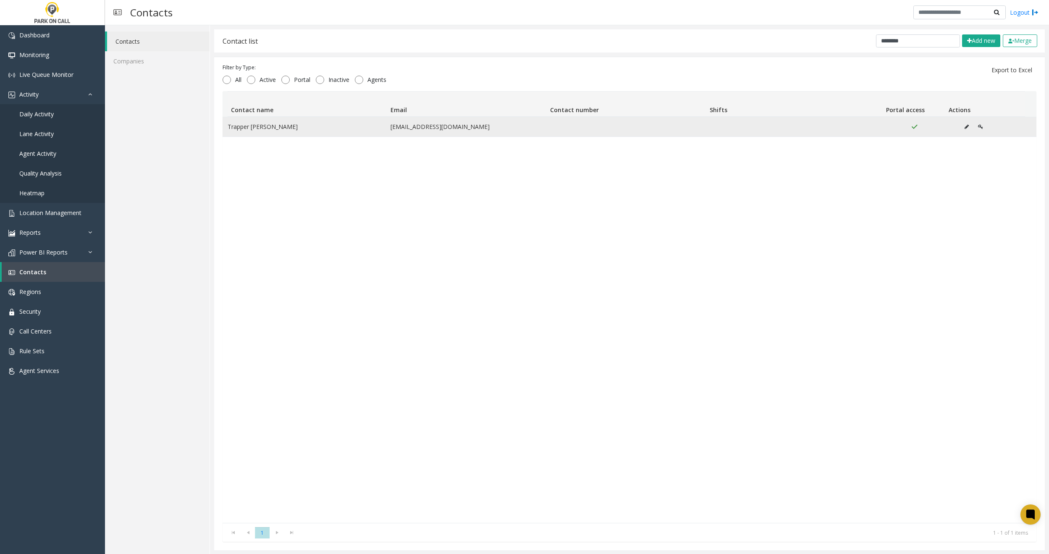
click at [960, 129] on button "Data table" at bounding box center [966, 127] width 13 height 13
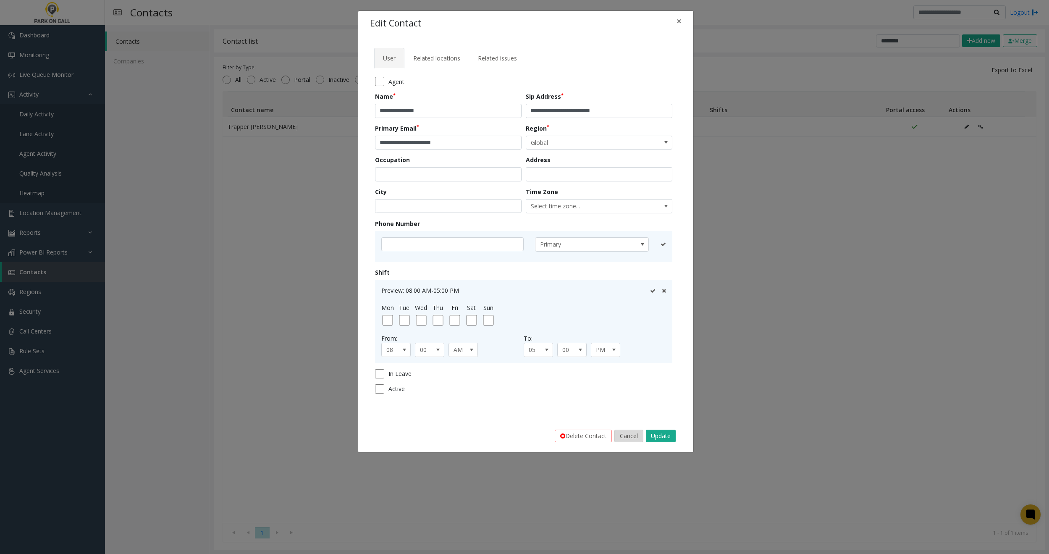
click at [623, 440] on button "Cancel" at bounding box center [629, 436] width 29 height 13
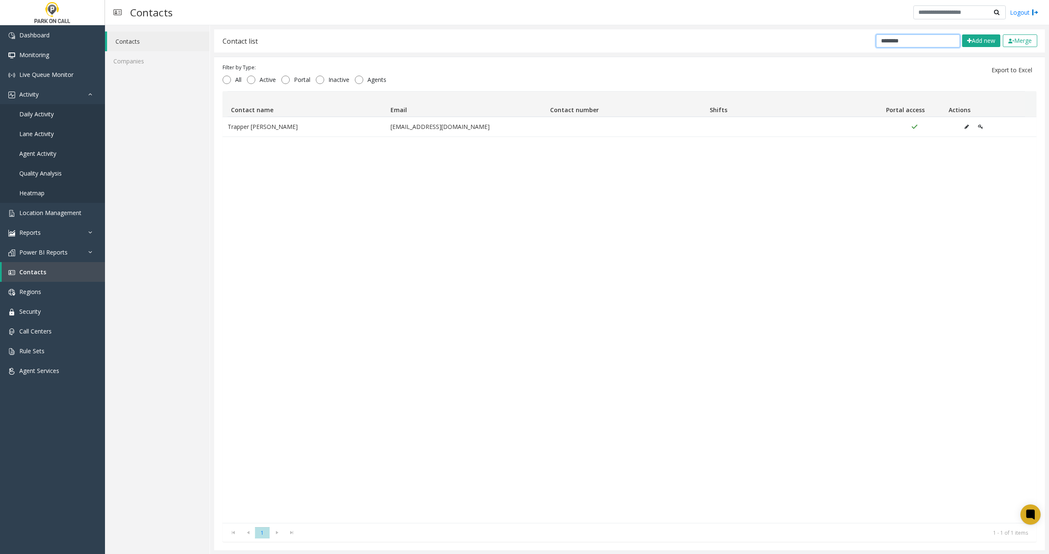
drag, startPoint x: 897, startPoint y: 41, endPoint x: 723, endPoint y: 38, distance: 173.9
click at [754, 34] on div "Contact list ******** Add new Merge" at bounding box center [629, 40] width 831 height 23
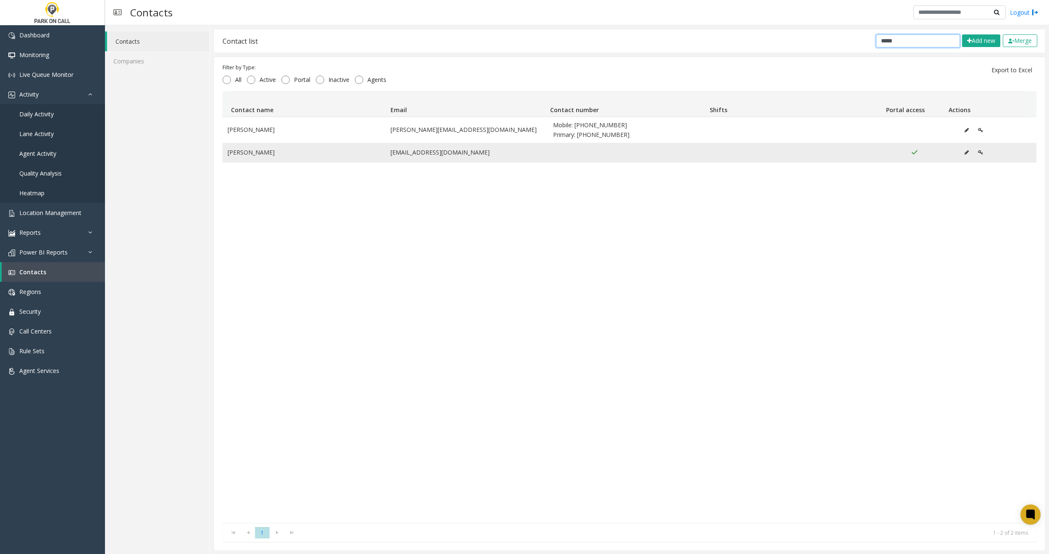
type input "*****"
click at [965, 151] on icon "Data table" at bounding box center [967, 152] width 4 height 5
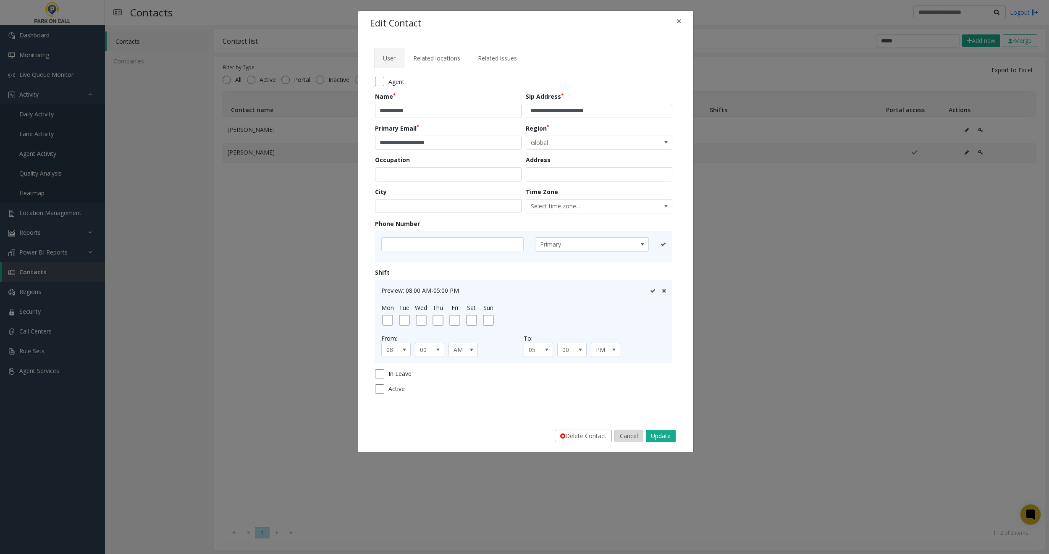
click at [624, 436] on button "Cancel" at bounding box center [629, 436] width 29 height 13
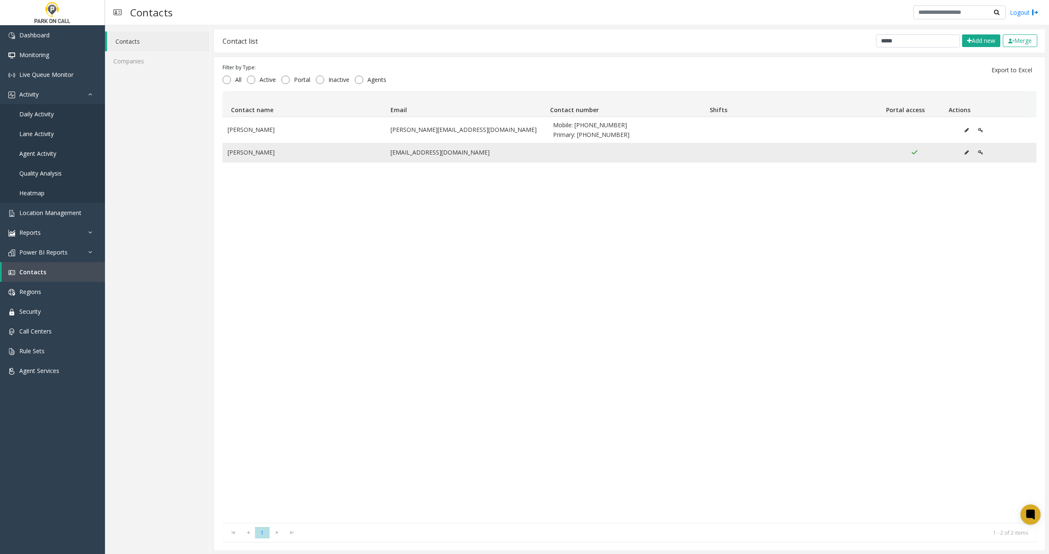
click at [965, 154] on icon "Data table" at bounding box center [967, 152] width 4 height 5
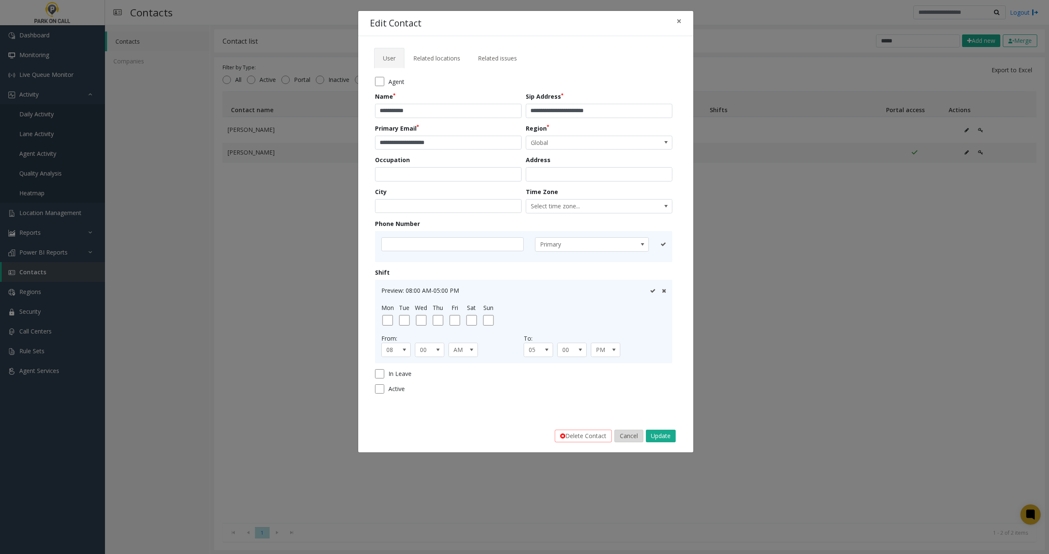
click at [621, 436] on button "Cancel" at bounding box center [629, 436] width 29 height 13
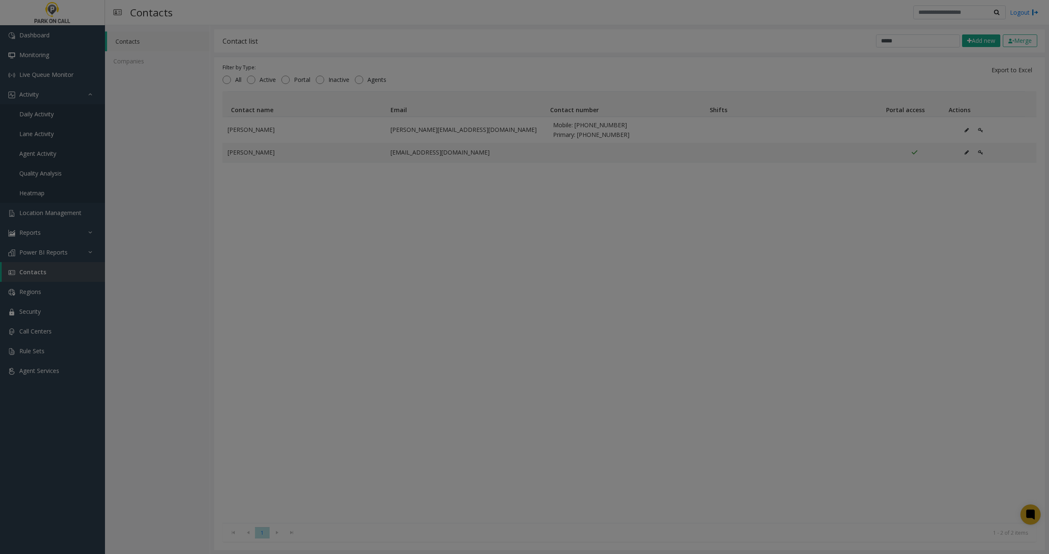
click at [605, 339] on bs-modal-backdrop at bounding box center [524, 277] width 1049 height 554
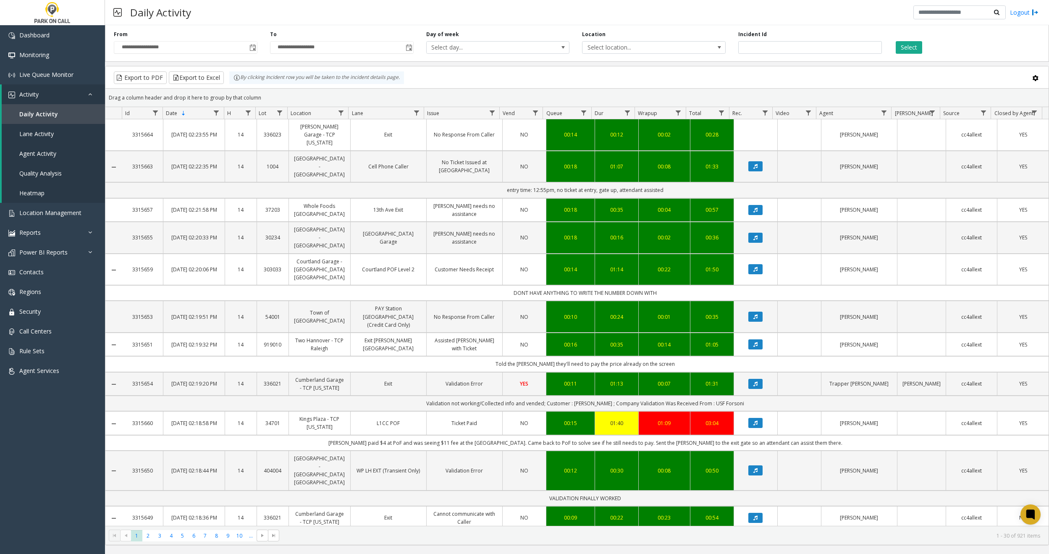
scroll to position [210, 0]
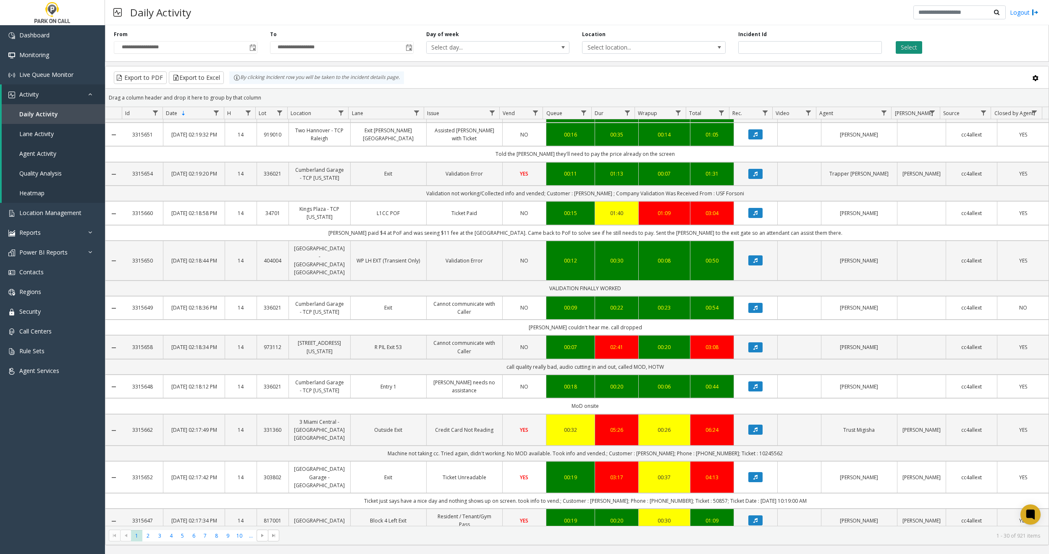
click at [899, 44] on button "Select" at bounding box center [909, 47] width 26 height 13
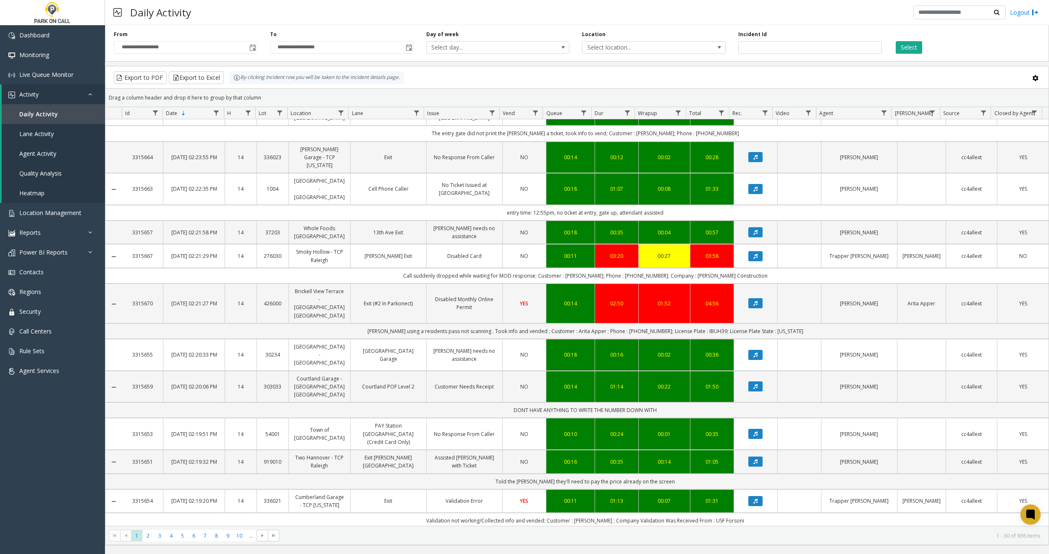
scroll to position [759, 0]
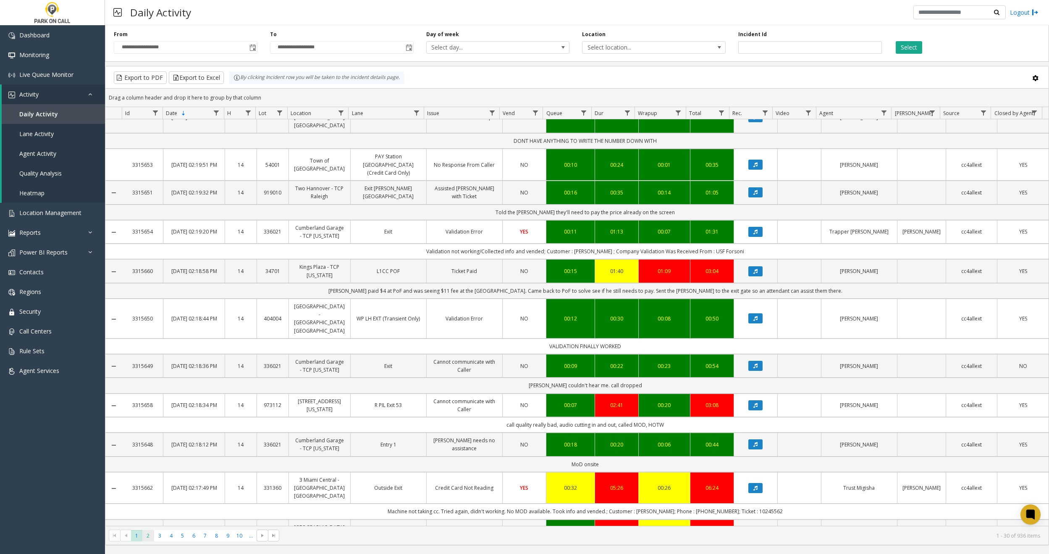
click at [147, 536] on span "2" at bounding box center [147, 535] width 11 height 11
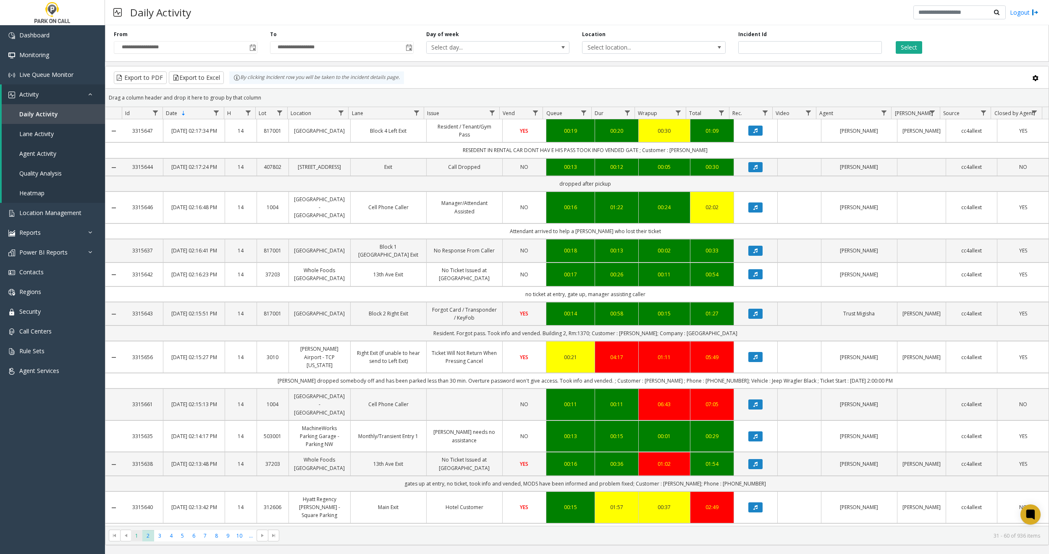
click at [138, 533] on span "1" at bounding box center [136, 535] width 11 height 11
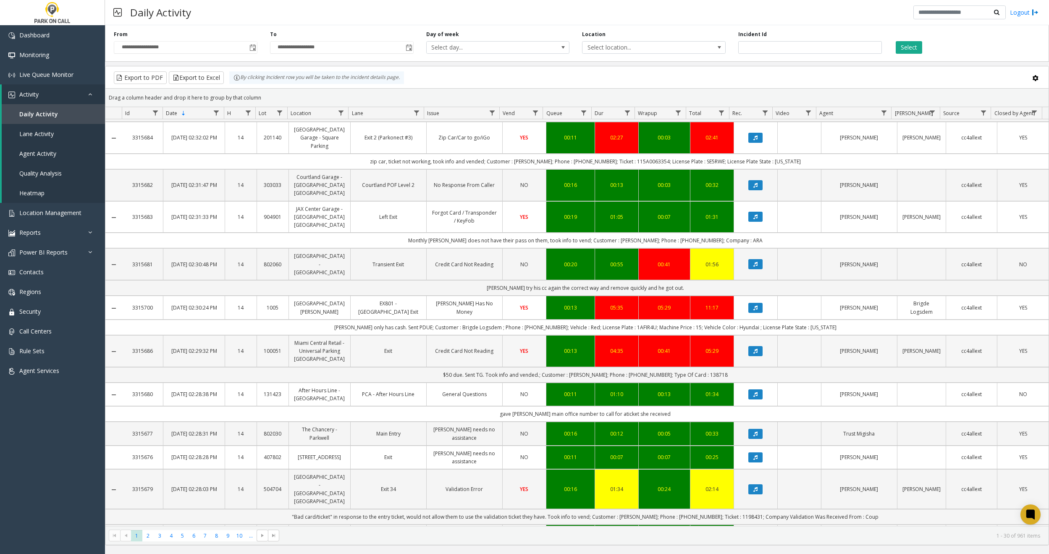
scroll to position [767, 0]
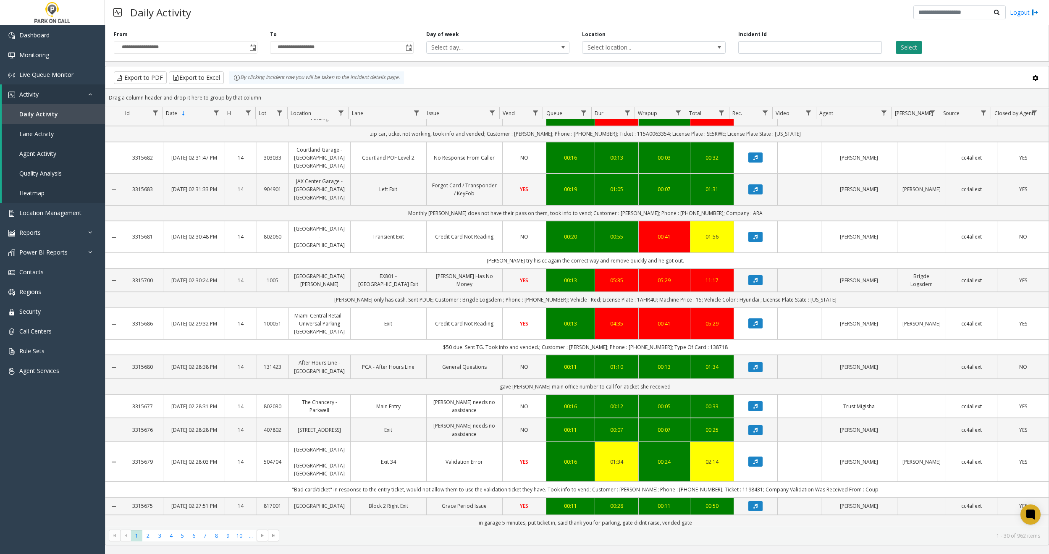
click at [904, 48] on button "Select" at bounding box center [909, 47] width 26 height 13
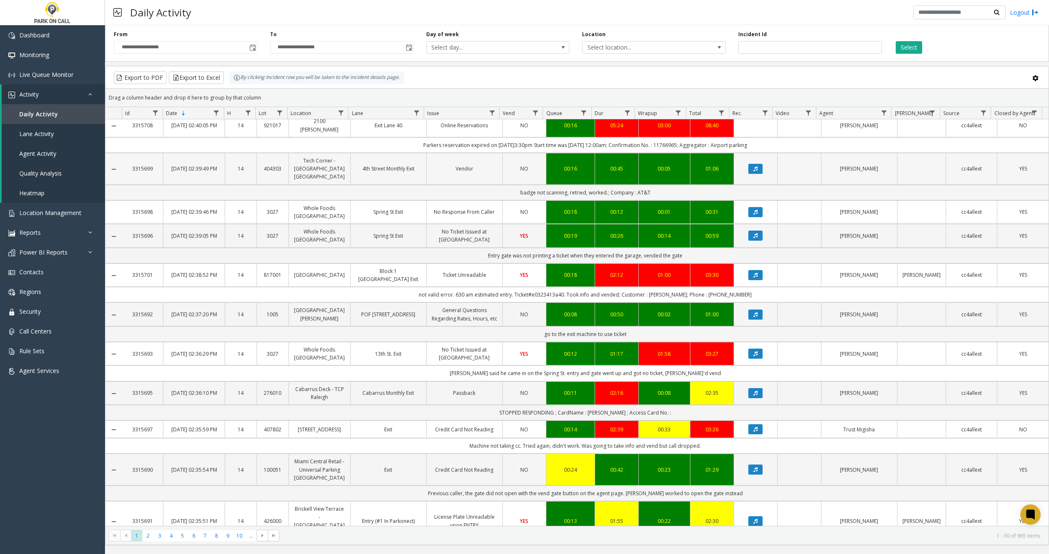
scroll to position [70, 0]
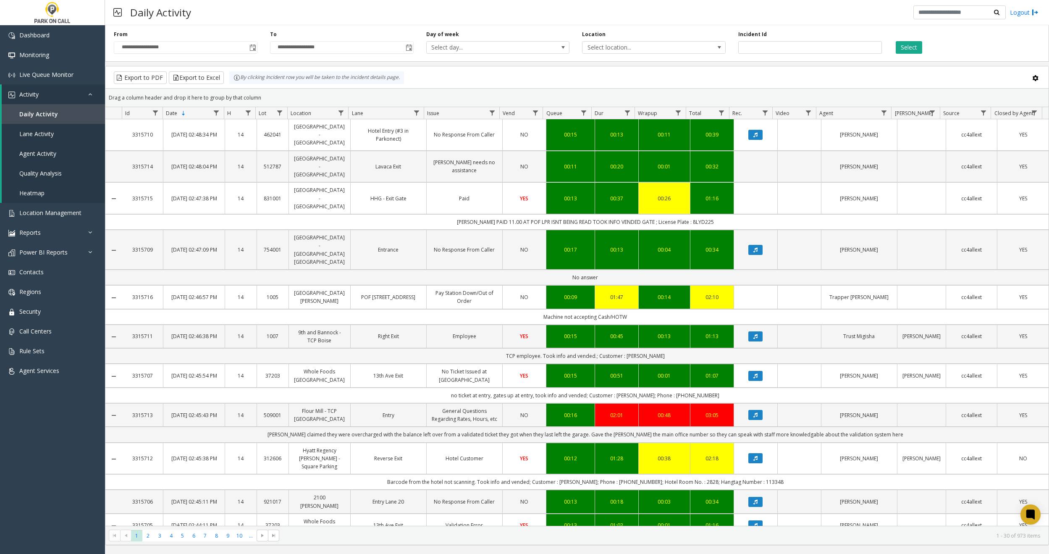
scroll to position [70, 0]
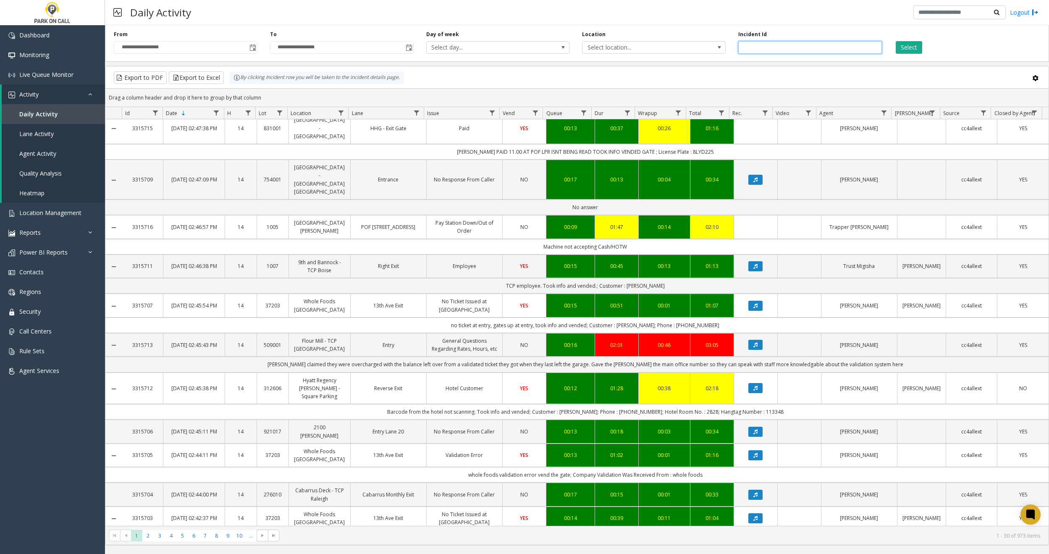
click at [751, 50] on input "number" at bounding box center [810, 47] width 144 height 13
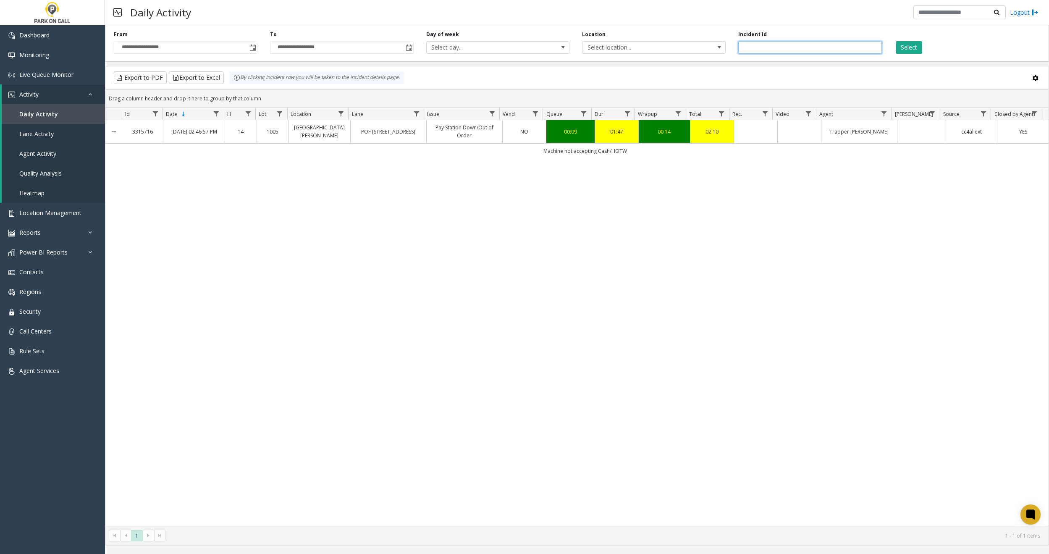
click at [780, 47] on input "*******" at bounding box center [810, 47] width 144 height 13
drag, startPoint x: 782, startPoint y: 49, endPoint x: 607, endPoint y: 48, distance: 174.8
click at [606, 54] on div "**********" at bounding box center [577, 42] width 944 height 40
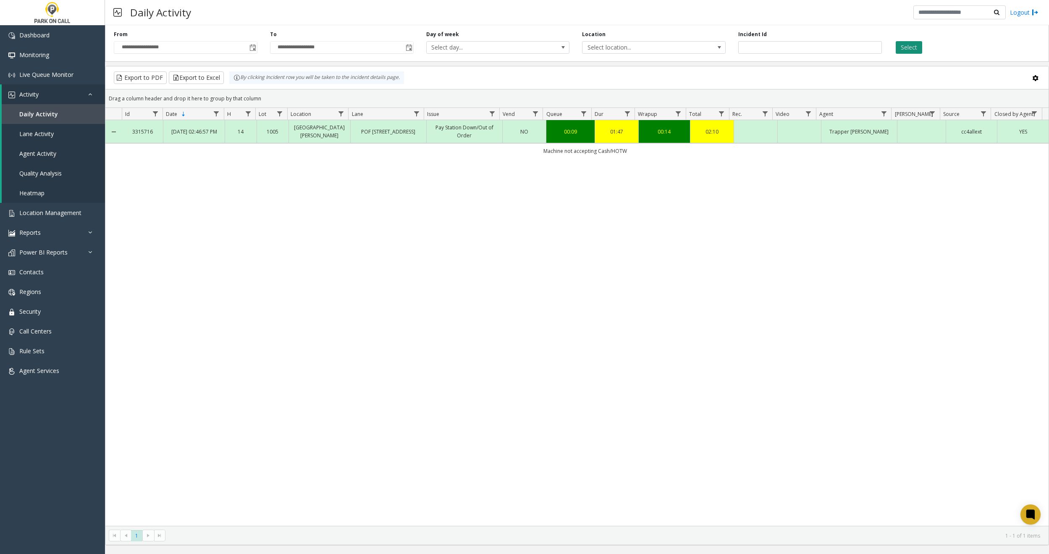
click at [913, 47] on button "Select" at bounding box center [909, 47] width 26 height 13
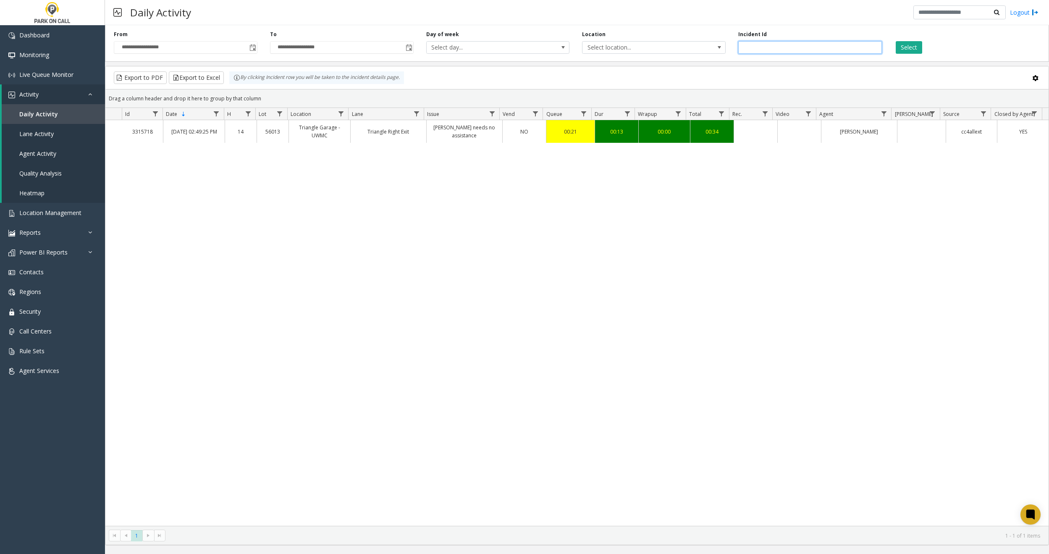
click at [779, 47] on input "*******" at bounding box center [810, 47] width 144 height 13
click at [1039, 81] on button at bounding box center [1035, 77] width 17 height 17
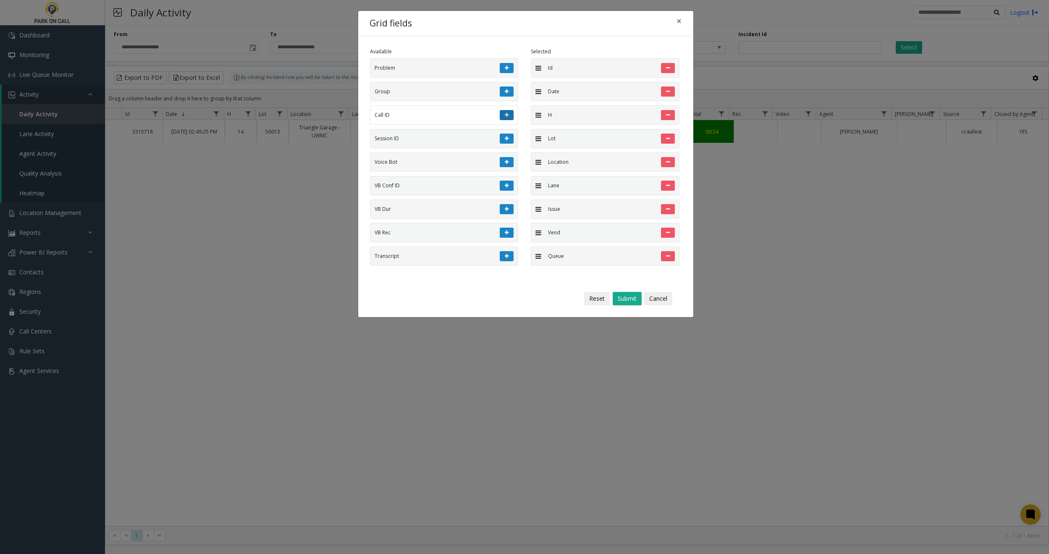
click at [505, 113] on icon at bounding box center [507, 115] width 4 height 5
click at [633, 296] on button "Submit" at bounding box center [627, 298] width 29 height 13
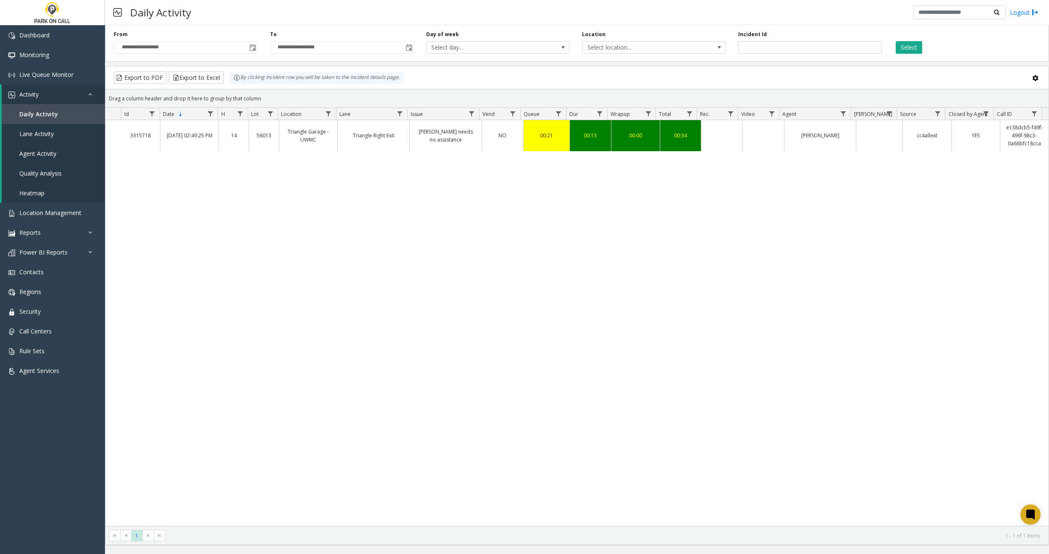
copy link "e138dcb5-f49f-496f-98c3-0a66bfc18cca"
drag, startPoint x: 1001, startPoint y: 128, endPoint x: 990, endPoint y: 193, distance: 66.1
click at [999, 189] on div "3315718 [DATE] 02:49:25 PM 14 56013 Triangle Garage - UWMC Triangle Right Exit …" at bounding box center [576, 323] width 943 height 406
click at [770, 51] on input "*******" at bounding box center [810, 47] width 144 height 13
click at [907, 47] on button "Select" at bounding box center [909, 47] width 26 height 13
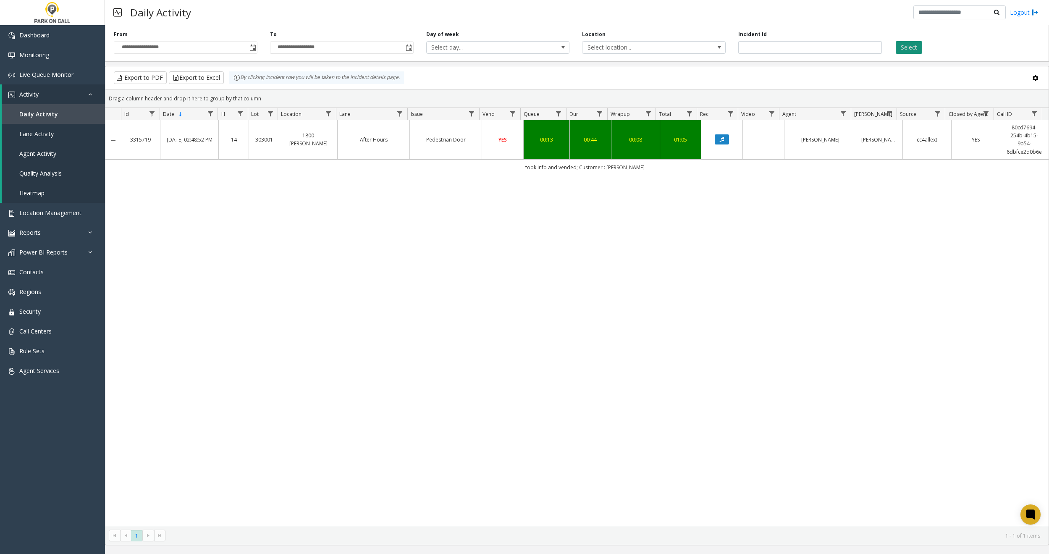
click at [908, 47] on button "Select" at bounding box center [909, 47] width 26 height 13
drag, startPoint x: 786, startPoint y: 50, endPoint x: 791, endPoint y: 48, distance: 4.7
click at [786, 49] on input "*******" at bounding box center [810, 47] width 144 height 13
click at [912, 49] on button "Select" at bounding box center [909, 47] width 26 height 13
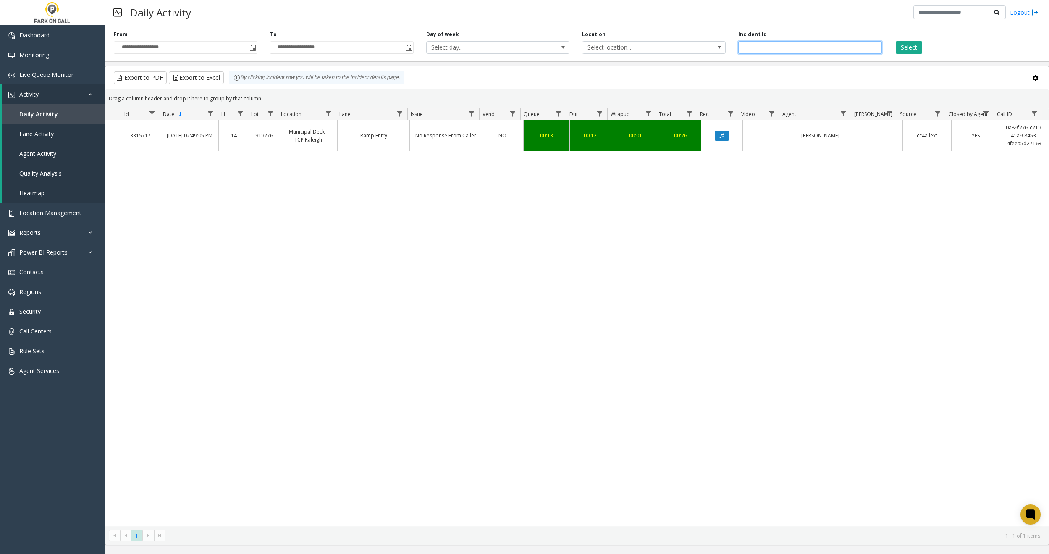
click at [784, 43] on input "*******" at bounding box center [810, 47] width 144 height 13
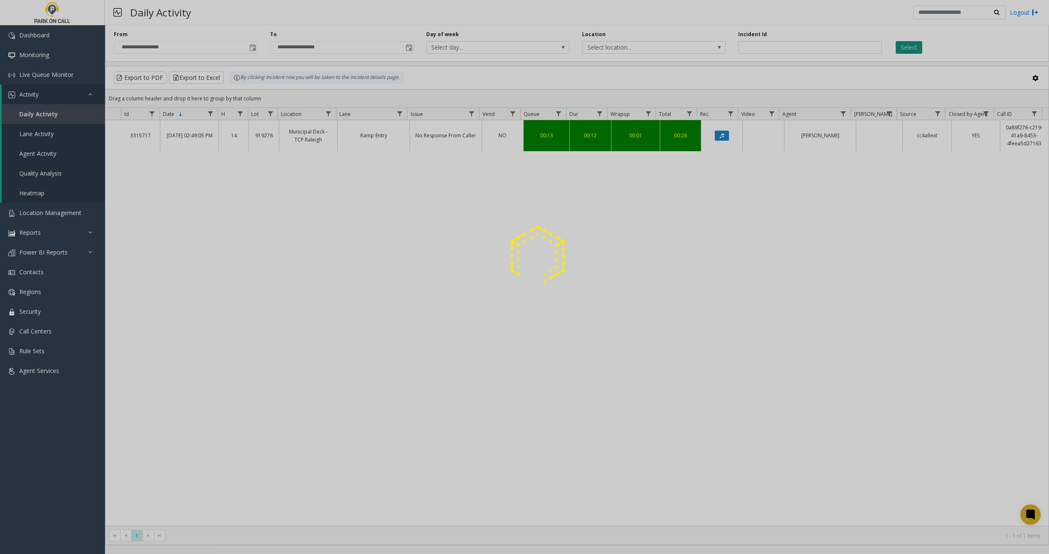
click at [915, 48] on div at bounding box center [524, 277] width 1049 height 554
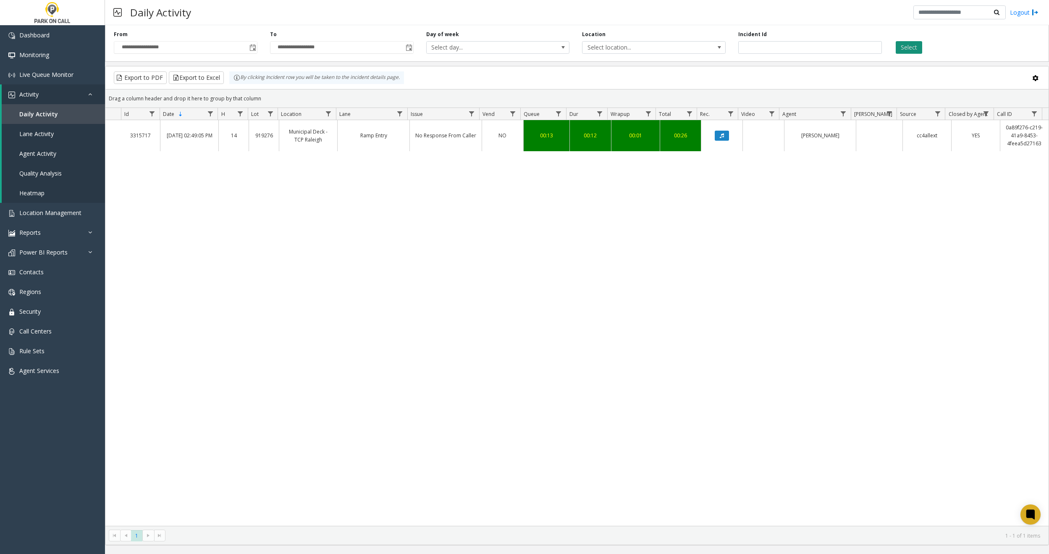
click at [915, 48] on button "Select" at bounding box center [909, 47] width 26 height 13
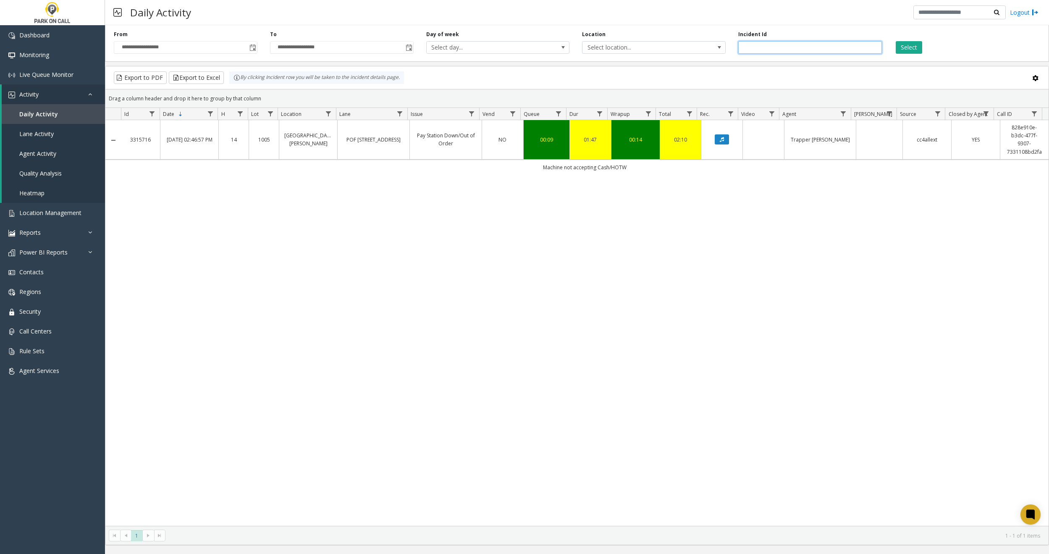
click at [809, 51] on input "*******" at bounding box center [810, 47] width 144 height 13
click at [910, 46] on button "Select" at bounding box center [909, 47] width 26 height 13
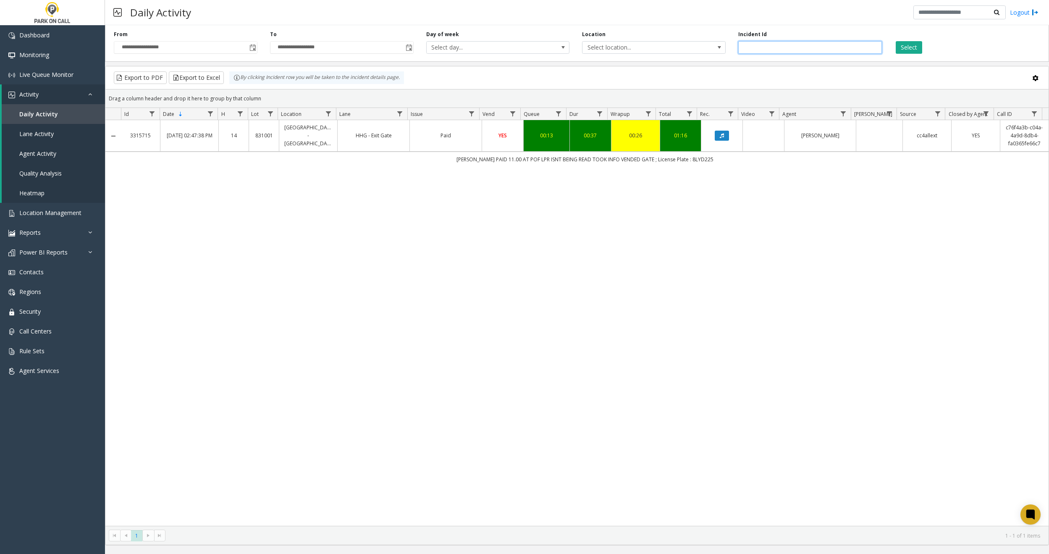
click at [810, 47] on input "*******" at bounding box center [810, 47] width 144 height 13
type input "*******"
click at [907, 51] on button "Select" at bounding box center [909, 47] width 26 height 13
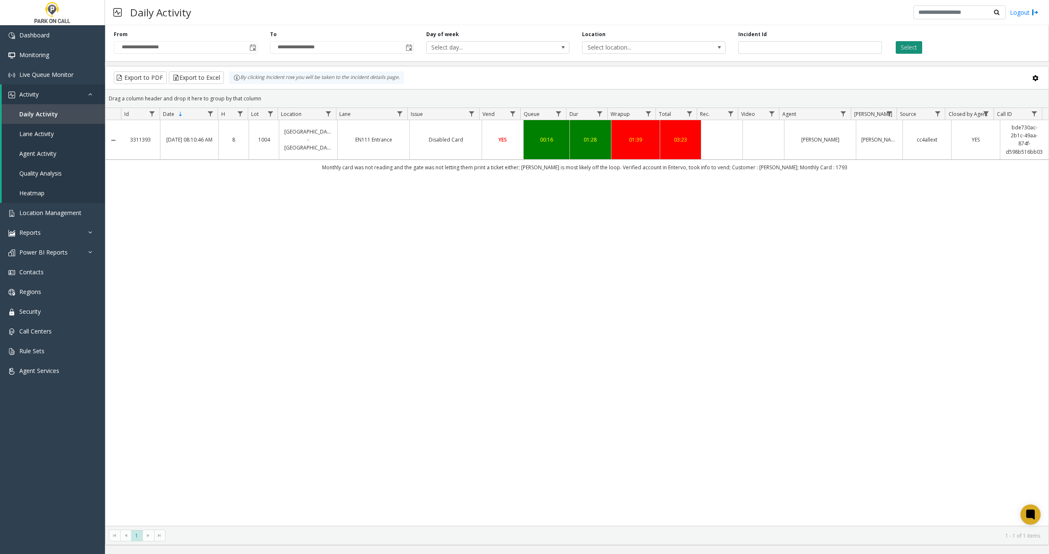
click at [904, 50] on button "Select" at bounding box center [909, 47] width 26 height 13
click at [905, 53] on button "Select" at bounding box center [909, 47] width 26 height 13
click at [904, 53] on button "Select" at bounding box center [909, 47] width 26 height 13
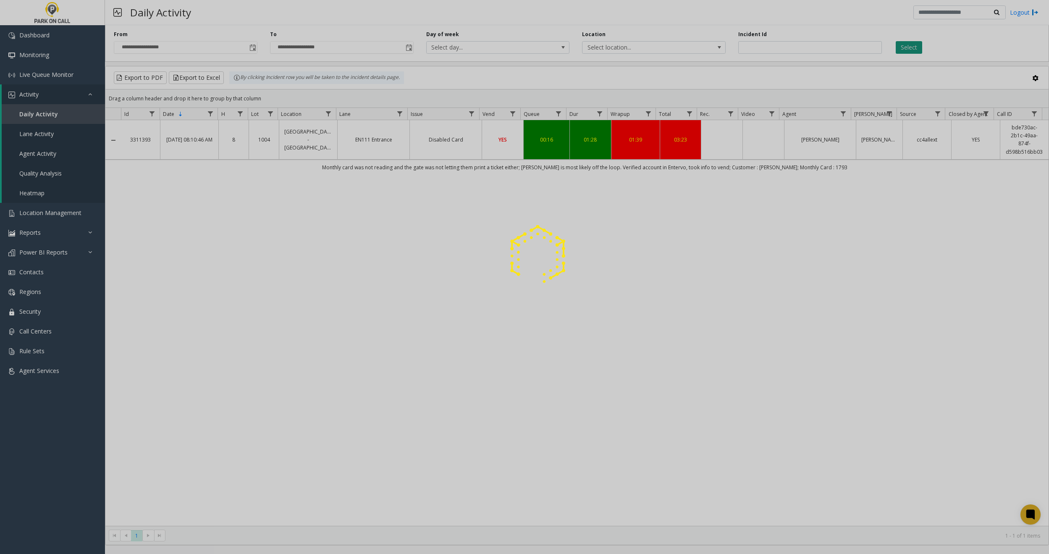
click at [903, 53] on div at bounding box center [524, 277] width 1049 height 554
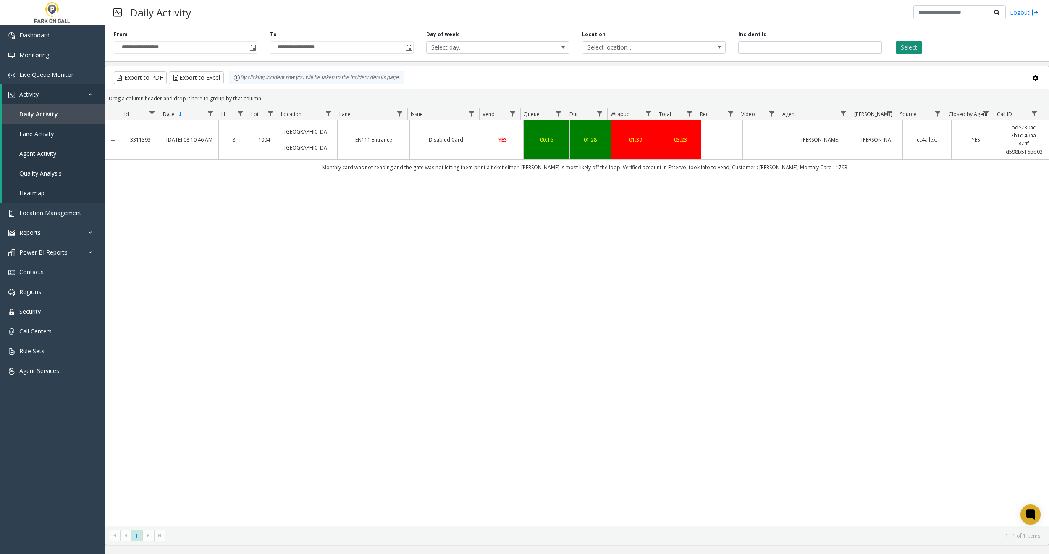
click at [903, 53] on button "Select" at bounding box center [909, 47] width 26 height 13
click at [908, 47] on button "Select" at bounding box center [909, 47] width 26 height 13
copy link "bde730ac-2b1c-49aa-874f-d598b516bb03"
drag, startPoint x: 999, startPoint y: 128, endPoint x: 1039, endPoint y: 216, distance: 96.6
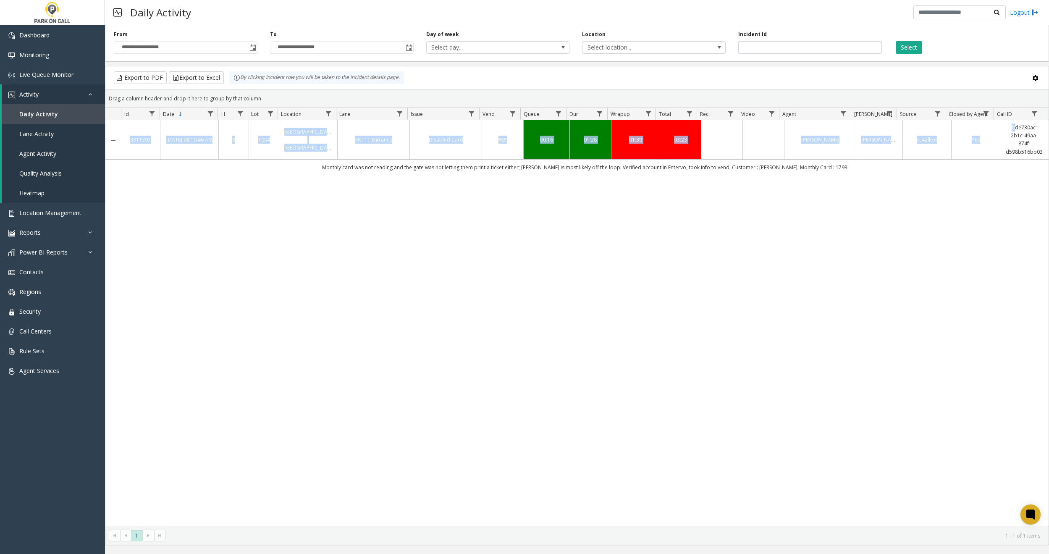
click at [1039, 215] on div "3311393 Sep 24, 2025 08:10:46 AM 8 1004 Capitol & Main St/Capitol Terrace - Par…" at bounding box center [576, 323] width 943 height 406
click at [743, 241] on div "3311393 Sep 24, 2025 08:10:46 AM 8 1004 Capitol & Main St/Capitol Terrace - Par…" at bounding box center [576, 323] width 943 height 406
click at [919, 52] on button "Select" at bounding box center [909, 47] width 26 height 13
click at [541, 202] on div "3311393 Sep 24, 2025 08:10:46 AM 8 1004 Capitol & Main St/Capitol Terrace - Par…" at bounding box center [576, 323] width 943 height 406
click at [552, 163] on td "Monthly card was not reading and the gate was not letting them print a ticket e…" at bounding box center [585, 167] width 928 height 15
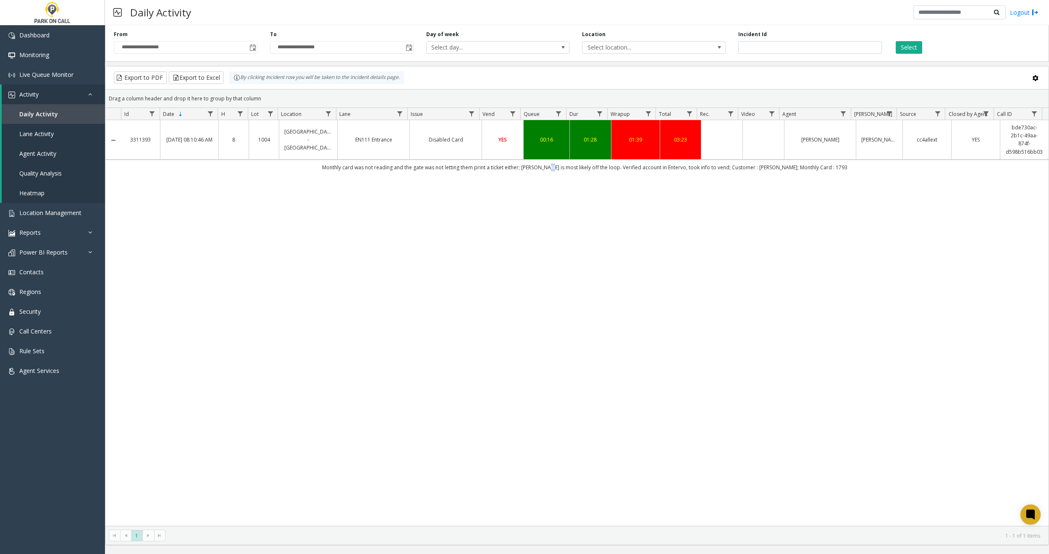
click at [552, 163] on td "Monthly card was not reading and the gate was not letting them print a ticket e…" at bounding box center [585, 167] width 928 height 15
click at [488, 177] on div "3311393 Sep 24, 2025 08:10:46 AM 8 1004 Capitol & Main St/Capitol Terrace - Par…" at bounding box center [576, 323] width 943 height 406
click at [909, 48] on button "Select" at bounding box center [909, 47] width 26 height 13
click at [917, 45] on button "Select" at bounding box center [909, 47] width 26 height 13
click at [914, 46] on button "Select" at bounding box center [909, 47] width 26 height 13
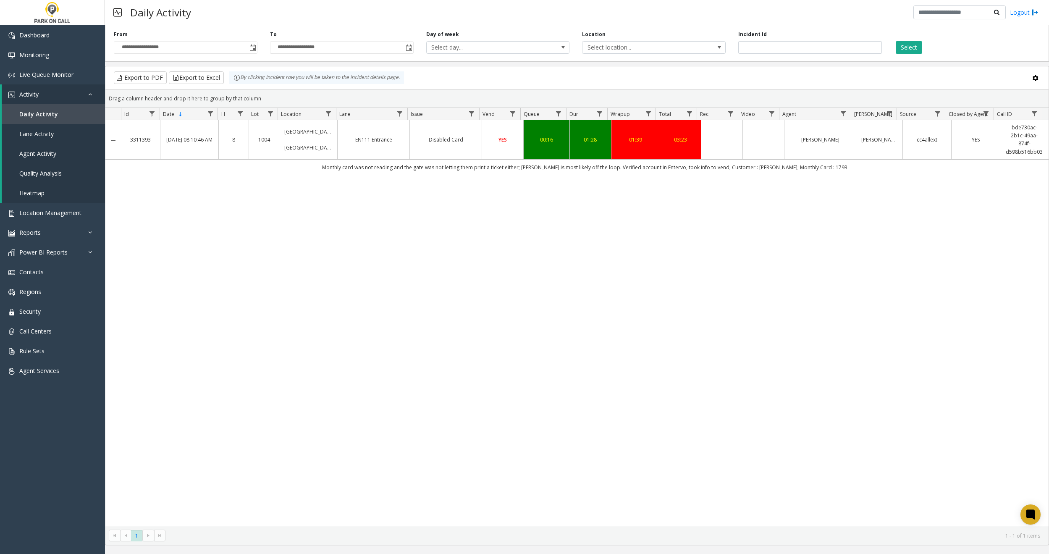
click at [913, 47] on button "Select" at bounding box center [909, 47] width 26 height 13
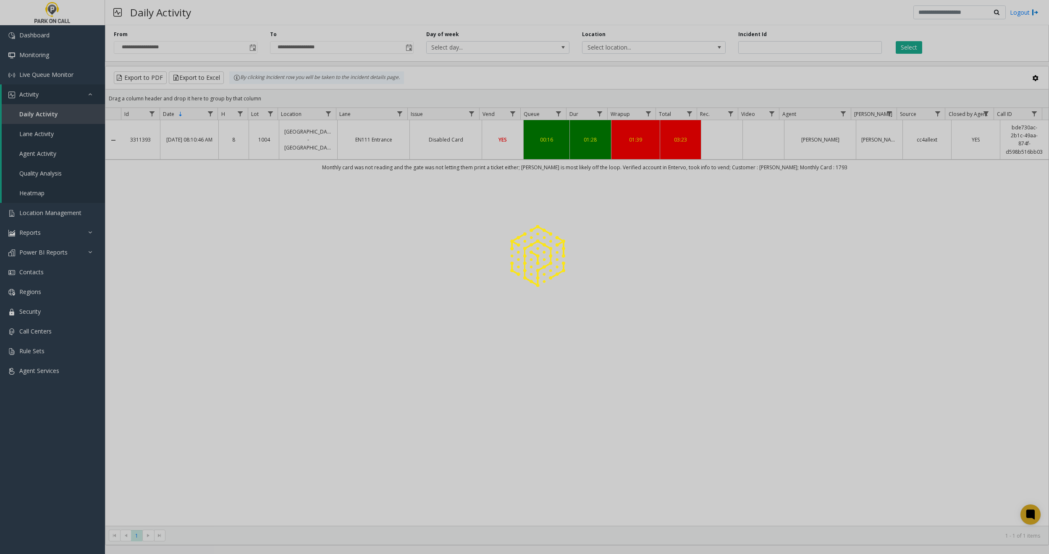
click at [913, 47] on div at bounding box center [524, 277] width 1049 height 554
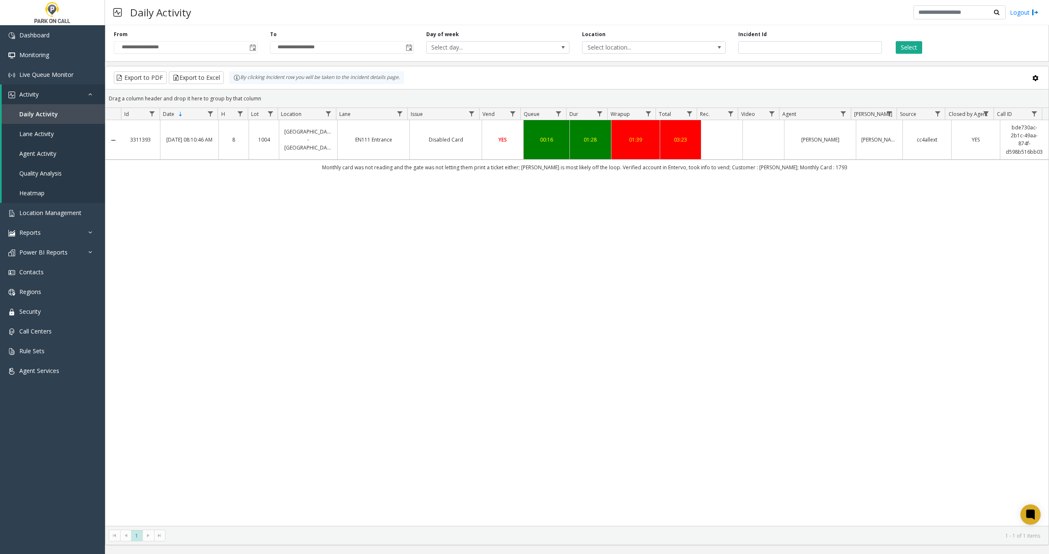
click at [913, 47] on button "Select" at bounding box center [909, 47] width 26 height 13
click at [913, 46] on button "Select" at bounding box center [909, 47] width 26 height 13
click at [914, 46] on button "Select" at bounding box center [909, 47] width 26 height 13
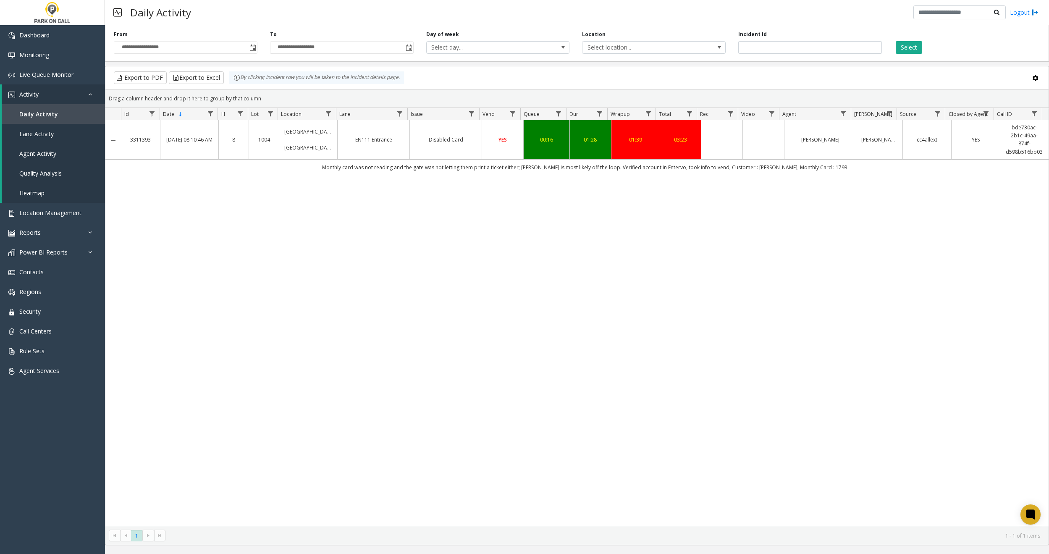
click at [914, 46] on button "Select" at bounding box center [909, 47] width 26 height 13
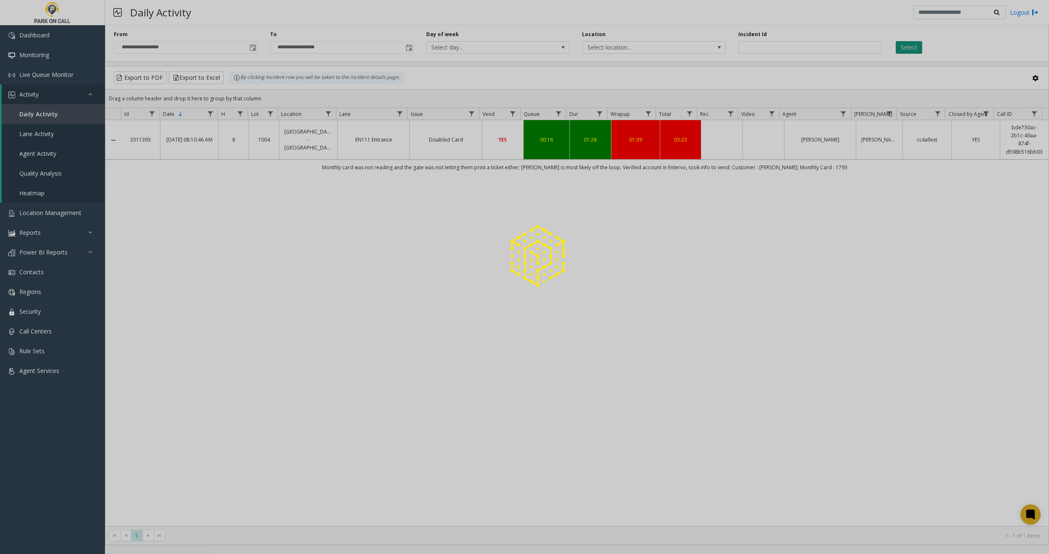
click at [914, 46] on div at bounding box center [524, 277] width 1049 height 554
click at [914, 46] on button "Select" at bounding box center [909, 47] width 26 height 13
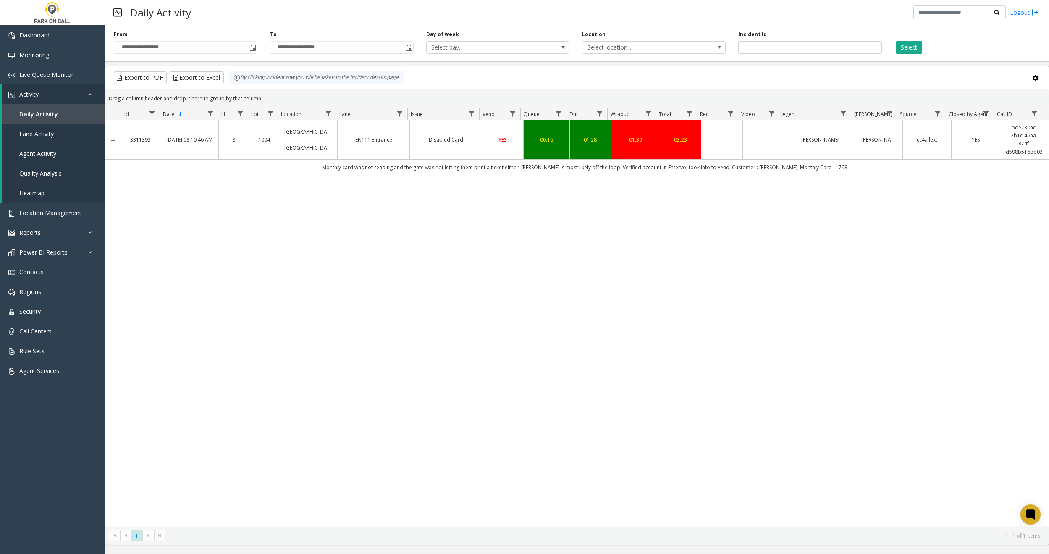
click at [914, 46] on button "Select" at bounding box center [909, 47] width 26 height 13
click at [914, 45] on button "Select" at bounding box center [909, 47] width 26 height 13
click at [915, 45] on button "Select" at bounding box center [909, 47] width 26 height 13
click at [910, 46] on button "Select" at bounding box center [909, 47] width 26 height 13
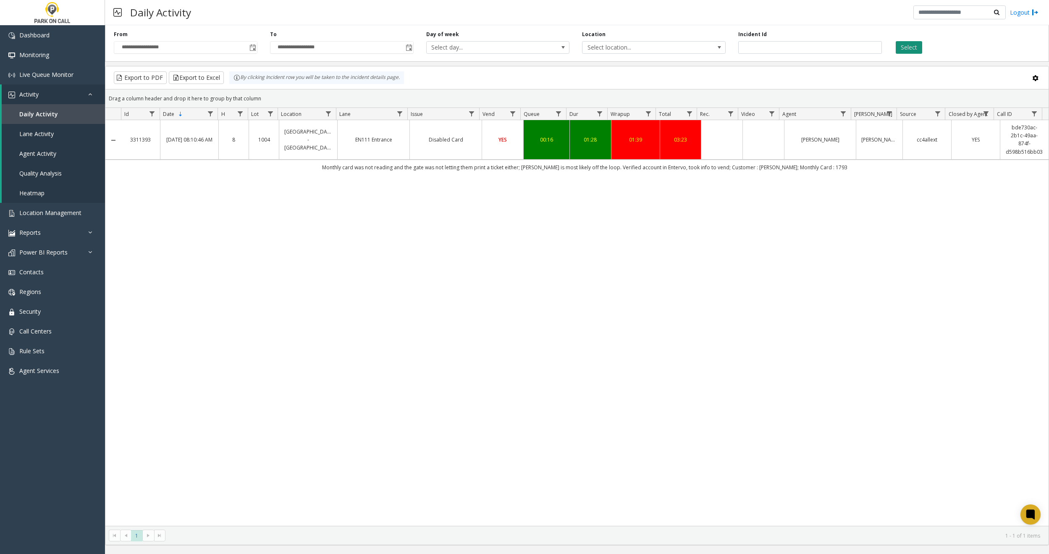
click at [910, 52] on button "Select" at bounding box center [909, 47] width 26 height 13
click at [473, 143] on td "Disabled Card" at bounding box center [446, 139] width 72 height 39
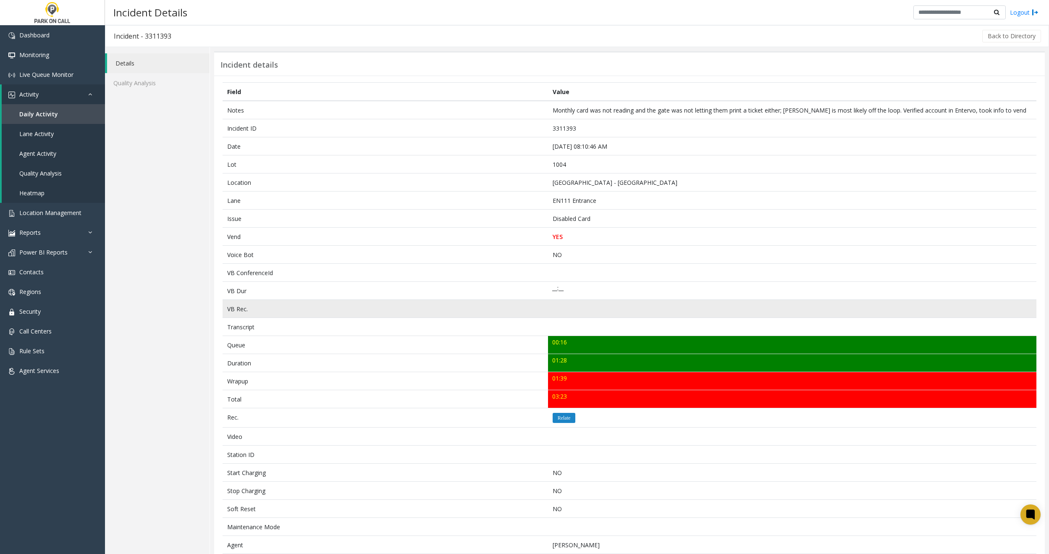
scroll to position [70, 0]
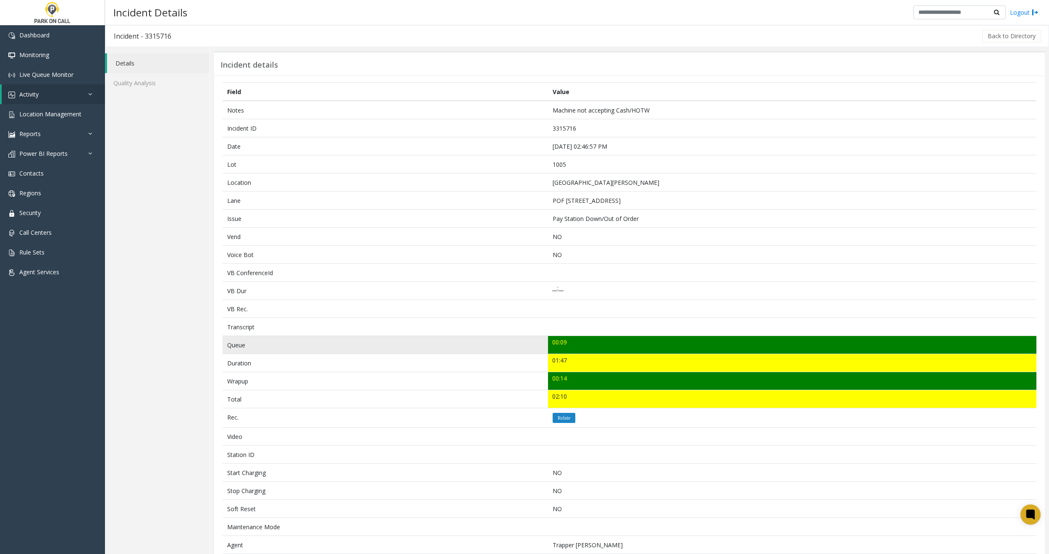
scroll to position [54, 0]
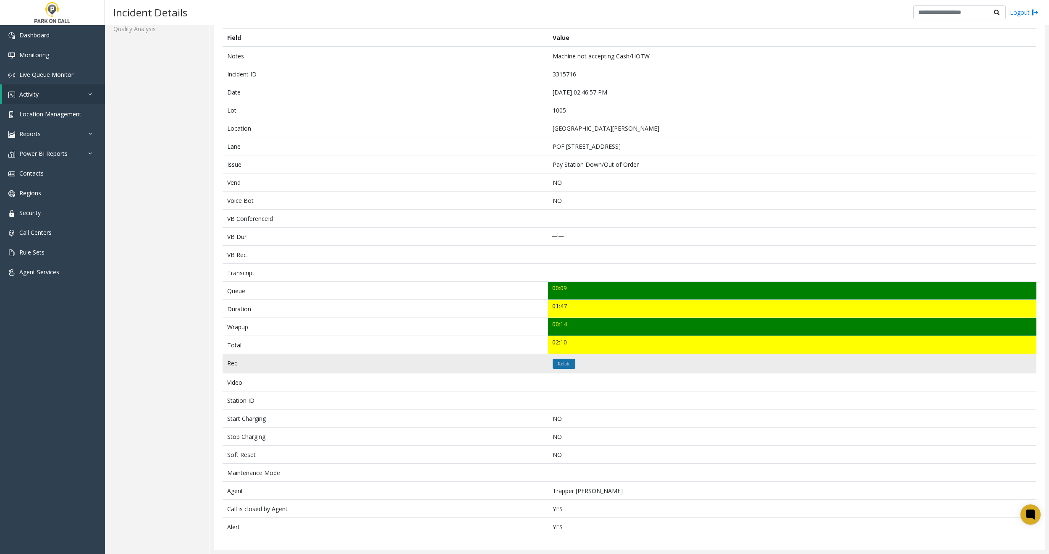
click at [569, 359] on button "Relate" at bounding box center [564, 364] width 23 height 10
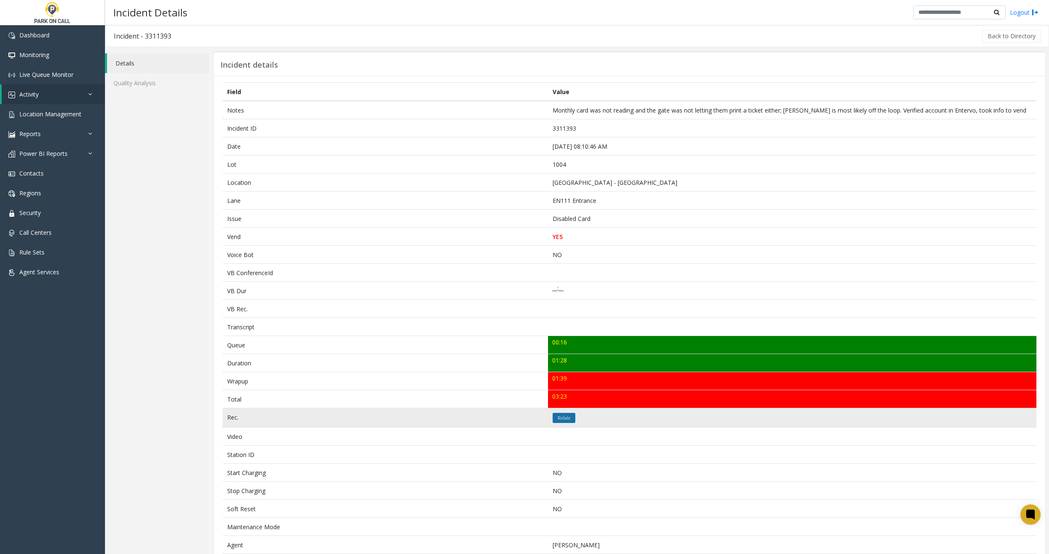
click at [553, 417] on button "Relate" at bounding box center [564, 418] width 23 height 10
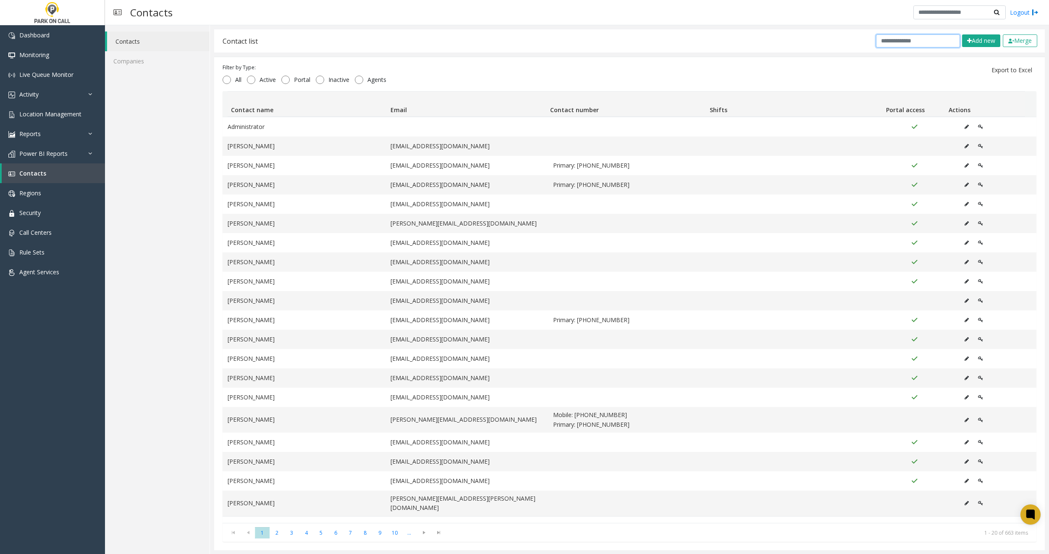
click at [886, 45] on input "text" at bounding box center [918, 40] width 84 height 13
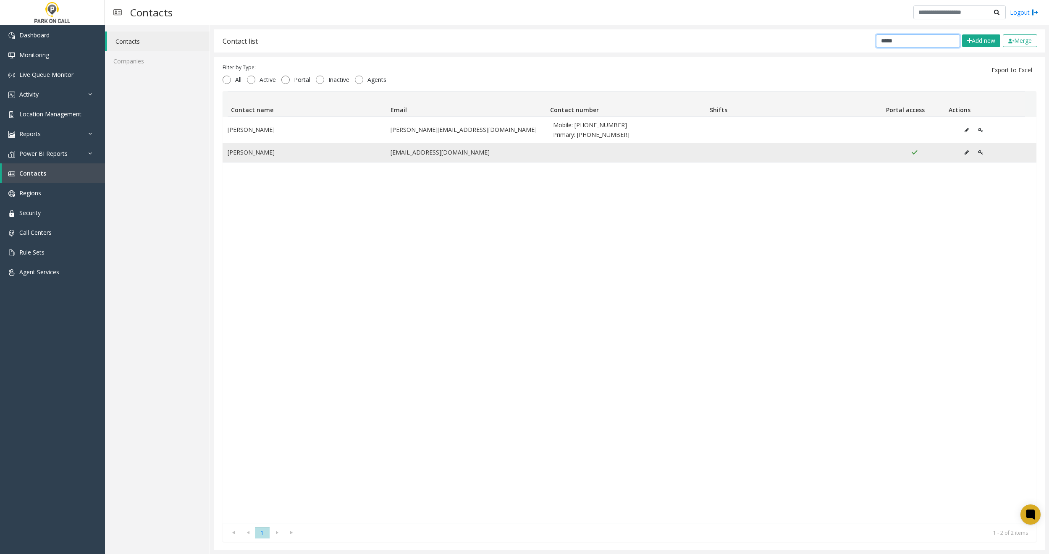
type input "*****"
click at [965, 152] on icon "Data table" at bounding box center [967, 152] width 4 height 5
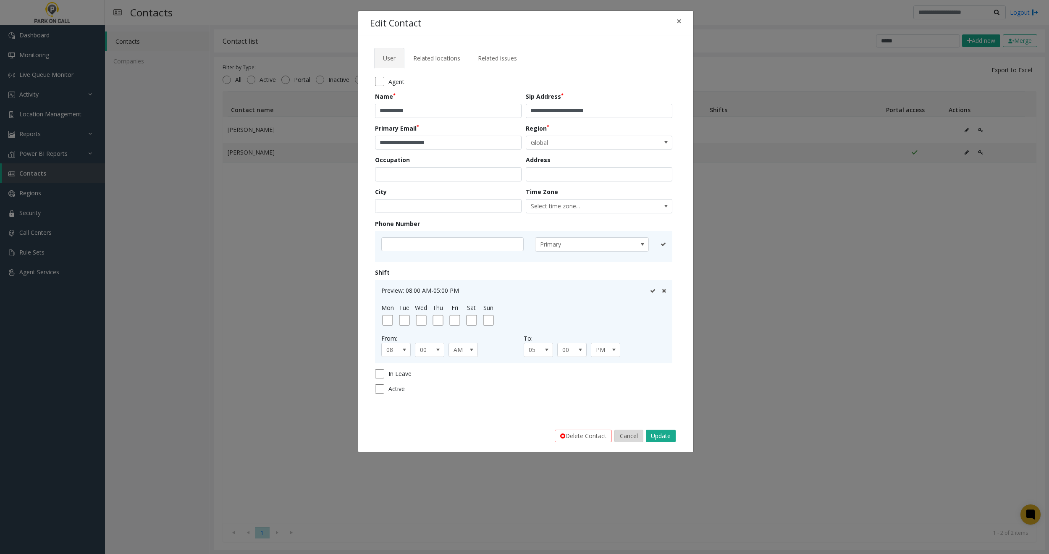
click at [626, 436] on button "Cancel" at bounding box center [629, 436] width 29 height 13
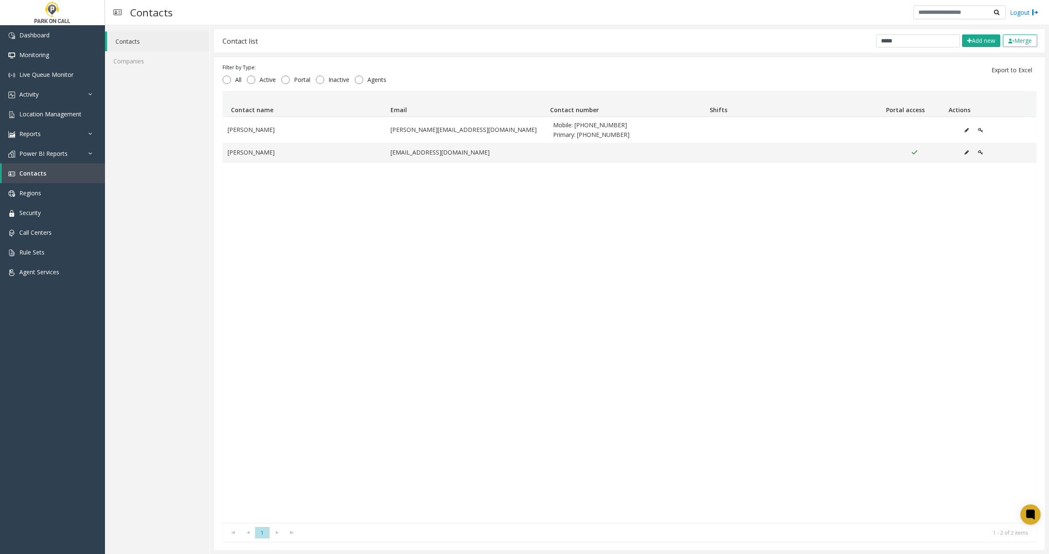
click at [442, 274] on div "[PERSON_NAME] [PERSON_NAME][EMAIL_ADDRESS][DOMAIN_NAME] Mobile: [PHONE_NUMBER] …" at bounding box center [630, 320] width 814 height 406
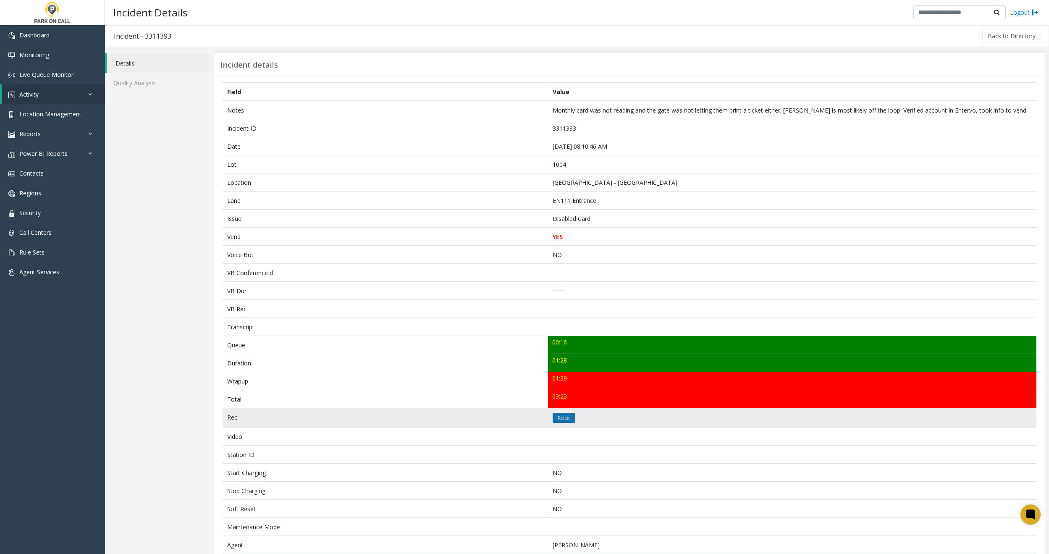
click at [558, 418] on icon "Relate" at bounding box center [564, 417] width 13 height 5
click at [557, 421] on button "Relate" at bounding box center [564, 418] width 23 height 10
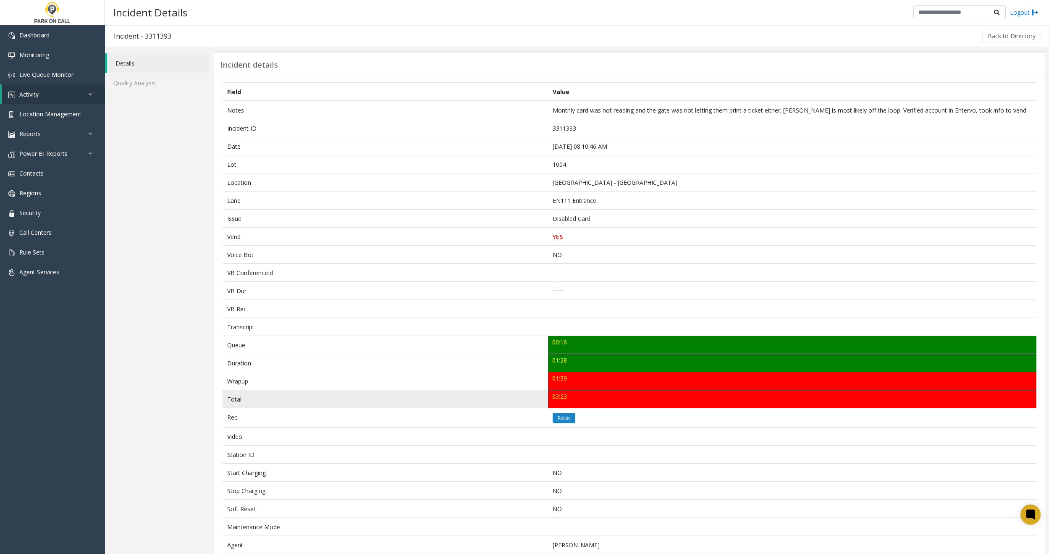
drag, startPoint x: 601, startPoint y: 413, endPoint x: 614, endPoint y: 405, distance: 15.5
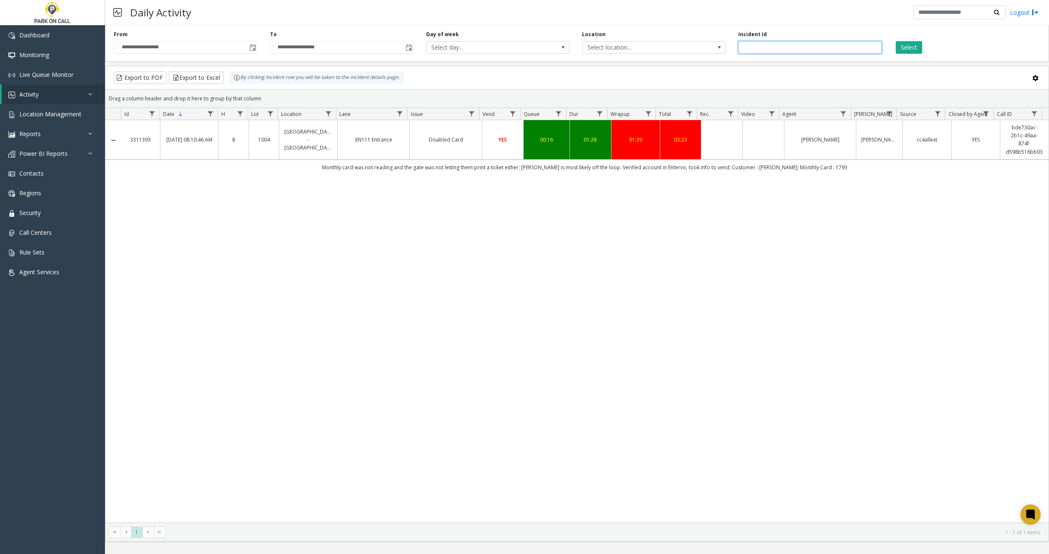
click at [775, 43] on input "number" at bounding box center [810, 47] width 144 height 13
type input "*******"
click at [914, 51] on button "Select" at bounding box center [909, 47] width 26 height 13
click at [763, 45] on input "number" at bounding box center [810, 47] width 144 height 13
click at [904, 50] on button "Select" at bounding box center [909, 47] width 26 height 13
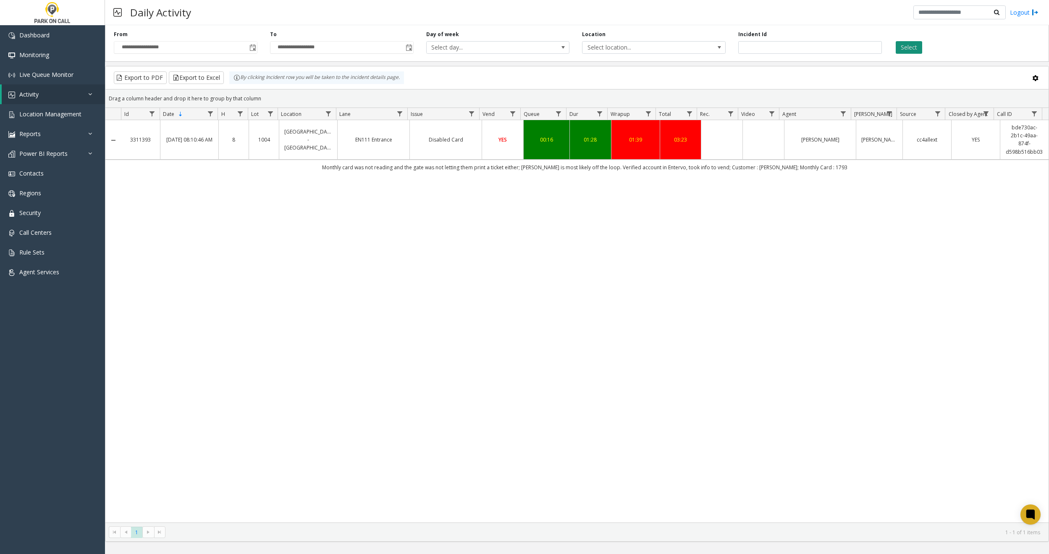
click at [910, 48] on button "Select" at bounding box center [909, 47] width 26 height 13
type input "*******"
click at [904, 47] on button "Select" at bounding box center [909, 47] width 26 height 13
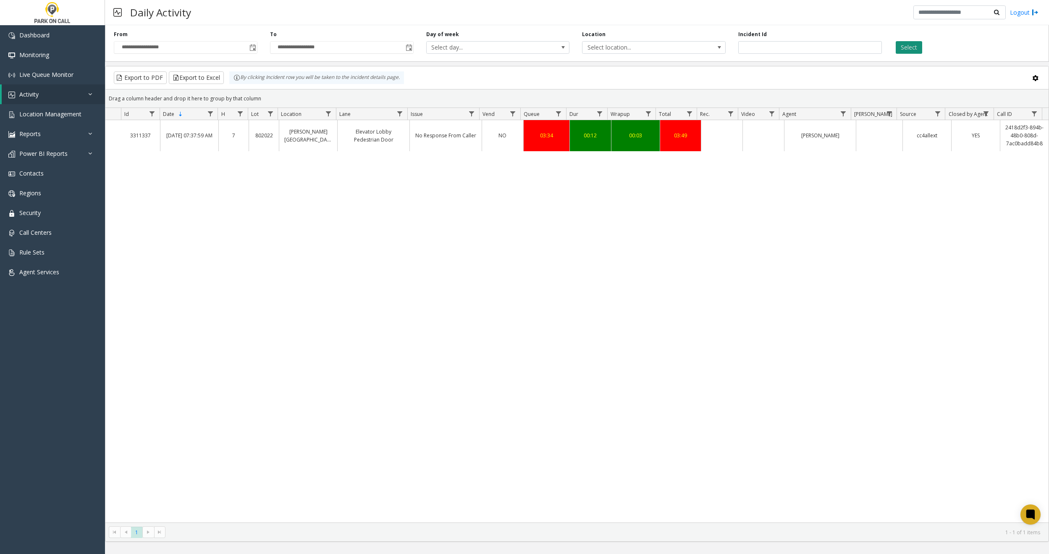
click at [908, 50] on button "Select" at bounding box center [909, 47] width 26 height 13
click at [908, 51] on button "Select" at bounding box center [909, 47] width 26 height 13
click at [908, 45] on button "Select" at bounding box center [909, 47] width 26 height 13
copy link "2418d2f3-894b-48b0-808d-7ac0badd84b8"
drag, startPoint x: 999, startPoint y: 128, endPoint x: 1025, endPoint y: 193, distance: 70.0
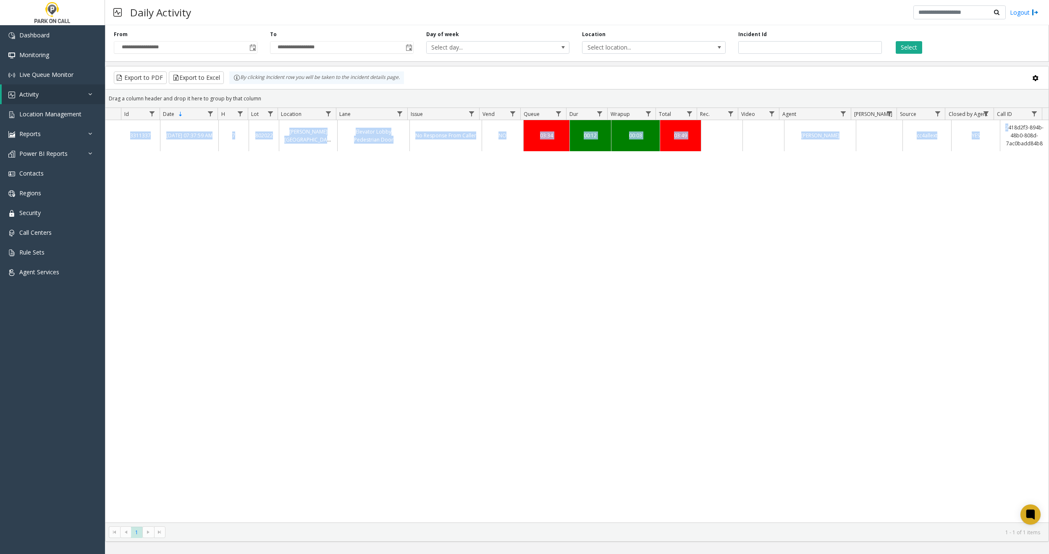
click at [1025, 193] on div "3311337 [DATE] 07:37:59 AM 7 802022 [PERSON_NAME][GEOGRAPHIC_DATA] - Parkwell E…" at bounding box center [576, 321] width 943 height 402
copy link "3311337"
drag, startPoint x: 129, startPoint y: 134, endPoint x: 161, endPoint y: 193, distance: 67.5
click at [161, 193] on div "3311337 [DATE] 07:37:59 AM 7 802022 [PERSON_NAME][GEOGRAPHIC_DATA] - Parkwell E…" at bounding box center [576, 321] width 943 height 402
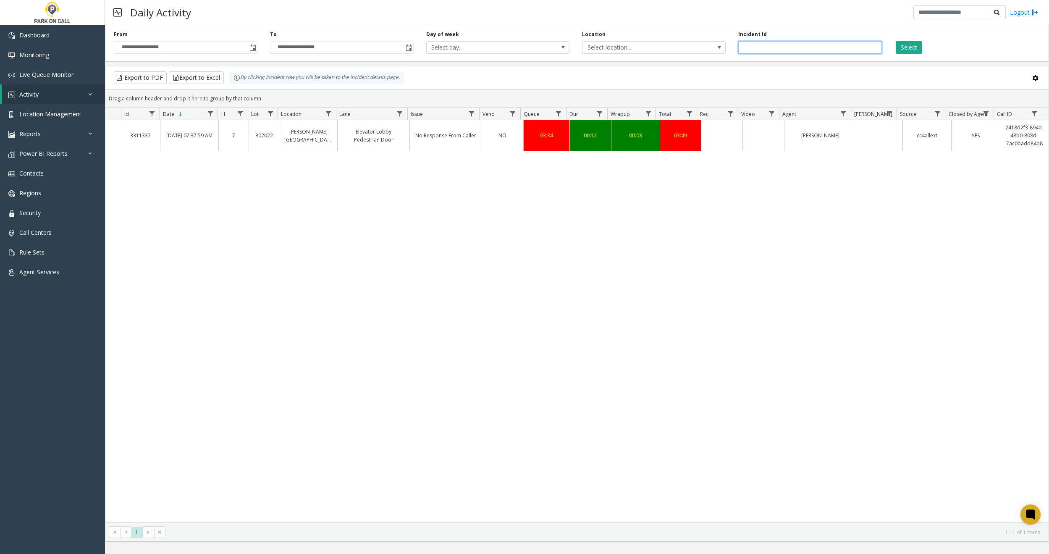
drag, startPoint x: 754, startPoint y: 45, endPoint x: 808, endPoint y: 52, distance: 54.1
click at [798, 51] on input "*******" at bounding box center [810, 47] width 144 height 13
click at [914, 51] on button "Select" at bounding box center [909, 47] width 26 height 13
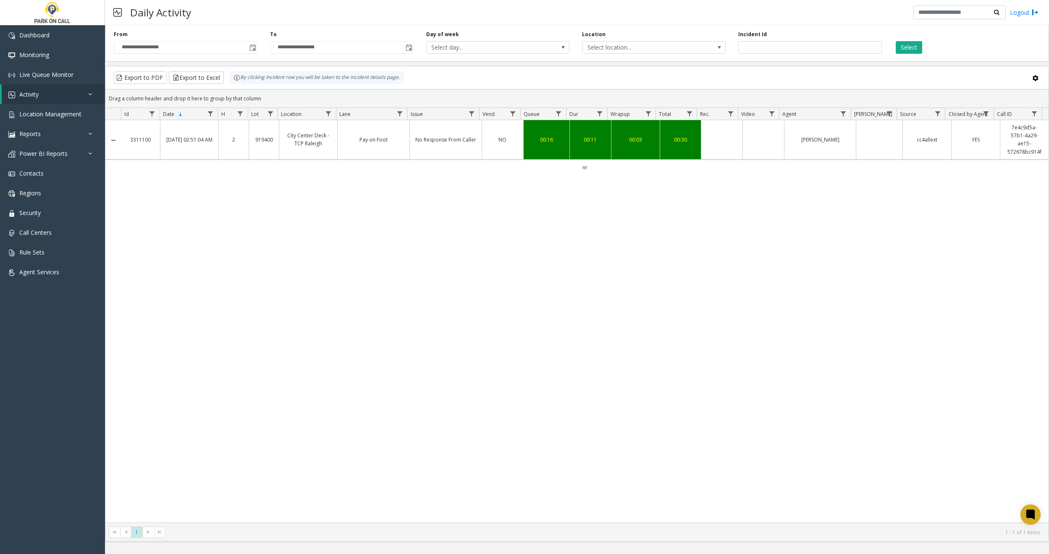
copy link "7e4c9d5a-57b1-4a29-ae15-572678bc914f"
drag, startPoint x: 1000, startPoint y: 126, endPoint x: 972, endPoint y: 121, distance: 28.9
click at [979, 217] on div "3311100 [DATE] 02:51:04 AM 2 [GEOGRAPHIC_DATA] Deck - TCP Raleigh Pay on Foot N…" at bounding box center [576, 321] width 943 height 402
click at [803, 47] on input "*******" at bounding box center [810, 47] width 144 height 13
click at [911, 47] on button "Select" at bounding box center [909, 47] width 26 height 13
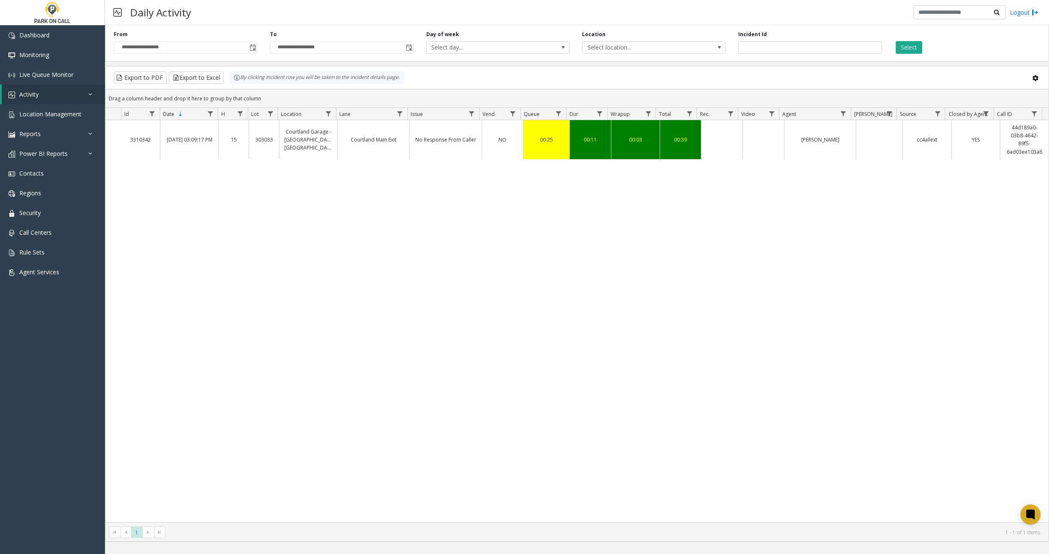
copy link "44d189a0-03b8-4642-89f5-6ad03ee103a6"
drag, startPoint x: 1007, startPoint y: 126, endPoint x: 986, endPoint y: 233, distance: 109.2
click at [988, 241] on div "3310342 [DATE] 03:09:17 PM 15 303033 [GEOGRAPHIC_DATA] - [GEOGRAPHIC_DATA] Exit…" at bounding box center [576, 321] width 943 height 402
click at [795, 50] on input "*******" at bounding box center [810, 47] width 144 height 13
click at [904, 45] on button "Select" at bounding box center [909, 47] width 26 height 13
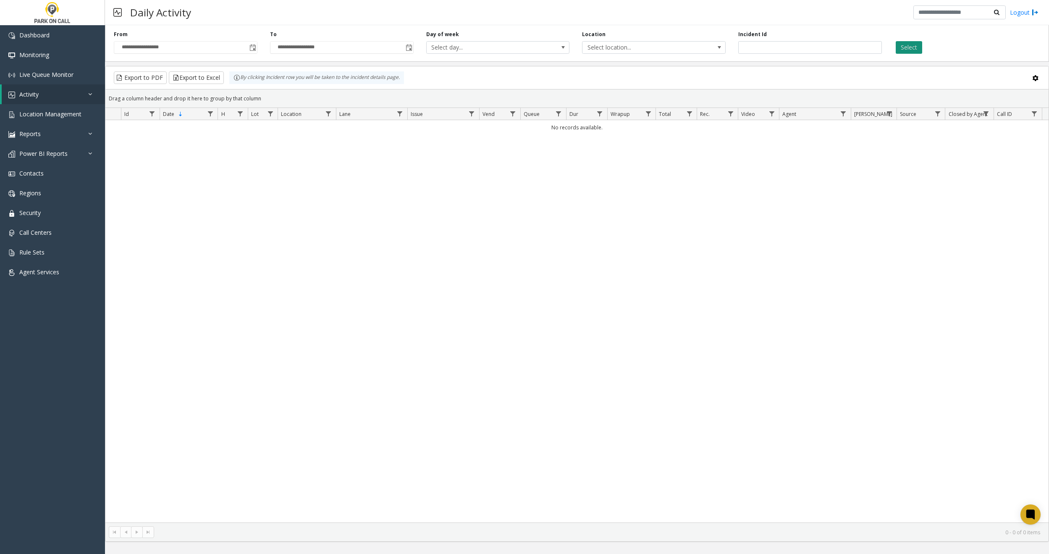
click at [915, 43] on button "Select" at bounding box center [909, 47] width 26 height 13
click at [914, 44] on button "Select" at bounding box center [909, 47] width 26 height 13
click at [752, 47] on input "********" at bounding box center [810, 47] width 144 height 13
click at [906, 44] on button "Select" at bounding box center [909, 47] width 26 height 13
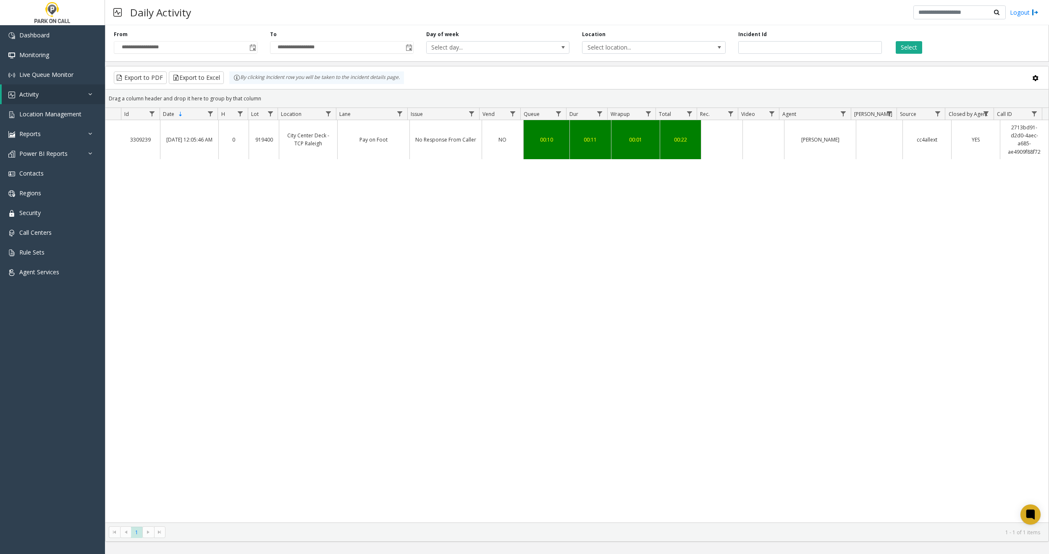
copy link "2713bd91-d2d0-4aec-a685-ae4909f88f72"
drag, startPoint x: 1006, startPoint y: 126, endPoint x: 1001, endPoint y: 249, distance: 123.2
click at [1006, 253] on div "3309239 [DATE] 12:05:46 AM 0 [GEOGRAPHIC_DATA] Deck - TCP Raleigh Pay on Foot N…" at bounding box center [576, 321] width 943 height 402
drag, startPoint x: 802, startPoint y: 49, endPoint x: 730, endPoint y: 57, distance: 73.1
click at [730, 57] on div "**********" at bounding box center [577, 42] width 944 height 40
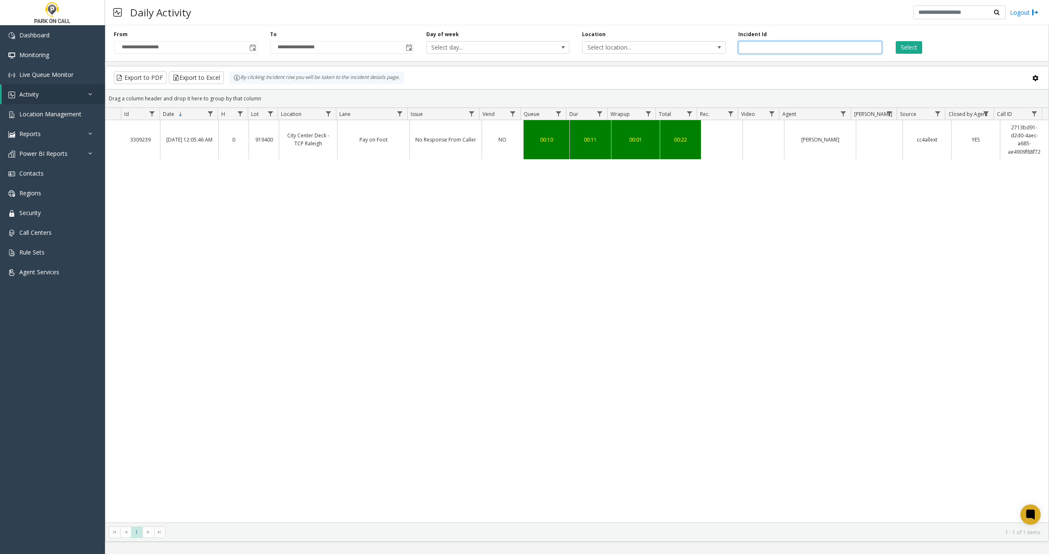
click at [754, 49] on input "*******" at bounding box center [810, 47] width 144 height 13
click at [752, 47] on input "*******" at bounding box center [810, 47] width 144 height 13
click at [750, 46] on input "*******" at bounding box center [810, 47] width 144 height 13
click at [794, 43] on input "*******" at bounding box center [810, 47] width 144 height 13
drag, startPoint x: 752, startPoint y: 47, endPoint x: 841, endPoint y: 50, distance: 88.7
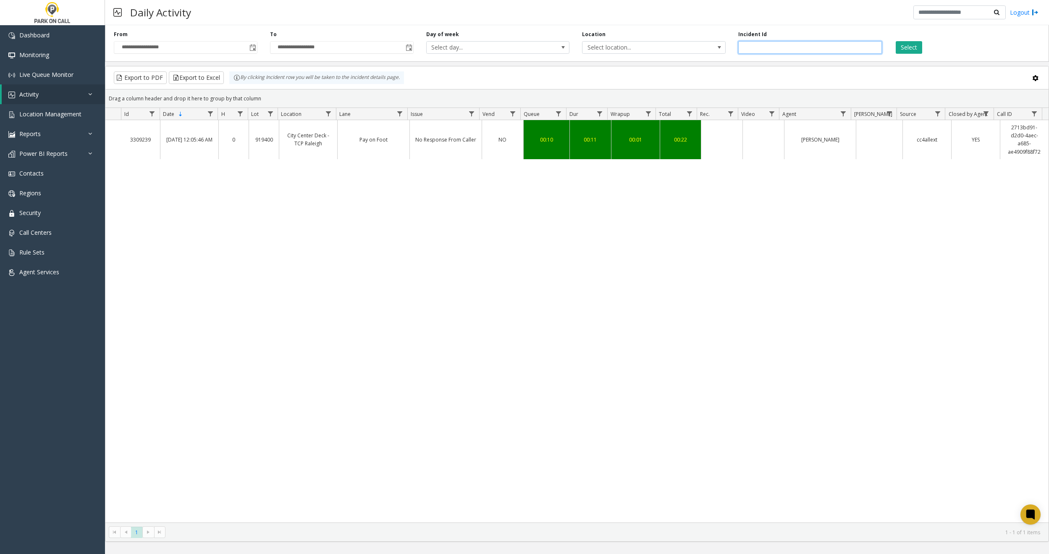
click at [825, 51] on input "*******" at bounding box center [810, 47] width 144 height 13
type input "*******"
copy link "2713bd91-d2d0-4aec-a685-ae4909f88f72"
drag, startPoint x: 1006, startPoint y: 126, endPoint x: 996, endPoint y: 210, distance: 84.6
click at [1007, 203] on div "3309239 [DATE] 12:05:46 AM 0 [GEOGRAPHIC_DATA] Deck - TCP Raleigh Pay on Foot N…" at bounding box center [576, 321] width 943 height 402
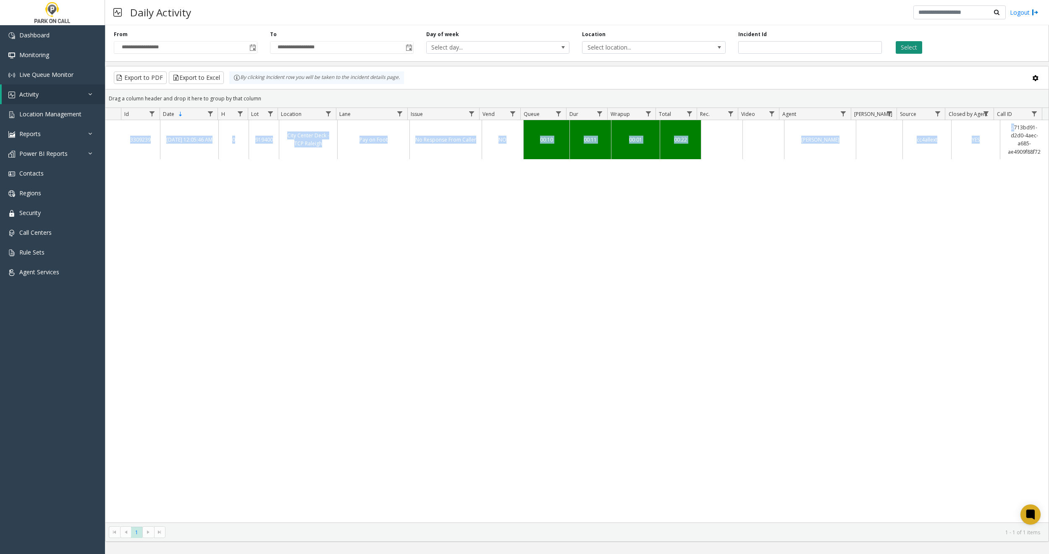
click at [903, 52] on button "Select" at bounding box center [909, 47] width 26 height 13
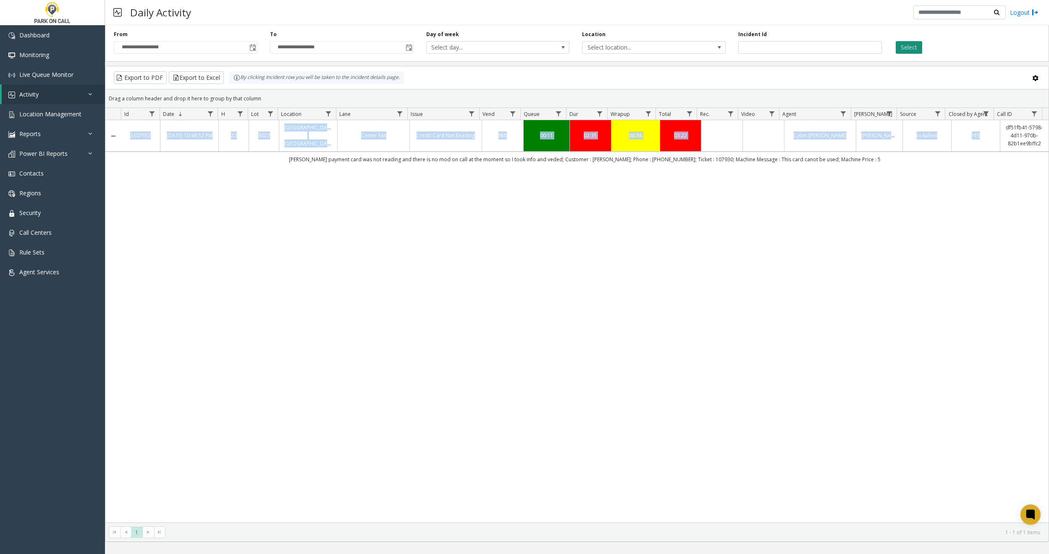
click at [908, 50] on button "Select" at bounding box center [909, 47] width 26 height 13
drag, startPoint x: 798, startPoint y: 263, endPoint x: 811, endPoint y: 251, distance: 18.1
click at [798, 263] on div "3307552 [DATE] 10:46:52 PM 22 [STREET_ADDRESS] - [GEOGRAPHIC_DATA] Exit Credit …" at bounding box center [576, 321] width 943 height 402
click at [887, 80] on div "Export to PDF Export to Excel By clicking Incident row you will be taken to the…" at bounding box center [577, 77] width 929 height 13
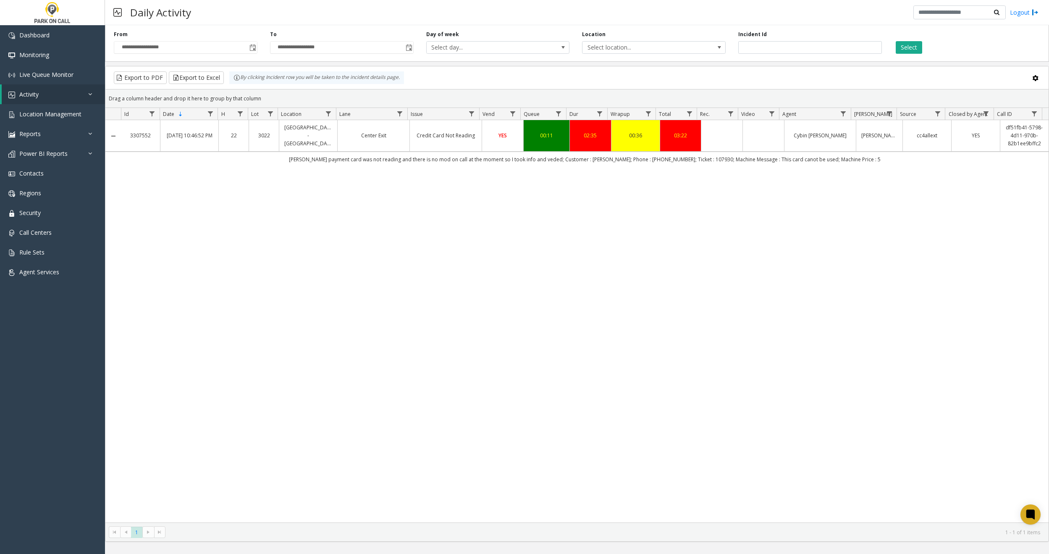
copy link "df51fb41-5798-4d11-970b-82b1ee9bffc2"
drag, startPoint x: 1000, startPoint y: 126, endPoint x: 1034, endPoint y: 148, distance: 39.9
click at [1034, 148] on td "df51fb41-5798-4d11-970b-82b1ee9bffc2" at bounding box center [1024, 136] width 49 height 32
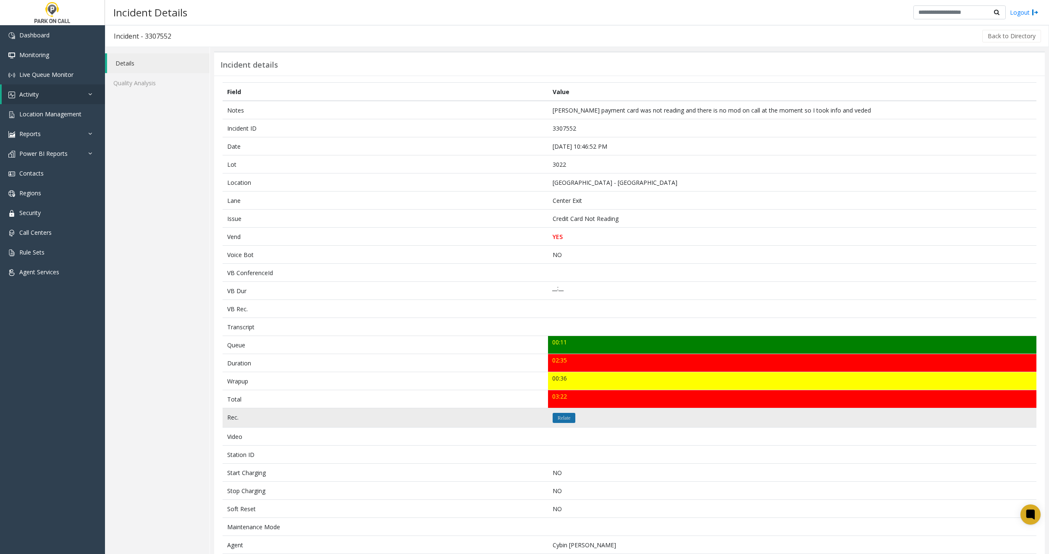
click at [569, 417] on button "Relate" at bounding box center [564, 418] width 23 height 10
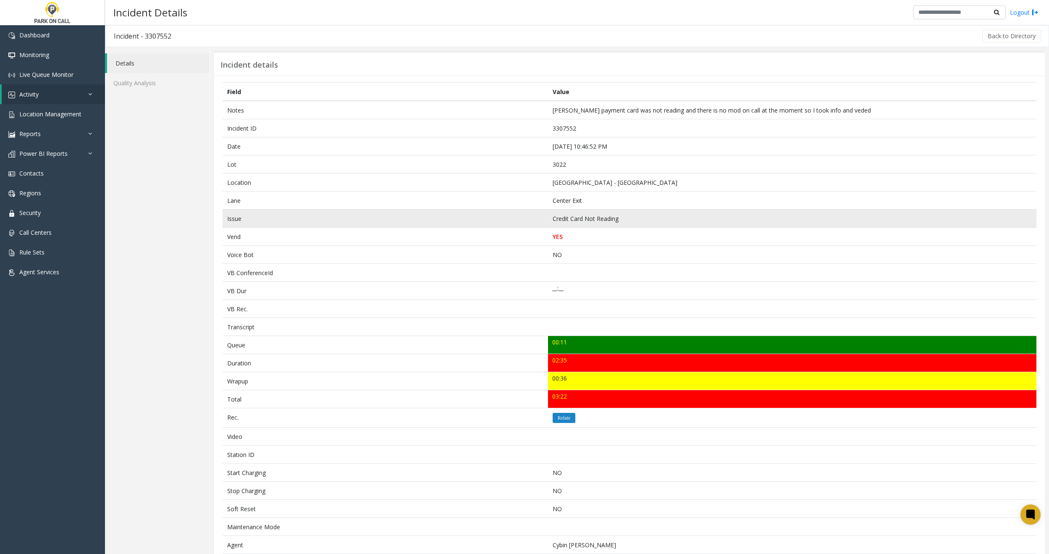
drag, startPoint x: 874, startPoint y: 213, endPoint x: 866, endPoint y: 213, distance: 7.6
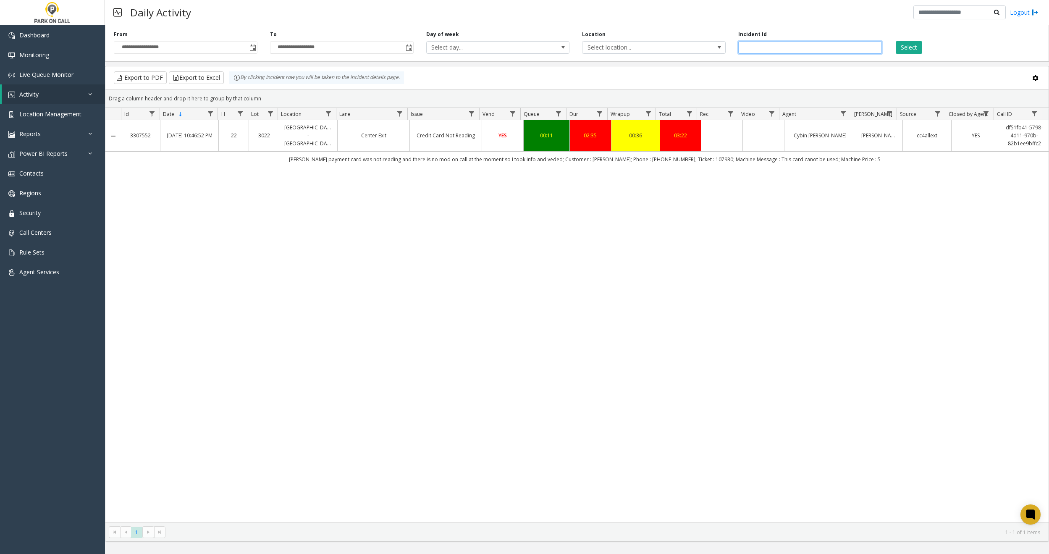
click at [808, 51] on input "number" at bounding box center [810, 47] width 144 height 13
type input "*******"
click at [900, 46] on button "Select" at bounding box center [909, 47] width 26 height 13
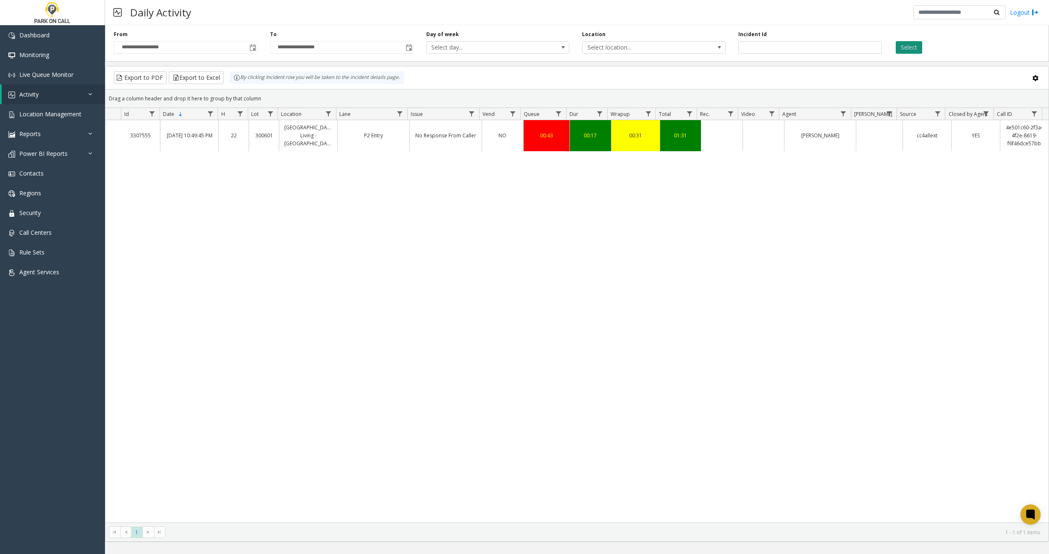
click at [916, 48] on button "Select" at bounding box center [909, 47] width 26 height 13
drag, startPoint x: 222, startPoint y: 218, endPoint x: 238, endPoint y: 214, distance: 16.1
click at [221, 219] on div "3307555 [DATE] 10:49:45 PM 22 300601 [GEOGRAPHIC_DATA] Living - Parkwell P2 Ent…" at bounding box center [576, 321] width 943 height 402
drag, startPoint x: 759, startPoint y: 47, endPoint x: 795, endPoint y: 46, distance: 35.7
click at [786, 46] on input "*******" at bounding box center [810, 47] width 144 height 13
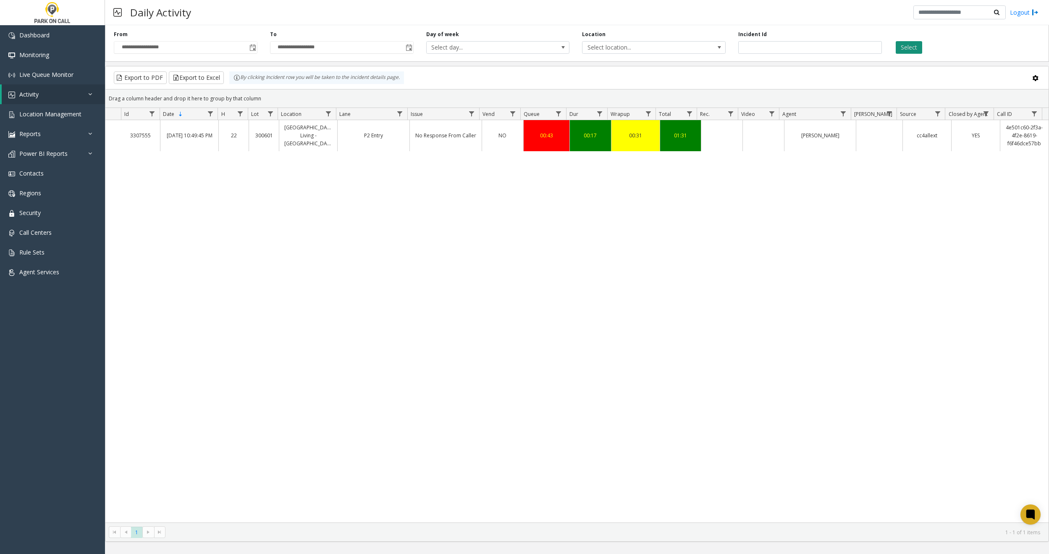
click at [910, 47] on button "Select" at bounding box center [909, 47] width 26 height 13
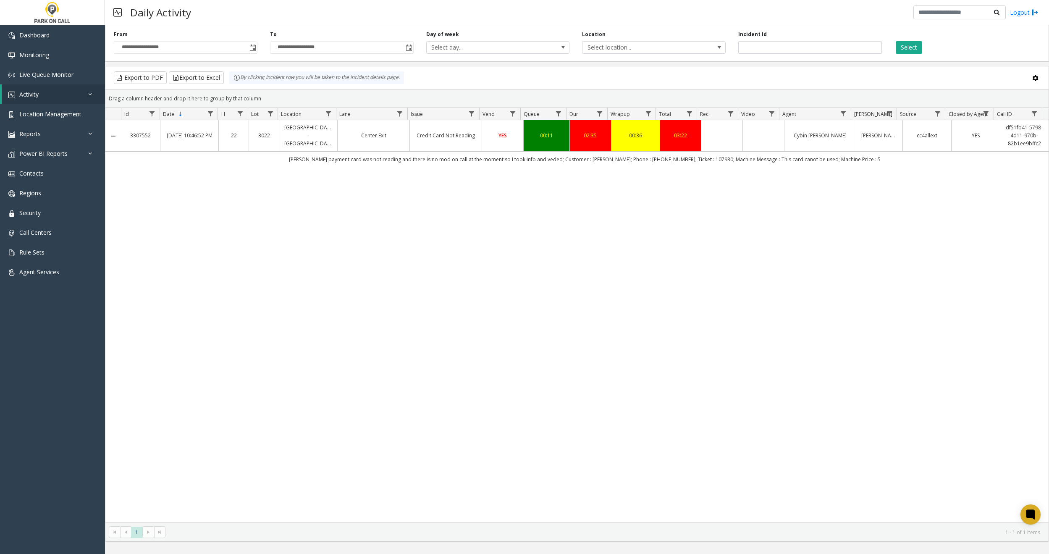
copy link "df51fb41-5798-4d11-970b-82b1ee9bffc2"
drag, startPoint x: 1000, startPoint y: 128, endPoint x: 975, endPoint y: 209, distance: 85.2
click at [984, 203] on div "3307552 Sep 21, 2025 10:46:52 PM 22 3022 Green Street - Raffle Parking Center E…" at bounding box center [576, 321] width 943 height 402
click at [922, 225] on div "3307552 Sep 21, 2025 10:46:52 PM 22 3022 Green Street - Raffle Parking Center E…" at bounding box center [576, 321] width 943 height 402
click at [872, 197] on div "3307552 Sep 21, 2025 10:46:52 PM 22 3022 Green Street - Raffle Parking Center E…" at bounding box center [576, 321] width 943 height 402
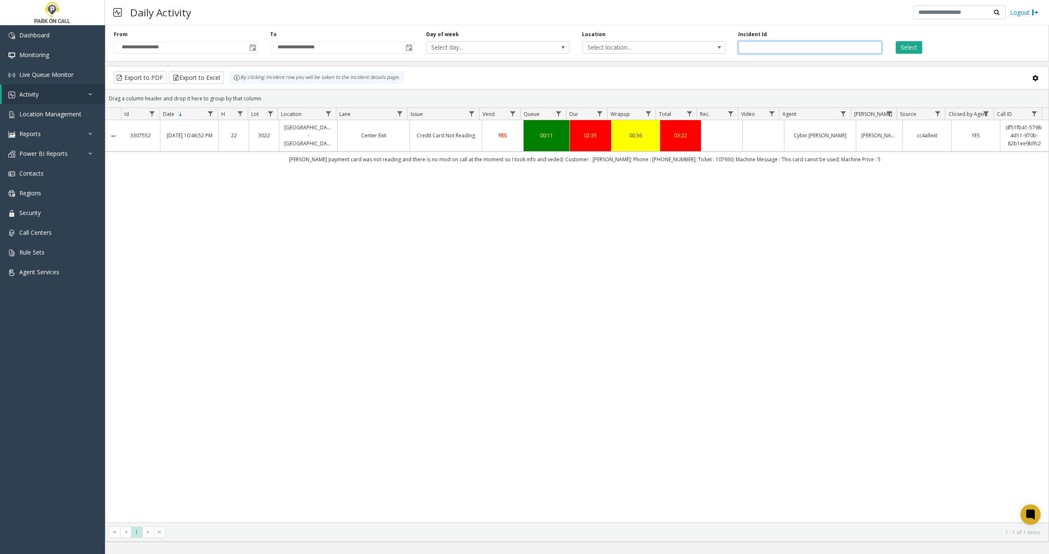
drag, startPoint x: 775, startPoint y: 46, endPoint x: 752, endPoint y: 45, distance: 23.1
click at [752, 45] on input "*******" at bounding box center [810, 47] width 144 height 13
type input "*******"
click at [907, 47] on button "Select" at bounding box center [909, 47] width 26 height 13
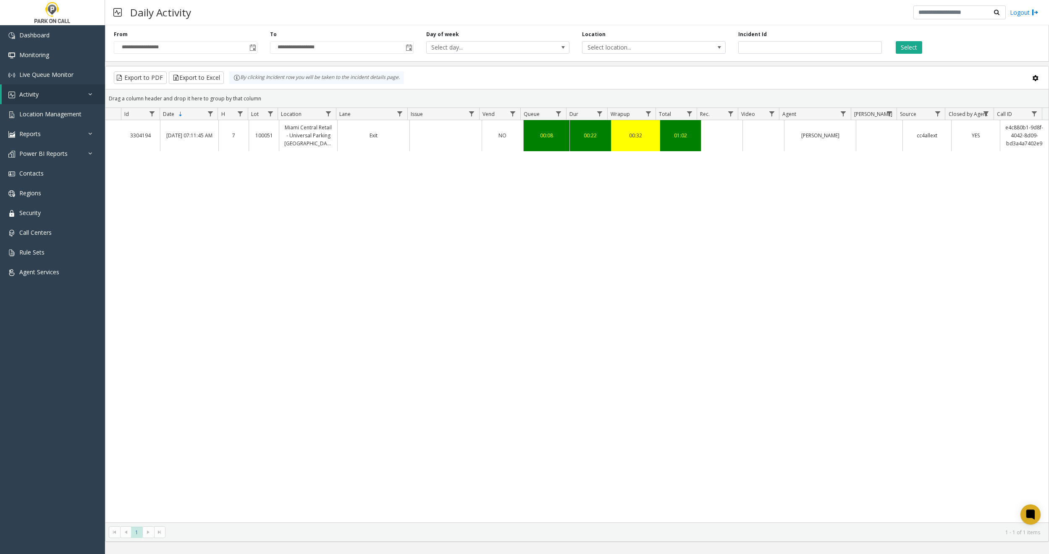
copy link "e4c880b1-9d8f-4042-8d09-bd3a4a7402e9"
drag, startPoint x: 1001, startPoint y: 128, endPoint x: 1018, endPoint y: 200, distance: 74.7
click at [1018, 202] on div "3304194 Sep 20, 2025 07:11:45 AM 7 100051 Miami Central Retail - Universal Park…" at bounding box center [576, 321] width 943 height 402
click at [903, 47] on button "Select" at bounding box center [909, 47] width 26 height 13
click at [807, 49] on input "*******" at bounding box center [810, 47] width 144 height 13
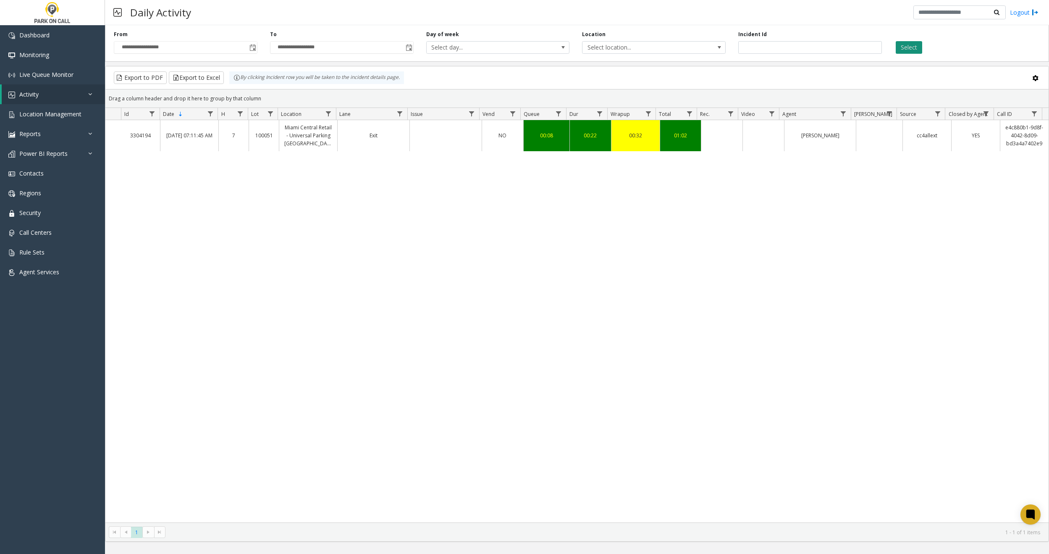
click at [909, 46] on button "Select" at bounding box center [909, 47] width 26 height 13
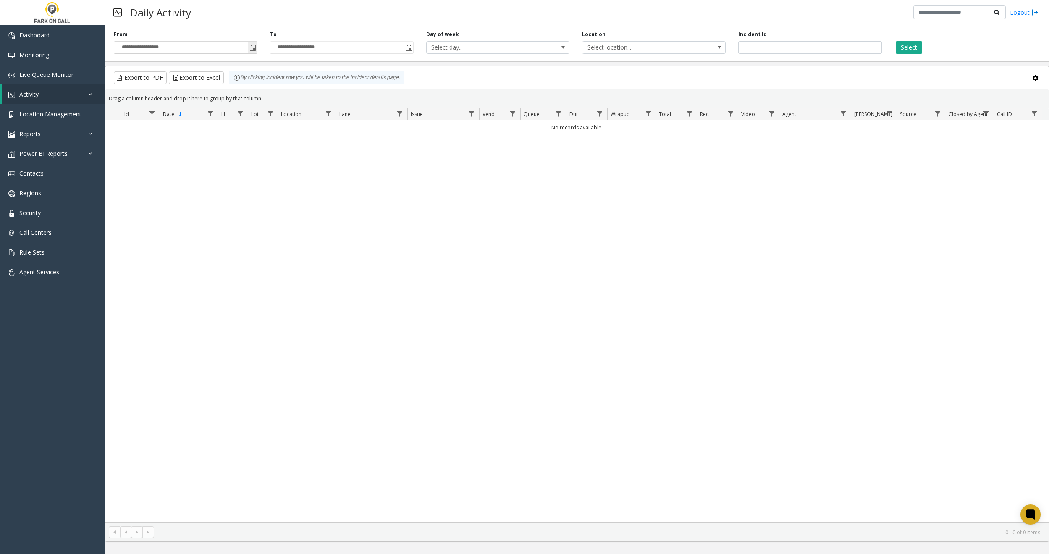
click at [251, 48] on span "Toggle popup" at bounding box center [253, 48] width 7 height 7
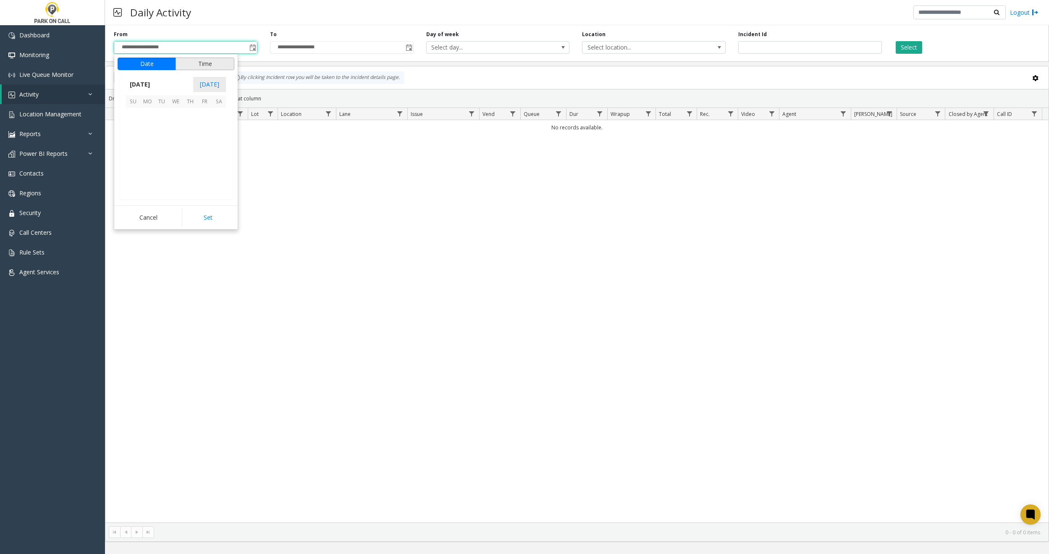
scroll to position [150766, 0]
click at [204, 159] on span "26" at bounding box center [204, 158] width 14 height 14
click at [203, 213] on button "Set" at bounding box center [208, 217] width 53 height 18
type input "**********"
click at [894, 46] on div "Select" at bounding box center [966, 42] width 156 height 23
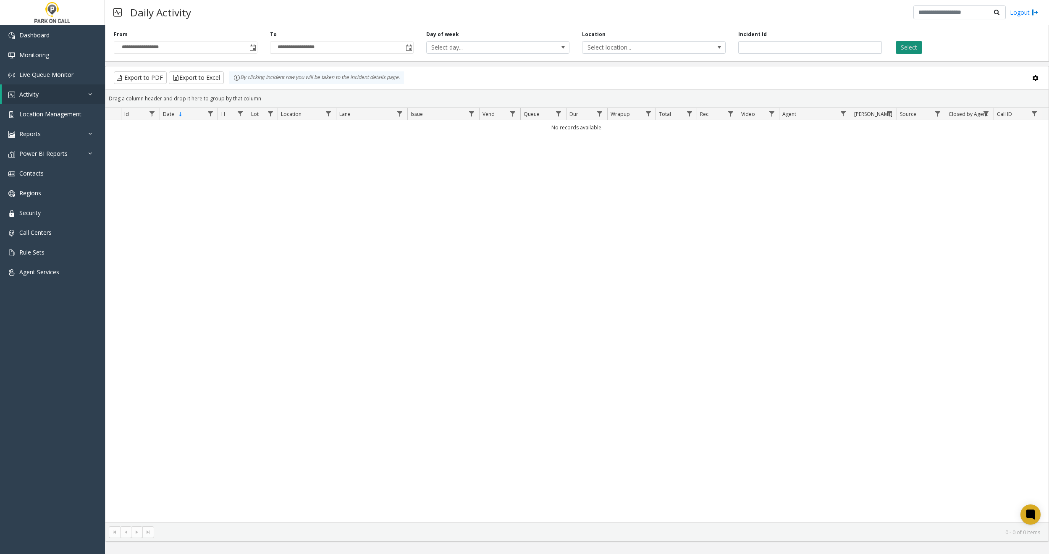
click at [913, 45] on button "Select" at bounding box center [909, 47] width 26 height 13
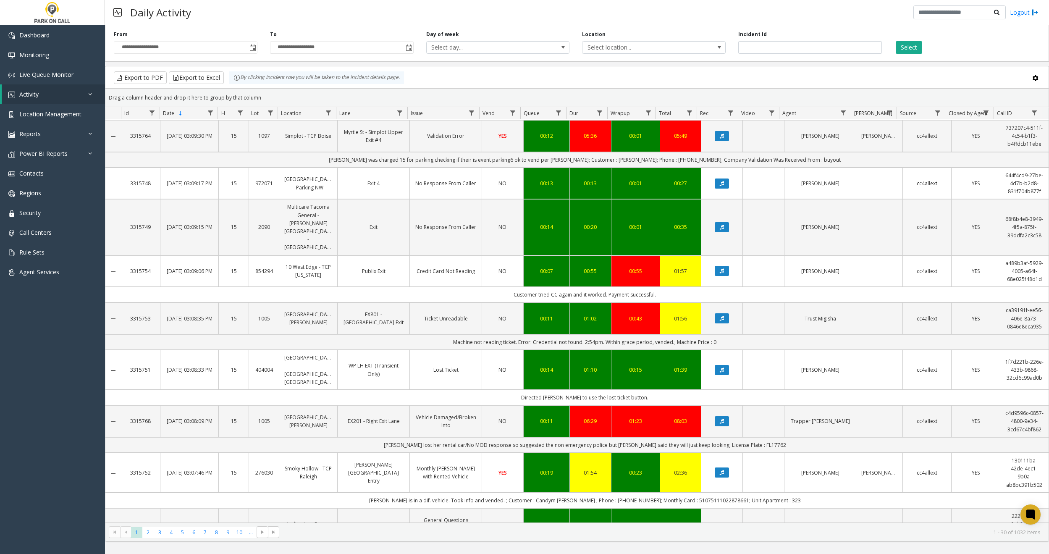
scroll to position [925, 0]
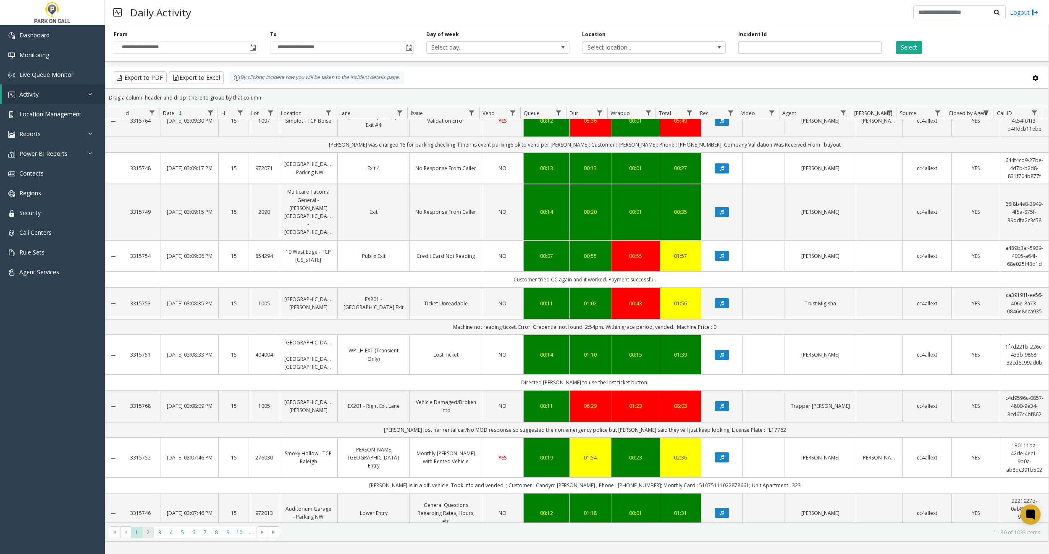
click at [149, 532] on span "2" at bounding box center [147, 532] width 11 height 11
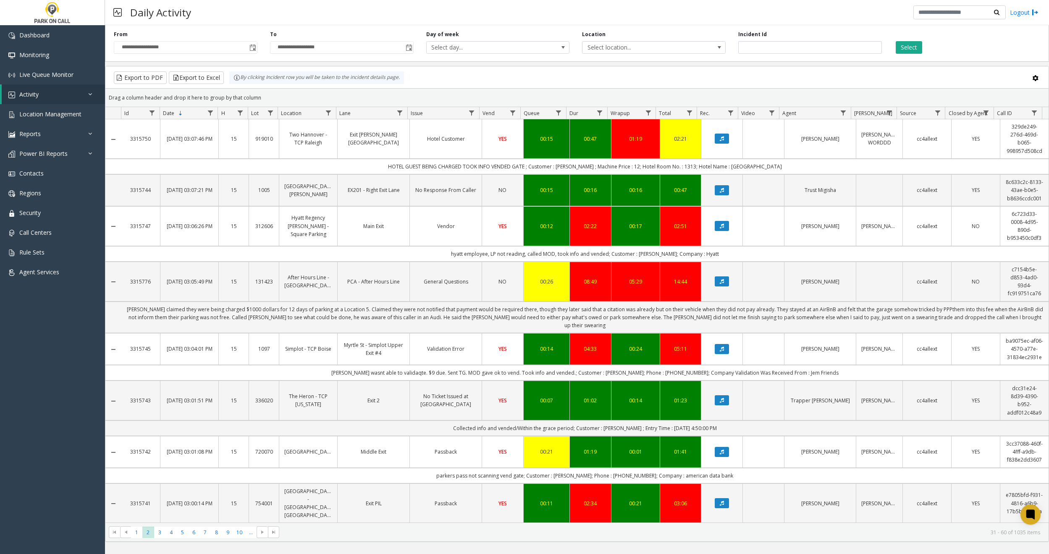
scroll to position [280, 0]
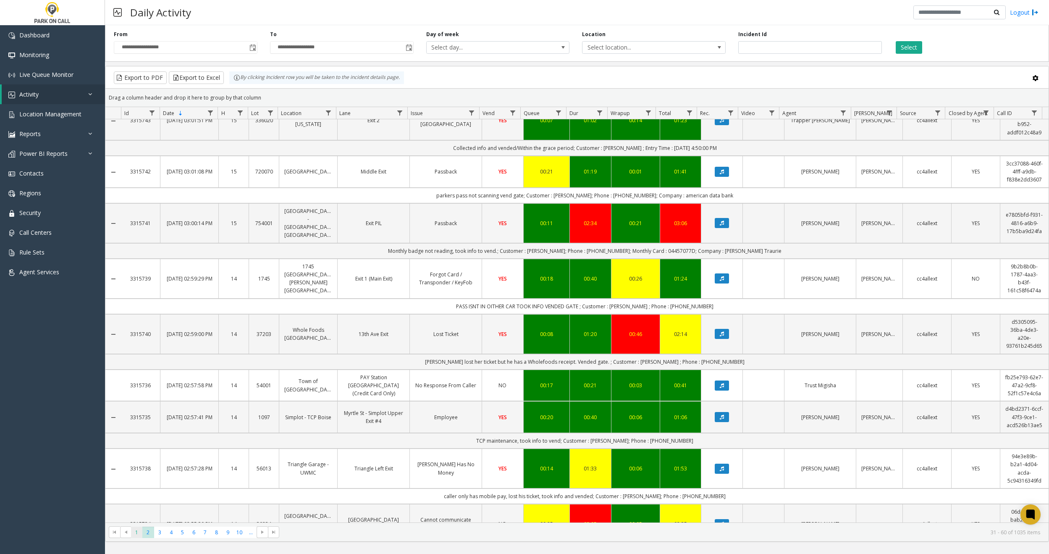
click at [133, 532] on span "1" at bounding box center [136, 532] width 11 height 11
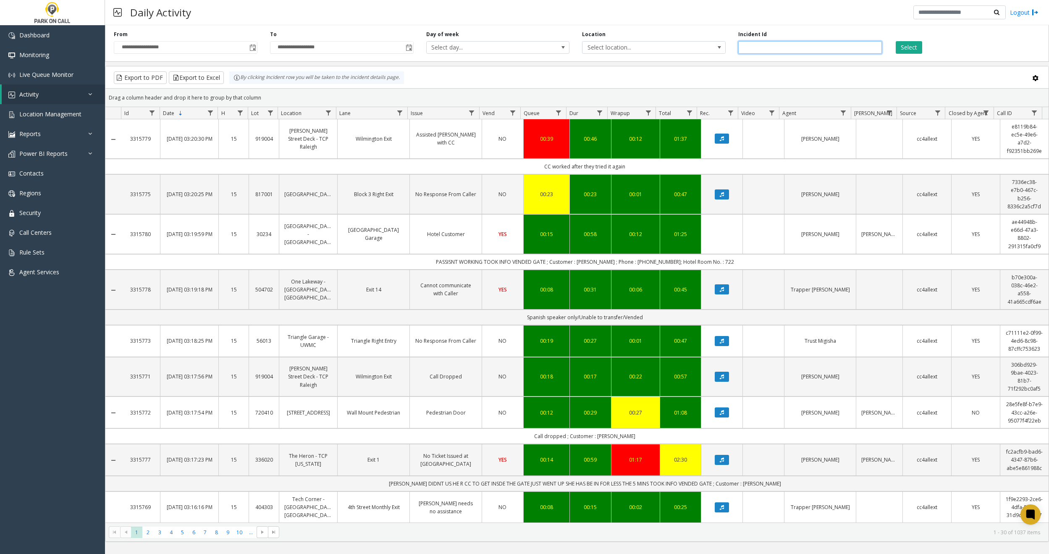
click at [816, 45] on input "number" at bounding box center [810, 47] width 144 height 13
click at [909, 47] on button "Select" at bounding box center [909, 47] width 26 height 13
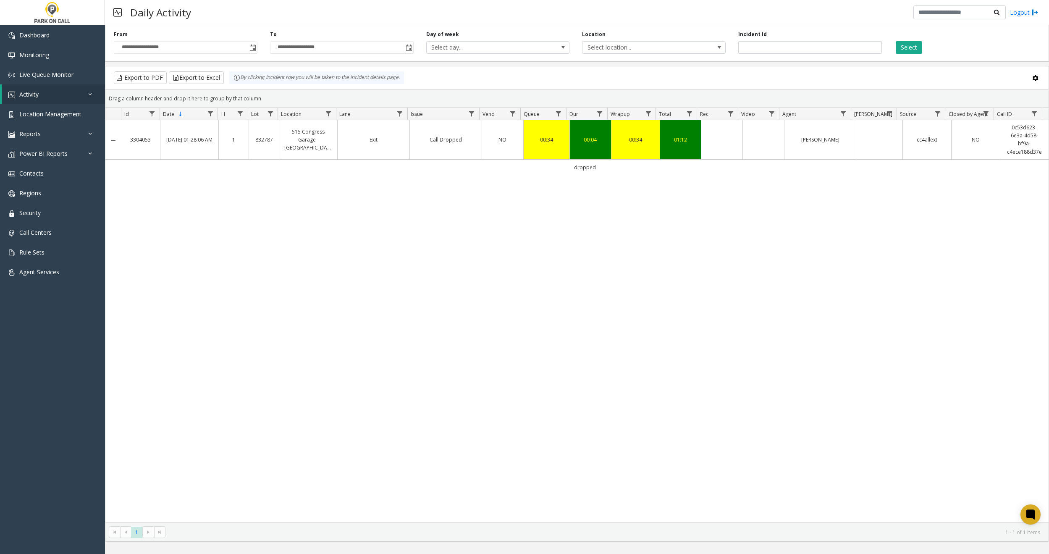
copy link "0c53d623-6e3a-4d58-bf9a-c4ece188d37e"
drag, startPoint x: 1000, startPoint y: 126, endPoint x: 984, endPoint y: 223, distance: 98.3
click at [984, 225] on div "3304053 Sep 20, 2025 01:28:06 AM 1 832787 515 Congress Garage - Peak Parking Ex…" at bounding box center [576, 321] width 943 height 402
click at [814, 49] on input "*******" at bounding box center [810, 47] width 144 height 13
click at [913, 48] on button "Select" at bounding box center [909, 47] width 26 height 13
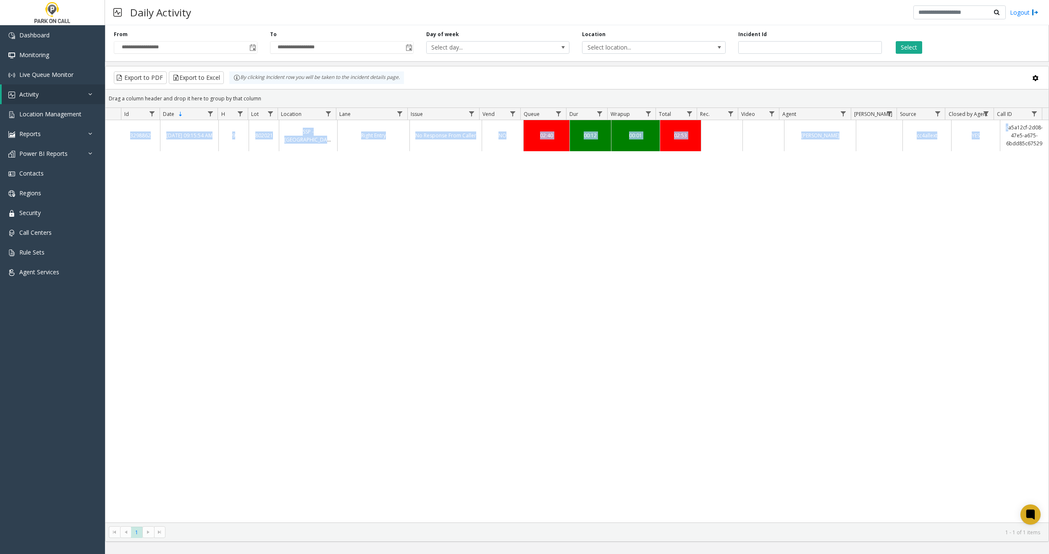
drag, startPoint x: 1001, startPoint y: 129, endPoint x: 1034, endPoint y: 131, distance: 32.9
click at [1023, 178] on div "3298862 Sep 17, 2025 09:15:54 AM 9 802021 SSP - Seventeenth Street Plaza Garage…" at bounding box center [576, 321] width 943 height 402
click at [804, 42] on input "*******" at bounding box center [810, 47] width 144 height 13
click at [904, 51] on button "Select" at bounding box center [909, 47] width 26 height 13
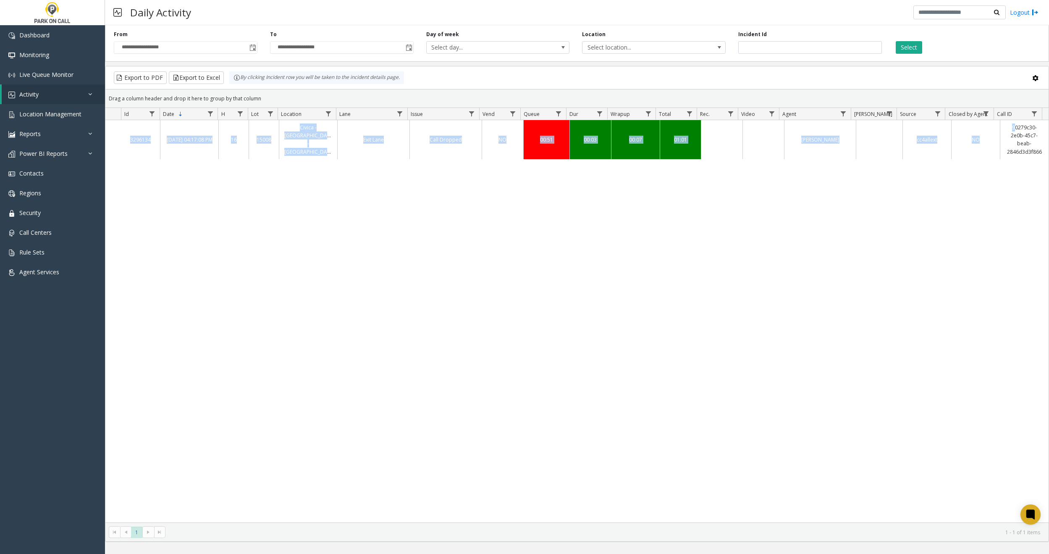
drag, startPoint x: 1000, startPoint y: 126, endPoint x: 999, endPoint y: 195, distance: 68.9
click at [999, 203] on div "3296134 Sep 15, 2025 04:17:08 PM 16 15008 Civica - Cherry Creek - Parkwell Exit…" at bounding box center [576, 321] width 943 height 402
drag, startPoint x: 1010, startPoint y: 162, endPoint x: 1007, endPoint y: 157, distance: 5.3
click at [1009, 162] on div "3296134 Sep 15, 2025 04:17:08 PM 16 15008 Civica - Cherry Creek - Parkwell Exit…" at bounding box center [576, 321] width 943 height 402
click at [805, 47] on input "*******" at bounding box center [810, 47] width 144 height 13
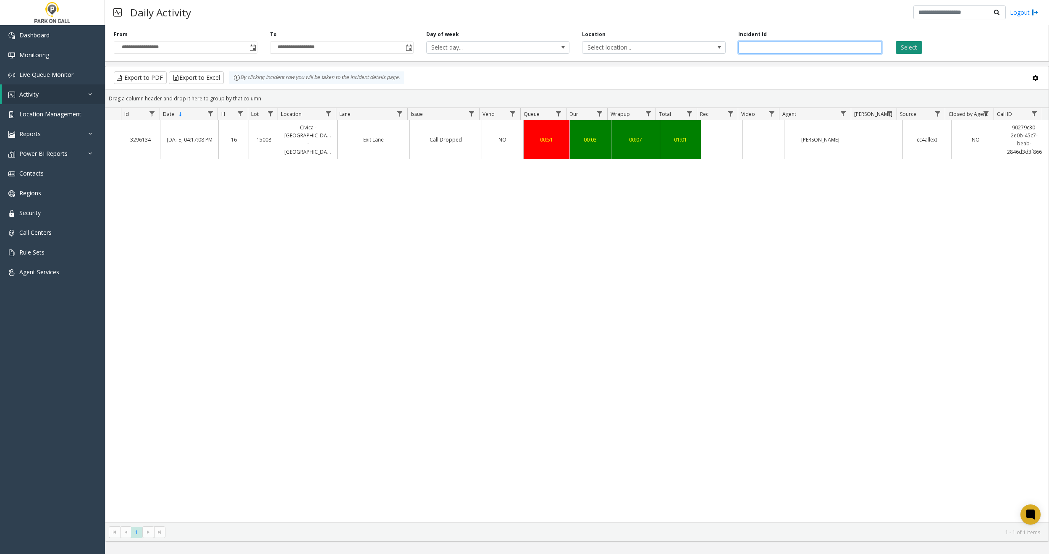
paste input "number"
click at [906, 47] on button "Select" at bounding box center [909, 47] width 26 height 13
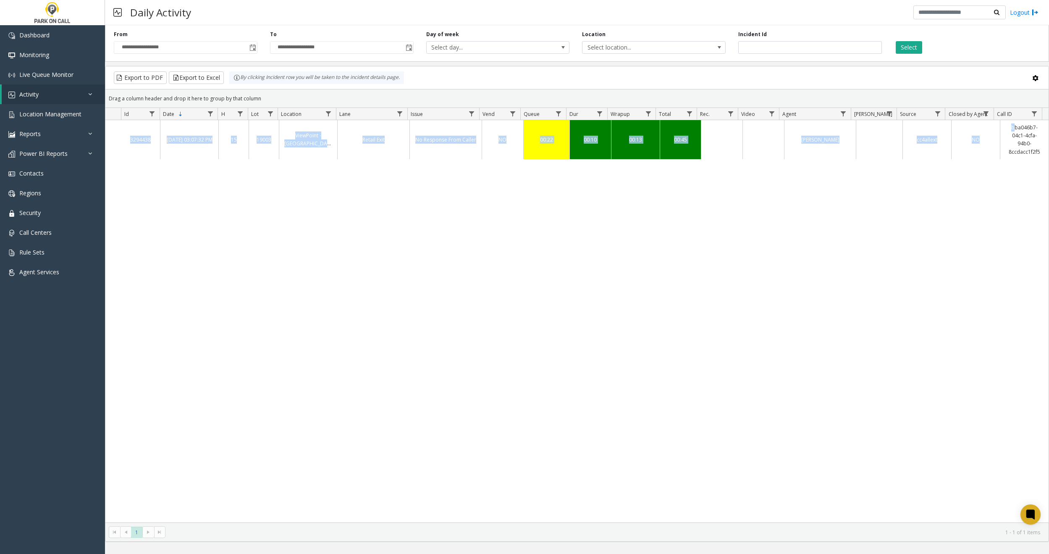
drag, startPoint x: 999, startPoint y: 126, endPoint x: 1011, endPoint y: 171, distance: 46.6
click at [1011, 171] on div "3294438 Sep 14, 2025 03:07:32 PM 15 19003 ViewPoint - Park Place Parking Retail…" at bounding box center [576, 321] width 943 height 402
click at [784, 45] on input "*******" at bounding box center [810, 47] width 144 height 13
click at [917, 45] on button "Select" at bounding box center [909, 47] width 26 height 13
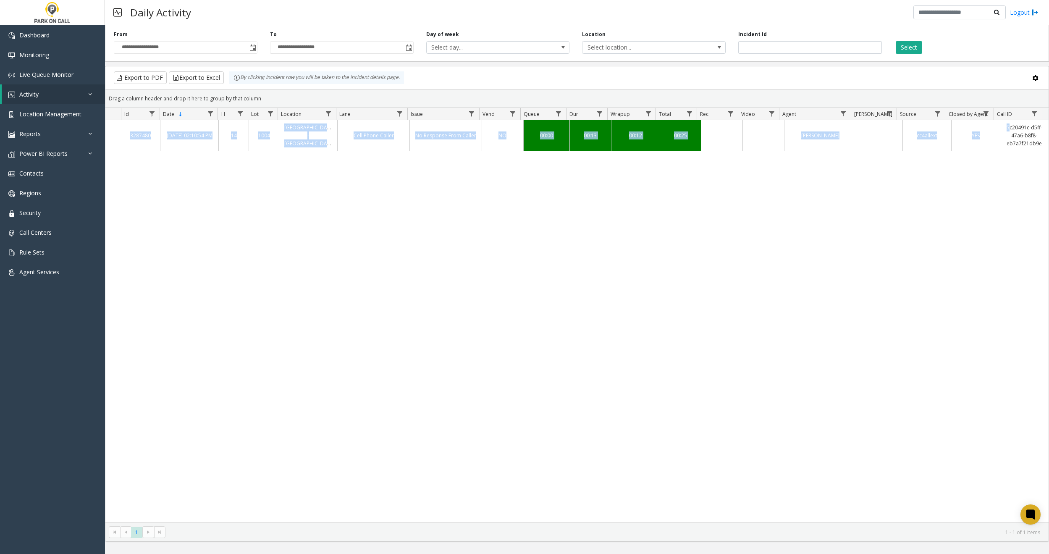
drag, startPoint x: 999, startPoint y: 126, endPoint x: 1022, endPoint y: 73, distance: 58.4
click at [959, 219] on div "3287480 Sep 10, 2025 02:10:54 PM 14 1004 Capitol & Main St/Capitol Terrace - Pa…" at bounding box center [576, 321] width 943 height 402
drag, startPoint x: 782, startPoint y: 48, endPoint x: 576, endPoint y: 42, distance: 205.5
click at [583, 42] on div "**********" at bounding box center [577, 42] width 944 height 40
type input "*******"
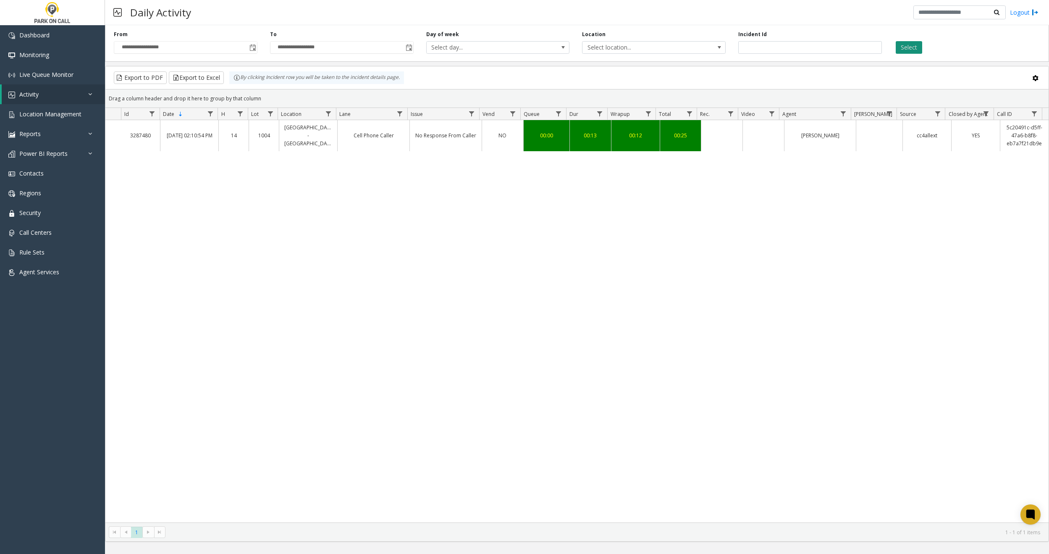
click at [901, 46] on button "Select" at bounding box center [909, 47] width 26 height 13
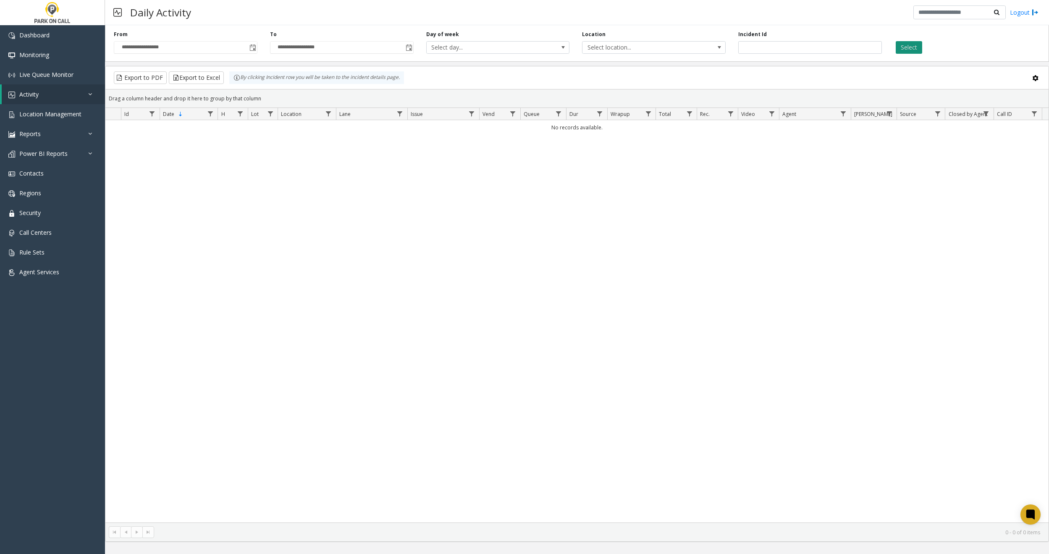
click at [914, 46] on button "Select" at bounding box center [909, 47] width 26 height 13
click at [912, 47] on button "Select" at bounding box center [909, 47] width 26 height 13
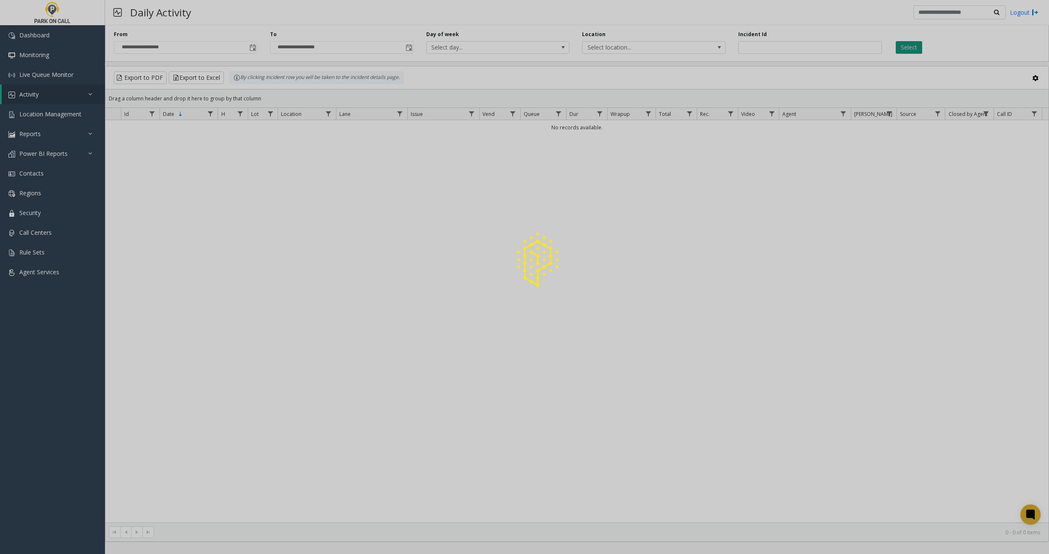
click at [912, 47] on button "Select" at bounding box center [909, 47] width 26 height 13
click at [912, 47] on div at bounding box center [524, 277] width 1049 height 554
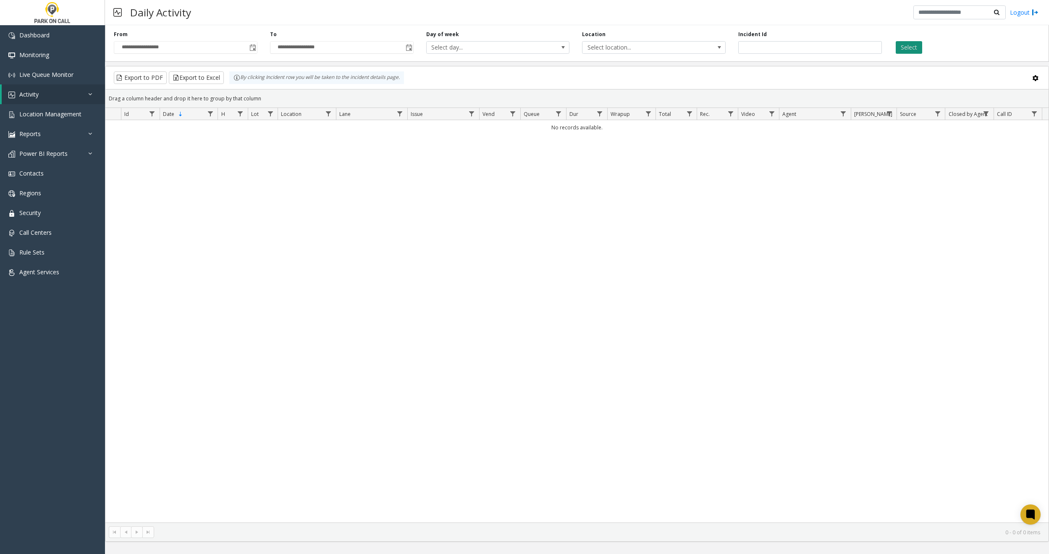
click at [912, 48] on button "Select" at bounding box center [909, 47] width 26 height 13
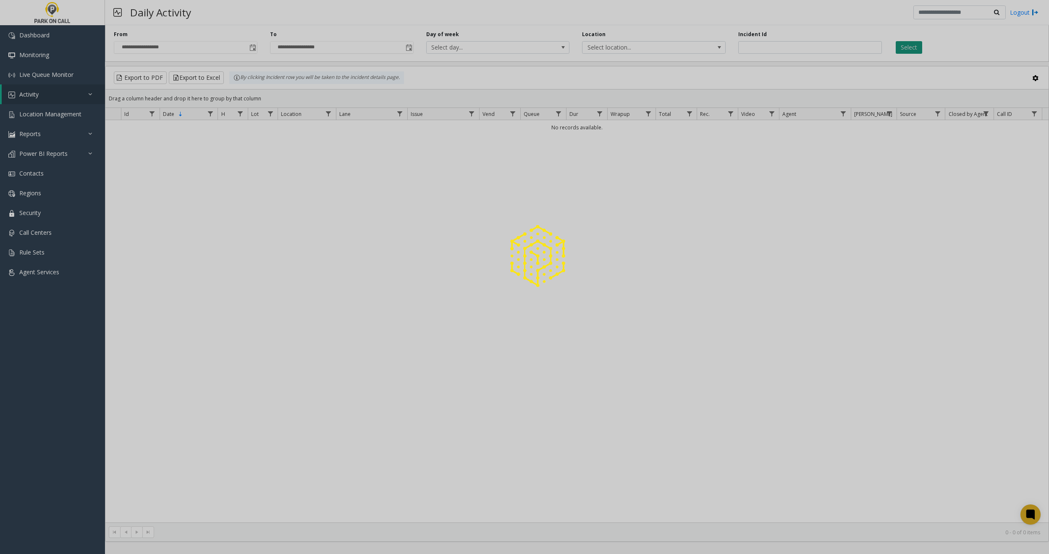
click at [912, 48] on div at bounding box center [524, 277] width 1049 height 554
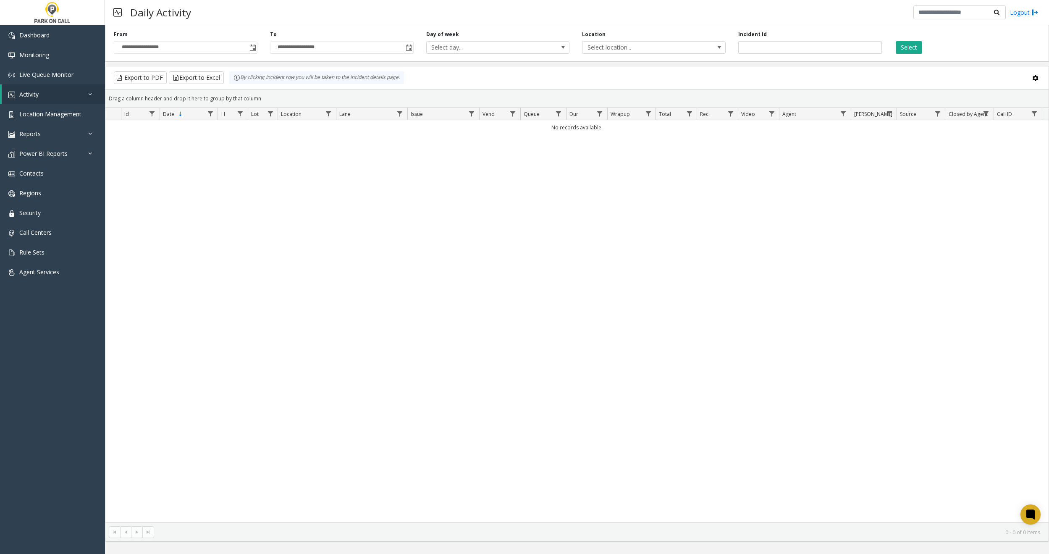
drag, startPoint x: 219, startPoint y: 181, endPoint x: 328, endPoint y: 149, distance: 113.5
click at [220, 181] on div "No records available." at bounding box center [576, 321] width 943 height 402
click at [839, 48] on input "*******" at bounding box center [810, 47] width 144 height 13
click at [898, 42] on button "Select" at bounding box center [909, 47] width 26 height 13
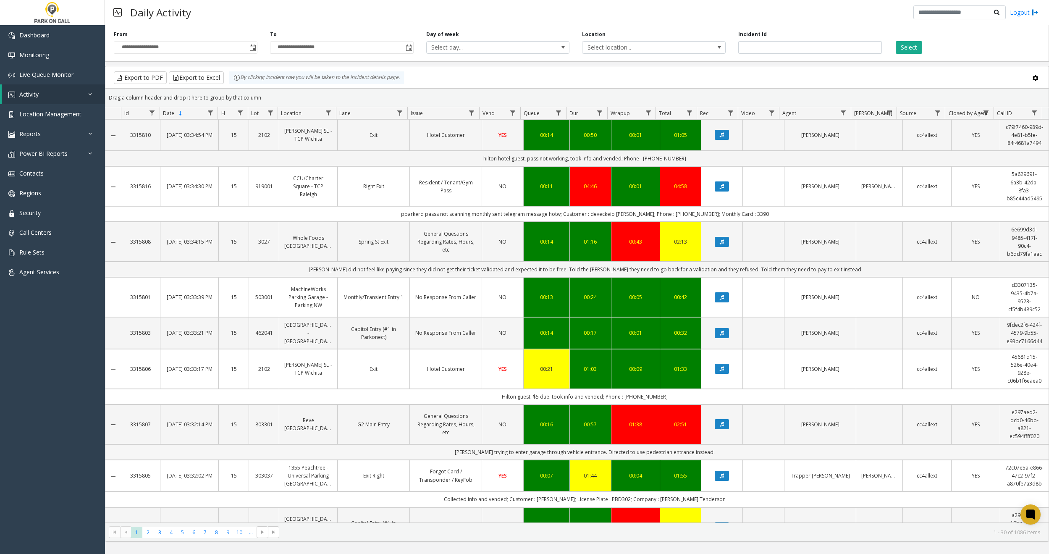
scroll to position [973, 0]
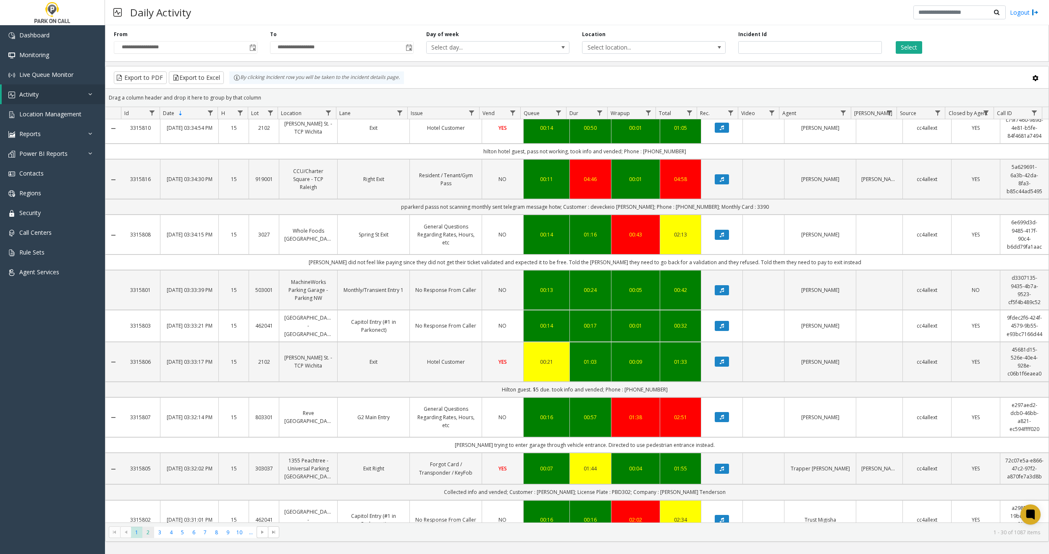
click at [150, 532] on span "2" at bounding box center [147, 532] width 11 height 11
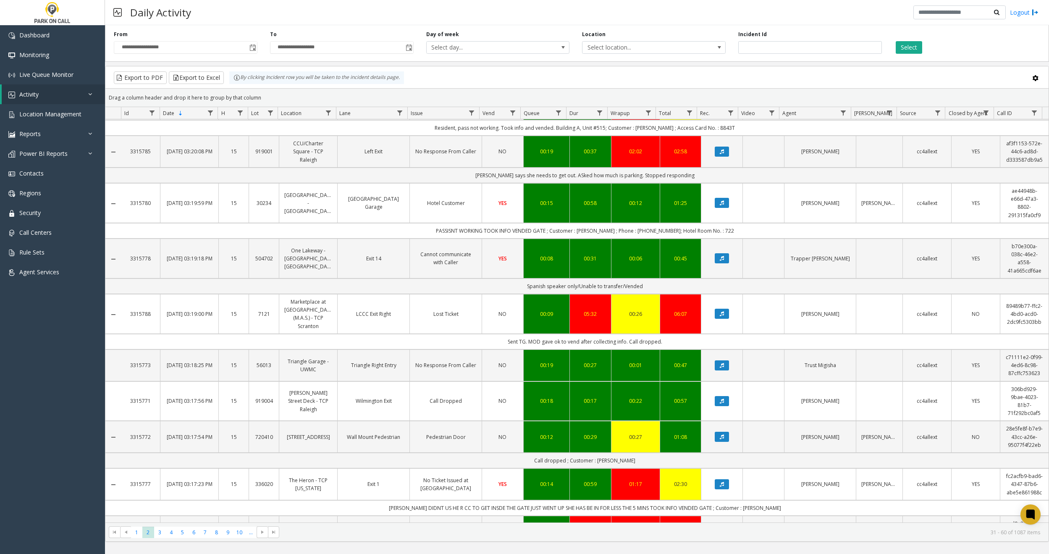
scroll to position [917, 0]
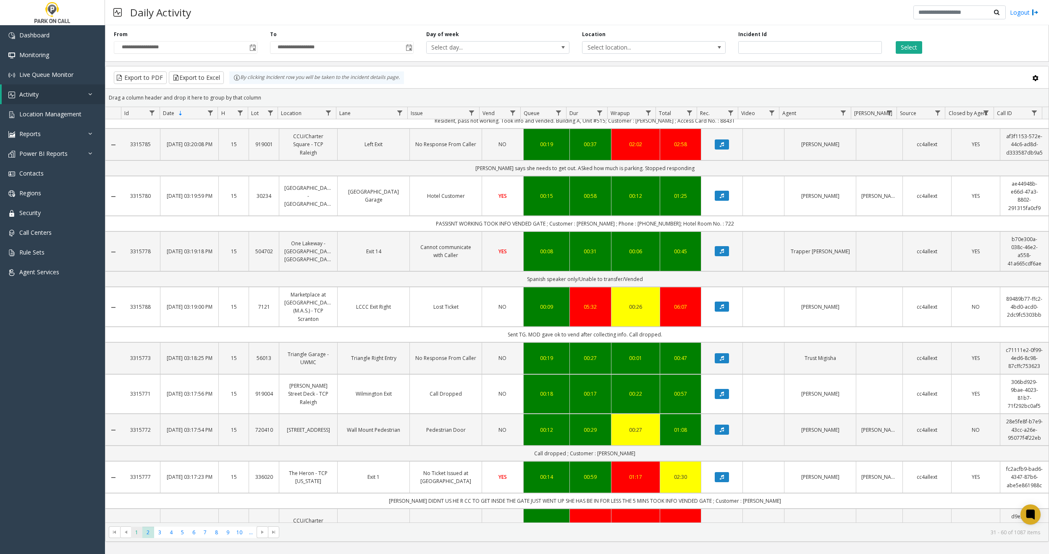
click at [138, 530] on span "1" at bounding box center [136, 532] width 11 height 11
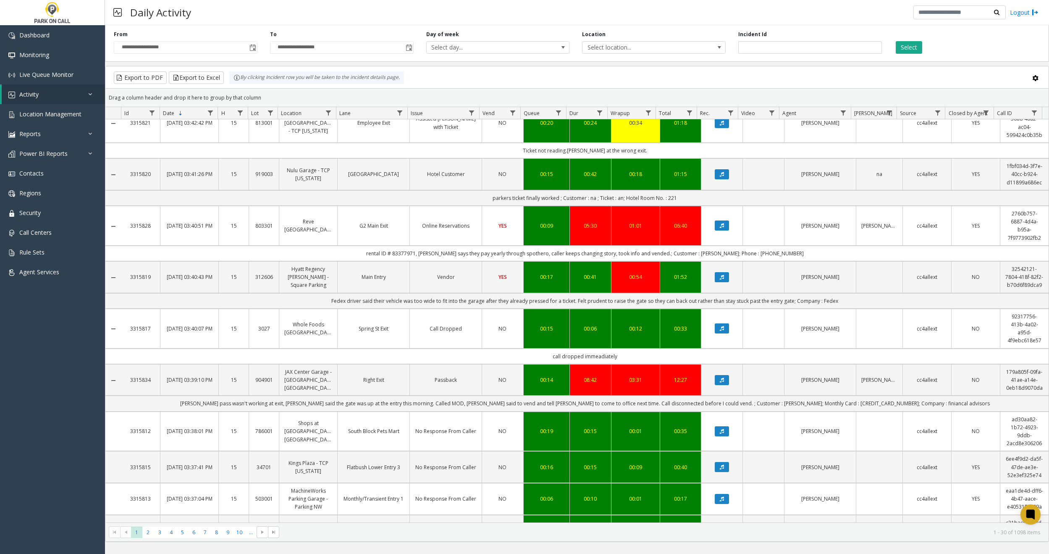
scroll to position [1020, 0]
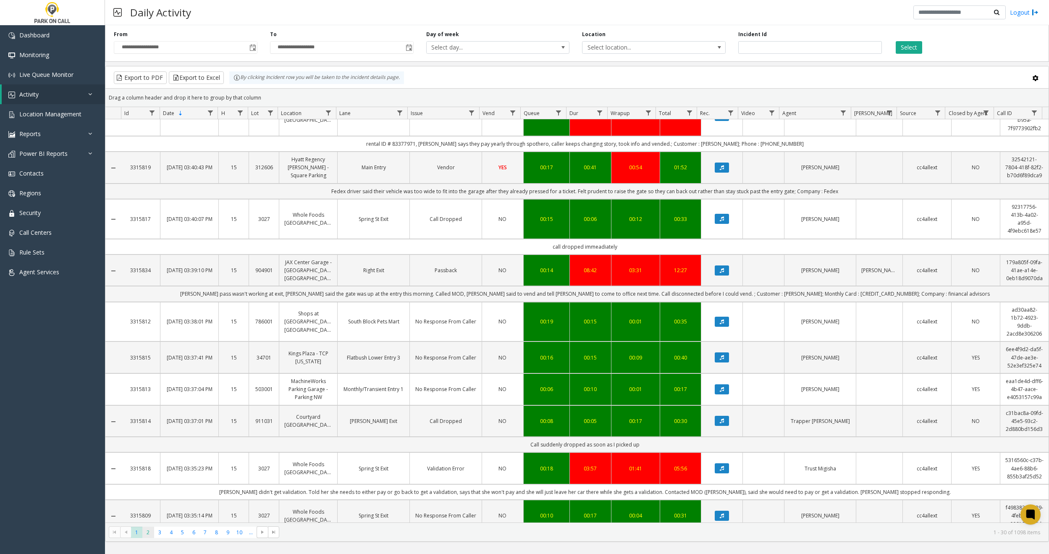
click at [150, 528] on span "2" at bounding box center [147, 532] width 11 height 11
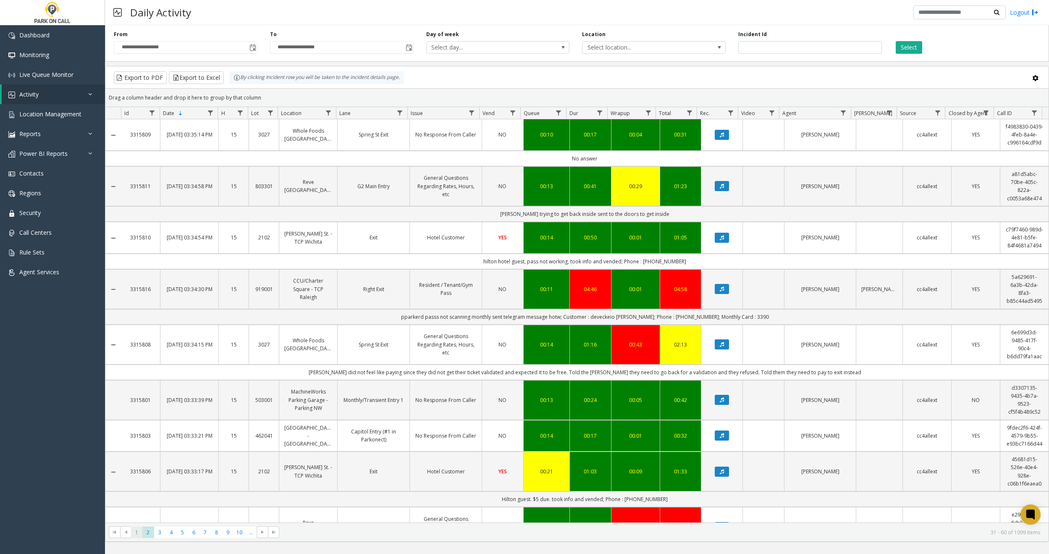
click at [135, 529] on span "1" at bounding box center [136, 532] width 11 height 11
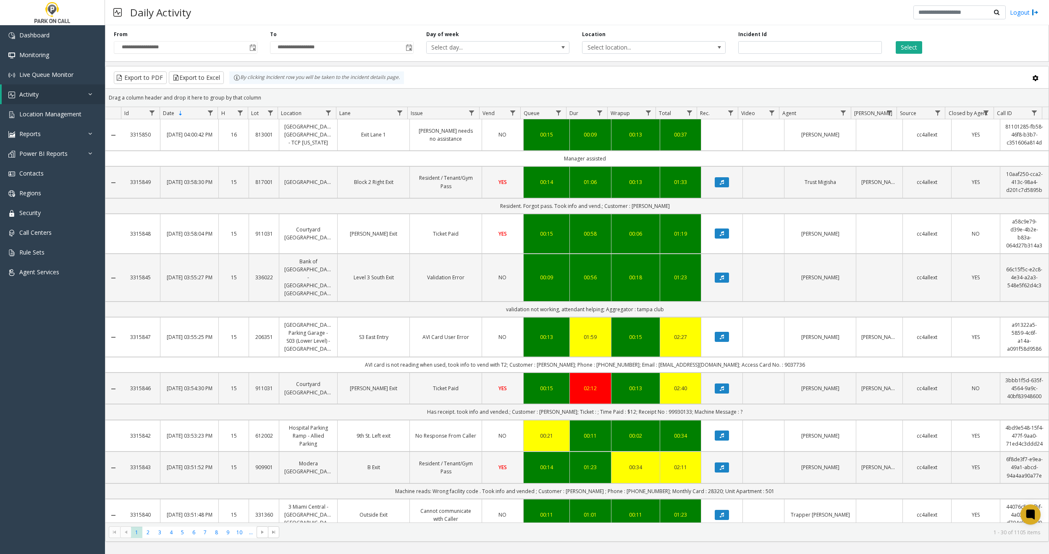
drag, startPoint x: 249, startPoint y: 47, endPoint x: 242, endPoint y: 55, distance: 11.3
click at [250, 46] on span "Toggle popup" at bounding box center [253, 48] width 7 height 7
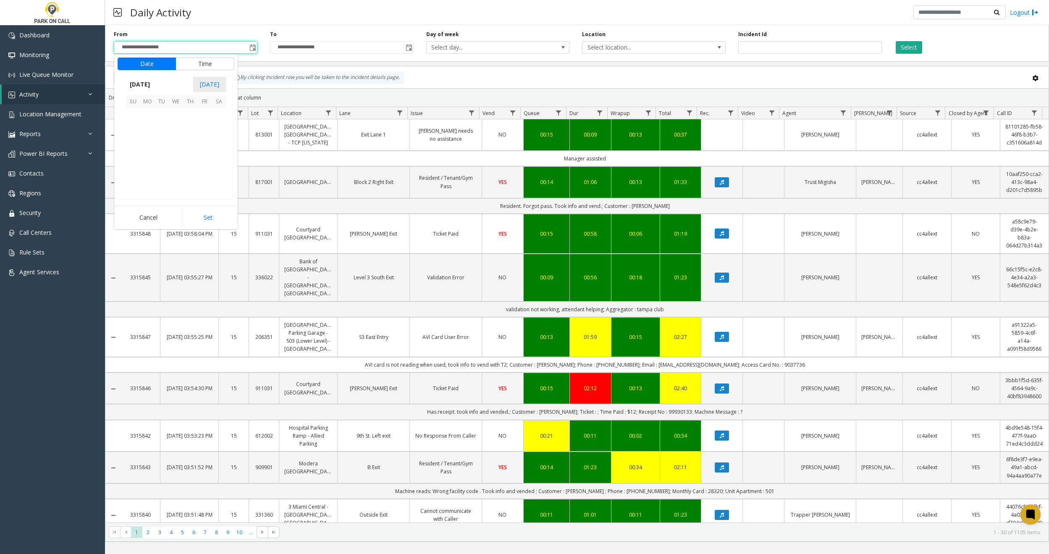
scroll to position [150766, 0]
click at [147, 114] on span "1" at bounding box center [147, 115] width 14 height 14
click at [202, 220] on button "Set" at bounding box center [208, 217] width 53 height 18
type input "**********"
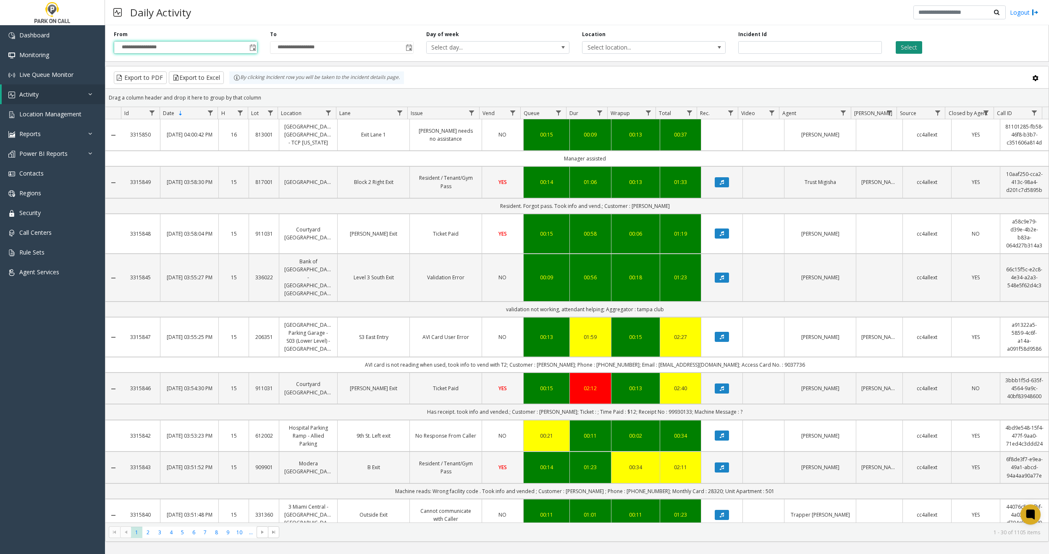
click at [911, 49] on button "Select" at bounding box center [909, 47] width 26 height 13
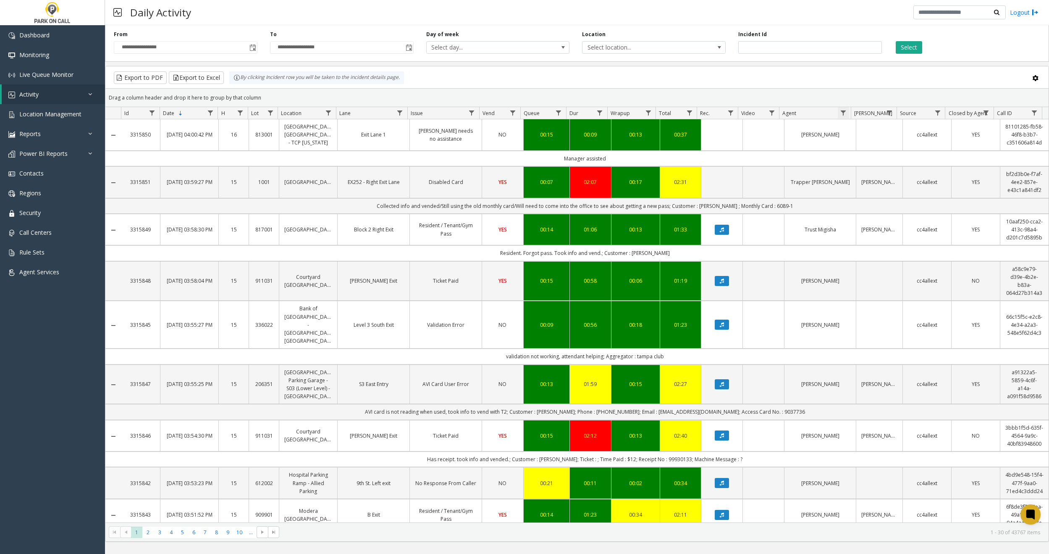
click at [842, 110] on span "Data table" at bounding box center [843, 113] width 7 height 7
click at [863, 153] on input "Agent Filter" at bounding box center [879, 149] width 71 height 14
type input "*****"
click button "Filter" at bounding box center [898, 227] width 34 height 18
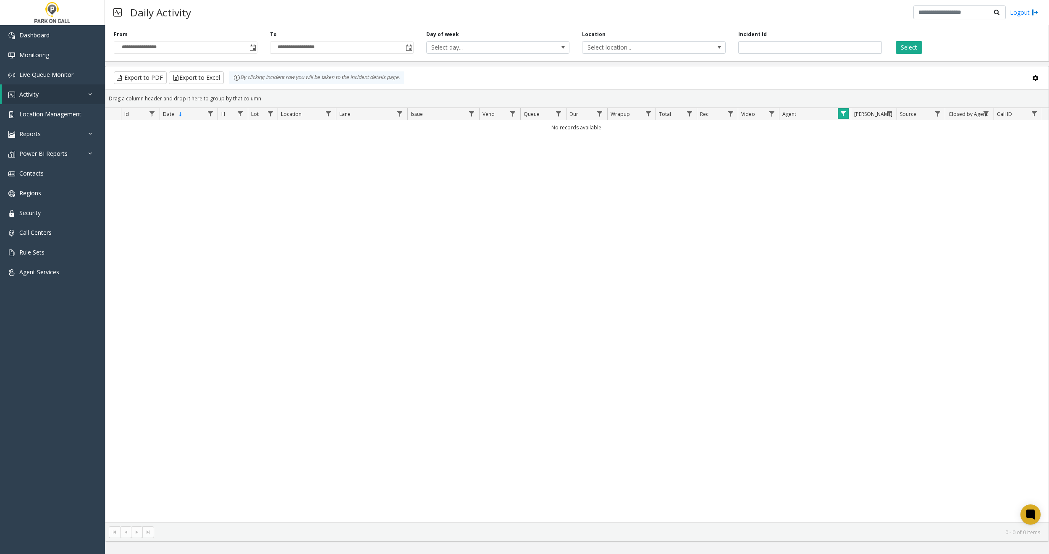
click at [846, 115] on span "Data table" at bounding box center [843, 113] width 7 height 7
click at [866, 229] on button "Clear" at bounding box center [861, 228] width 34 height 18
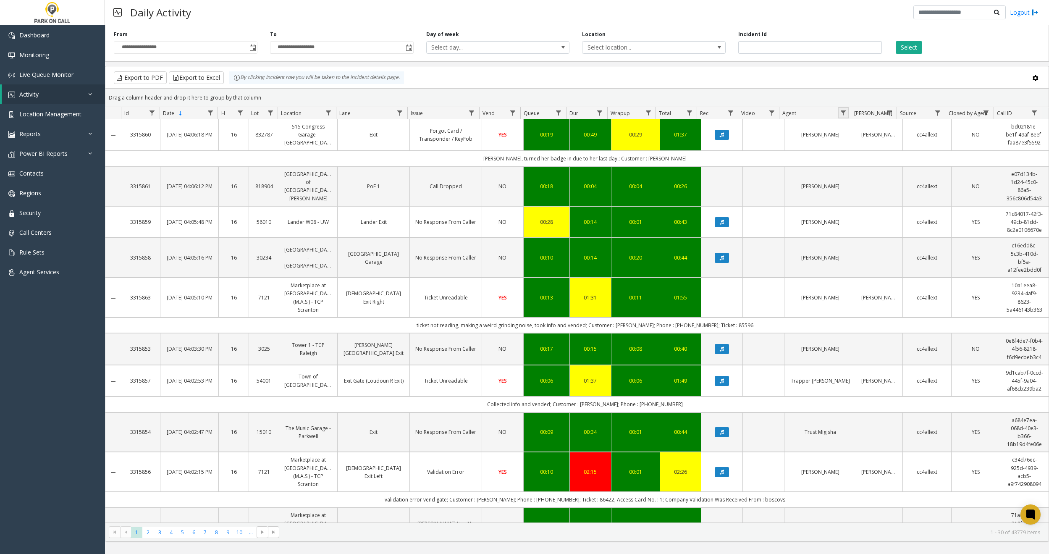
click at [845, 112] on span "Data table" at bounding box center [843, 113] width 7 height 7
click at [872, 145] on input "Agent Filter" at bounding box center [879, 149] width 71 height 14
type input "*"
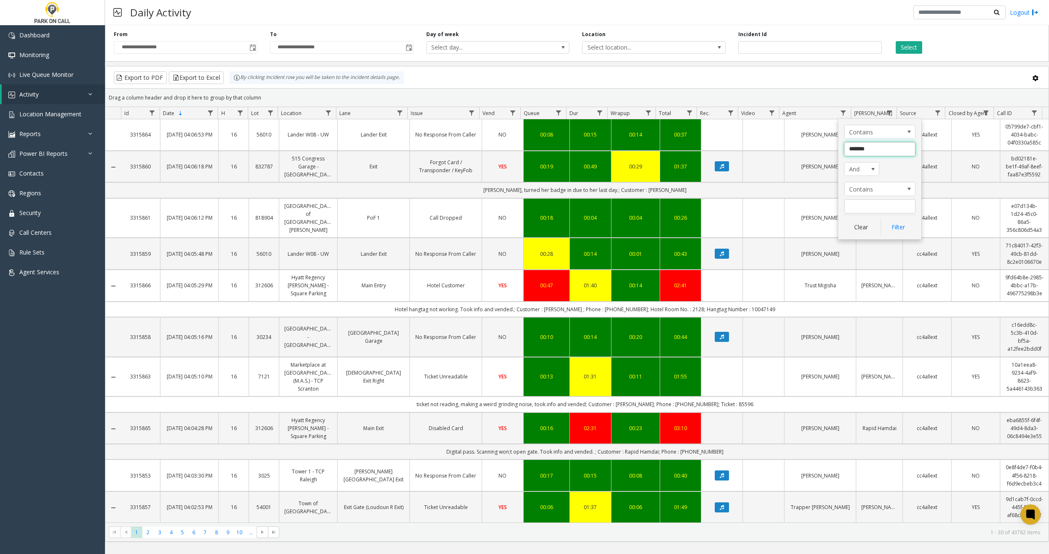
type input "********"
click button "Filter" at bounding box center [898, 227] width 34 height 18
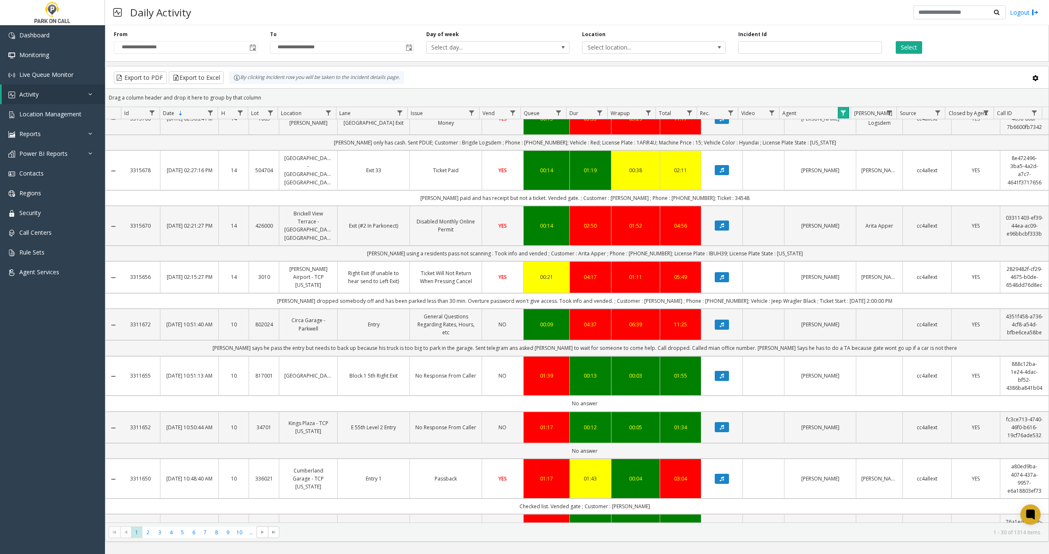
scroll to position [1066, 0]
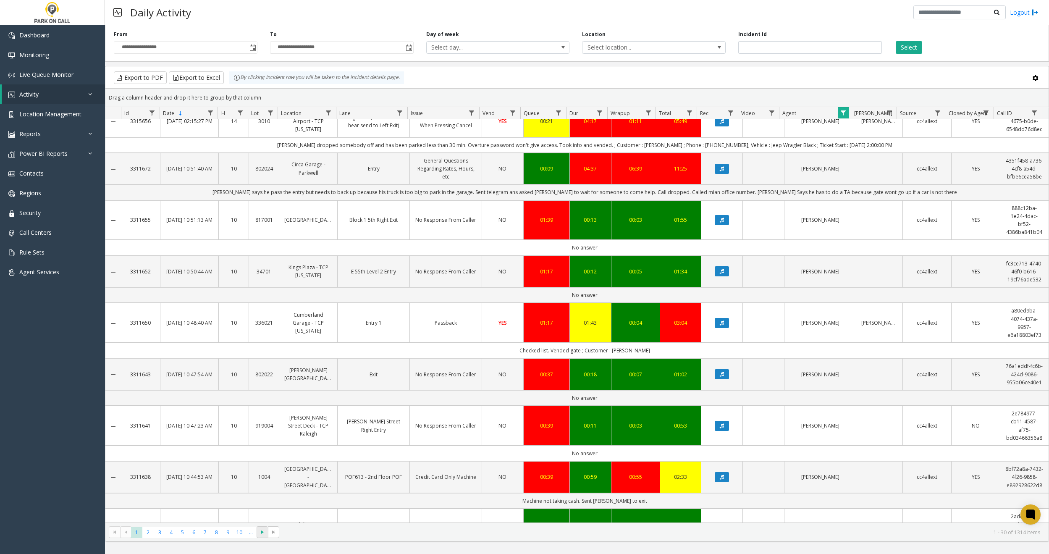
click at [264, 530] on span "Go to the next page" at bounding box center [262, 532] width 7 height 7
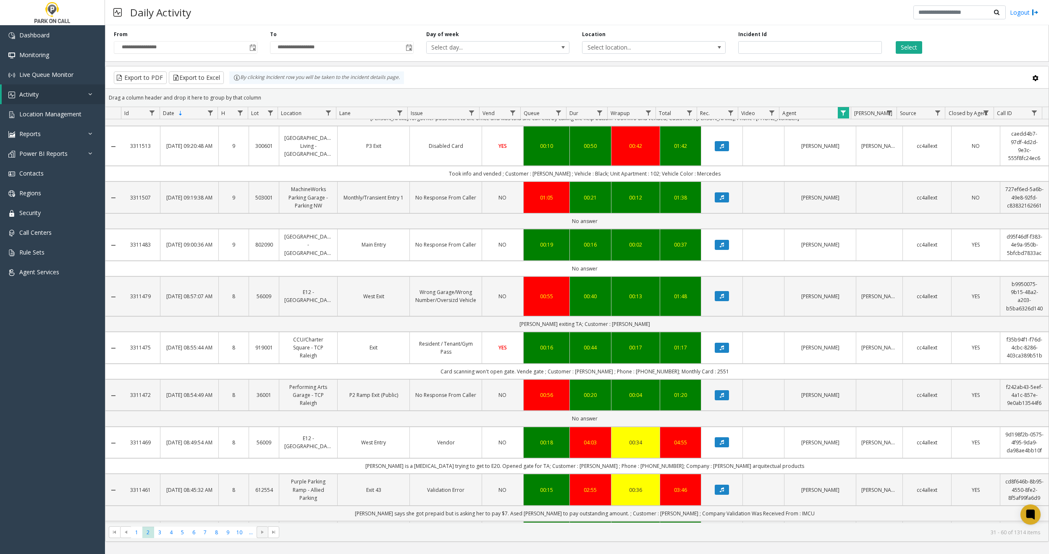
scroll to position [1026, 0]
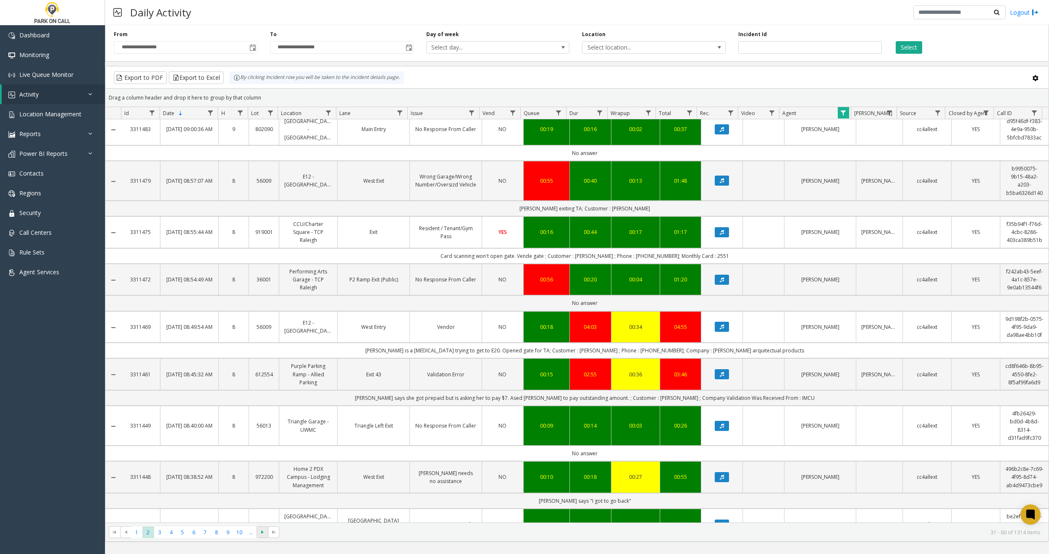
click at [260, 531] on span "Go to the next page" at bounding box center [262, 532] width 7 height 7
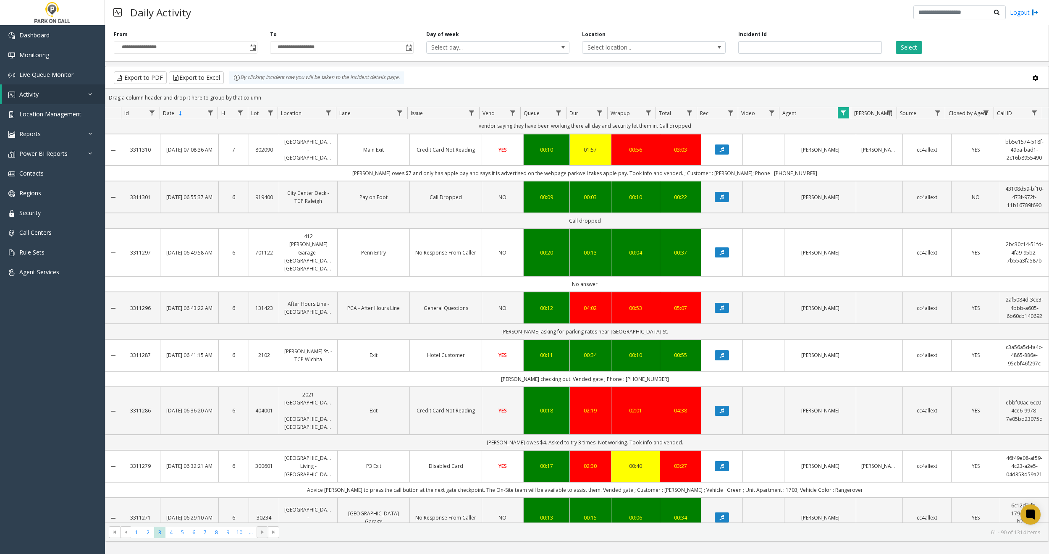
scroll to position [1042, 0]
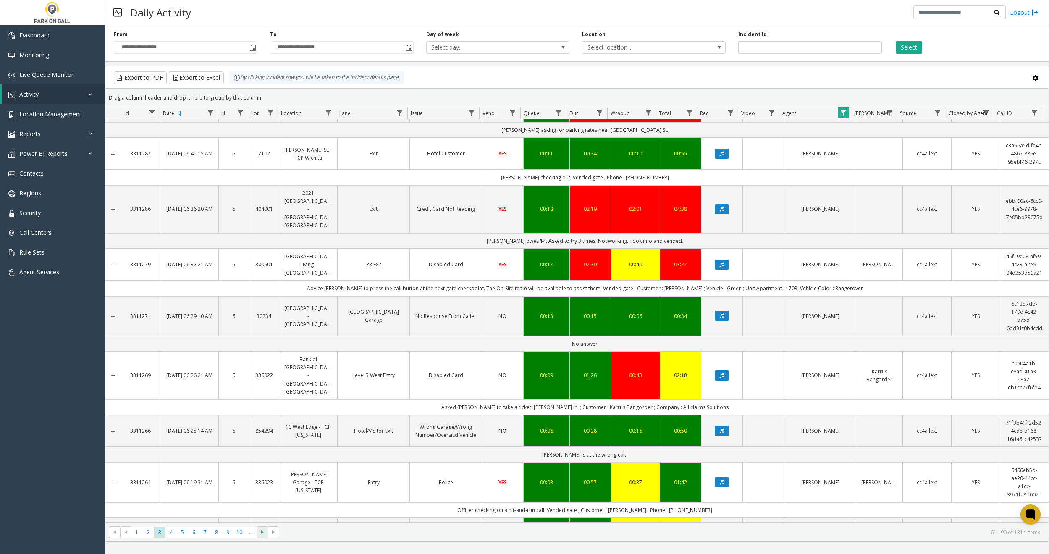
click at [262, 533] on span "Go to the next page" at bounding box center [262, 532] width 7 height 7
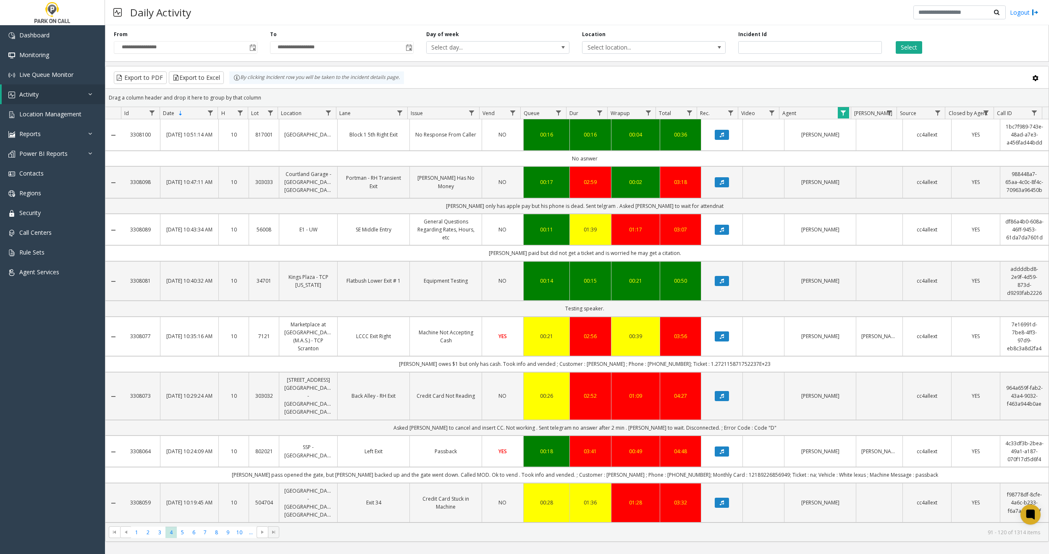
drag, startPoint x: 269, startPoint y: 530, endPoint x: 266, endPoint y: 526, distance: 5.3
click at [267, 528] on kendo-pager-next-buttons at bounding box center [268, 532] width 23 height 12
click at [268, 532] on span at bounding box center [273, 532] width 11 height 12
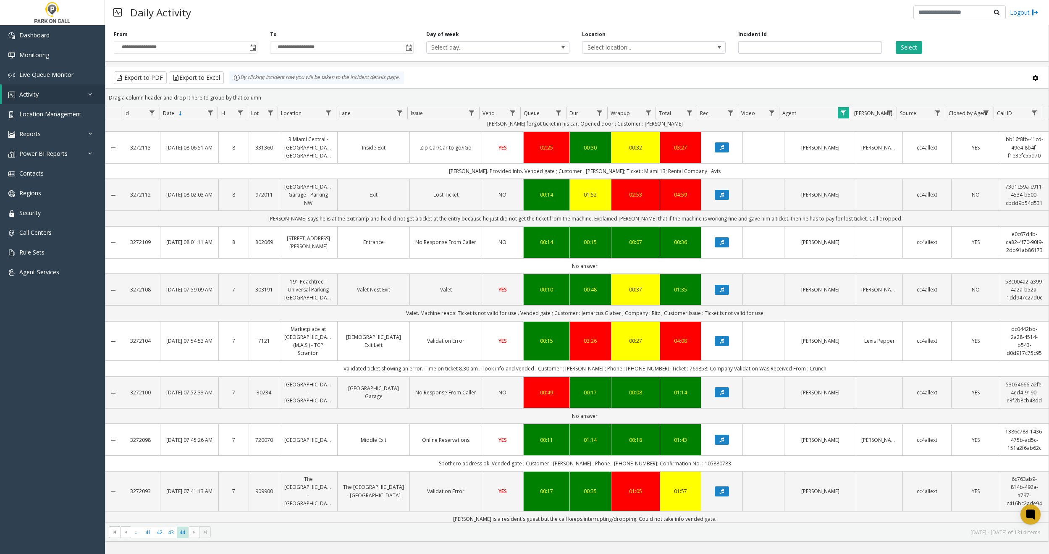
scroll to position [490, 0]
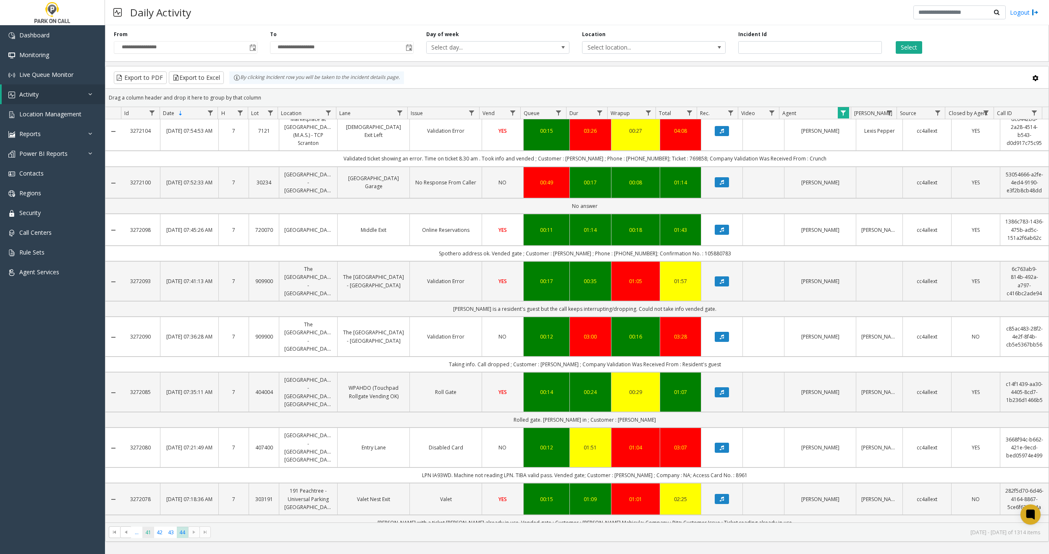
click at [146, 531] on span "41" at bounding box center [147, 532] width 11 height 11
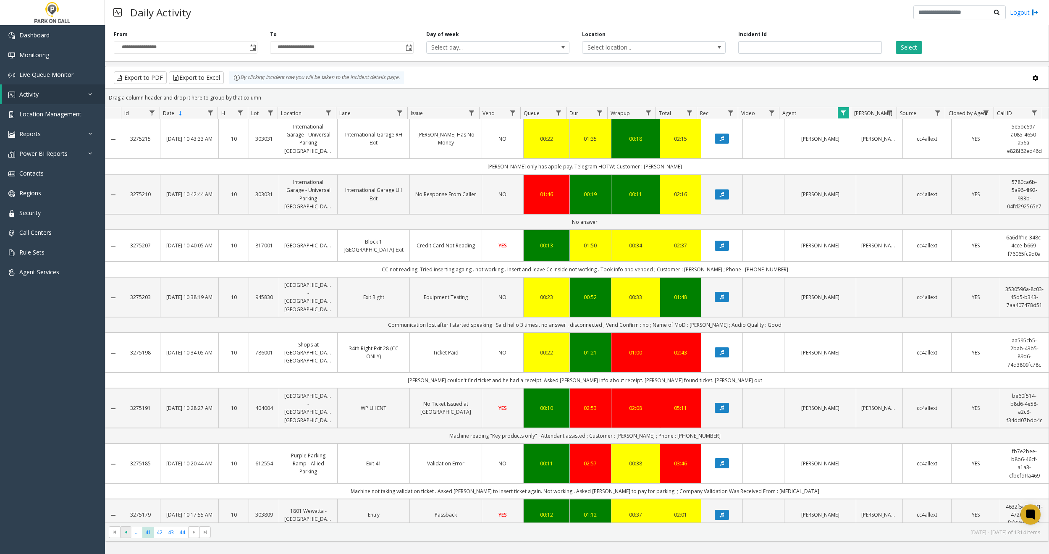
click at [127, 533] on span "Go to the previous page" at bounding box center [126, 532] width 7 height 7
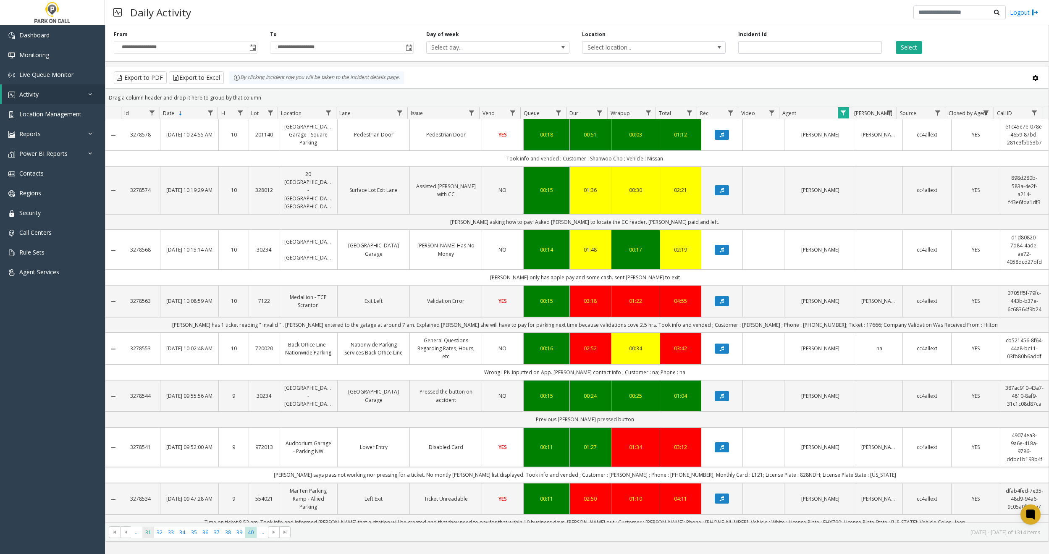
click at [148, 531] on span "31" at bounding box center [147, 532] width 11 height 11
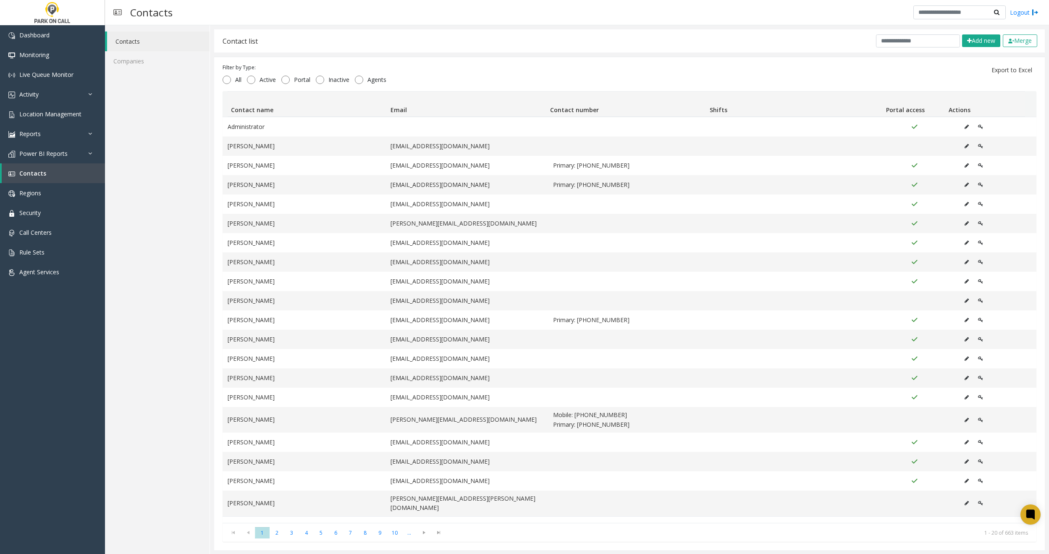
click at [876, 34] on div "Contact list Add new Merge" at bounding box center [629, 40] width 831 height 23
click at [876, 37] on input "text" at bounding box center [918, 40] width 84 height 13
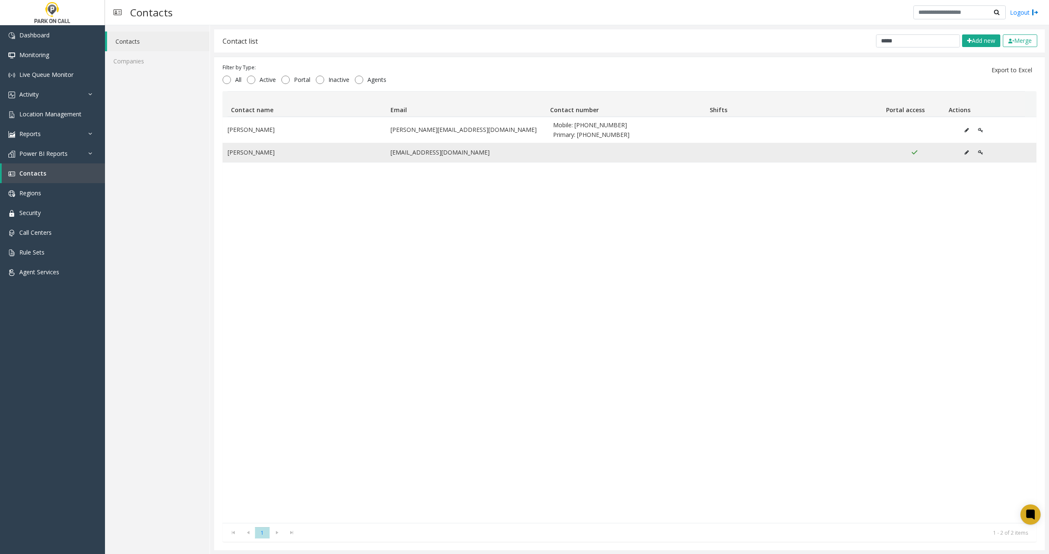
click at [960, 154] on button "Data table" at bounding box center [966, 152] width 13 height 13
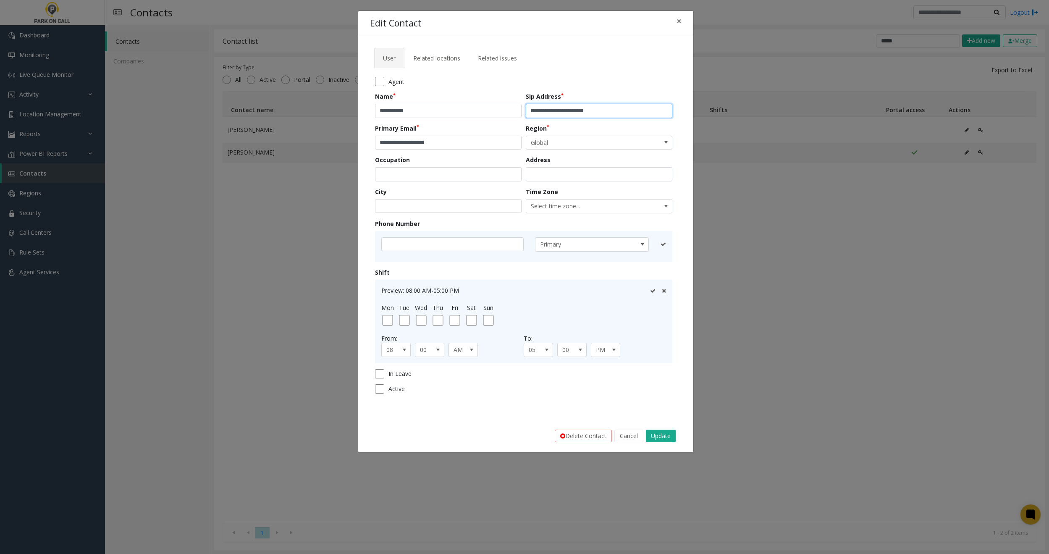
drag, startPoint x: 624, startPoint y: 115, endPoint x: 727, endPoint y: 154, distance: 110.5
click at [733, 118] on div "**********" at bounding box center [524, 277] width 1049 height 554
click at [621, 431] on button "Cancel" at bounding box center [629, 436] width 29 height 13
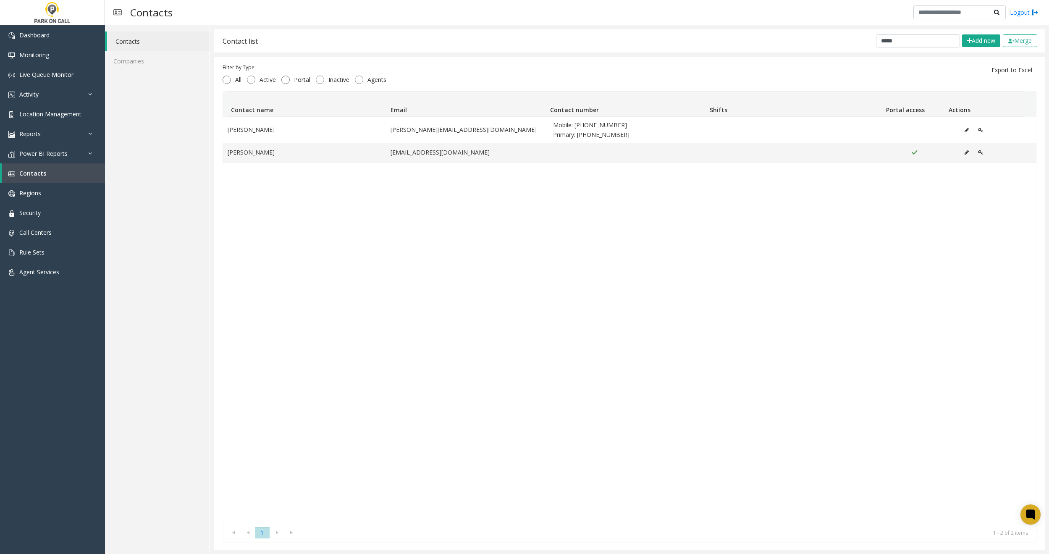
click at [592, 274] on div "[PERSON_NAME] [PERSON_NAME][EMAIL_ADDRESS][DOMAIN_NAME] Mobile: [PHONE_NUMBER] …" at bounding box center [630, 320] width 814 height 406
drag, startPoint x: 895, startPoint y: 43, endPoint x: 891, endPoint y: 44, distance: 4.3
click at [894, 43] on input "*****" at bounding box center [918, 40] width 84 height 13
type input "*"
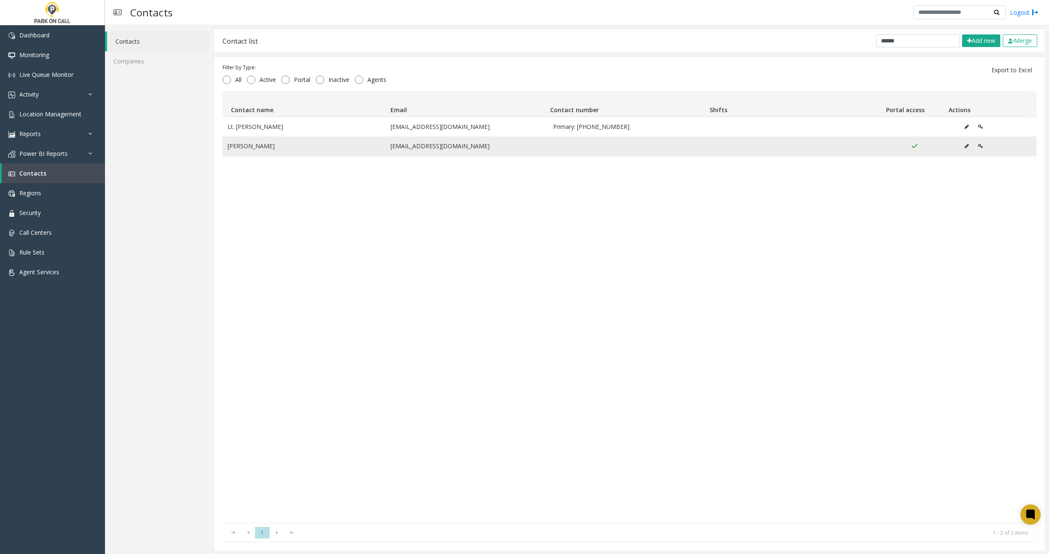
click at [960, 145] on button "Data table" at bounding box center [966, 146] width 13 height 13
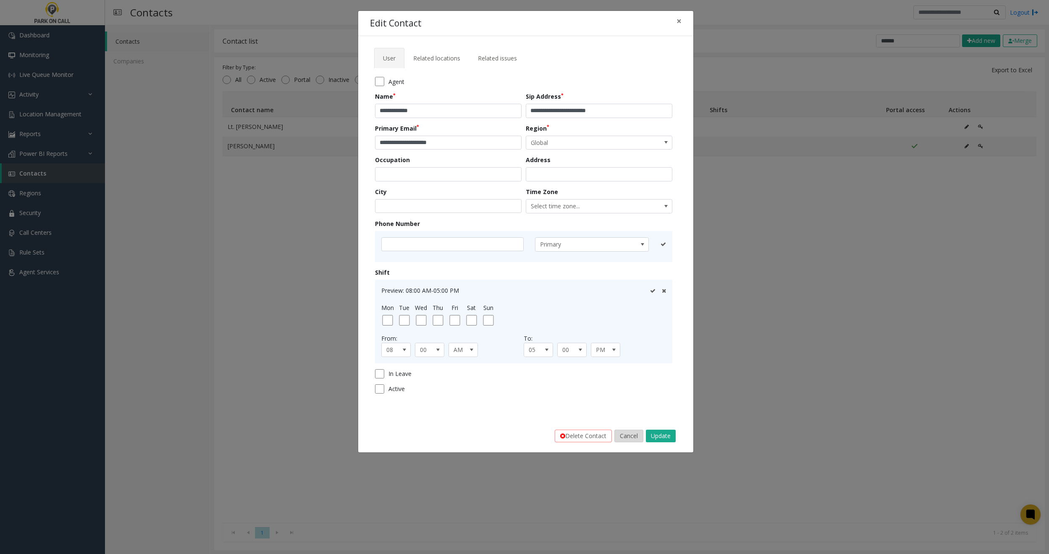
click at [624, 435] on button "Cancel" at bounding box center [629, 436] width 29 height 13
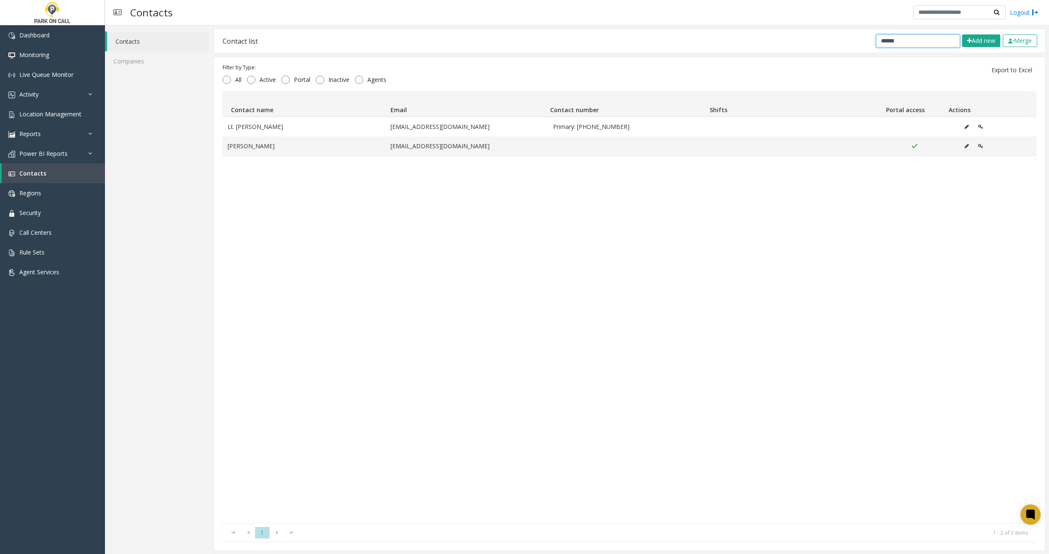
drag, startPoint x: 898, startPoint y: 40, endPoint x: 818, endPoint y: 39, distance: 79.8
click at [818, 39] on div "Contact list ****** Add new Merge" at bounding box center [629, 40] width 831 height 23
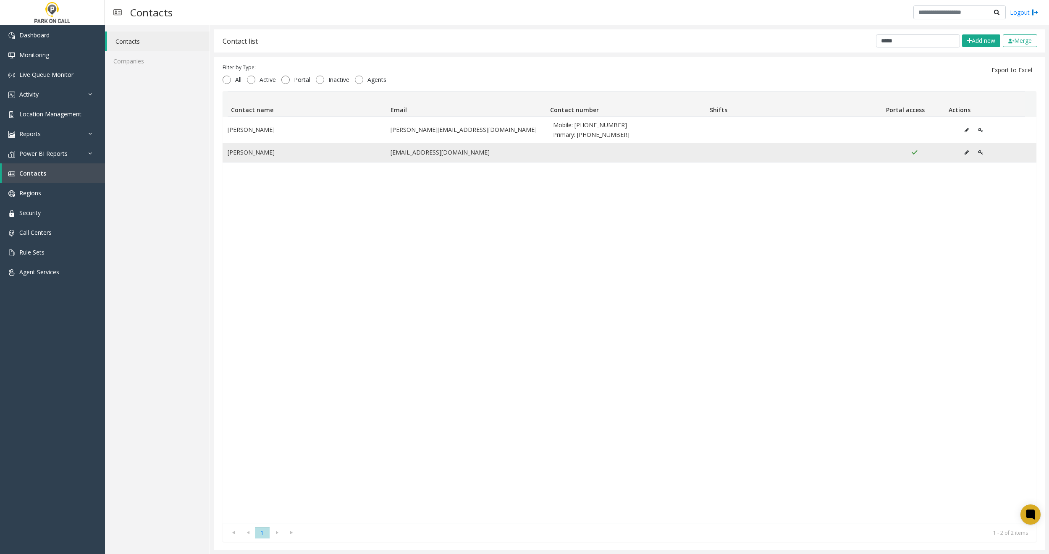
click at [965, 150] on icon "Data table" at bounding box center [967, 152] width 4 height 5
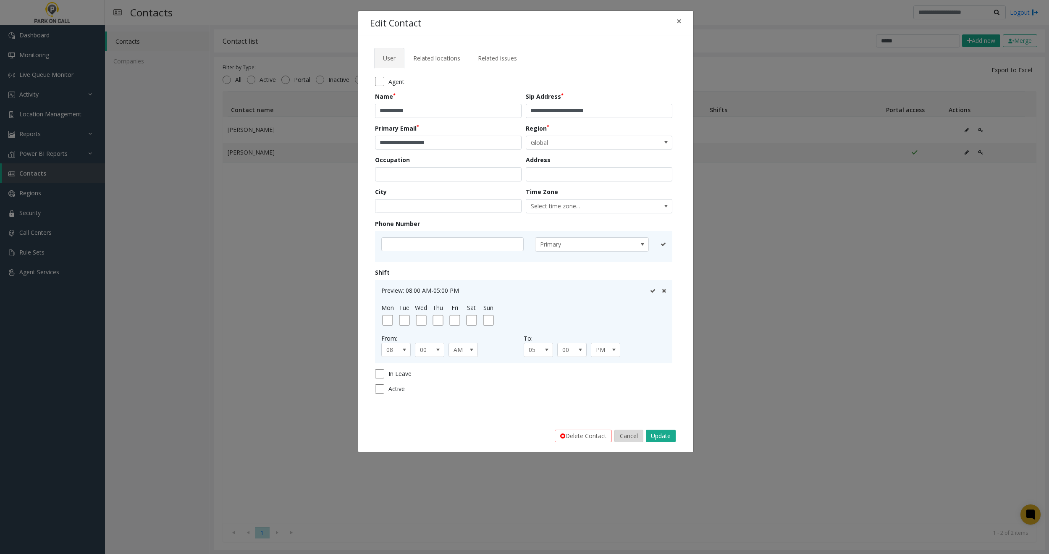
click at [628, 435] on button "Cancel" at bounding box center [629, 436] width 29 height 13
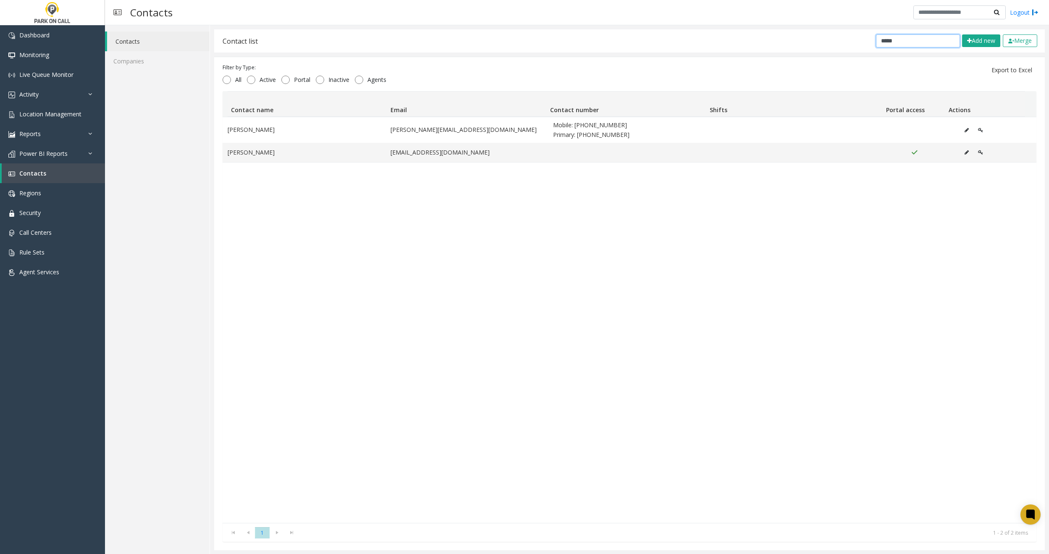
drag, startPoint x: 907, startPoint y: 44, endPoint x: 702, endPoint y: 43, distance: 205.0
click at [704, 44] on div "Contact list ***** Add new Merge" at bounding box center [629, 40] width 831 height 23
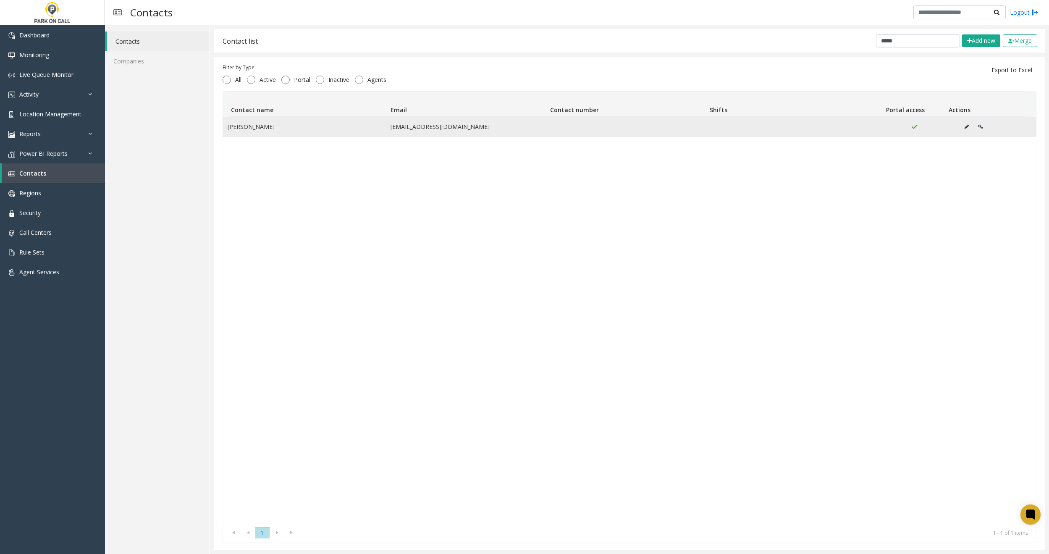
click at [965, 126] on icon "Data table" at bounding box center [967, 126] width 4 height 5
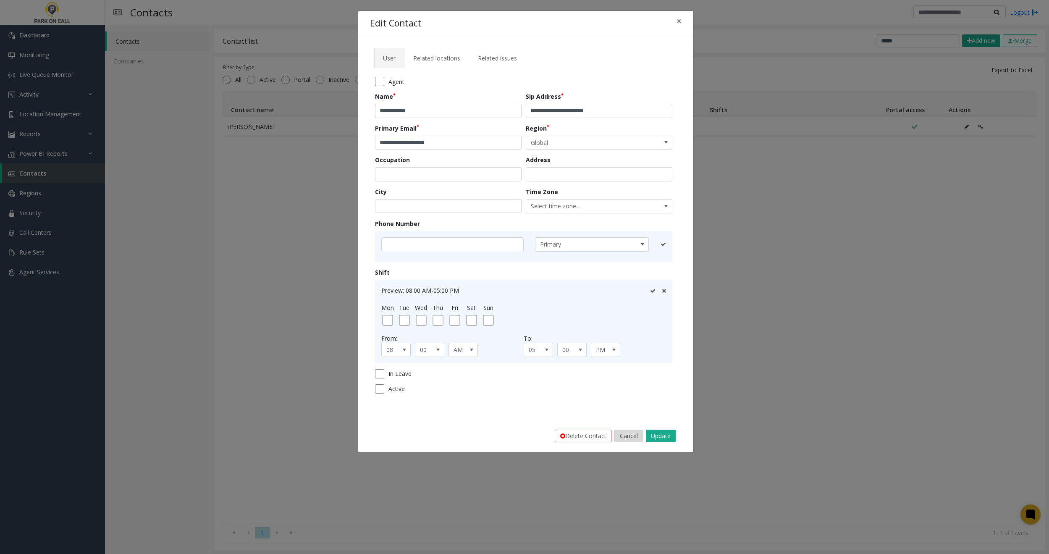
click at [631, 434] on button "Cancel" at bounding box center [629, 436] width 29 height 13
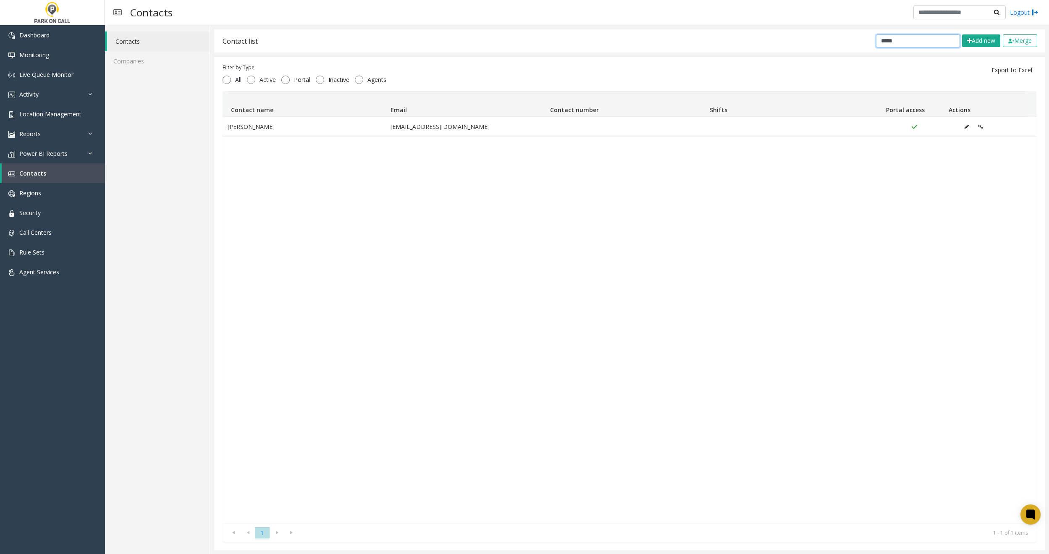
drag, startPoint x: 893, startPoint y: 43, endPoint x: 775, endPoint y: 40, distance: 118.1
click at [777, 40] on div "Contact list ***** Add new Merge" at bounding box center [629, 40] width 831 height 23
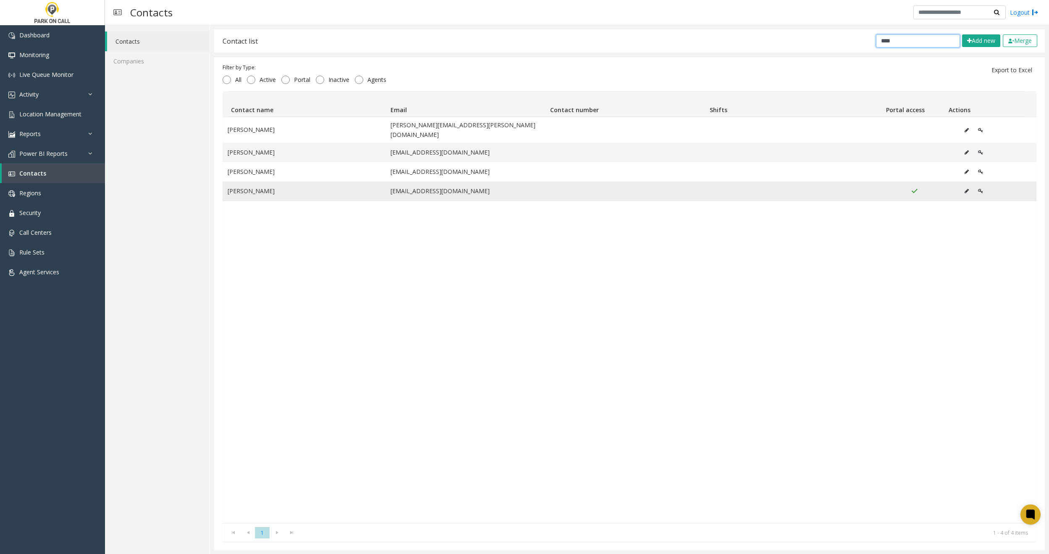
type input "****"
click at [965, 189] on icon "Data table" at bounding box center [967, 191] width 4 height 5
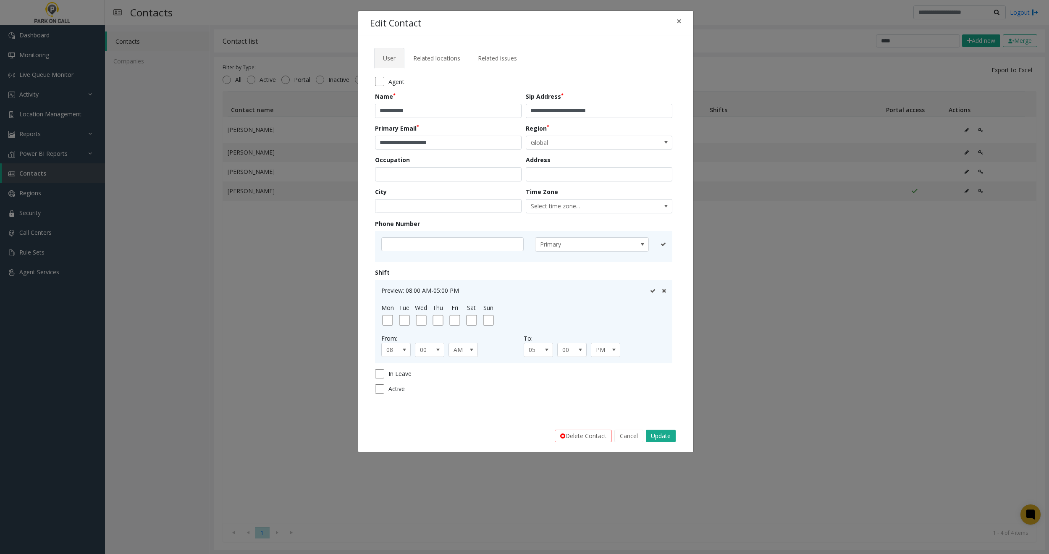
drag, startPoint x: 624, startPoint y: 431, endPoint x: 620, endPoint y: 423, distance: 9.2
click at [624, 432] on button "Cancel" at bounding box center [629, 436] width 29 height 13
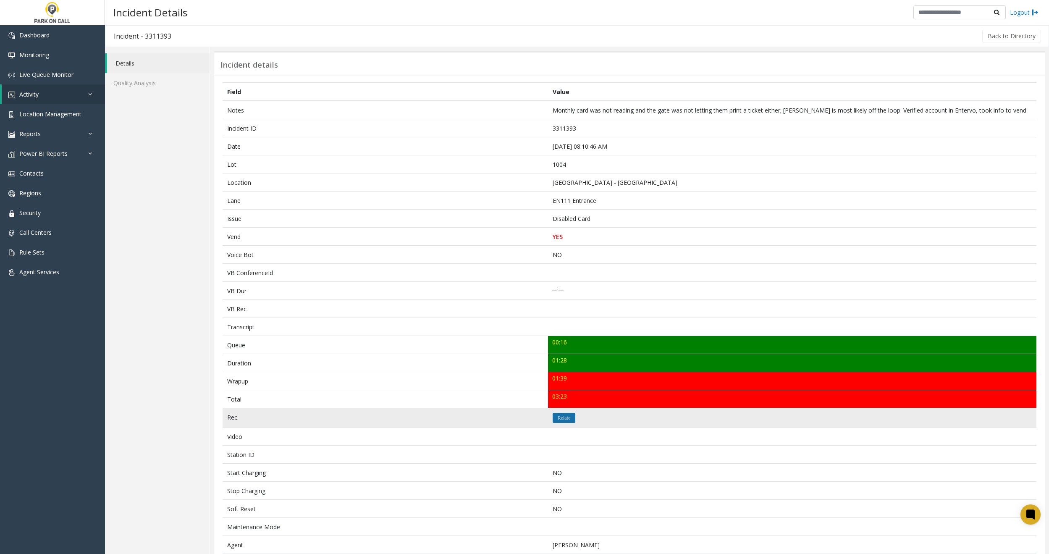
click at [554, 415] on button "Relate" at bounding box center [564, 418] width 23 height 10
click at [565, 420] on icon "Relate" at bounding box center [564, 417] width 13 height 5
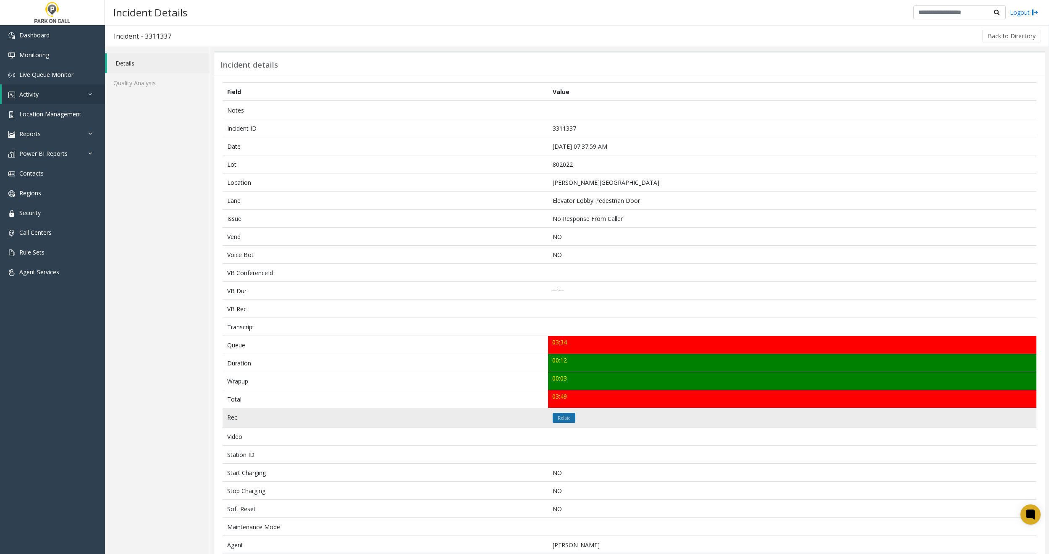
click at [562, 418] on icon "Relate" at bounding box center [564, 417] width 13 height 5
click at [560, 418] on icon "Relate" at bounding box center [564, 417] width 13 height 5
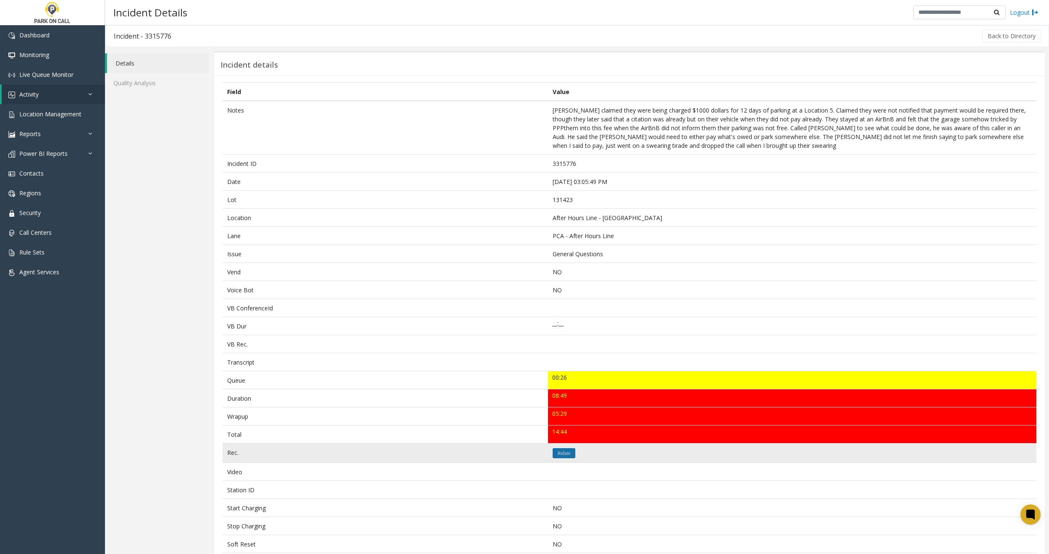
click at [562, 451] on icon "Relate" at bounding box center [564, 453] width 13 height 5
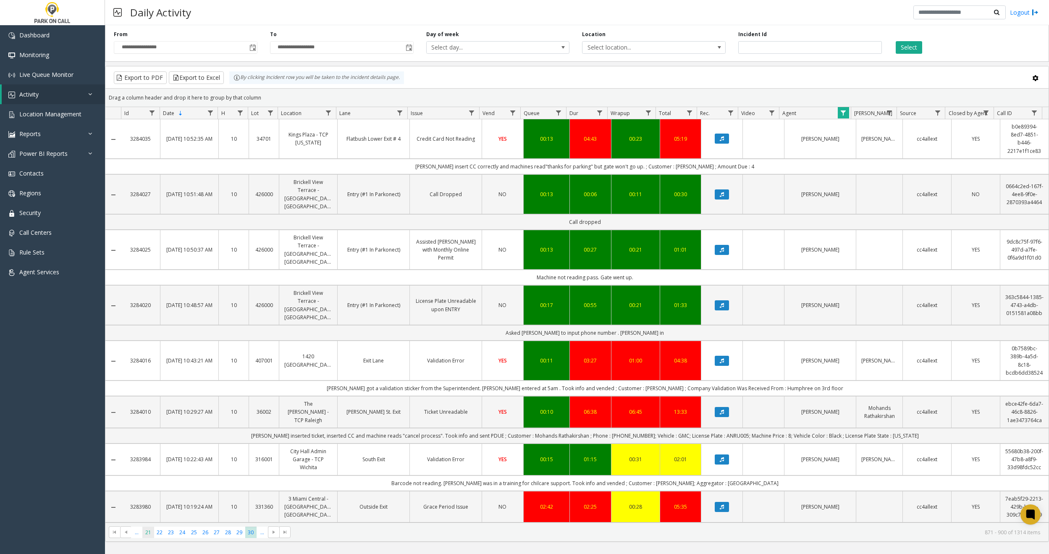
click at [148, 532] on span "21" at bounding box center [147, 532] width 11 height 11
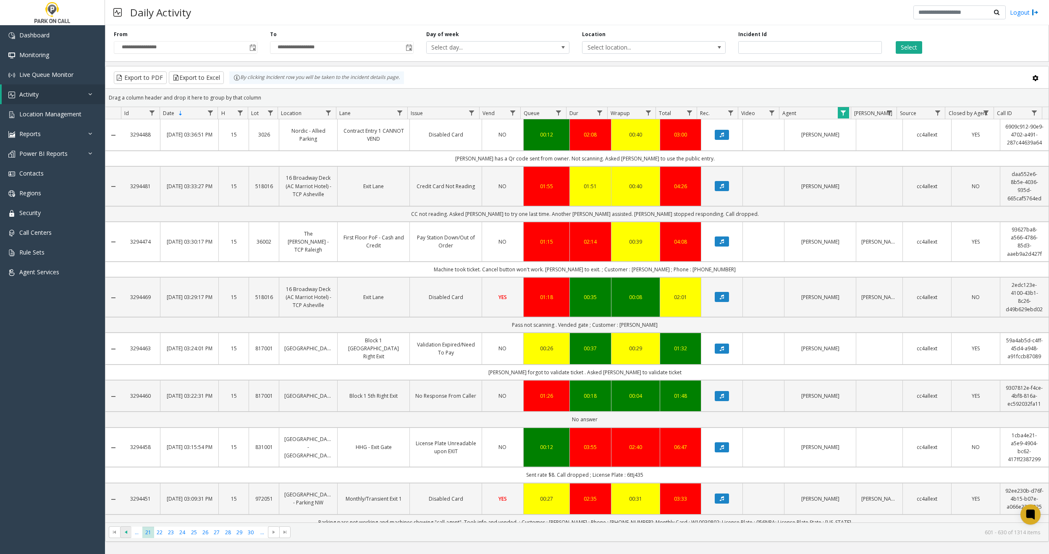
click at [123, 531] on span "Go to the previous page" at bounding box center [126, 532] width 7 height 7
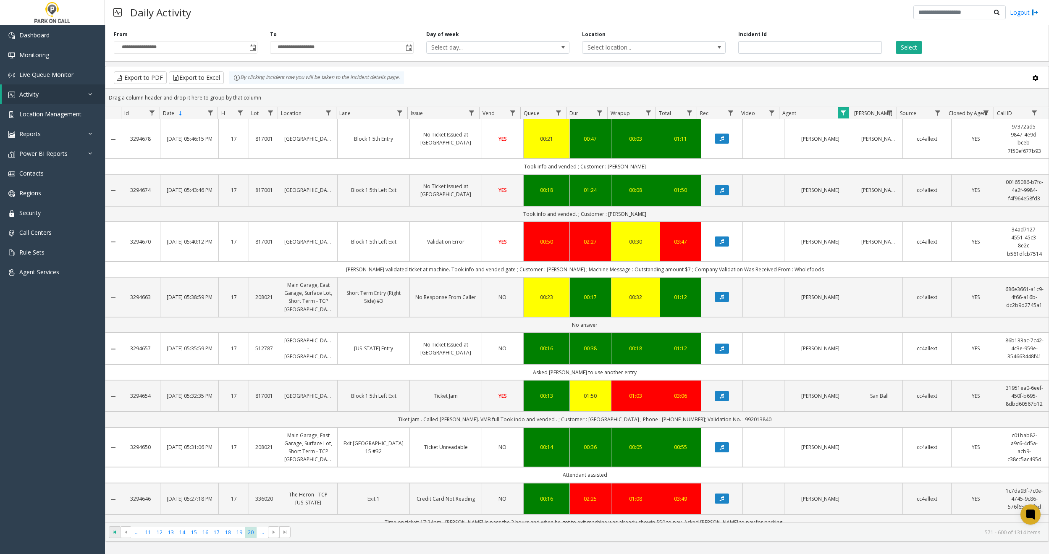
click at [114, 532] on span "Go to the first page" at bounding box center [114, 532] width 7 height 7
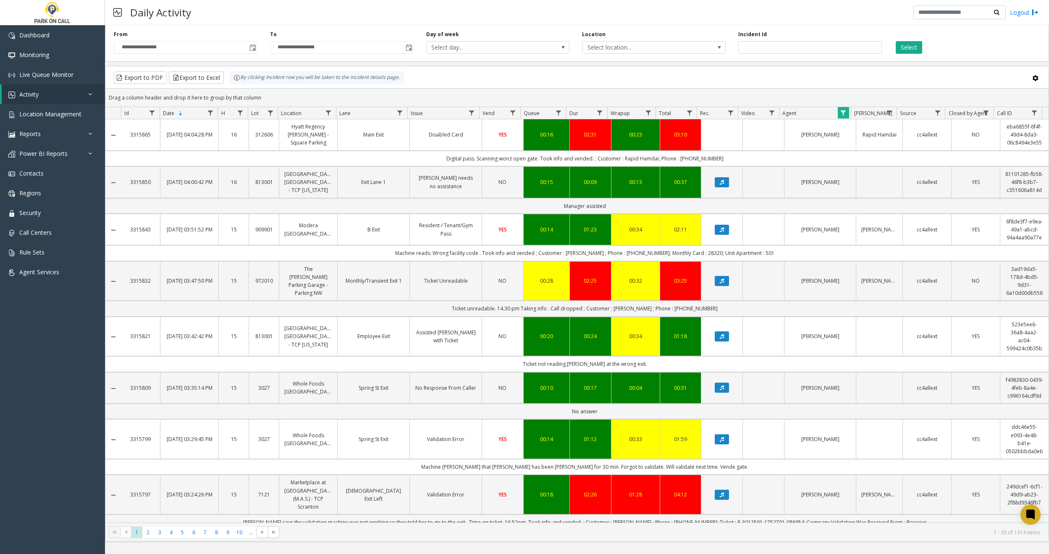
click at [843, 112] on span "Data table" at bounding box center [843, 113] width 7 height 7
click at [863, 227] on button "Clear" at bounding box center [861, 227] width 34 height 18
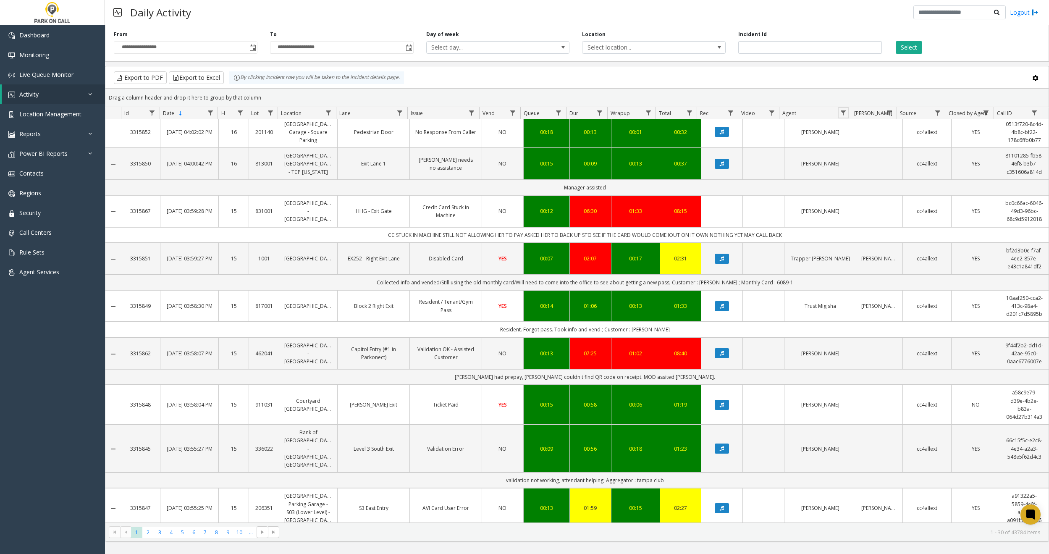
scroll to position [909, 0]
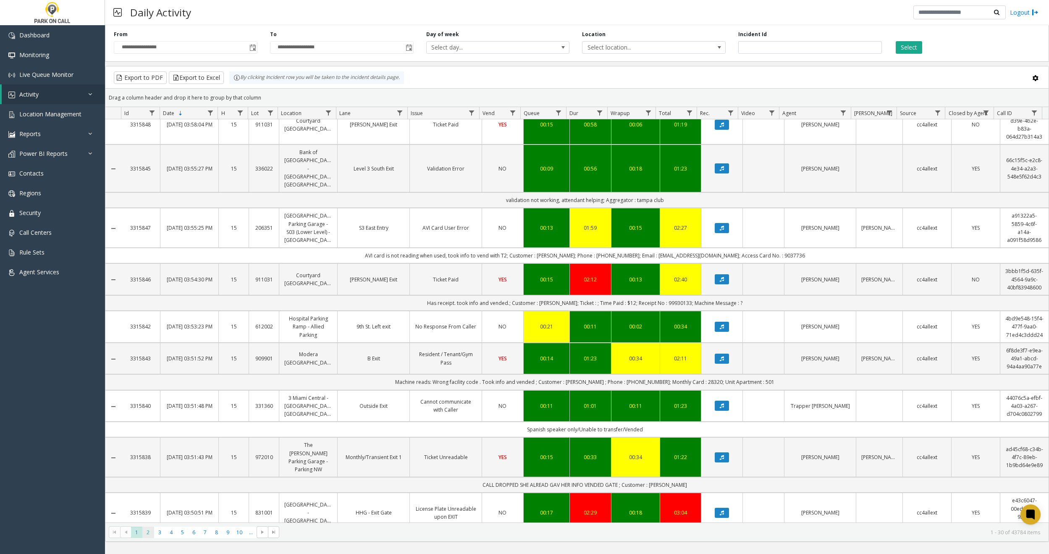
click at [151, 531] on span "2" at bounding box center [147, 532] width 11 height 11
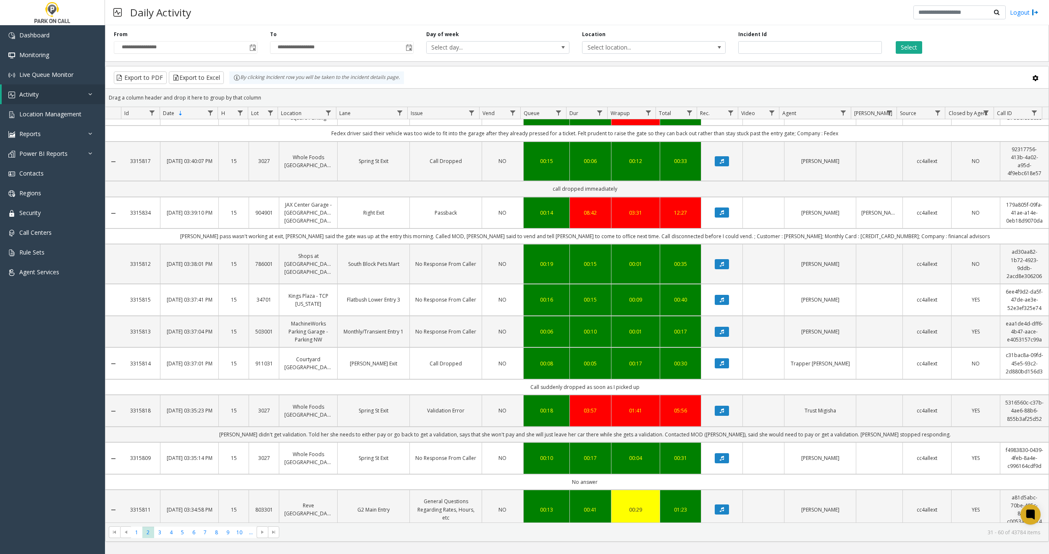
scroll to position [1020, 0]
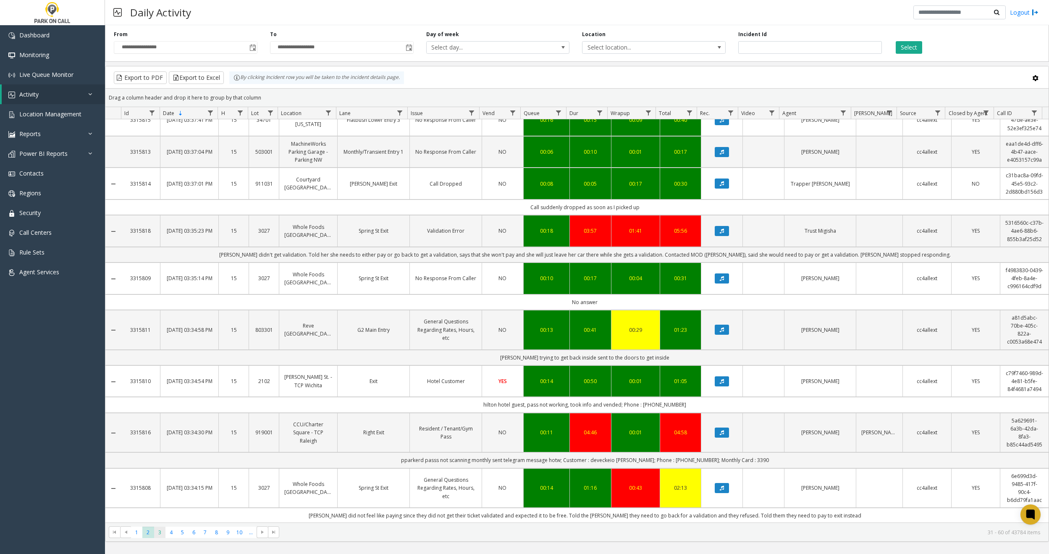
click at [159, 529] on span "3" at bounding box center [159, 532] width 11 height 11
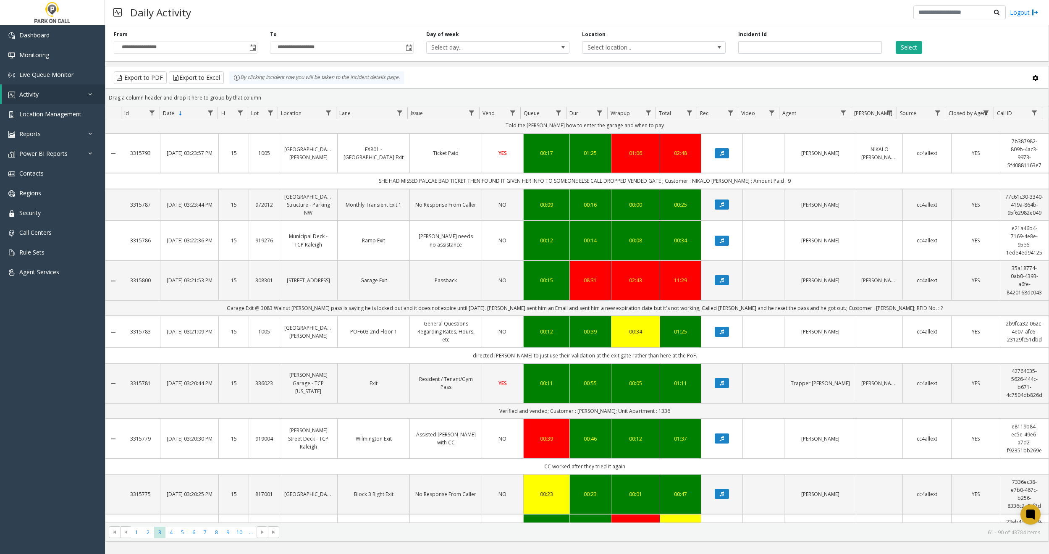
scroll to position [925, 0]
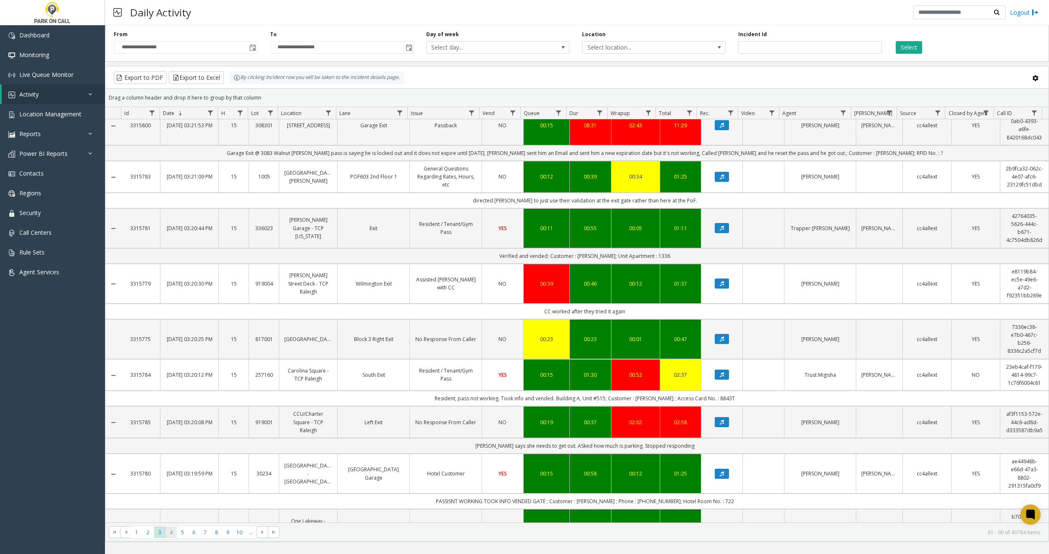
click at [171, 537] on span "4" at bounding box center [171, 532] width 11 height 11
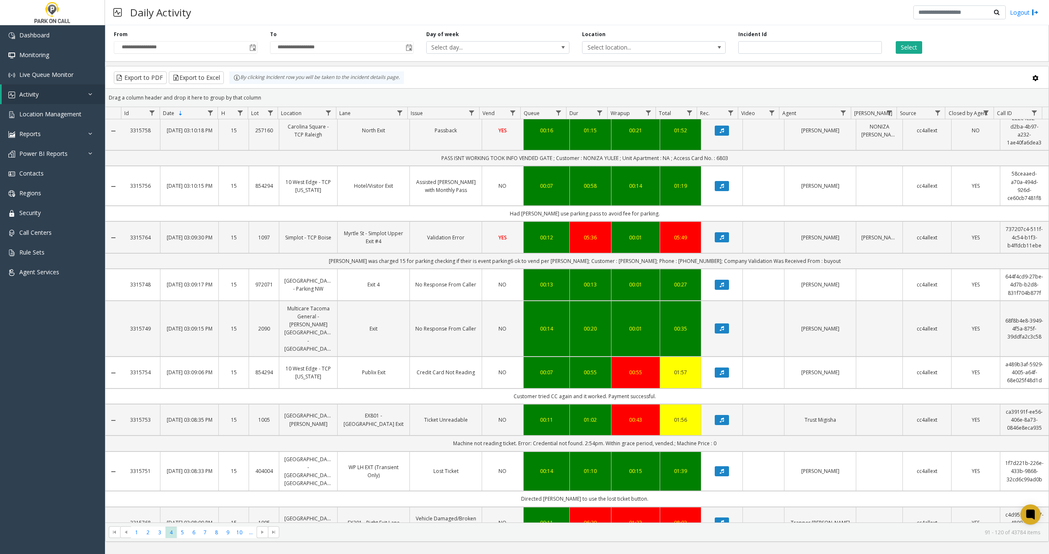
scroll to position [957, 0]
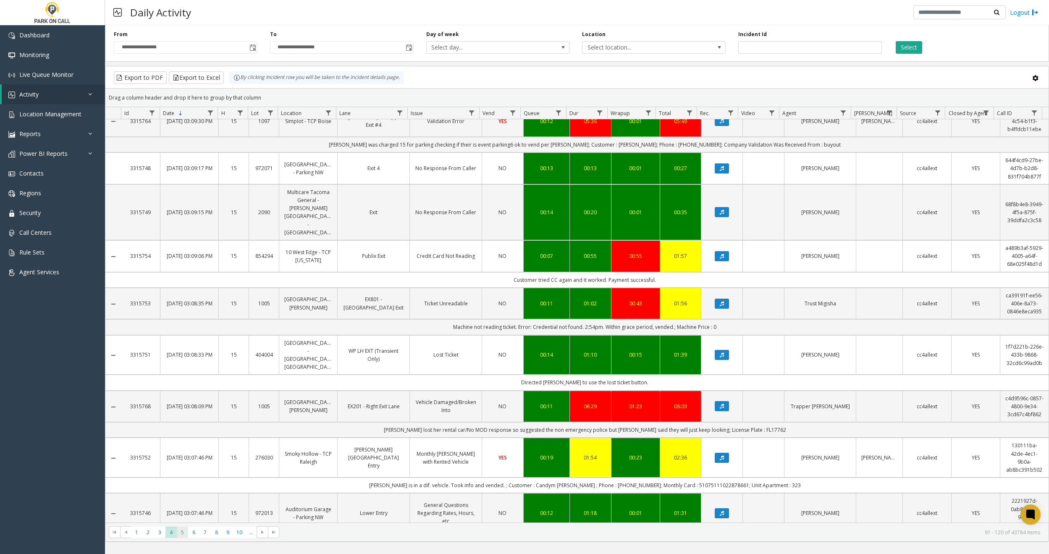
click at [181, 532] on span "5" at bounding box center [182, 532] width 11 height 11
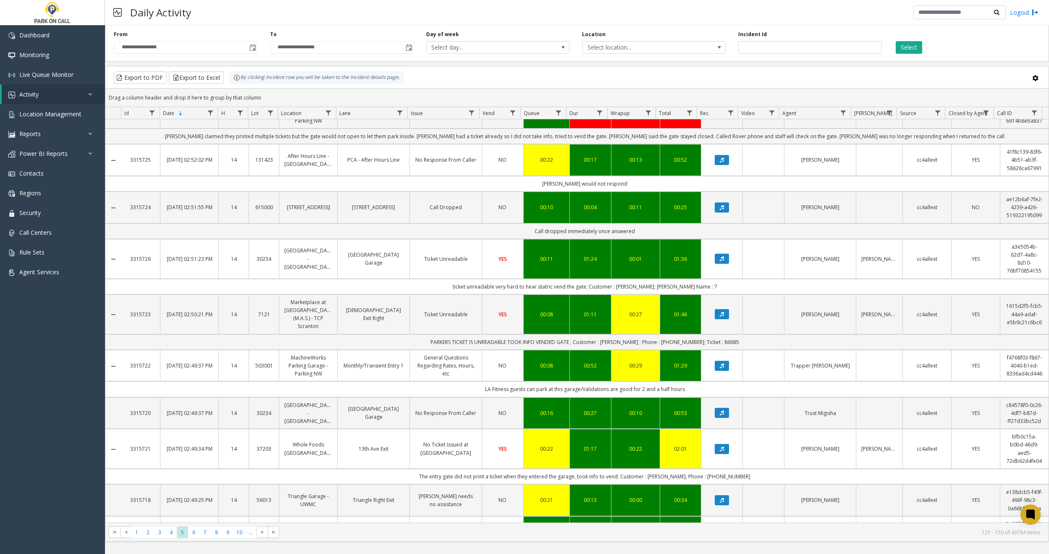
scroll to position [988, 0]
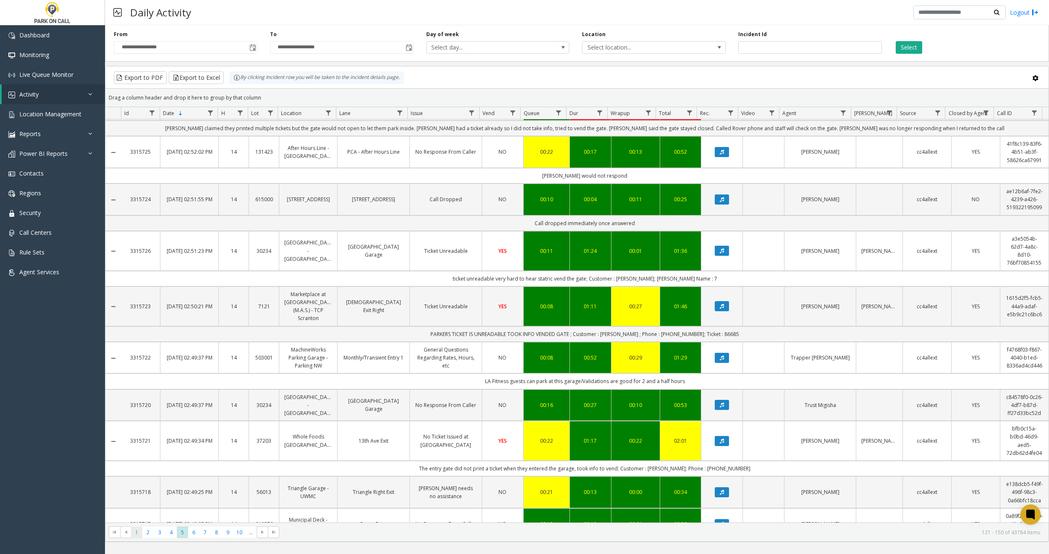
click at [131, 531] on span "1" at bounding box center [136, 532] width 11 height 11
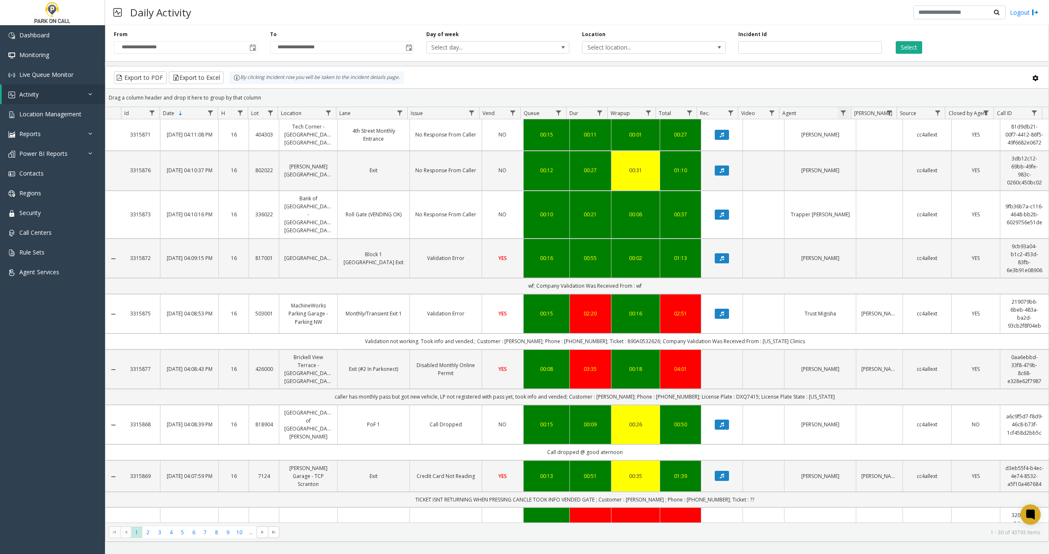
click at [846, 113] on span "Data table" at bounding box center [843, 113] width 7 height 7
click at [862, 149] on input "Agent Filter" at bounding box center [879, 149] width 71 height 14
type input "********"
click button "Filter" at bounding box center [898, 227] width 34 height 18
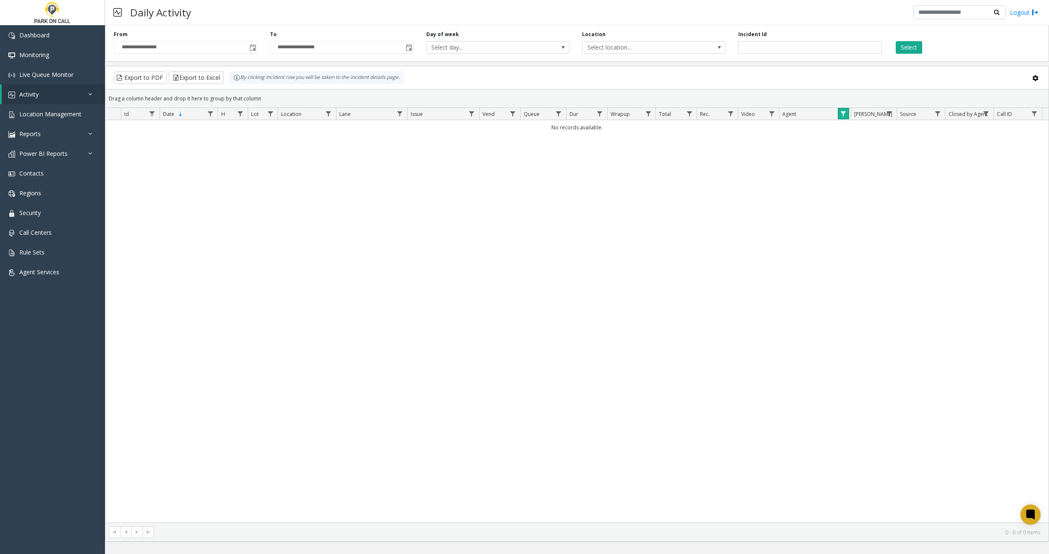
click at [838, 111] on link "Data table" at bounding box center [843, 113] width 11 height 11
click at [868, 231] on button "Clear" at bounding box center [861, 228] width 34 height 18
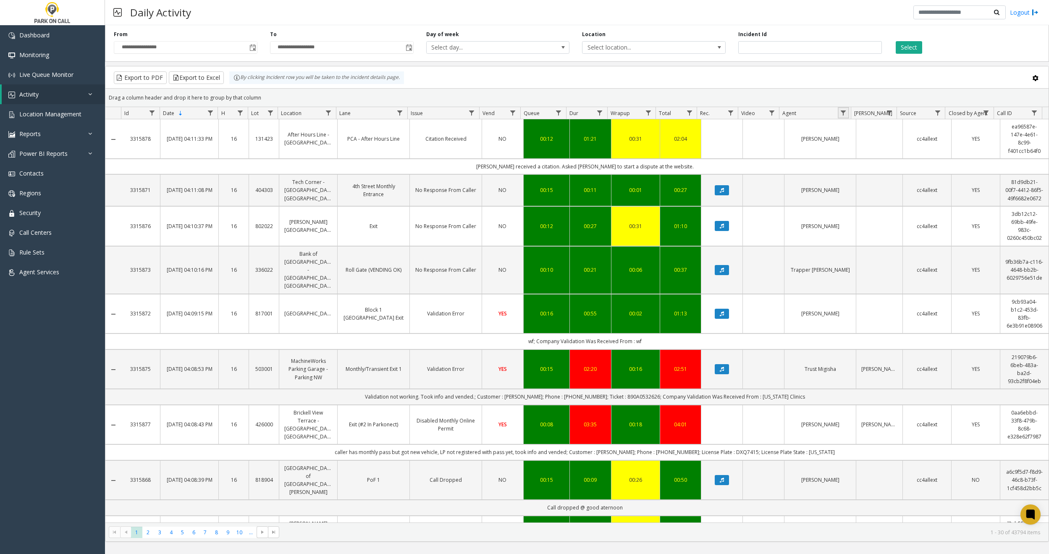
click at [841, 113] on span "Data table" at bounding box center [843, 113] width 7 height 7
click at [862, 150] on input "Agent Filter" at bounding box center [879, 149] width 71 height 14
type input "******"
click button "Filter" at bounding box center [898, 227] width 34 height 18
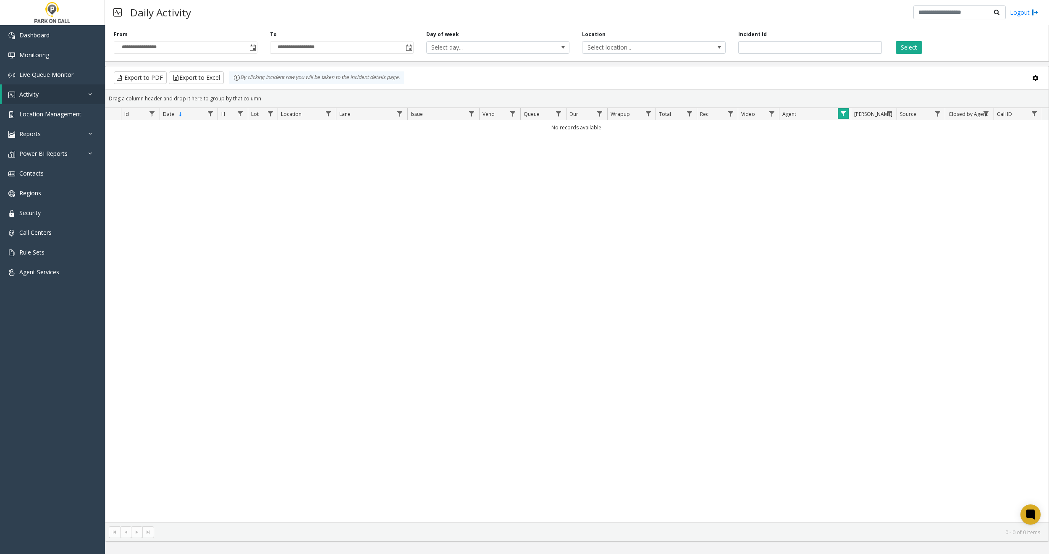
click at [844, 111] on span "Data table" at bounding box center [843, 113] width 7 height 7
click at [897, 230] on button "Filter" at bounding box center [898, 228] width 34 height 18
click at [843, 113] on span "Data table" at bounding box center [843, 113] width 7 height 7
click at [860, 231] on button "Clear" at bounding box center [861, 228] width 34 height 18
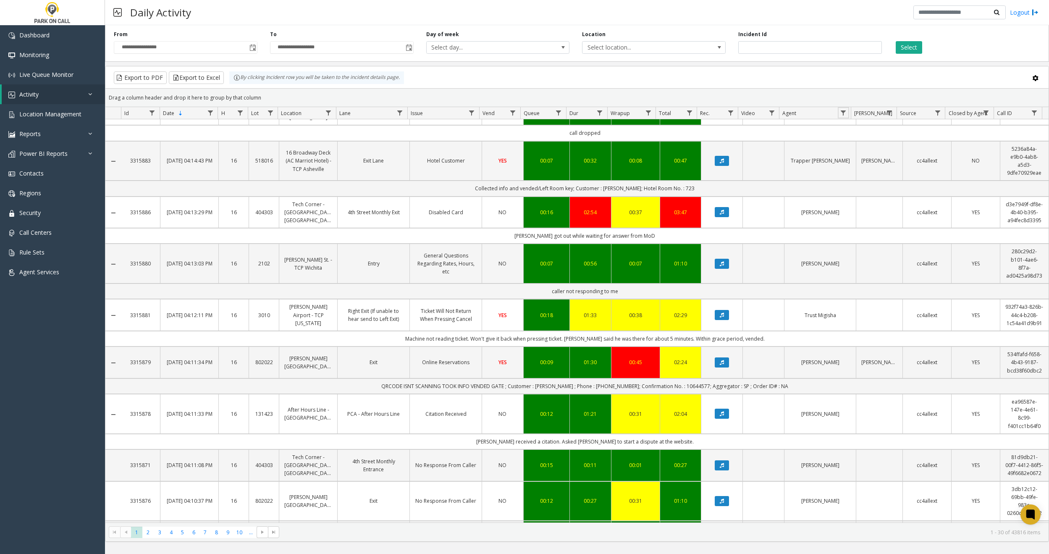
scroll to position [933, 0]
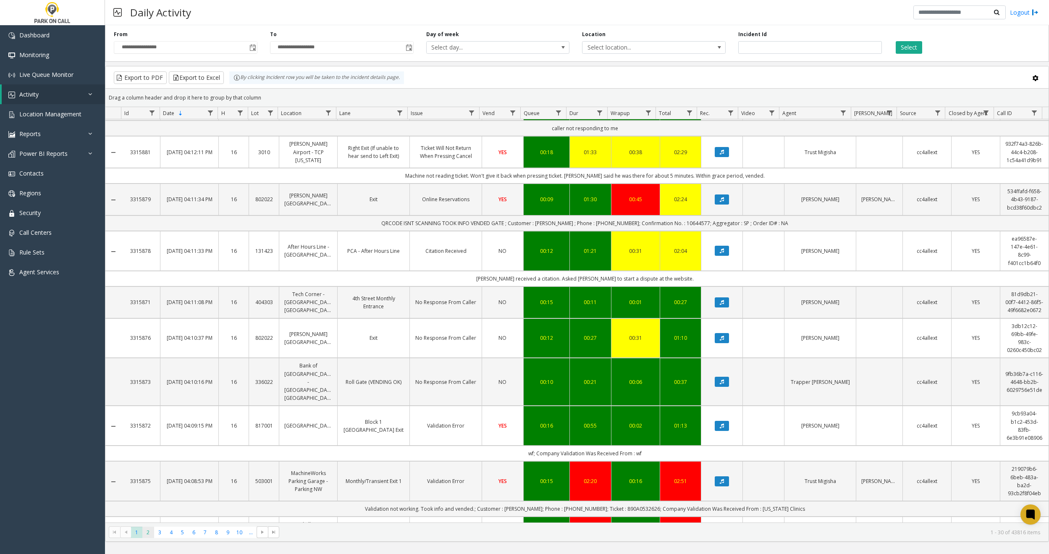
click at [146, 531] on span "2" at bounding box center [147, 532] width 11 height 11
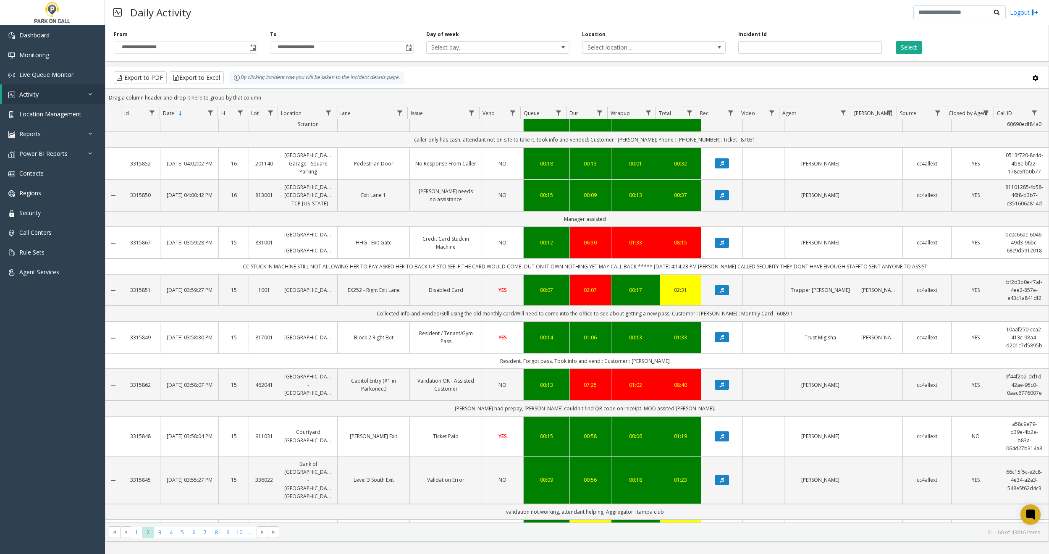
scroll to position [909, 0]
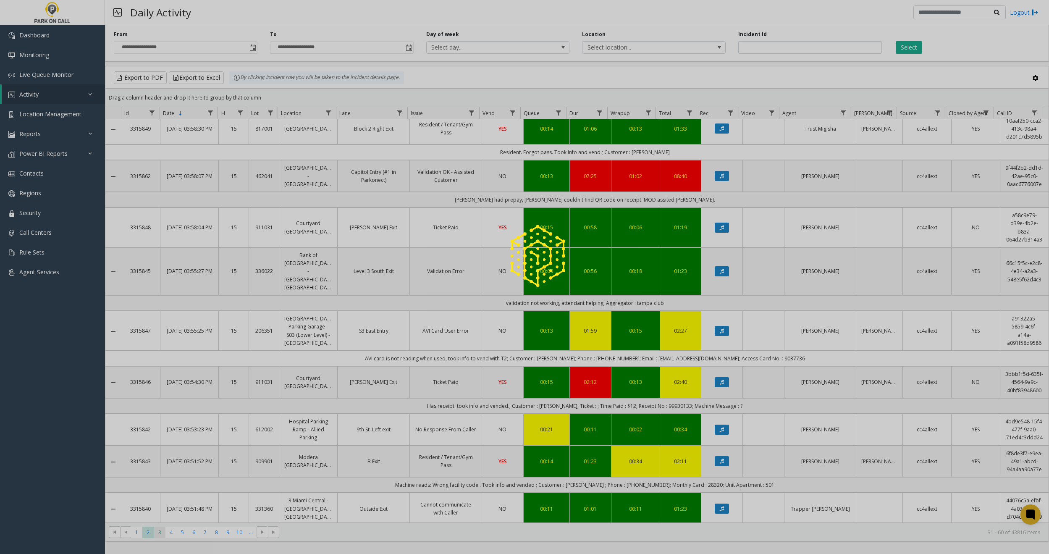
click at [158, 531] on div at bounding box center [524, 277] width 1049 height 554
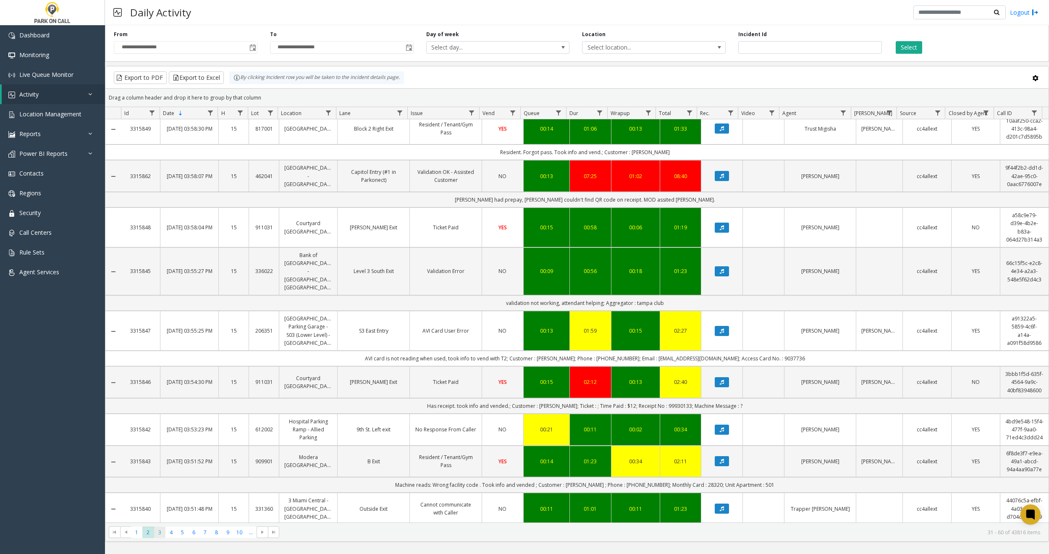
click at [157, 535] on span "3" at bounding box center [159, 532] width 11 height 11
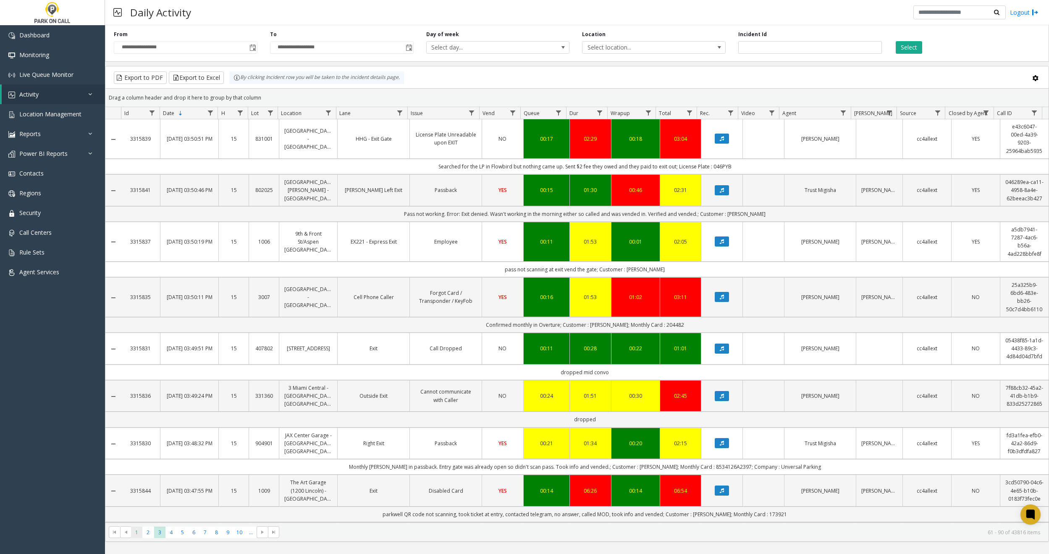
click at [138, 533] on span "1" at bounding box center [136, 532] width 11 height 11
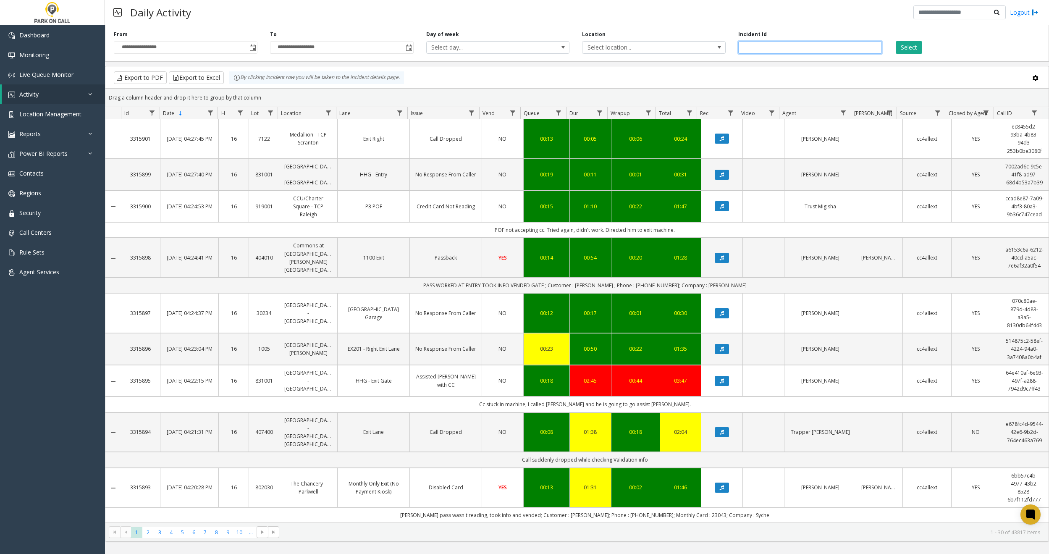
click at [837, 52] on input "number" at bounding box center [810, 47] width 144 height 13
type input "*******"
click at [902, 50] on button "Select" at bounding box center [909, 47] width 26 height 13
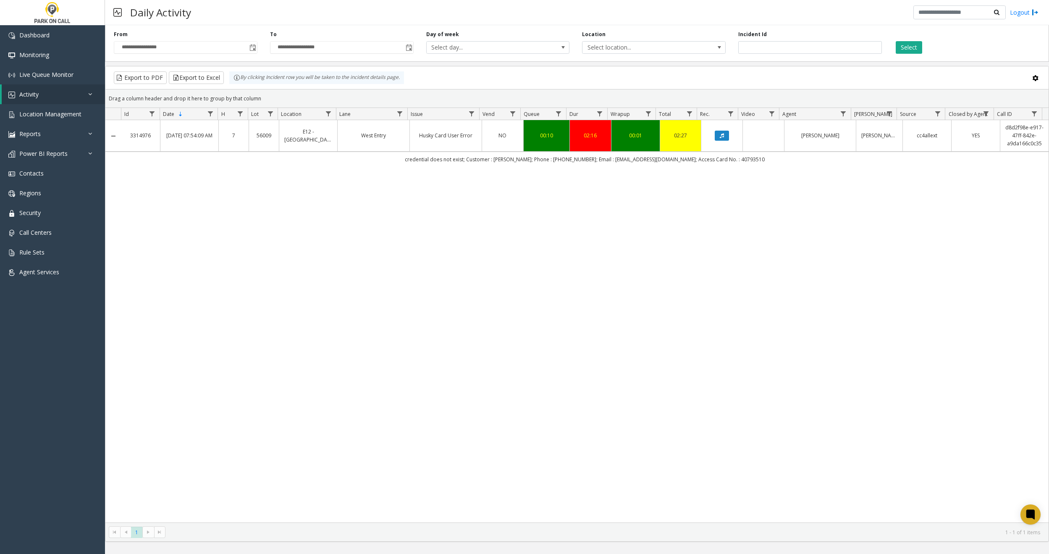
copy link "d8d2f98e-e917-47ff-842e-a9da166c0c35"
drag, startPoint x: 999, startPoint y: 128, endPoint x: 1000, endPoint y: 181, distance: 53.4
click at [1004, 177] on div "3314976 [DATE] 07:54:09 AM 7 56009 E12 - [GEOGRAPHIC_DATA] Entry Husky Card Use…" at bounding box center [576, 321] width 943 height 402
click at [962, 206] on div "3314976 [DATE] 07:54:09 AM 7 56009 E12 - [GEOGRAPHIC_DATA] Entry Husky Card Use…" at bounding box center [576, 321] width 943 height 402
click at [764, 285] on div "3314976 [DATE] 07:54:09 AM 7 56009 E12 - [GEOGRAPHIC_DATA] Entry Husky Card Use…" at bounding box center [576, 321] width 943 height 402
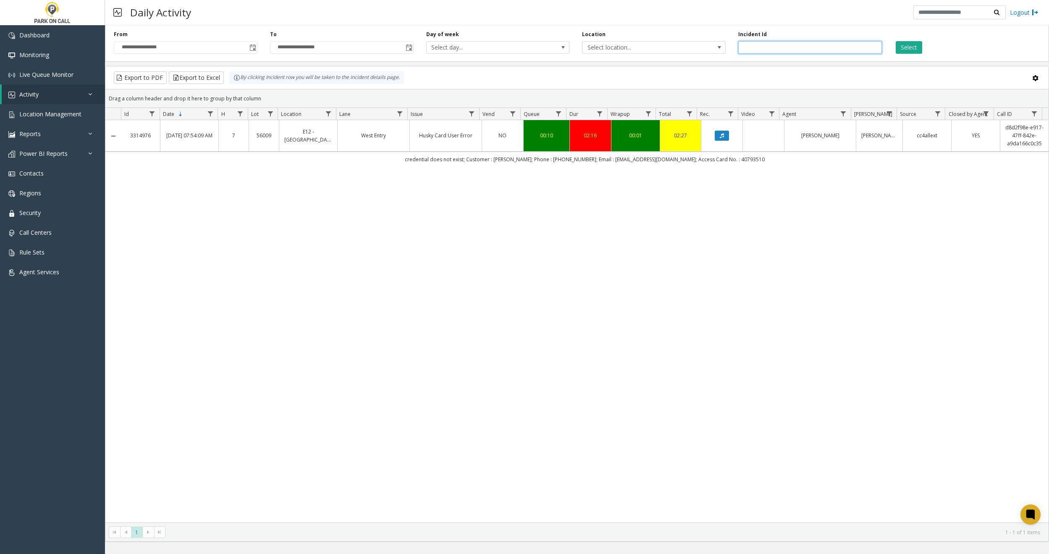
drag, startPoint x: 806, startPoint y: 53, endPoint x: 812, endPoint y: 56, distance: 7.1
click at [805, 53] on input "*******" at bounding box center [810, 47] width 144 height 13
click at [909, 45] on button "Select" at bounding box center [909, 47] width 26 height 13
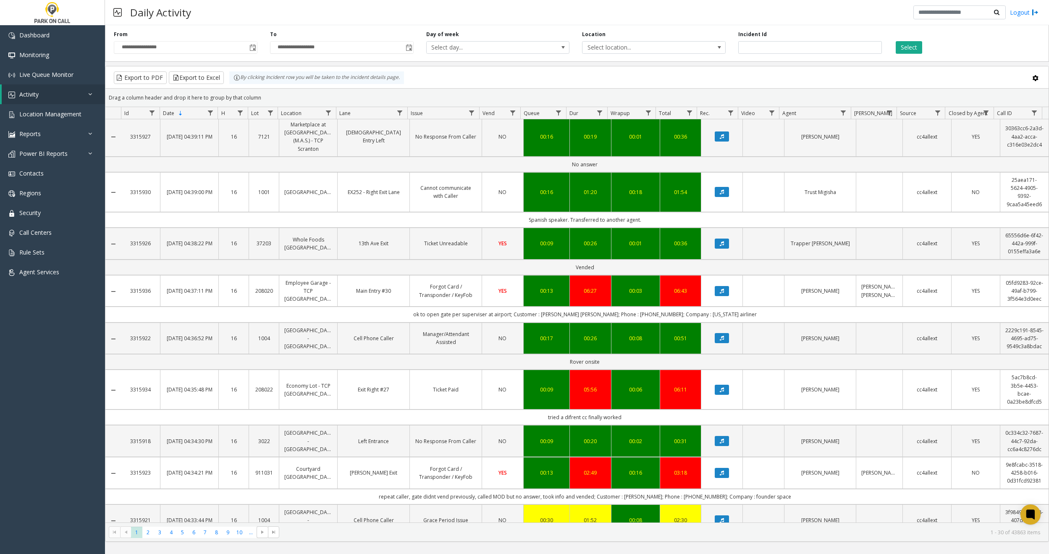
scroll to position [901, 0]
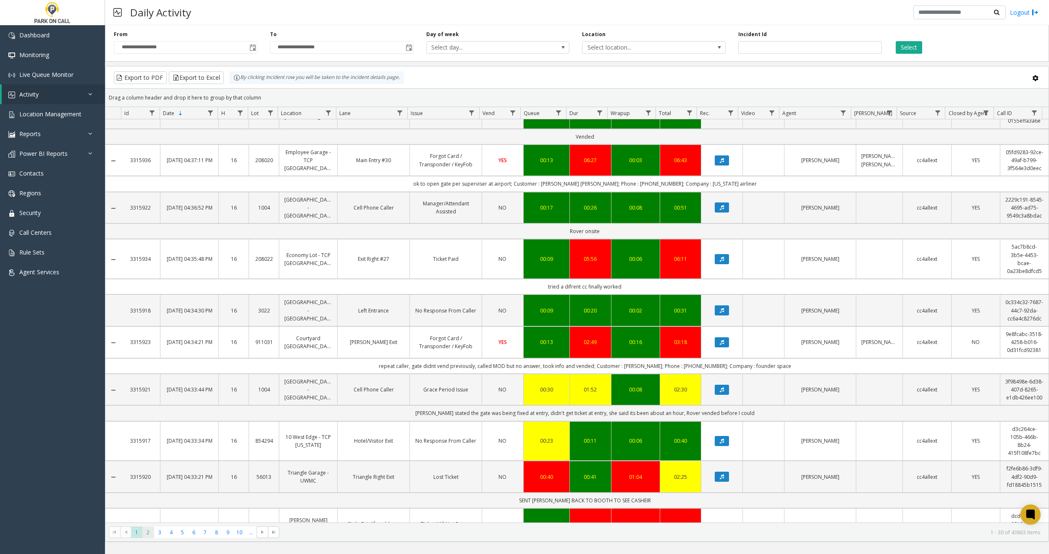
click at [145, 531] on span "2" at bounding box center [147, 532] width 11 height 11
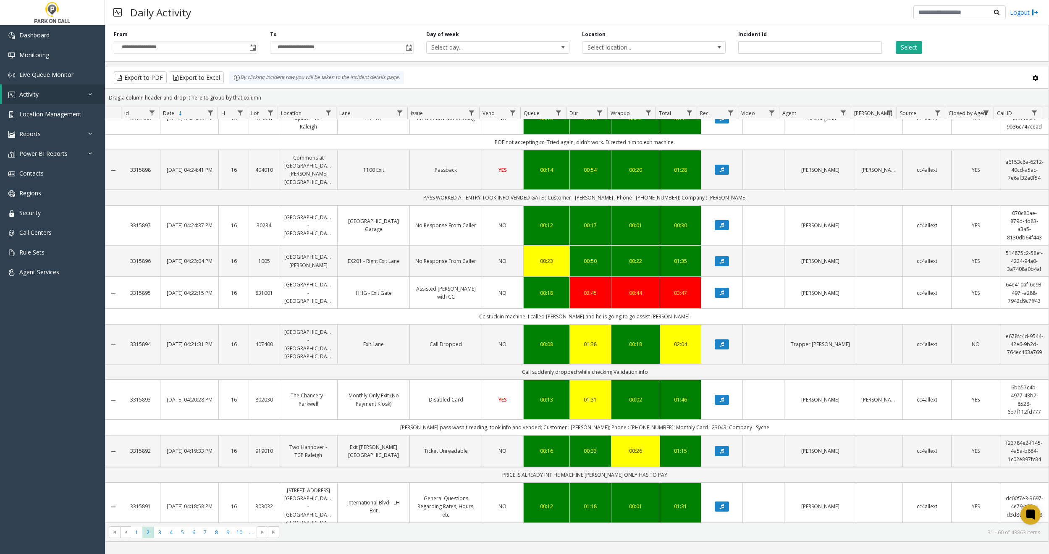
scroll to position [925, 0]
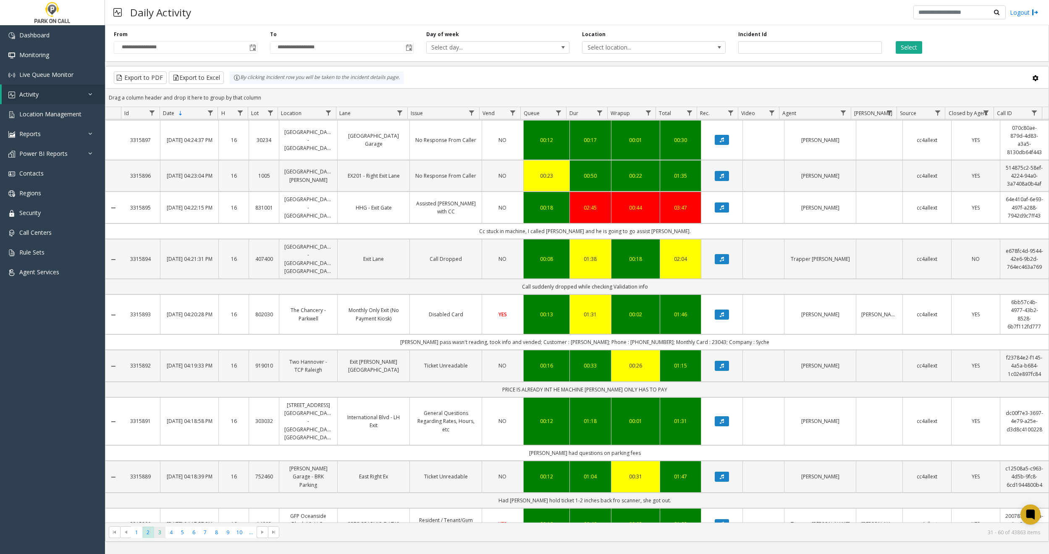
click at [157, 534] on span "3" at bounding box center [159, 532] width 11 height 11
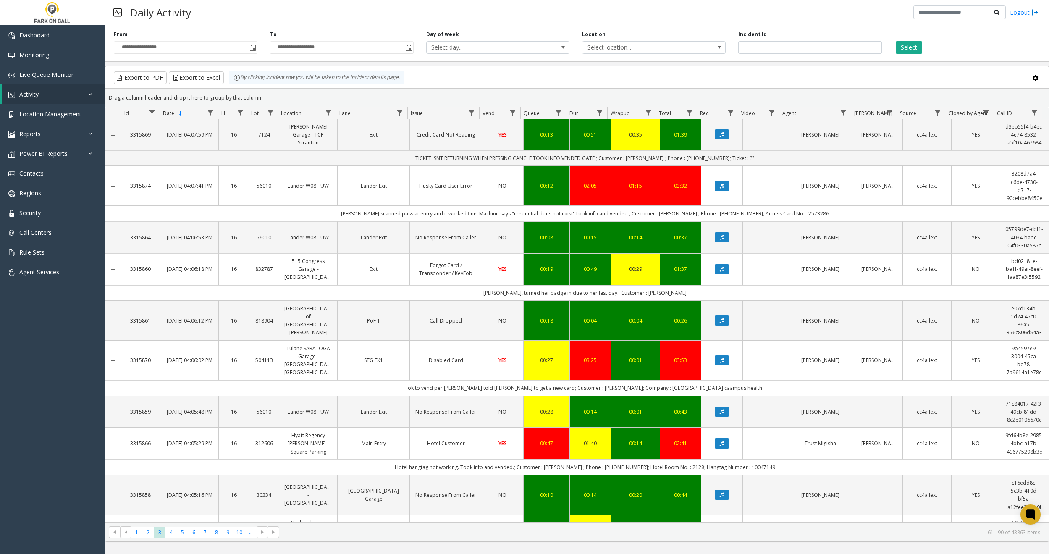
scroll to position [909, 0]
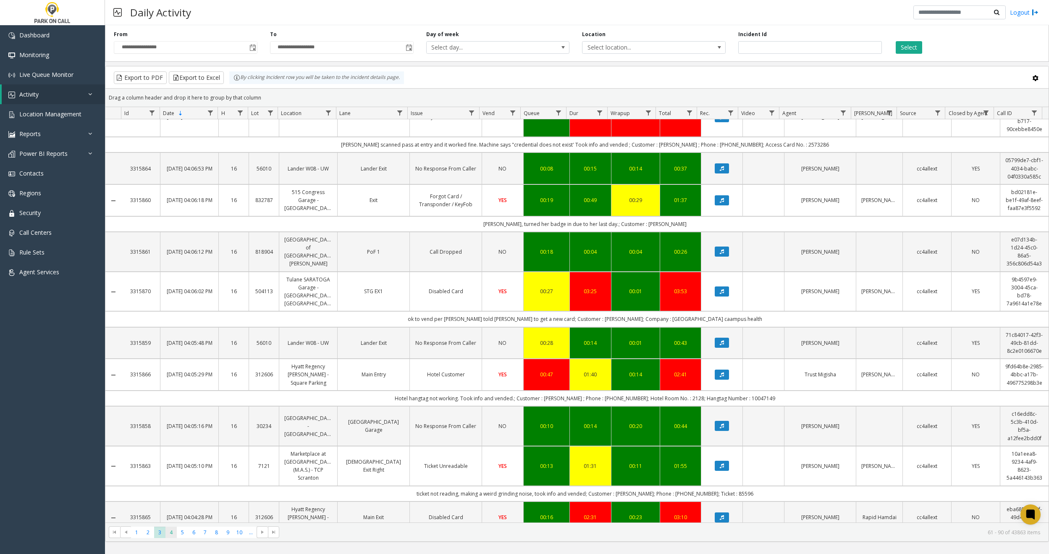
click at [171, 532] on span "4" at bounding box center [171, 532] width 11 height 11
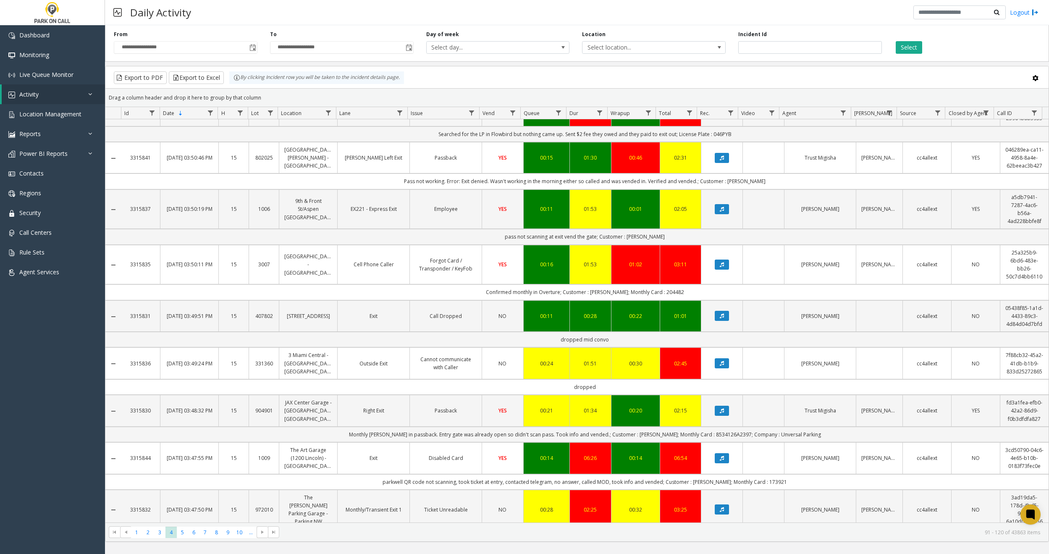
scroll to position [1004, 0]
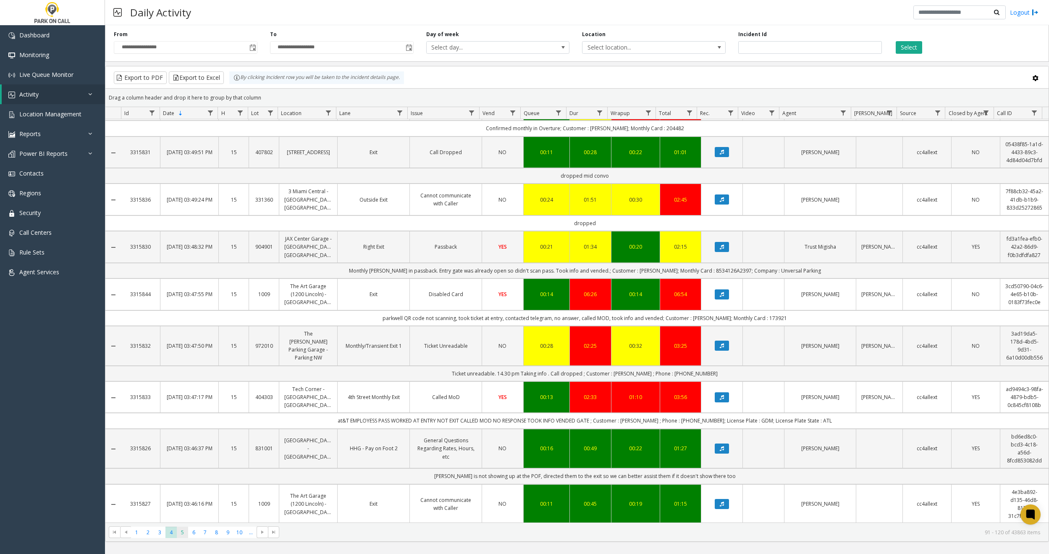
click at [179, 534] on span "5" at bounding box center [182, 532] width 11 height 11
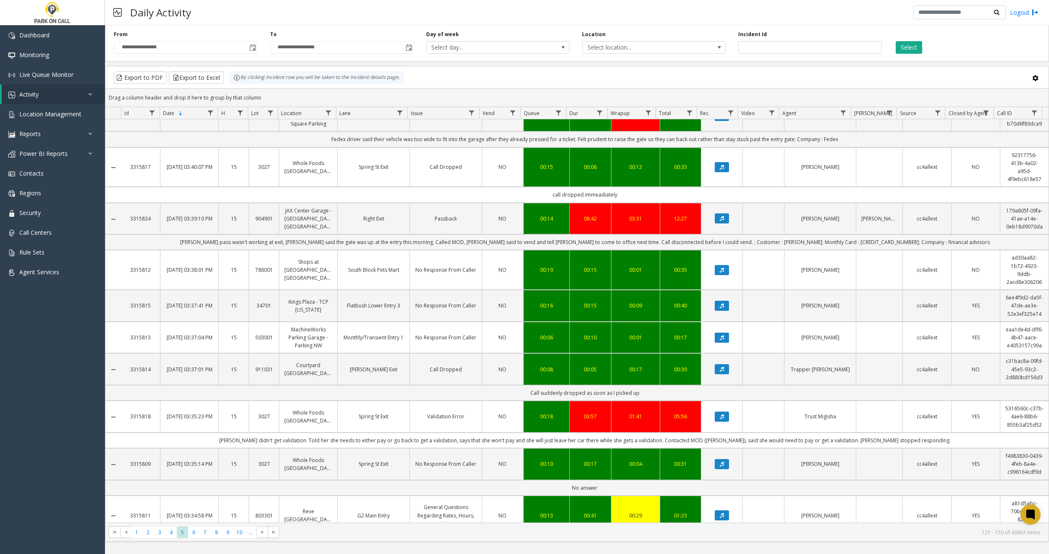
scroll to position [560, 0]
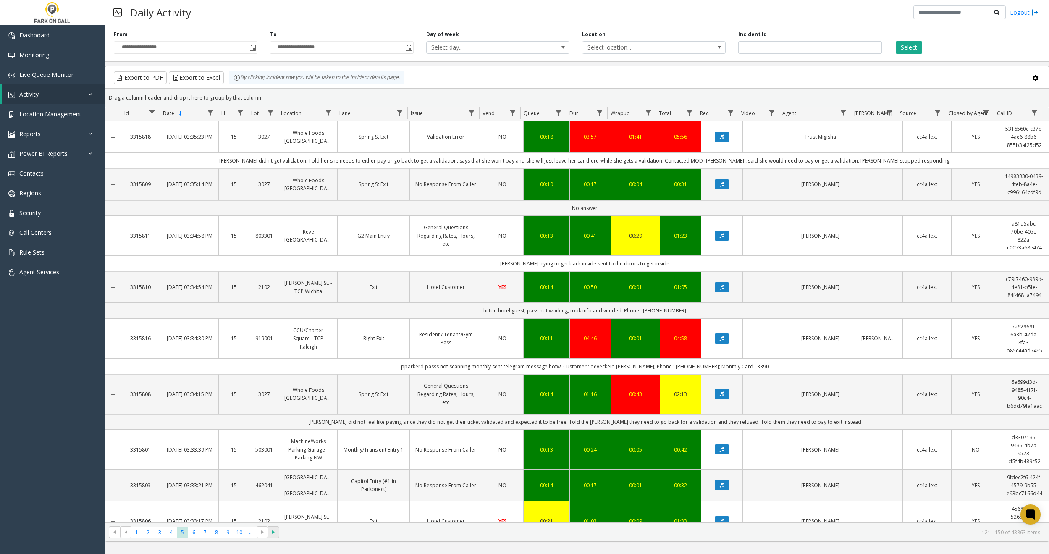
click at [273, 536] on span at bounding box center [273, 532] width 11 height 12
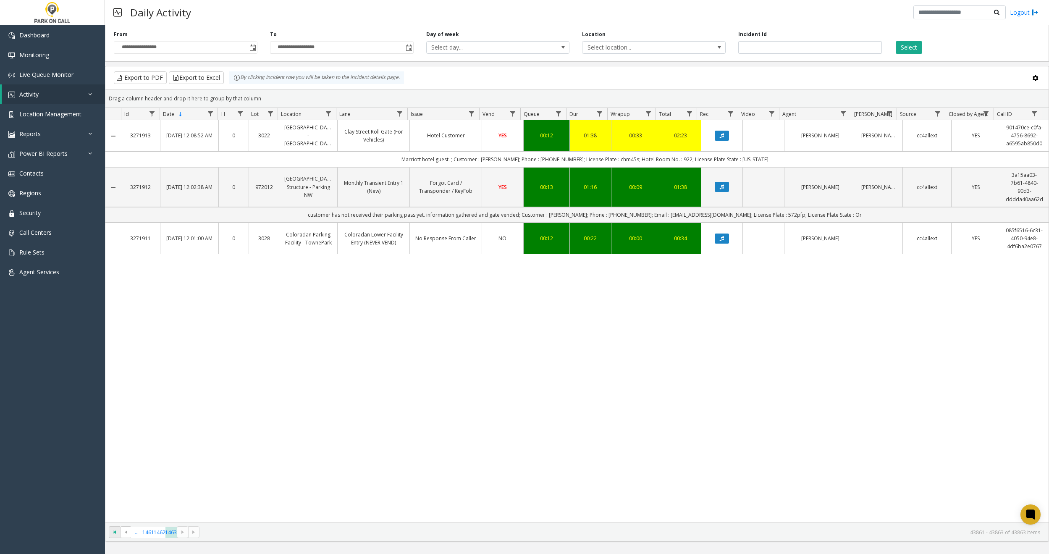
click at [115, 532] on span "Go to the first page" at bounding box center [114, 532] width 7 height 7
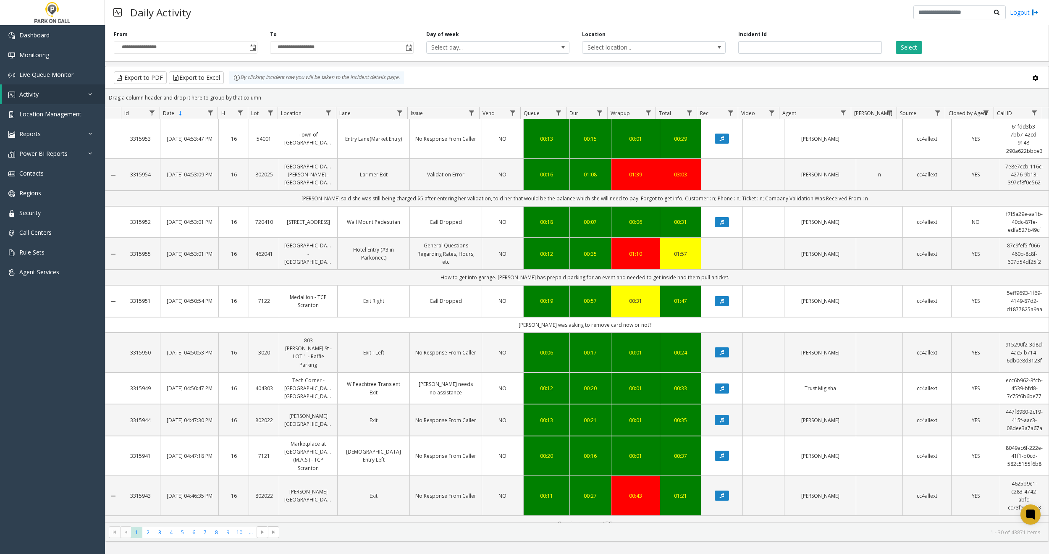
click at [883, 18] on div "Daily Activity Logout" at bounding box center [577, 12] width 944 height 25
click at [908, 45] on button "Select" at bounding box center [909, 47] width 26 height 13
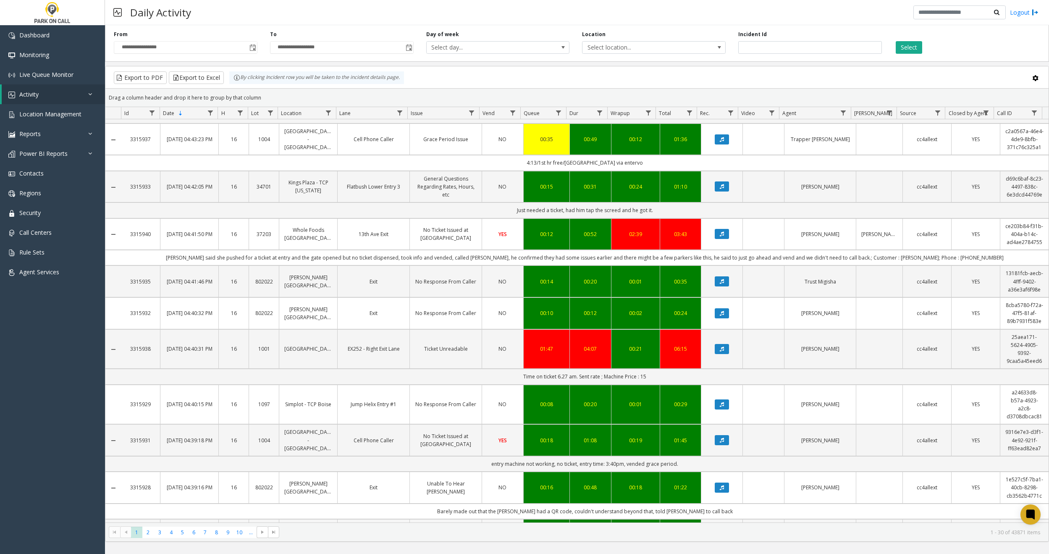
scroll to position [885, 0]
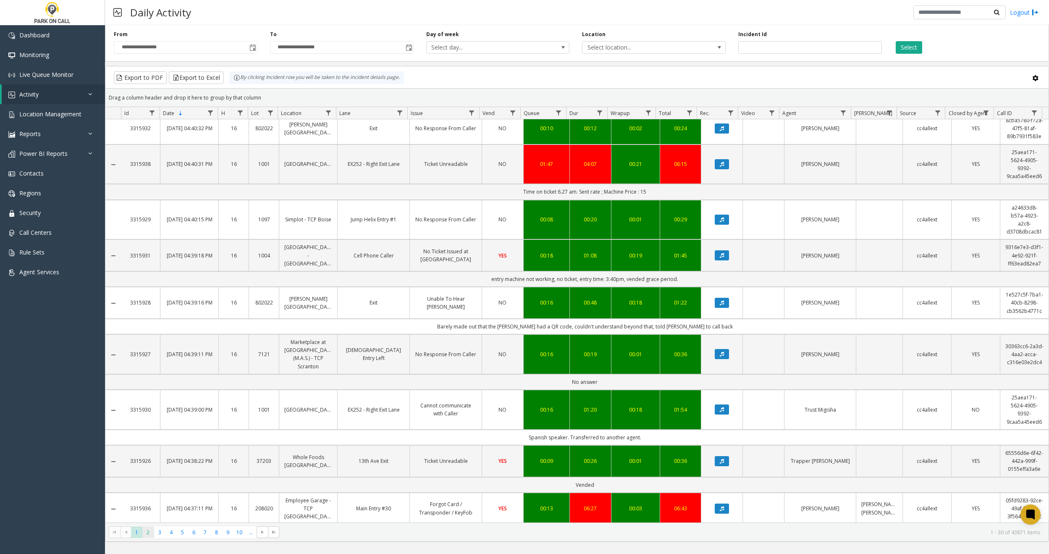
click at [149, 529] on span "2" at bounding box center [147, 532] width 11 height 11
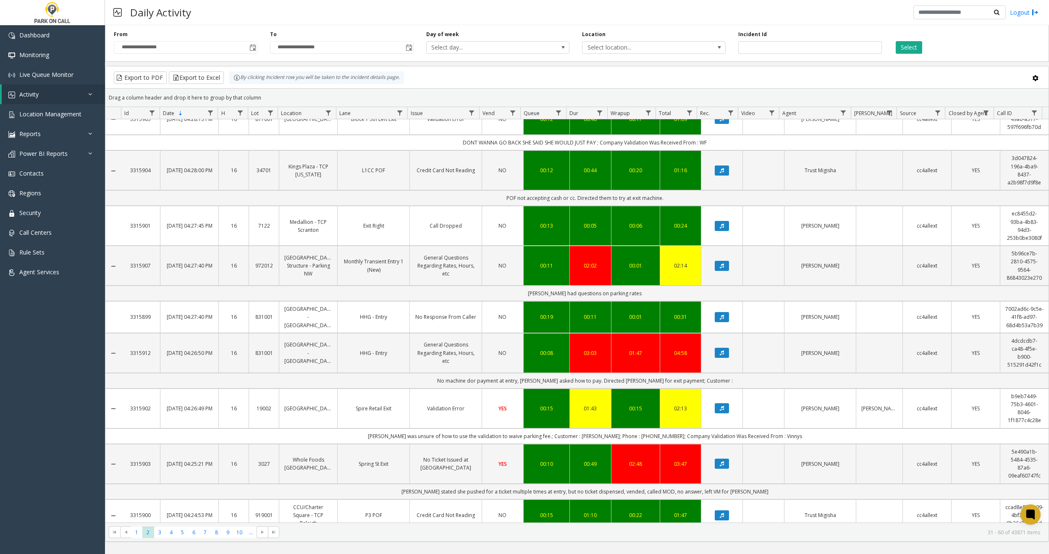
scroll to position [878, 0]
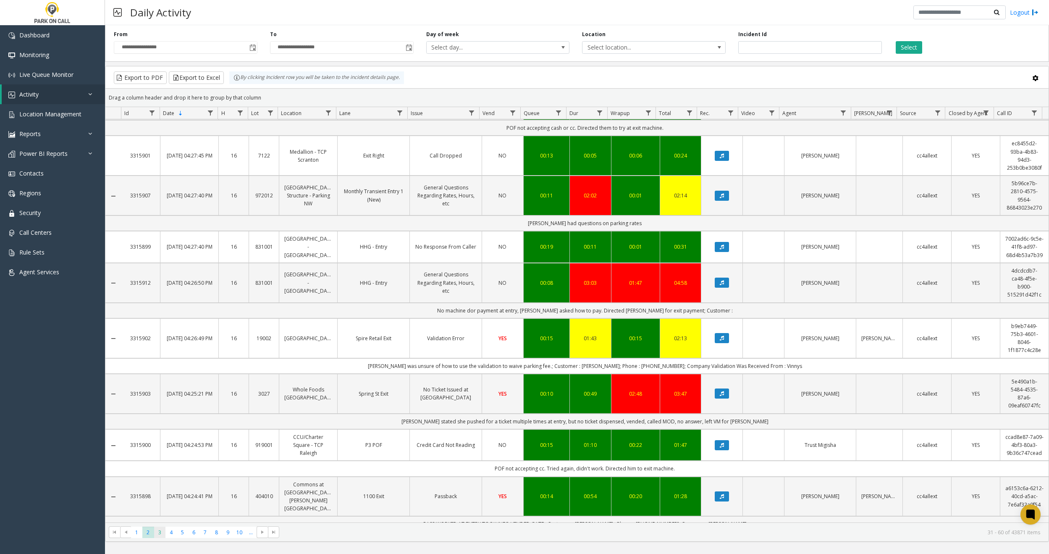
click at [163, 533] on span "3" at bounding box center [159, 532] width 11 height 11
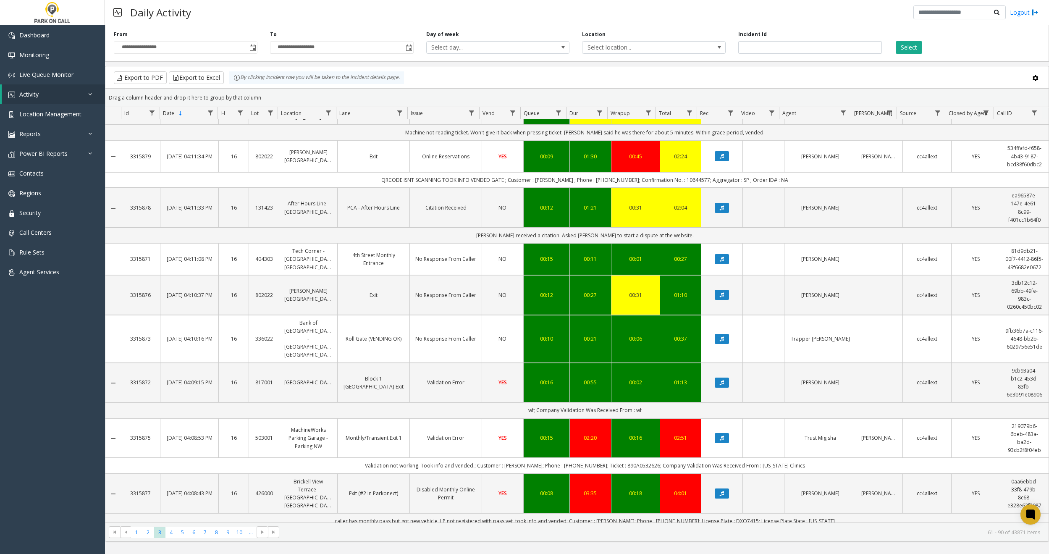
scroll to position [949, 0]
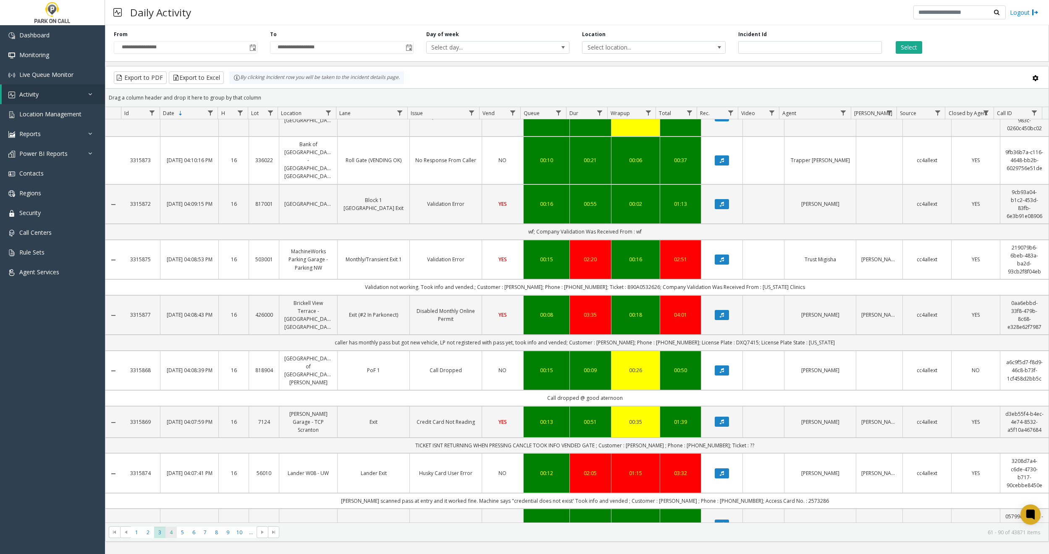
click at [171, 534] on span "4" at bounding box center [171, 532] width 11 height 11
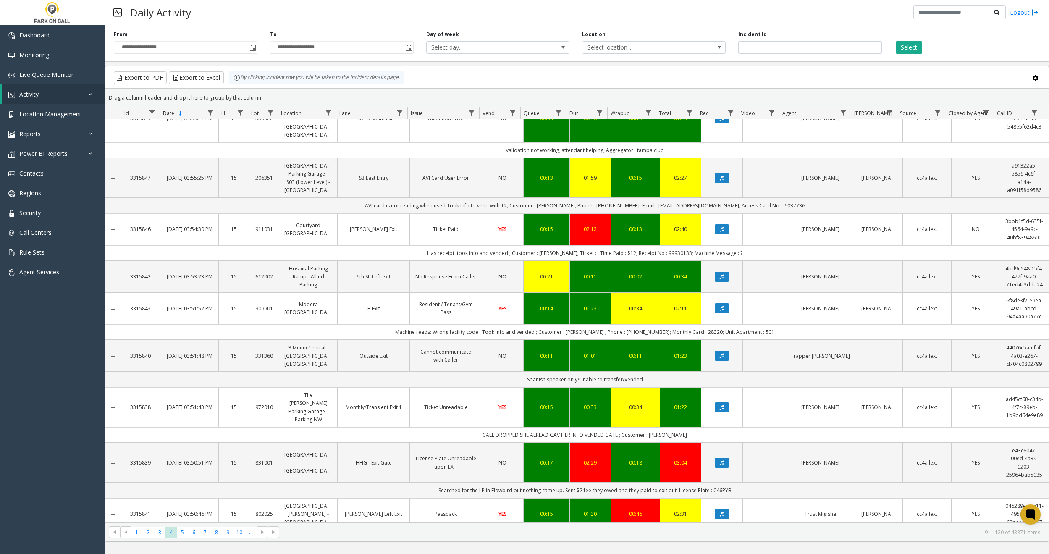
scroll to position [957, 0]
